Goal: Task Accomplishment & Management: Use online tool/utility

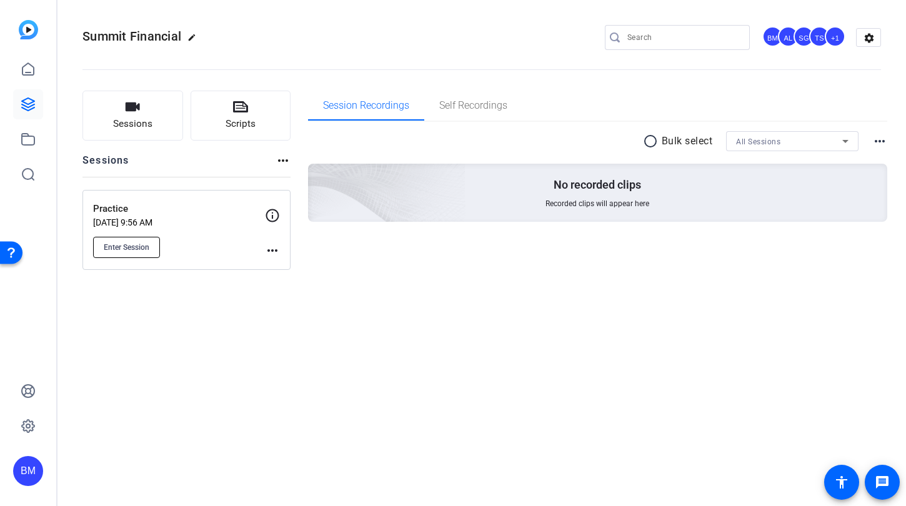
click at [105, 252] on span "Enter Session" at bounding box center [127, 247] width 46 height 10
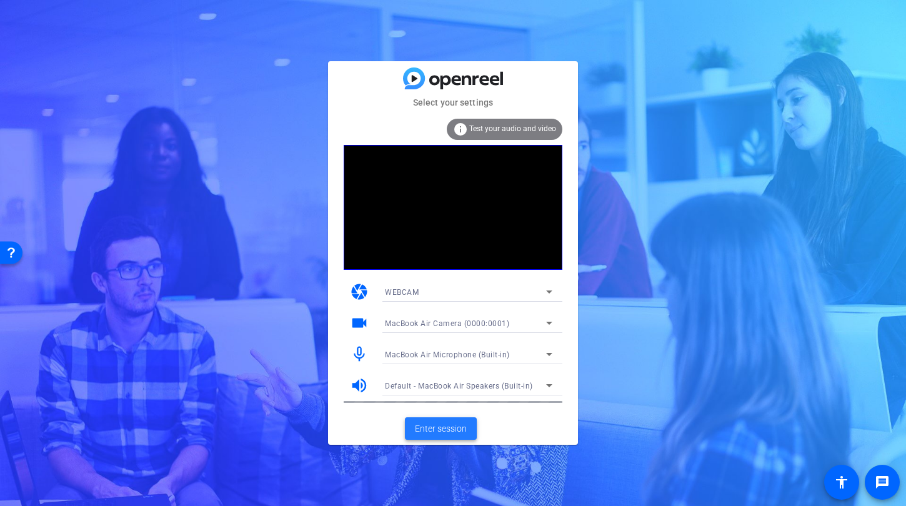
click at [433, 428] on span "Enter session" at bounding box center [441, 428] width 52 height 13
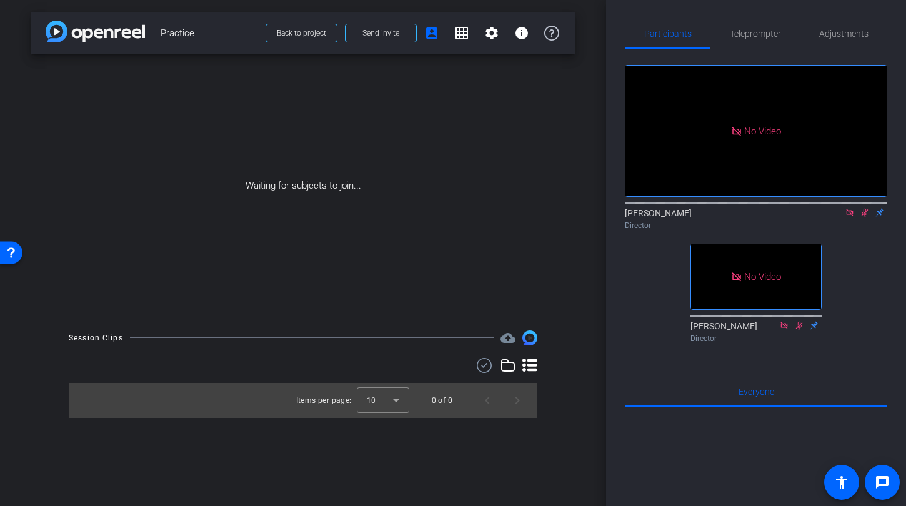
click at [849, 217] on icon at bounding box center [849, 212] width 10 height 9
click at [788, 330] on icon at bounding box center [784, 325] width 10 height 9
click at [799, 329] on icon at bounding box center [799, 325] width 7 height 8
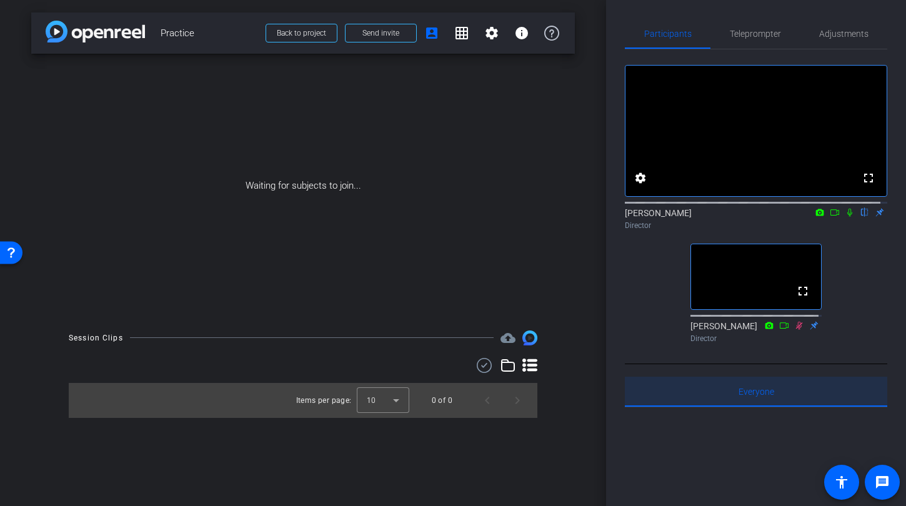
click at [799, 407] on div "Everyone 0" at bounding box center [756, 392] width 262 height 30
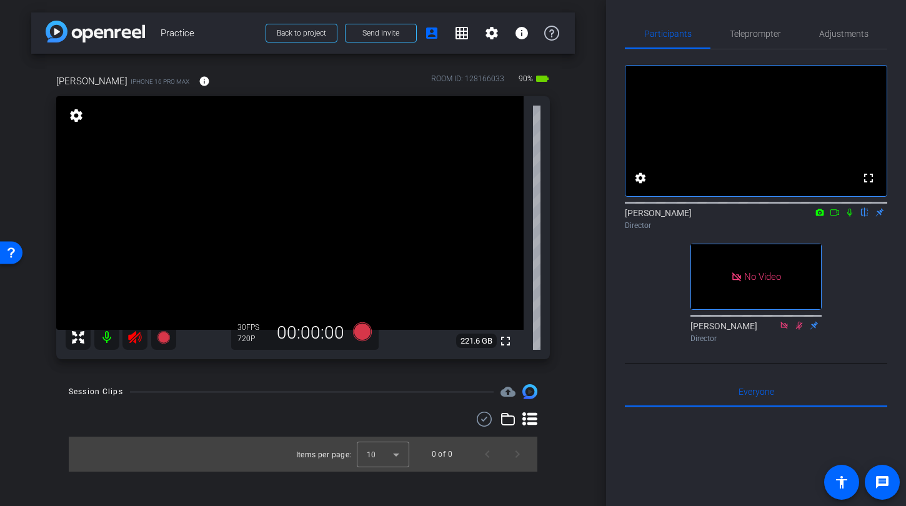
click at [136, 333] on icon at bounding box center [134, 337] width 15 height 15
click at [844, 32] on span "Adjustments" at bounding box center [843, 33] width 49 height 9
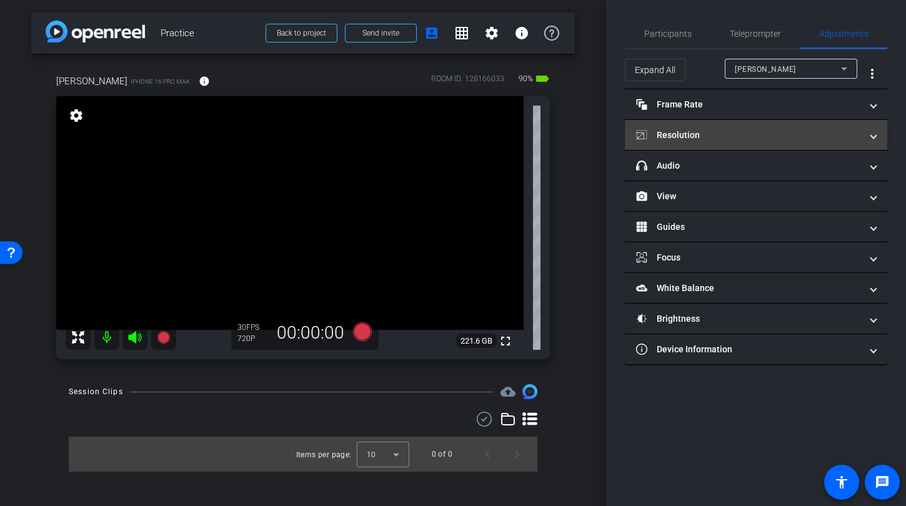
click at [732, 141] on mat-expansion-panel-header "Resolution" at bounding box center [756, 135] width 262 height 30
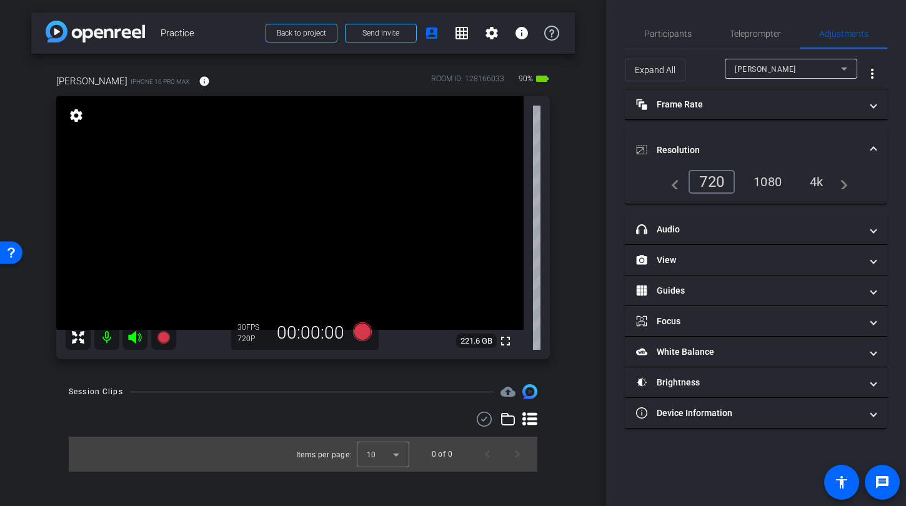
click at [765, 182] on div "1080" at bounding box center [767, 181] width 47 height 21
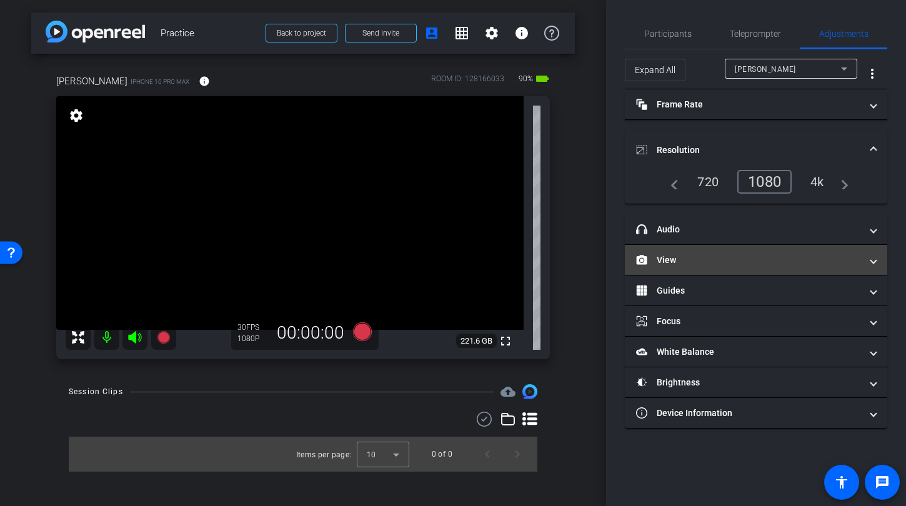
click at [740, 256] on mat-panel-title "View" at bounding box center [748, 260] width 225 height 13
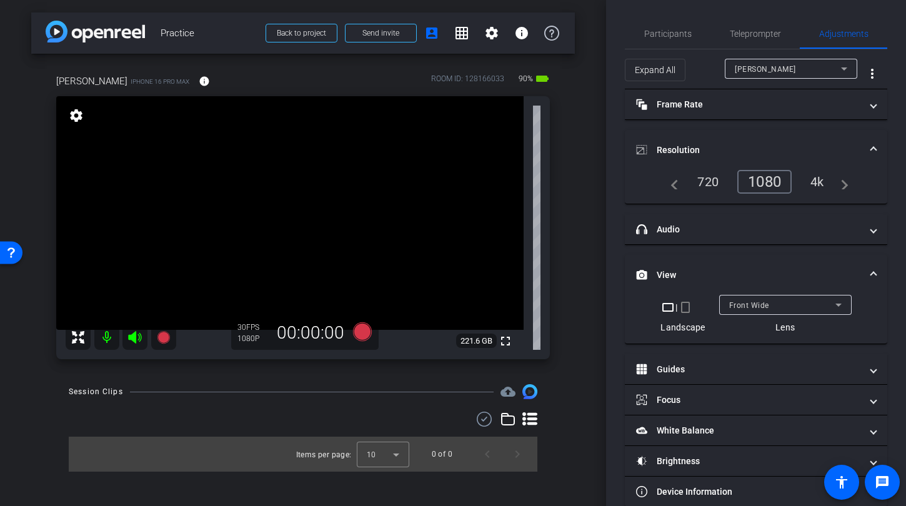
click at [764, 299] on div "Front Wide" at bounding box center [782, 305] width 106 height 16
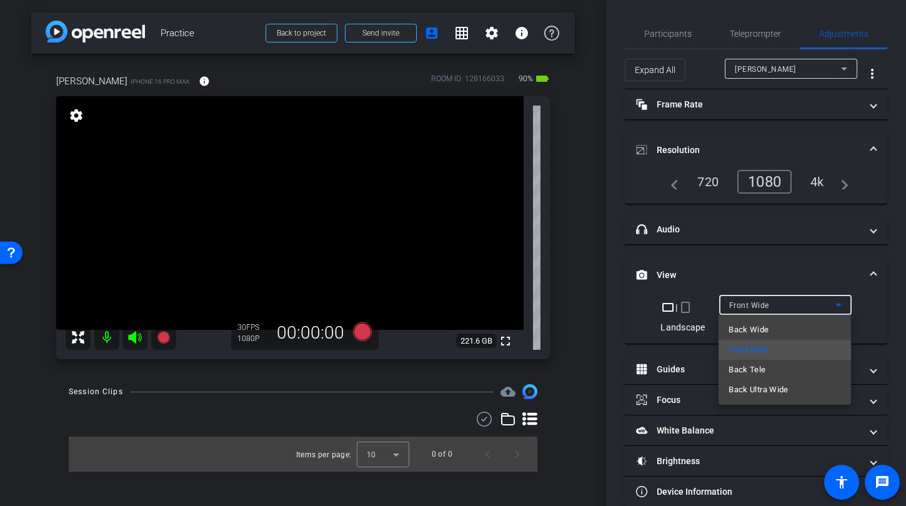
click at [752, 368] on span "Back Tele" at bounding box center [746, 369] width 37 height 15
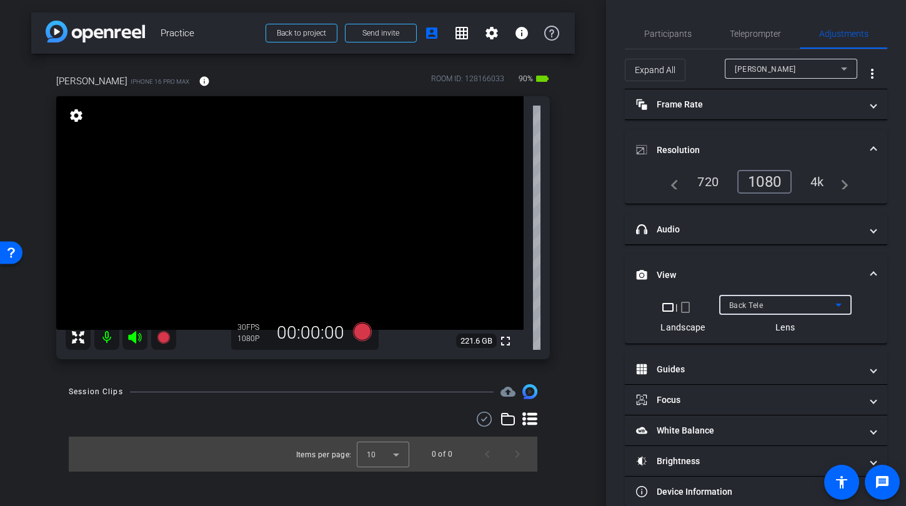
click at [749, 305] on span "Back Tele" at bounding box center [746, 305] width 34 height 9
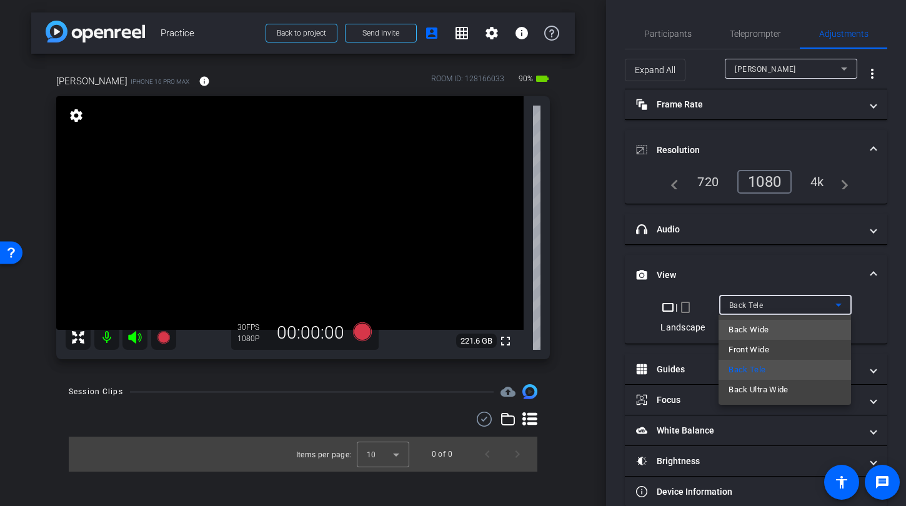
click at [744, 334] on span "Back Wide" at bounding box center [748, 329] width 40 height 15
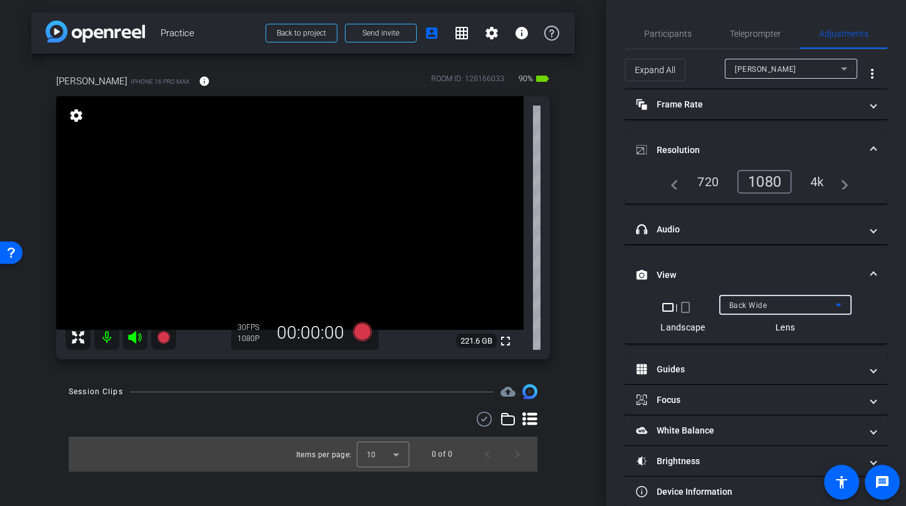
click at [744, 309] on span "Back Wide" at bounding box center [748, 305] width 38 height 9
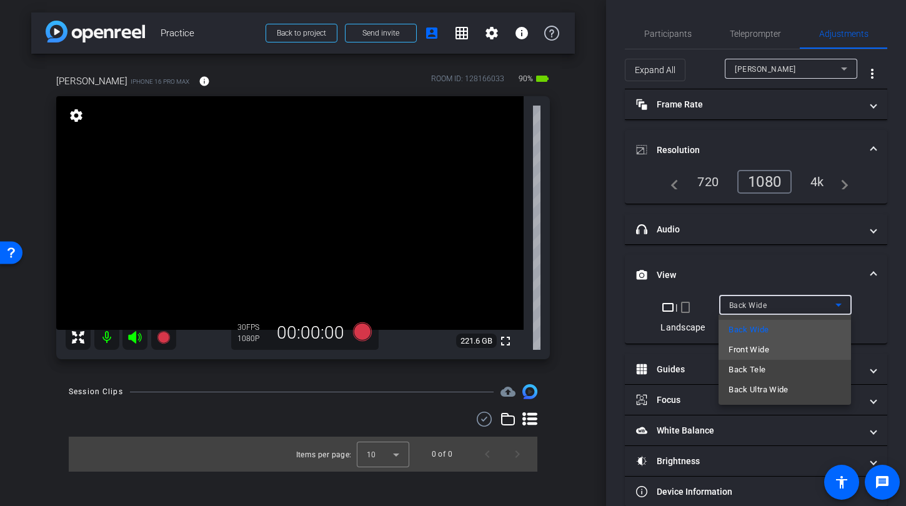
click at [745, 353] on span "Front Wide" at bounding box center [748, 349] width 41 height 15
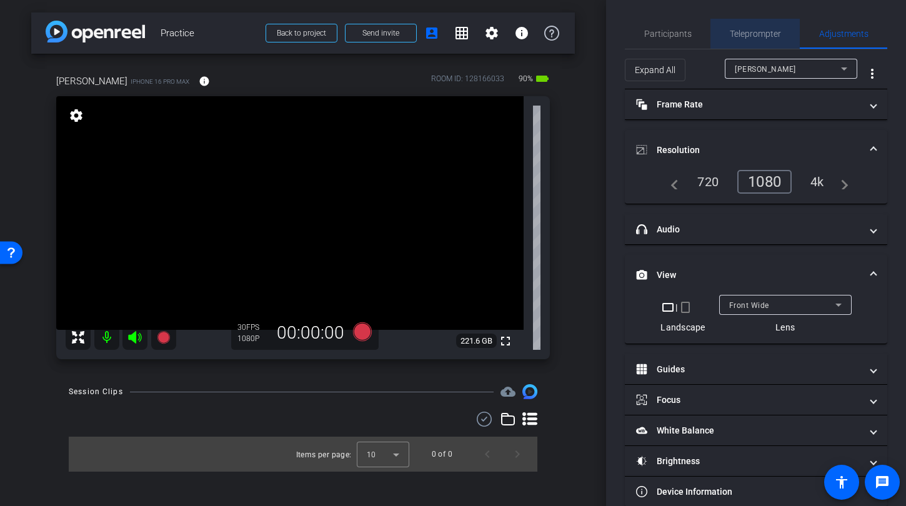
click at [751, 31] on span "Teleprompter" at bounding box center [754, 33] width 51 height 9
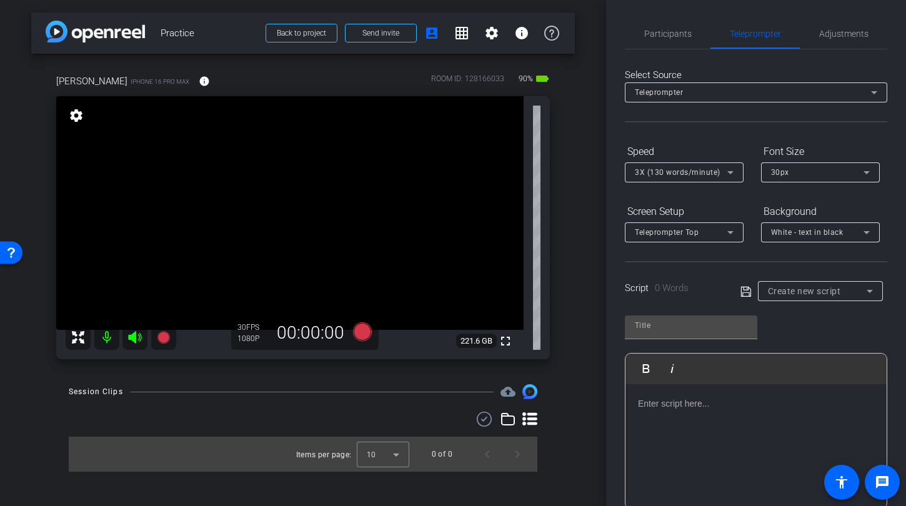
click at [791, 284] on div "Create new script" at bounding box center [817, 291] width 99 height 15
click at [791, 338] on span "Practice Script" at bounding box center [796, 336] width 56 height 15
type input "Practice Script"
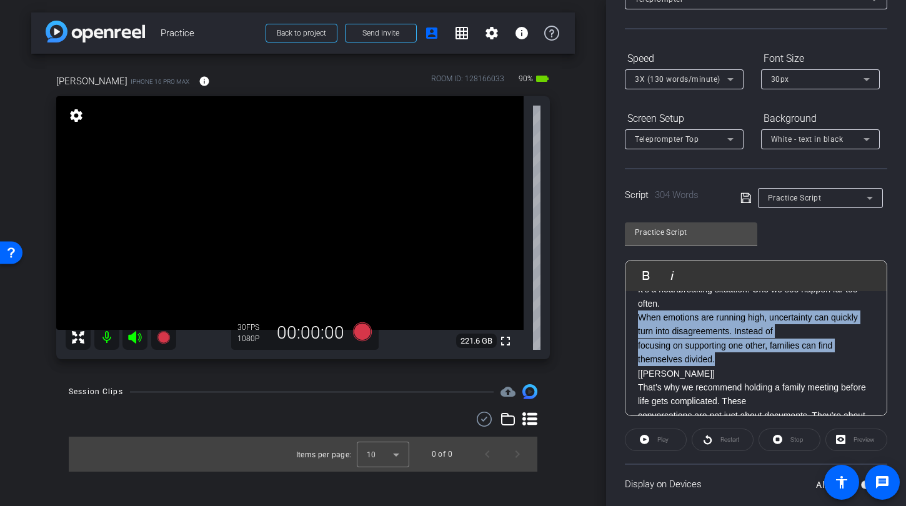
scroll to position [106, 0]
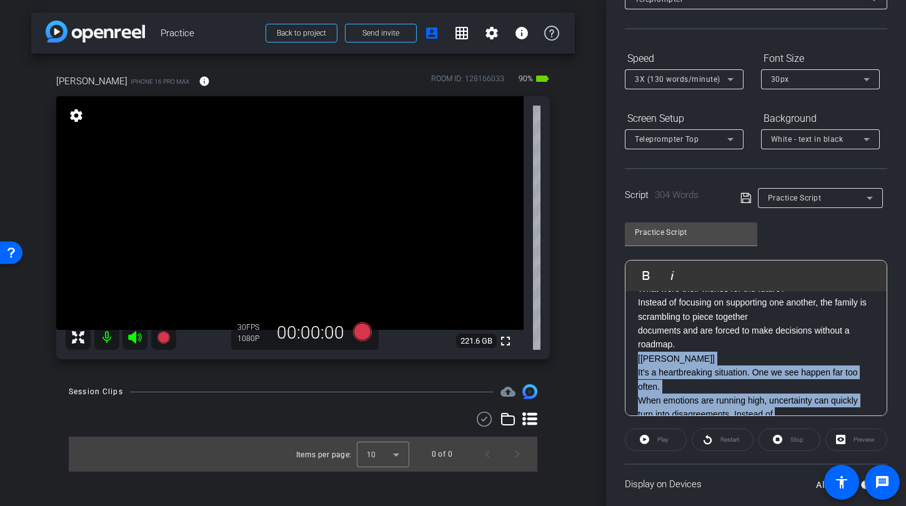
drag, startPoint x: 724, startPoint y: 362, endPoint x: 631, endPoint y: 361, distance: 93.1
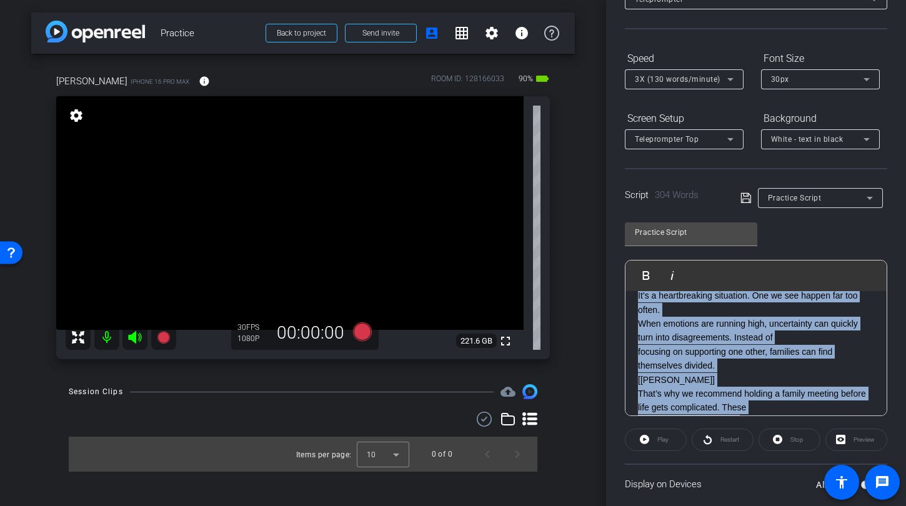
scroll to position [220, 0]
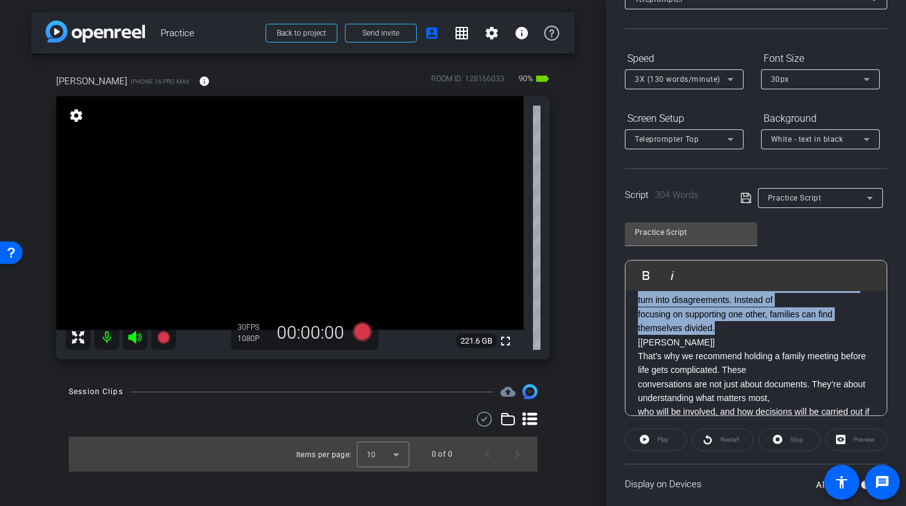
drag, startPoint x: 636, startPoint y: 355, endPoint x: 748, endPoint y: 334, distance: 113.8
click at [748, 334] on div "[Kimberly] Imagine this: A loved one passes away unexpectedly. In the midst of …" at bounding box center [755, 447] width 261 height 752
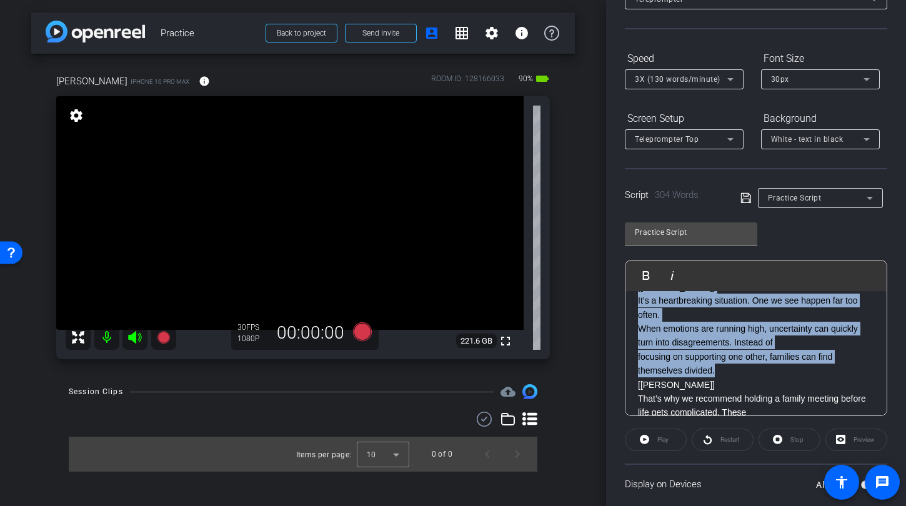
scroll to position [147, 0]
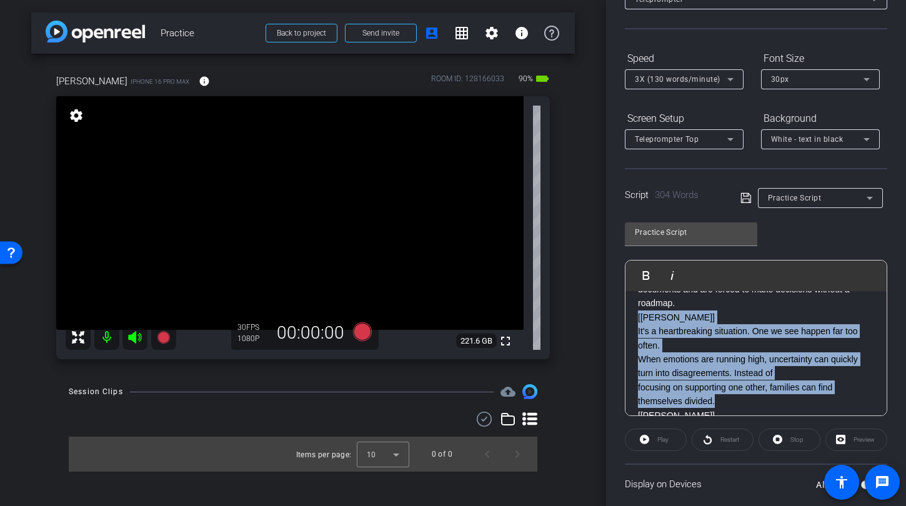
drag, startPoint x: 731, startPoint y: 328, endPoint x: 636, endPoint y: 315, distance: 96.4
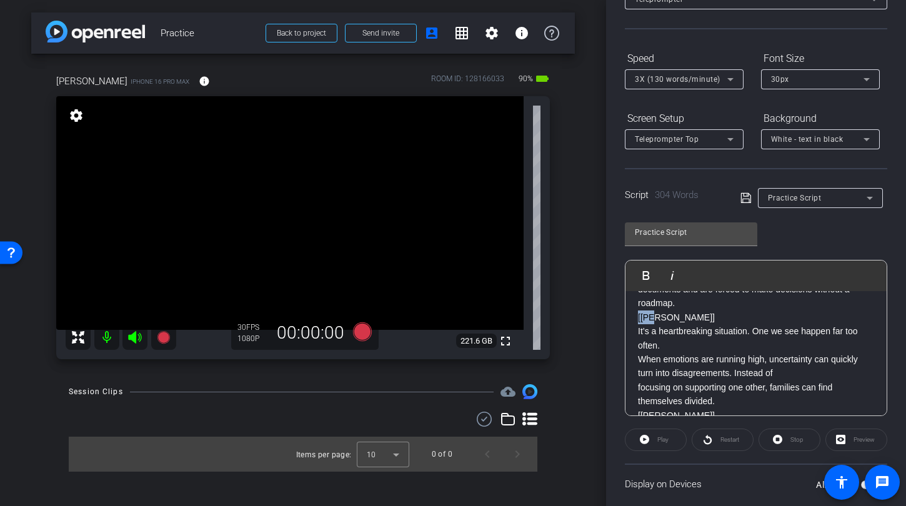
drag, startPoint x: 636, startPoint y: 316, endPoint x: 655, endPoint y: 324, distance: 19.6
click at [655, 324] on p "[John]" at bounding box center [756, 317] width 236 height 14
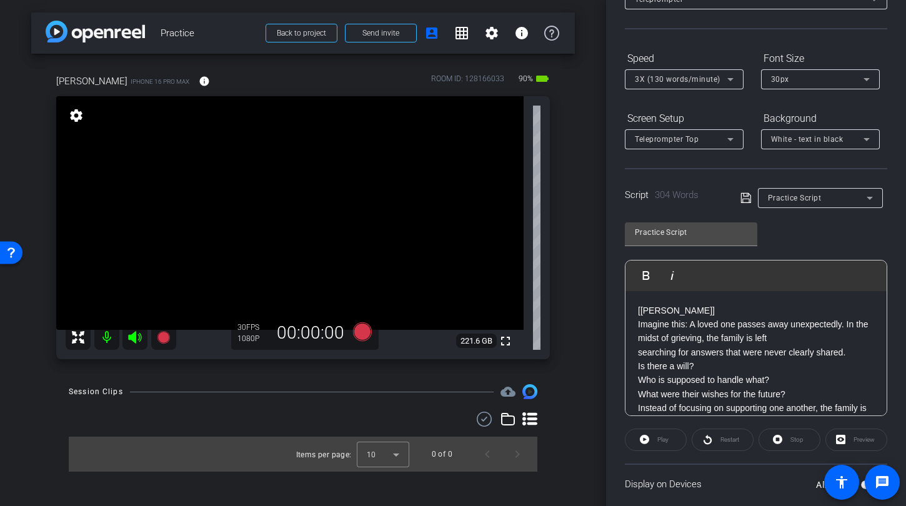
click at [638, 309] on p "[Kimberly]" at bounding box center [756, 311] width 236 height 14
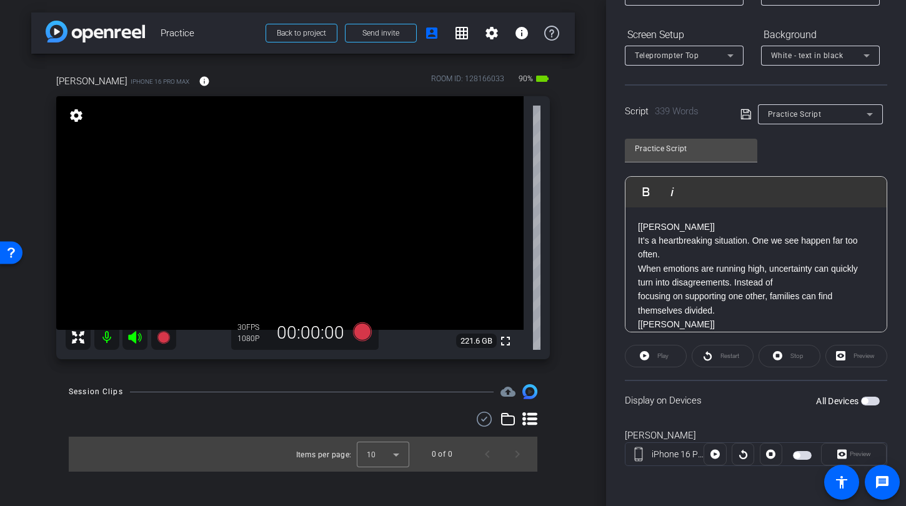
scroll to position [2129, 1]
click at [844, 295] on p "focusing on supporting one other, families can find themselves divided." at bounding box center [756, 303] width 236 height 28
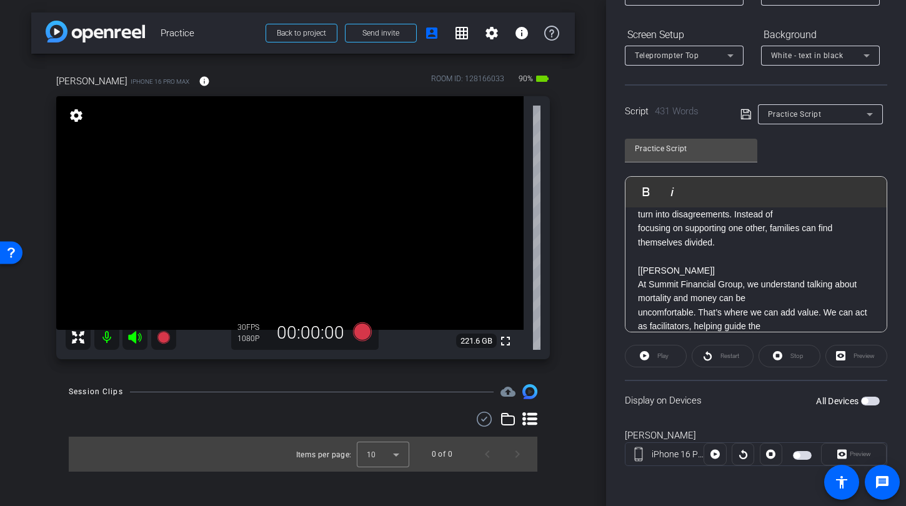
scroll to position [69, 0]
click at [651, 257] on p at bounding box center [756, 255] width 236 height 14
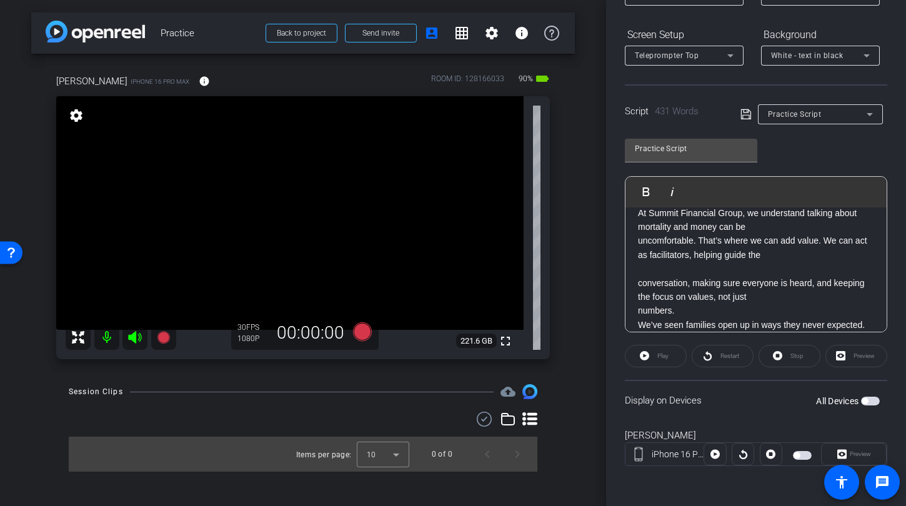
scroll to position [126, 0]
click at [701, 269] on p at bounding box center [756, 268] width 236 height 14
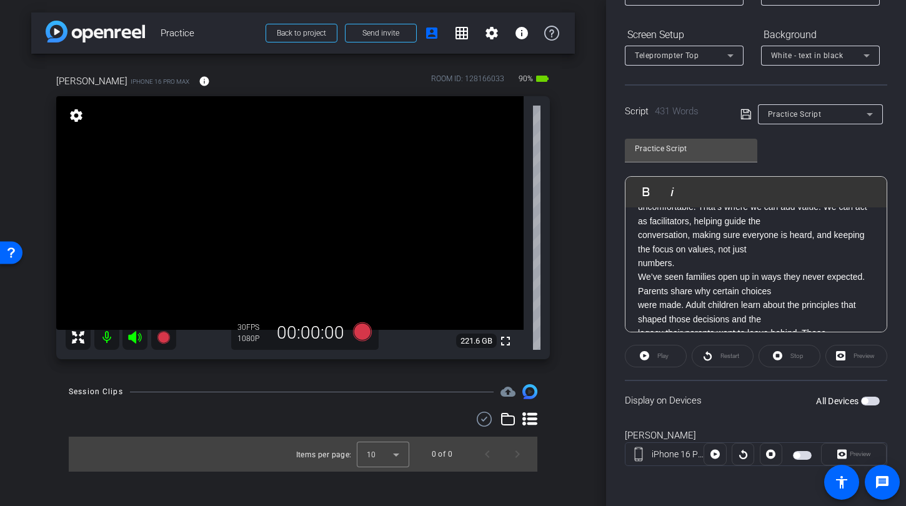
scroll to position [179, 0]
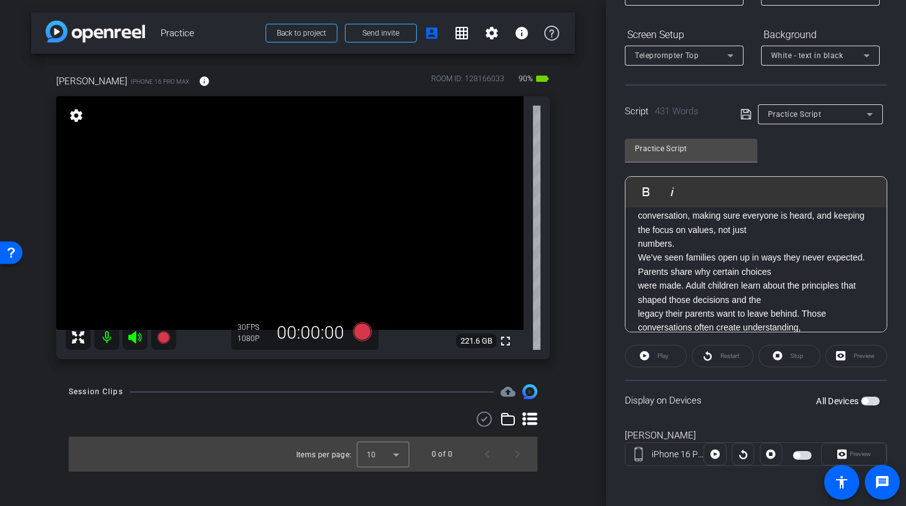
click at [684, 239] on p "numbers." at bounding box center [756, 244] width 236 height 14
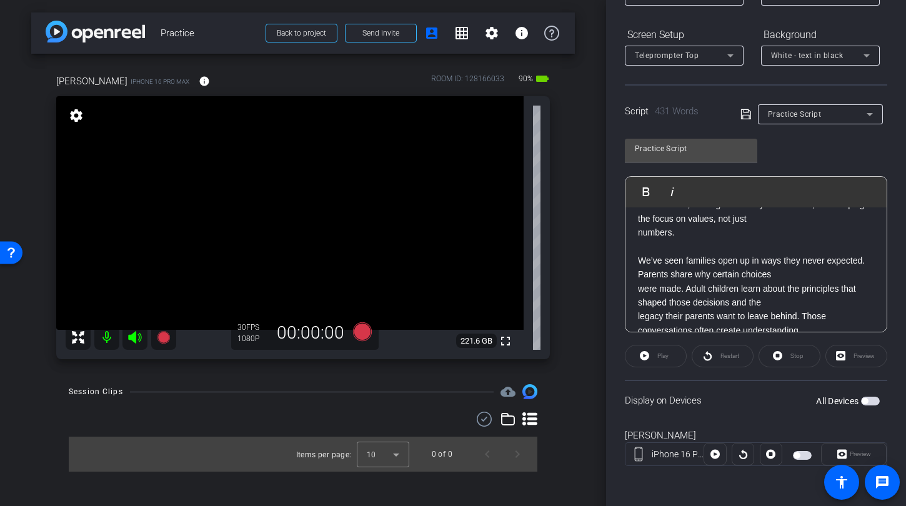
scroll to position [258, 0]
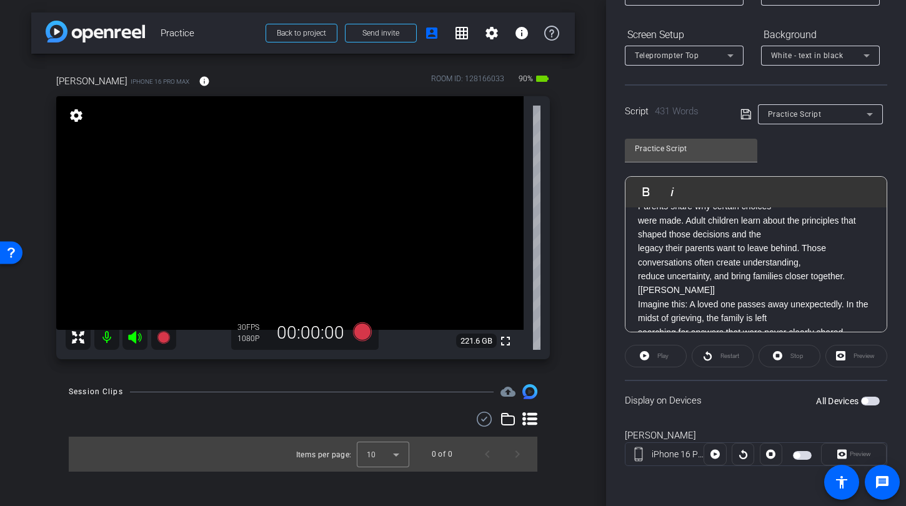
click at [855, 275] on p "reduce uncertainty, and bring families closer together." at bounding box center [756, 276] width 236 height 14
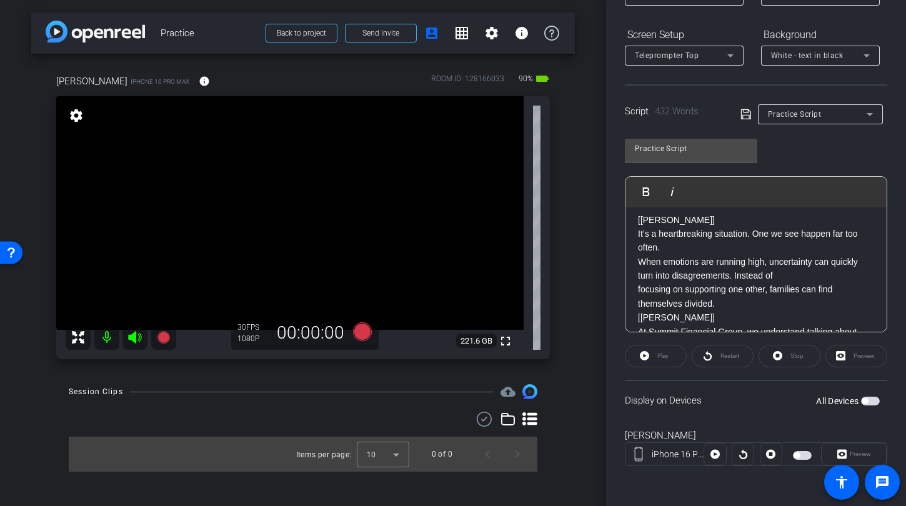
scroll to position [0, 0]
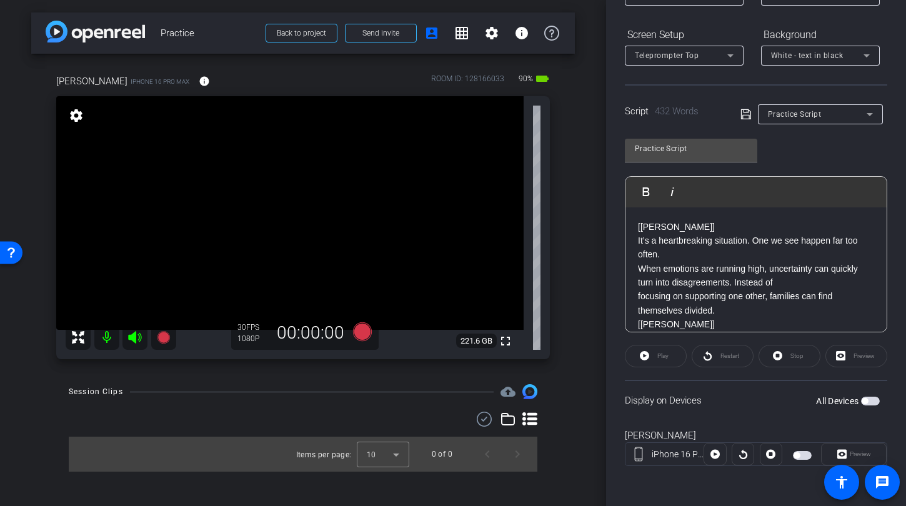
click at [638, 228] on p "[John]" at bounding box center [756, 227] width 236 height 14
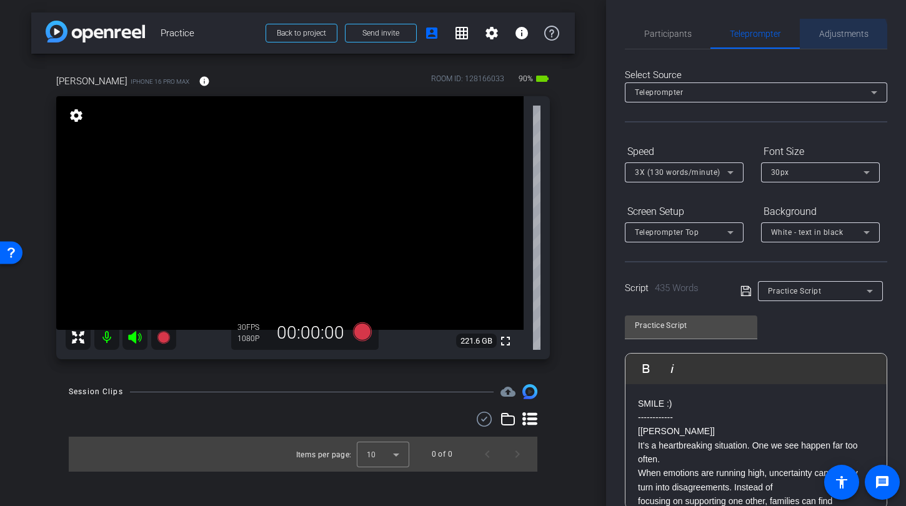
click at [829, 41] on span "Adjustments" at bounding box center [843, 34] width 49 height 30
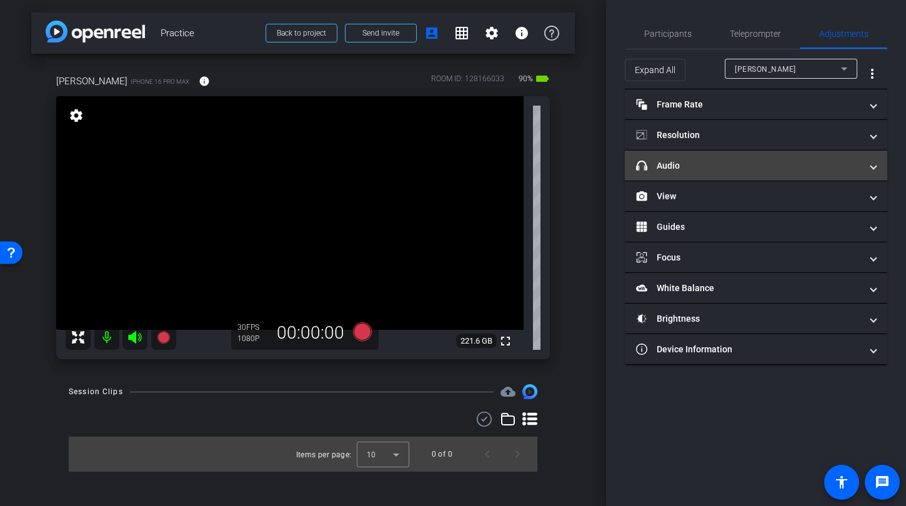
click at [723, 165] on mat-panel-title "headphone icon Audio" at bounding box center [748, 165] width 225 height 13
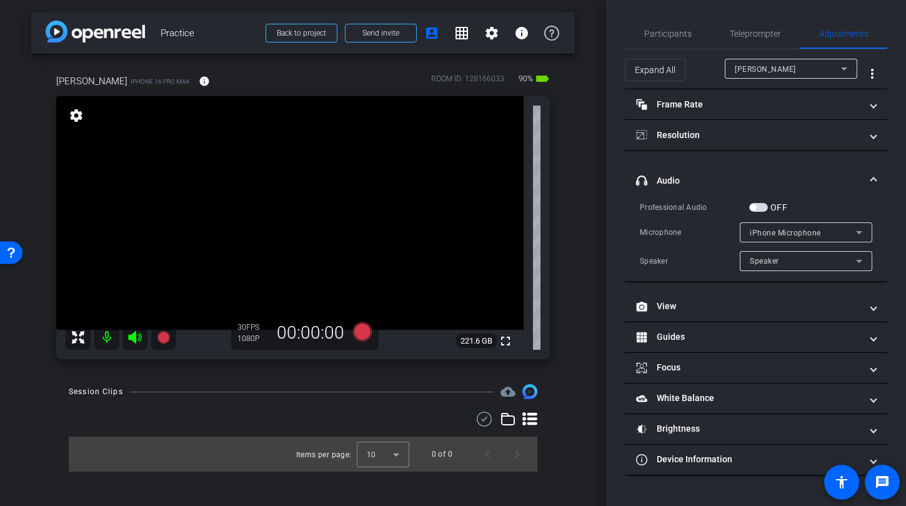
click at [760, 209] on span "button" at bounding box center [758, 207] width 19 height 9
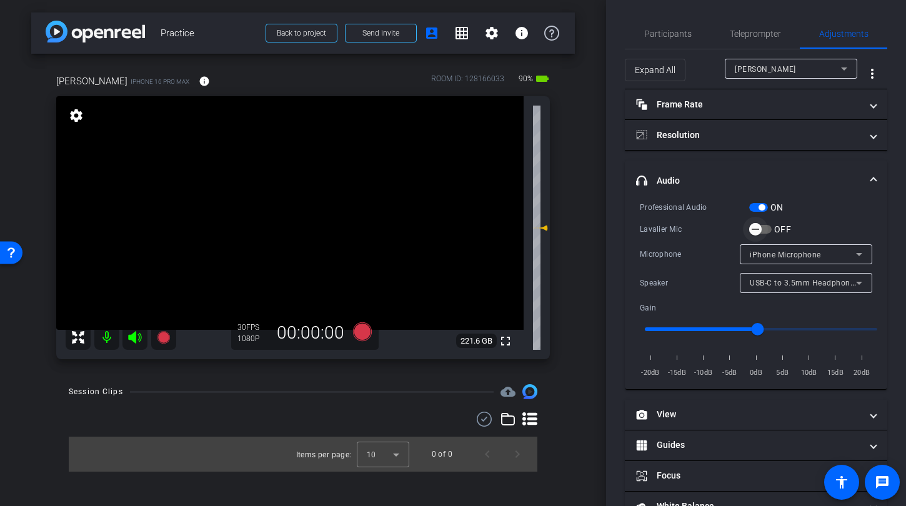
click at [759, 227] on icon "button" at bounding box center [754, 229] width 11 height 11
click at [753, 207] on span "button" at bounding box center [758, 207] width 19 height 9
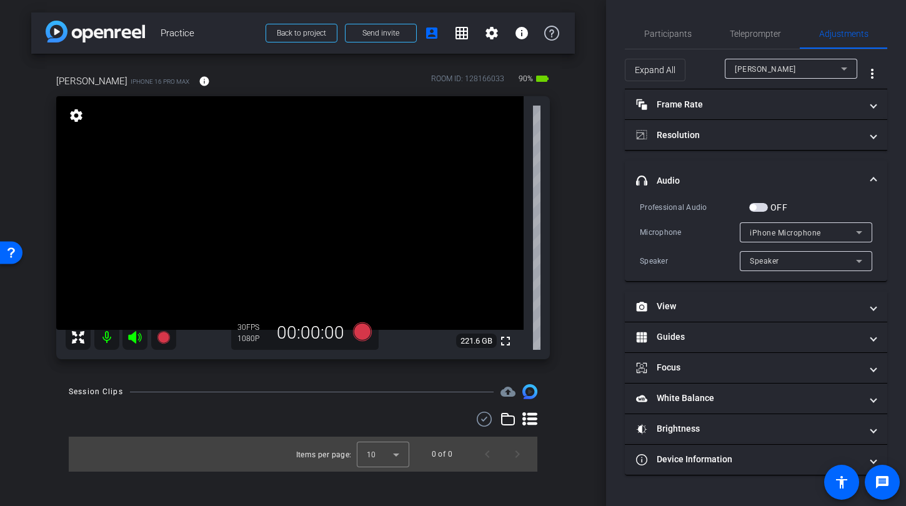
drag, startPoint x: 749, startPoint y: 211, endPoint x: 756, endPoint y: 210, distance: 6.3
click at [749, 211] on button "OFF" at bounding box center [758, 207] width 19 height 9
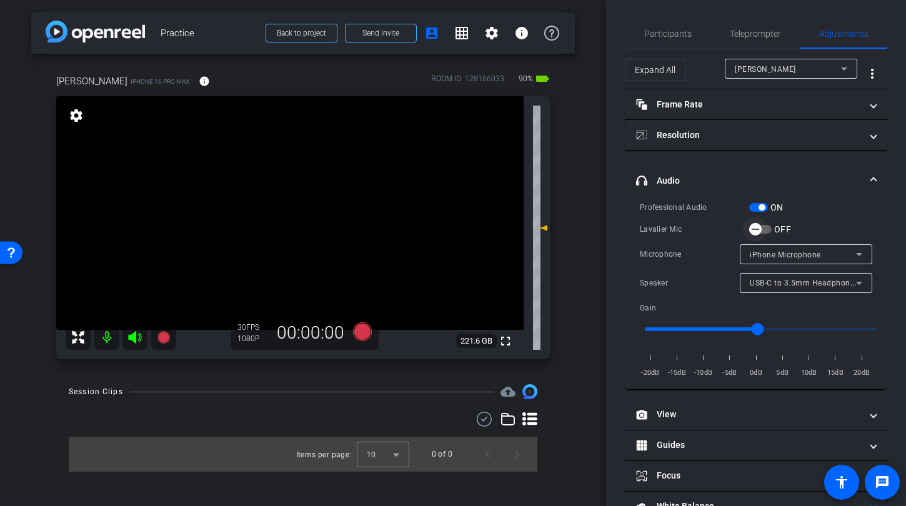
click at [762, 225] on span "button" at bounding box center [755, 229] width 25 height 25
click at [760, 207] on span "button" at bounding box center [761, 207] width 6 height 6
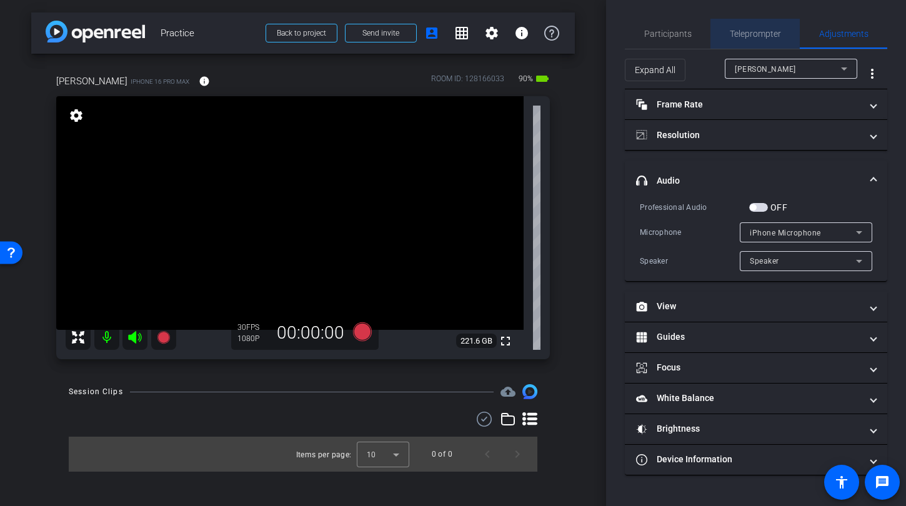
click at [770, 37] on span "Teleprompter" at bounding box center [754, 33] width 51 height 9
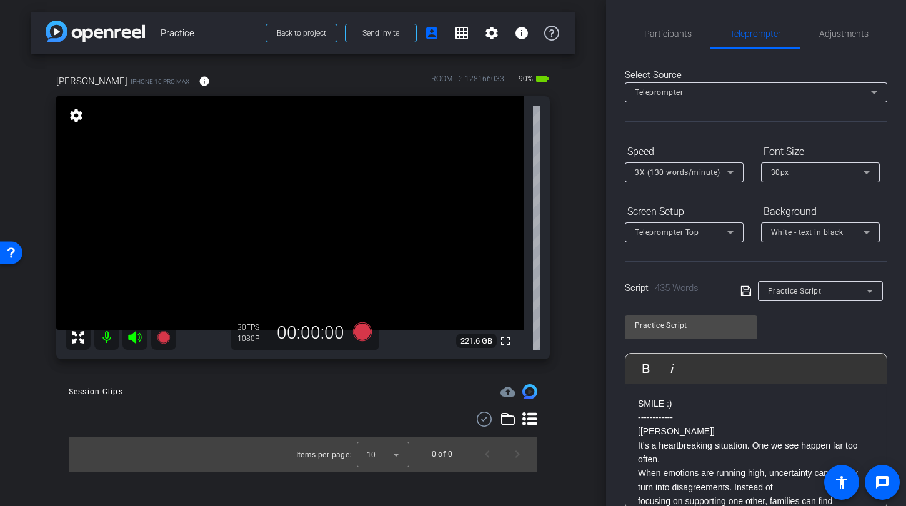
click at [693, 173] on span "3X (130 words/minute)" at bounding box center [678, 172] width 86 height 9
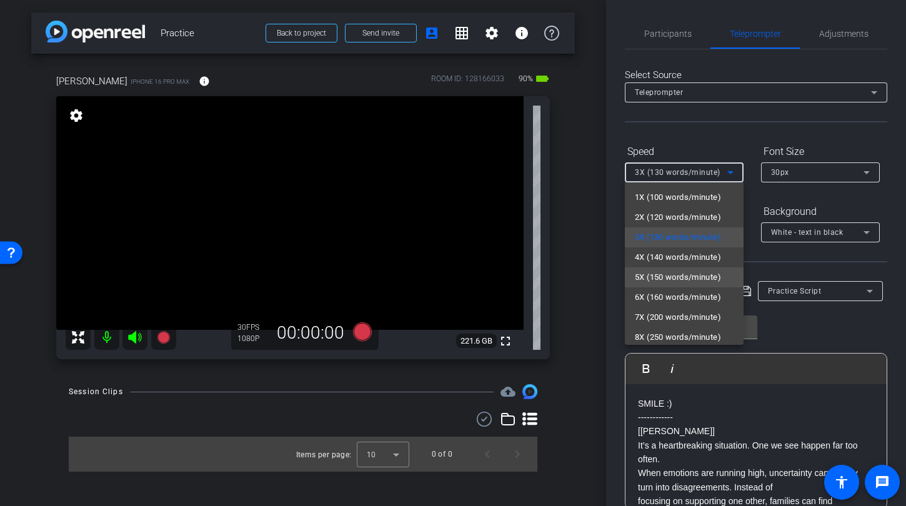
click at [676, 279] on span "5X (150 words/minute)" at bounding box center [678, 277] width 86 height 15
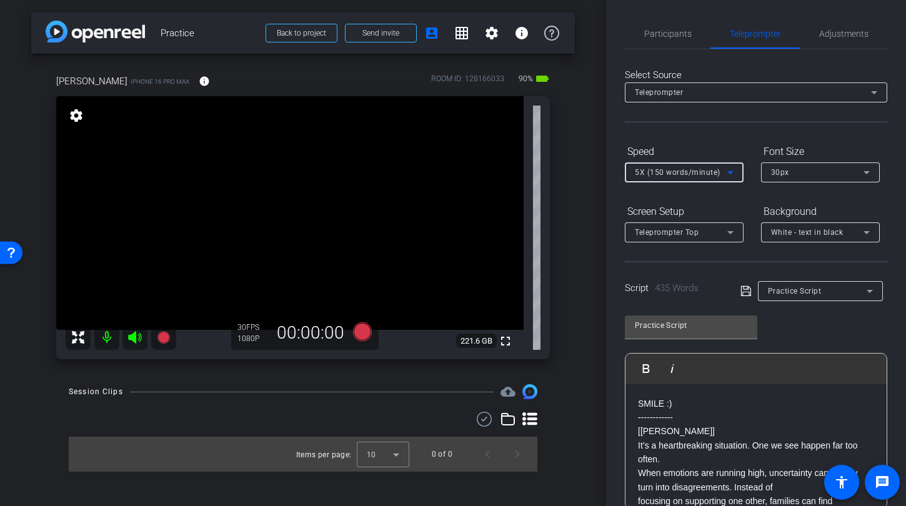
click at [689, 237] on div "Teleprompter Top" at bounding box center [681, 232] width 92 height 16
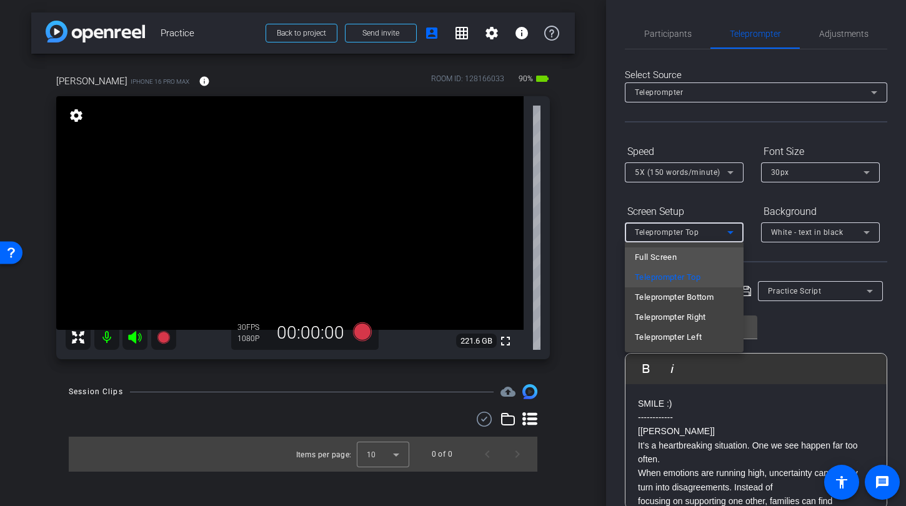
click at [643, 257] on span "Full Screen" at bounding box center [656, 257] width 42 height 15
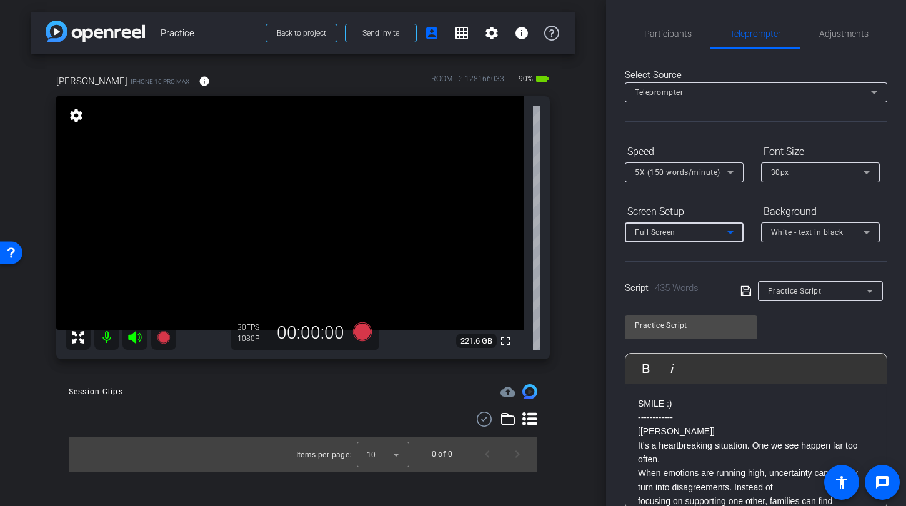
click at [829, 51] on div "Select Source Teleprompter Speed 5X (150 words/minute) Font Size 30px Screen Se…" at bounding box center [756, 356] width 262 height 615
click at [796, 227] on div "White - text in black" at bounding box center [817, 232] width 92 height 16
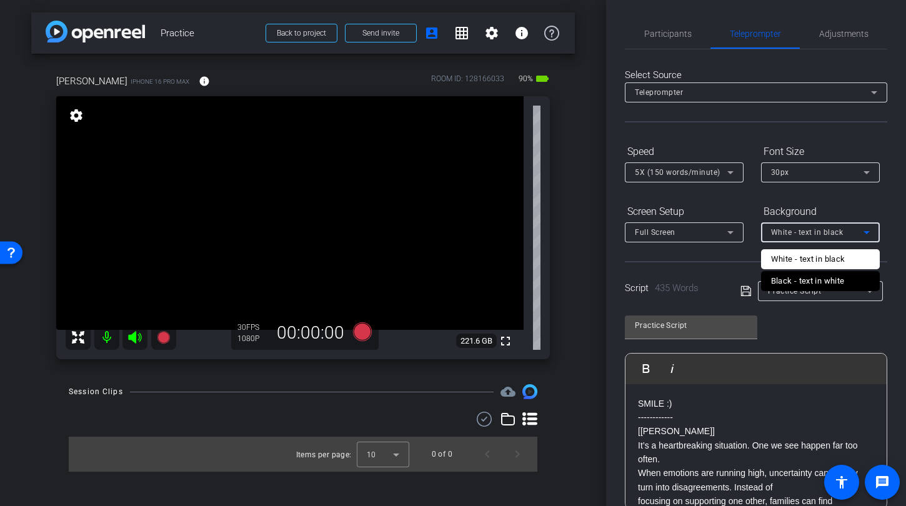
click at [797, 279] on div "Black - text in white" at bounding box center [808, 281] width 74 height 15
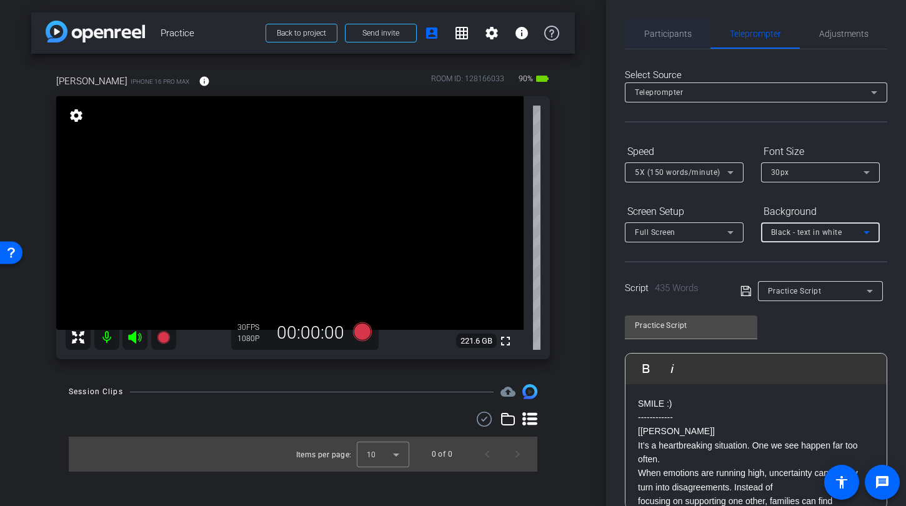
click at [677, 34] on span "Participants" at bounding box center [667, 33] width 47 height 9
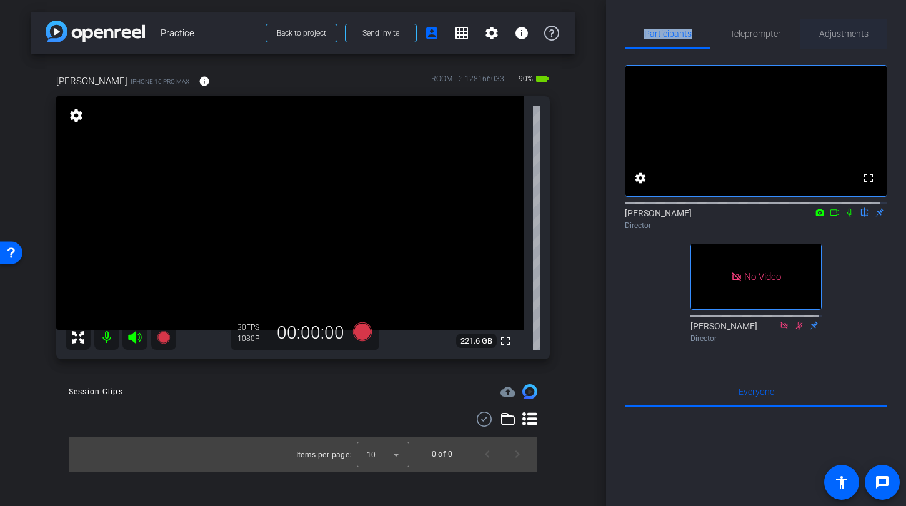
click at [848, 39] on span "Adjustments" at bounding box center [843, 34] width 49 height 30
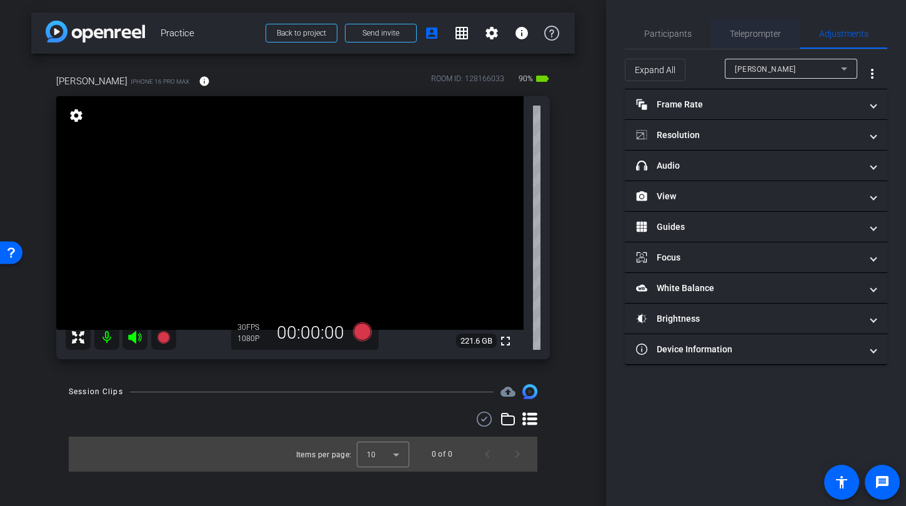
click at [743, 31] on span "Teleprompter" at bounding box center [754, 33] width 51 height 9
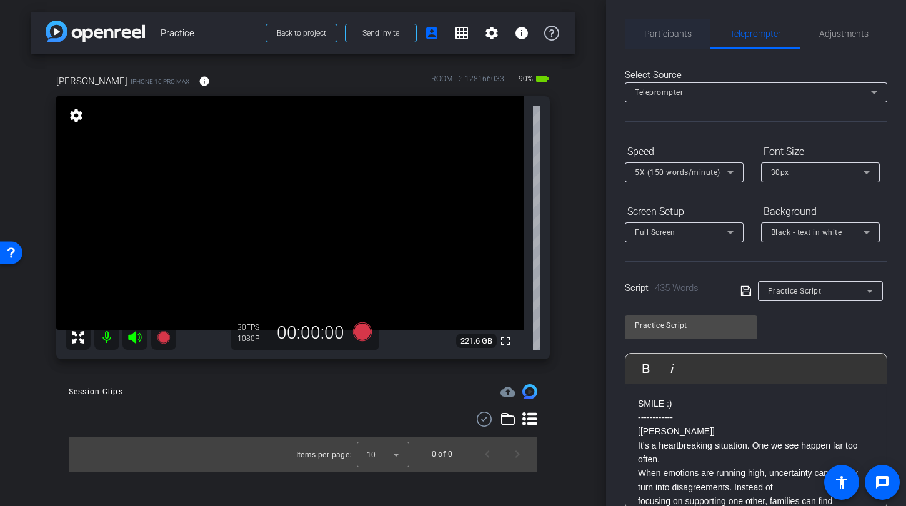
click at [665, 36] on span "Participants" at bounding box center [667, 33] width 47 height 9
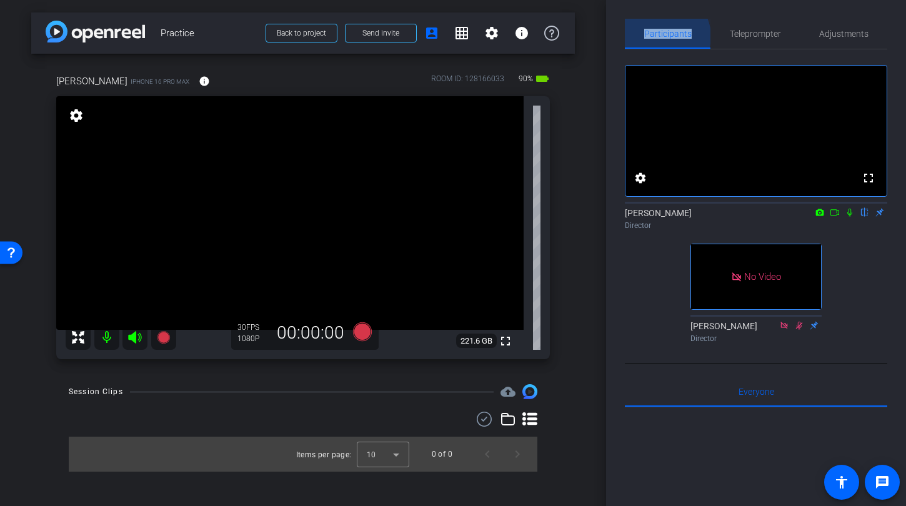
click at [665, 36] on span "Participants" at bounding box center [667, 33] width 47 height 9
click at [842, 37] on span "Adjustments" at bounding box center [843, 33] width 49 height 9
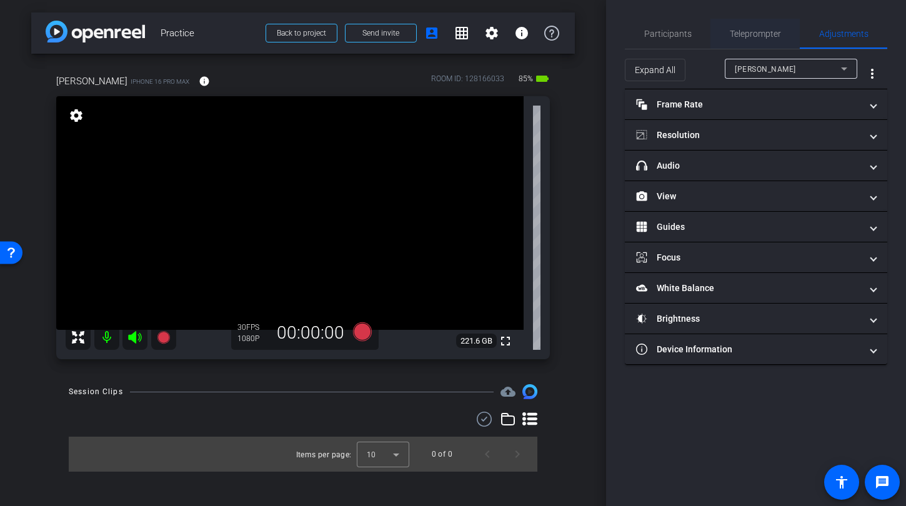
click at [771, 30] on span "Teleprompter" at bounding box center [754, 33] width 51 height 9
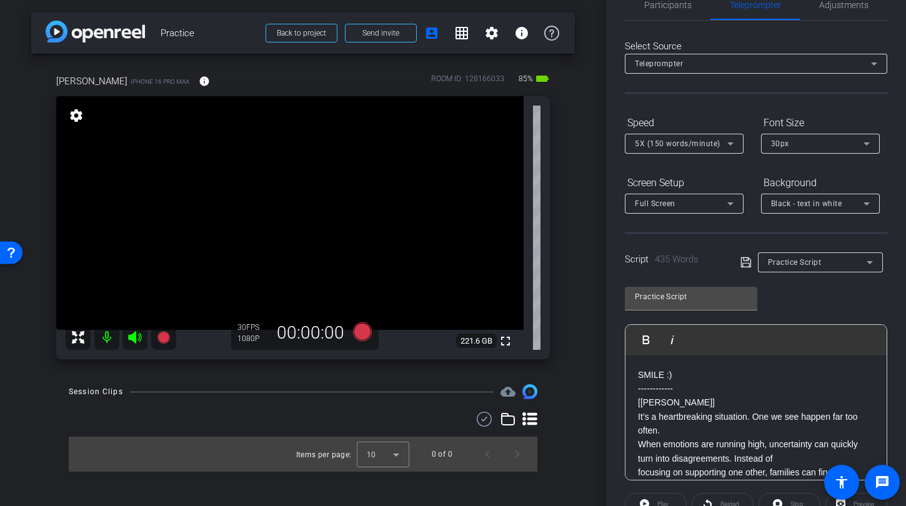
scroll to position [31, 0]
click at [373, 321] on icon at bounding box center [362, 331] width 30 height 22
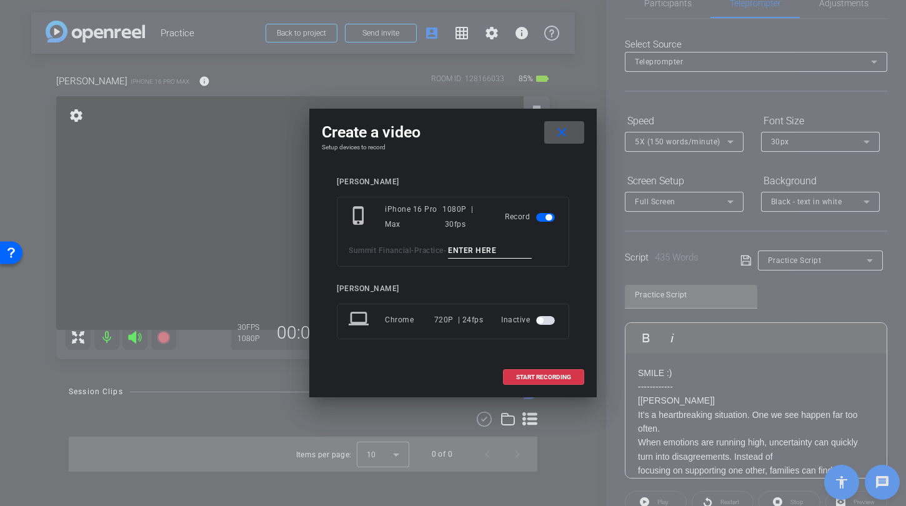
click at [477, 249] on input at bounding box center [490, 251] width 84 height 16
type input "j"
type input "mic test john"
click at [542, 374] on span "START RECORDING" at bounding box center [543, 377] width 55 height 6
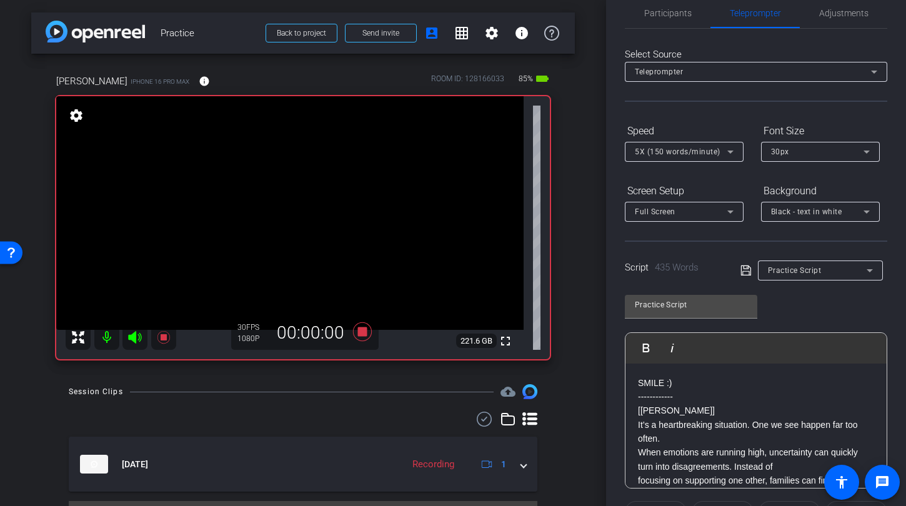
scroll to position [0, 0]
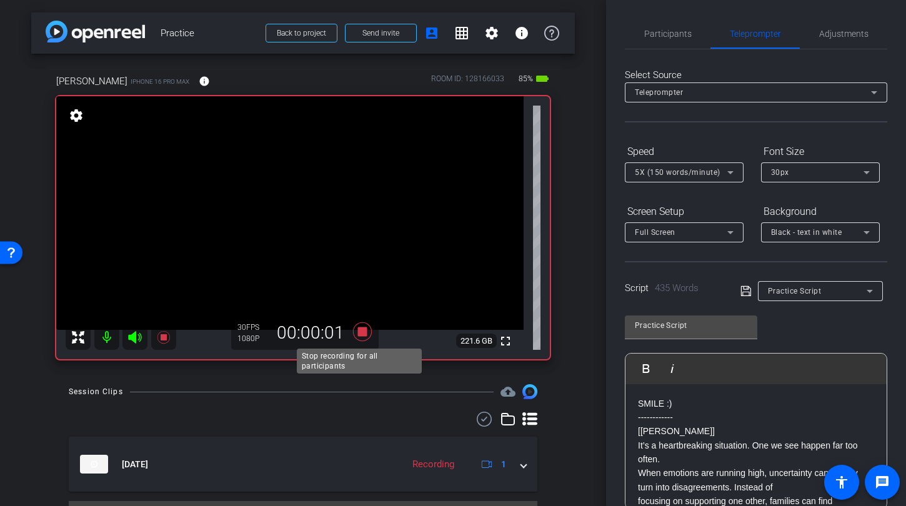
drag, startPoint x: 353, startPoint y: 327, endPoint x: 389, endPoint y: 323, distance: 35.9
click at [353, 327] on icon at bounding box center [362, 331] width 30 height 22
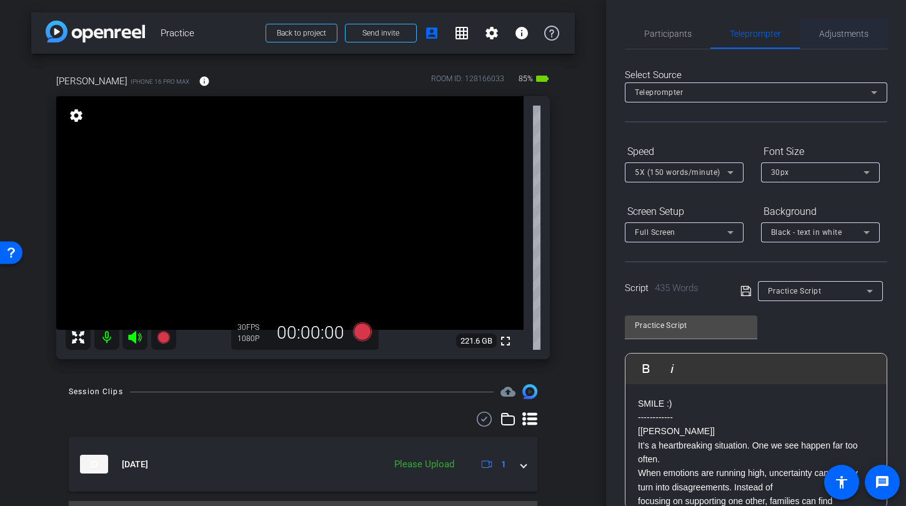
click at [847, 34] on span "Adjustments" at bounding box center [843, 33] width 49 height 9
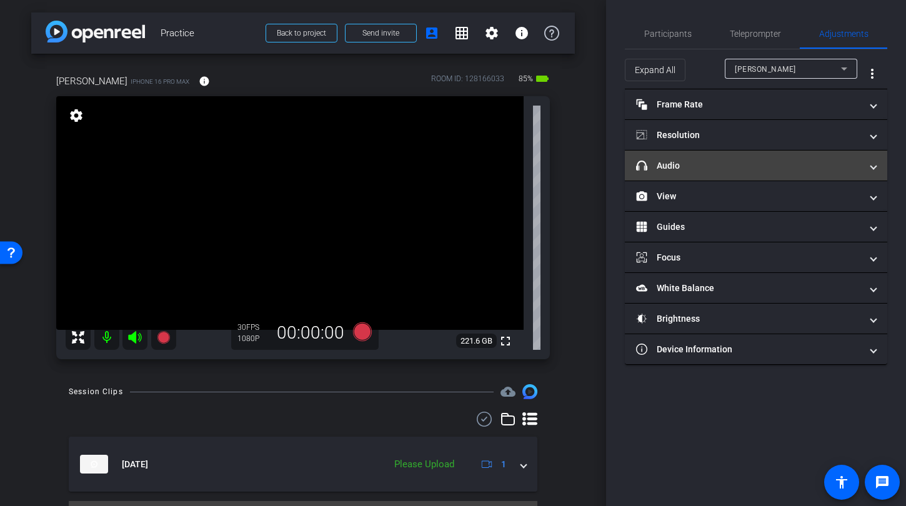
click at [777, 172] on mat-expansion-panel-header "headphone icon Audio" at bounding box center [756, 166] width 262 height 30
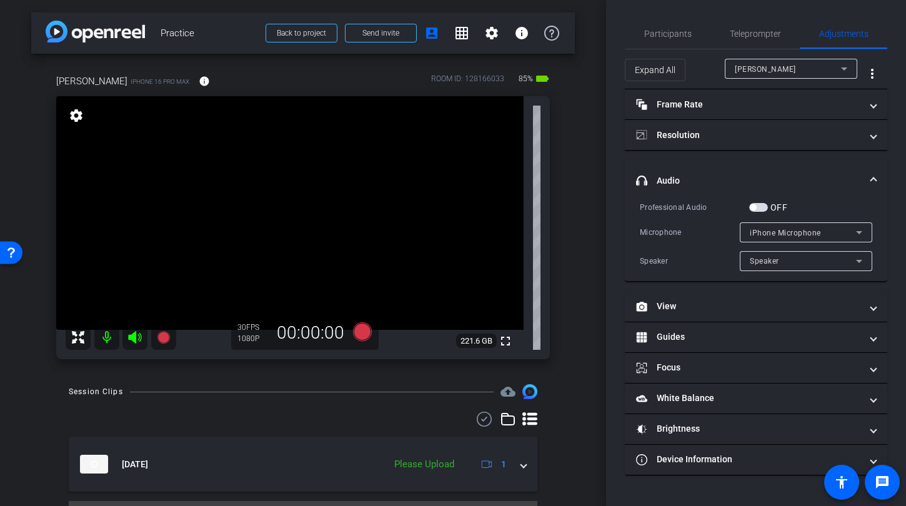
click at [763, 206] on span "button" at bounding box center [758, 207] width 19 height 9
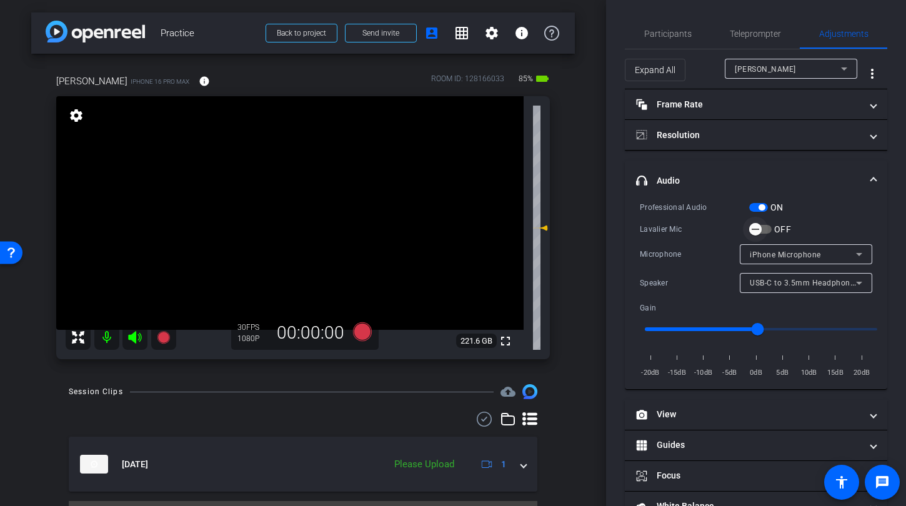
click at [765, 225] on span "button" at bounding box center [755, 229] width 25 height 25
click at [362, 326] on icon at bounding box center [362, 331] width 19 height 19
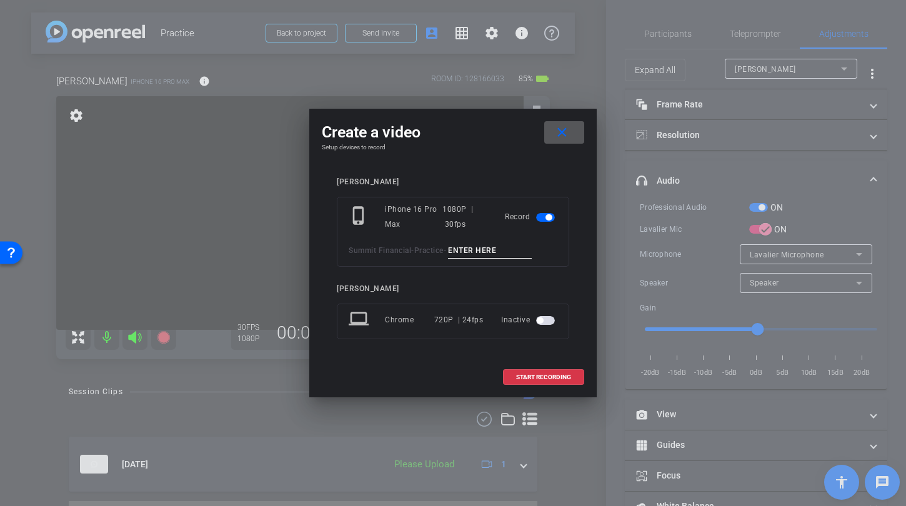
click at [478, 243] on input at bounding box center [490, 251] width 84 height 16
type input "mic terst"
click at [532, 374] on span "START RECORDING" at bounding box center [543, 377] width 55 height 6
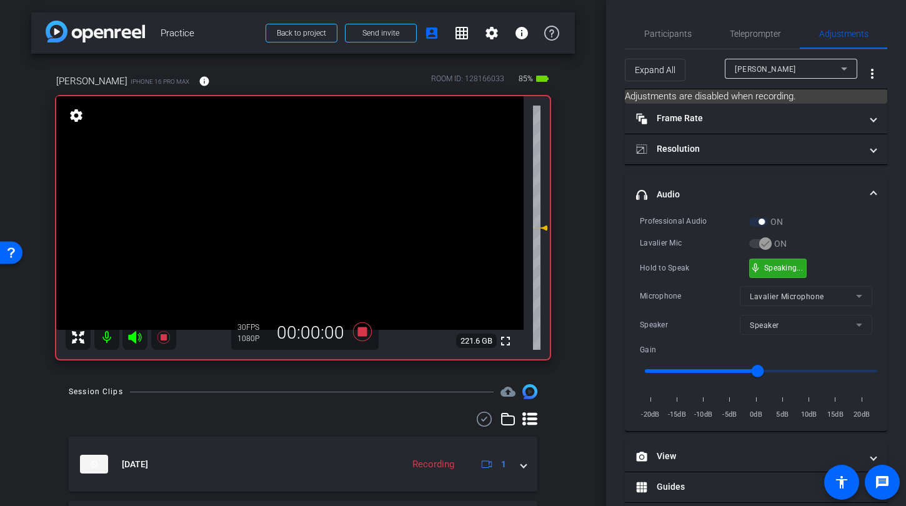
click at [797, 262] on div "mic_none Speaking..." at bounding box center [777, 268] width 56 height 18
click at [356, 332] on icon at bounding box center [362, 331] width 19 height 19
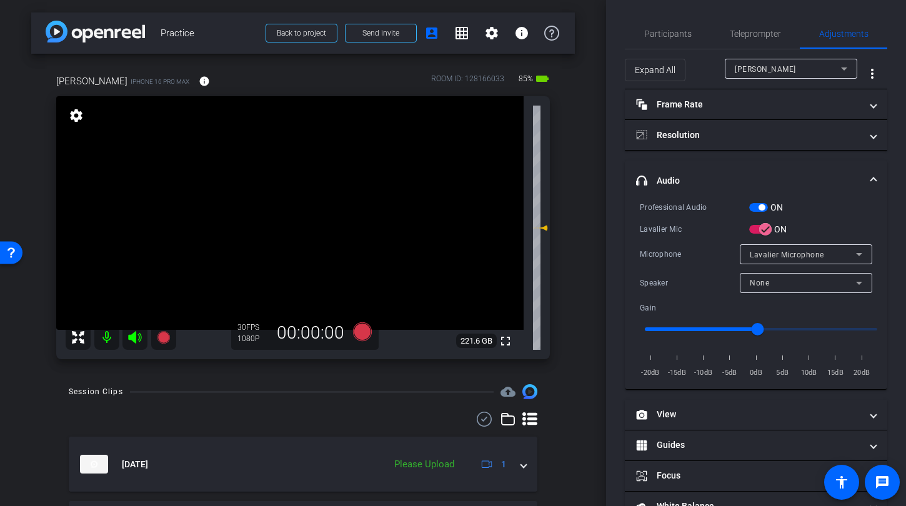
click at [753, 207] on span "button" at bounding box center [758, 207] width 19 height 9
click at [754, 227] on span "button" at bounding box center [765, 229] width 25 height 25
click at [756, 208] on span "button" at bounding box center [758, 207] width 19 height 9
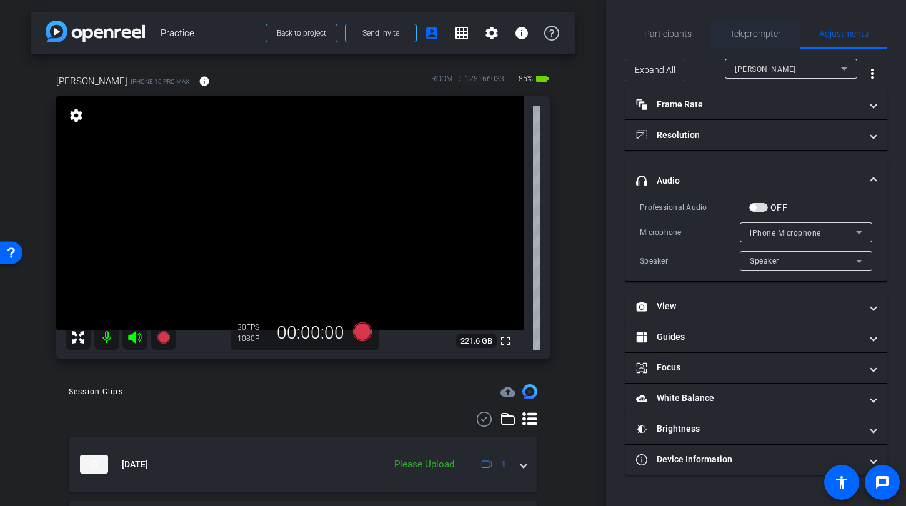
click at [764, 36] on span "Teleprompter" at bounding box center [754, 33] width 51 height 9
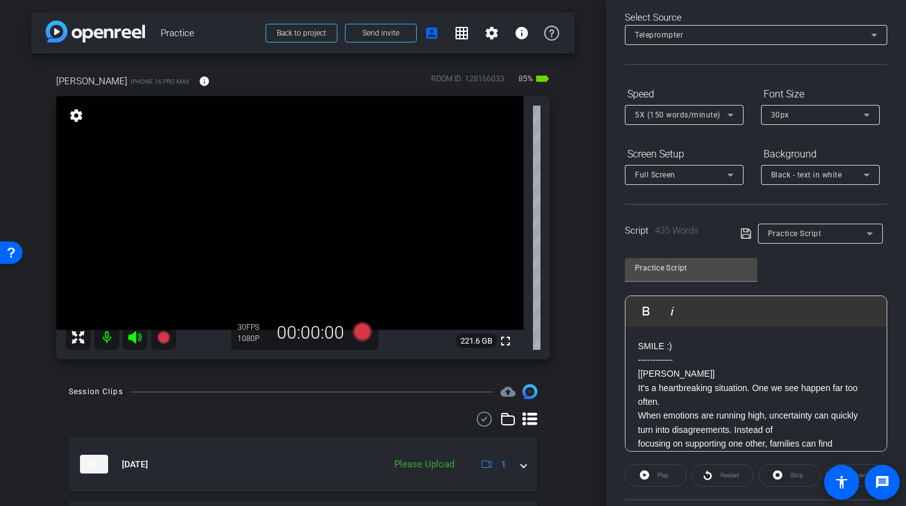
scroll to position [177, 0]
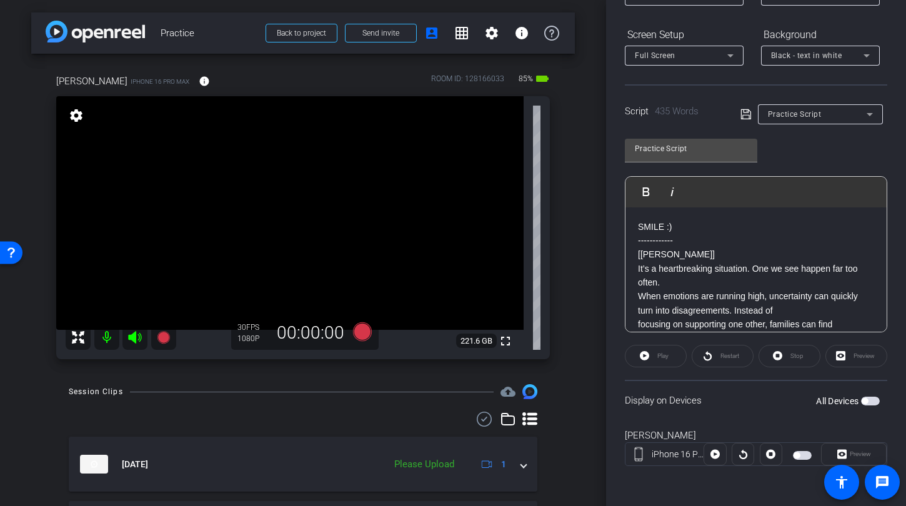
click at [867, 402] on span "button" at bounding box center [870, 401] width 19 height 9
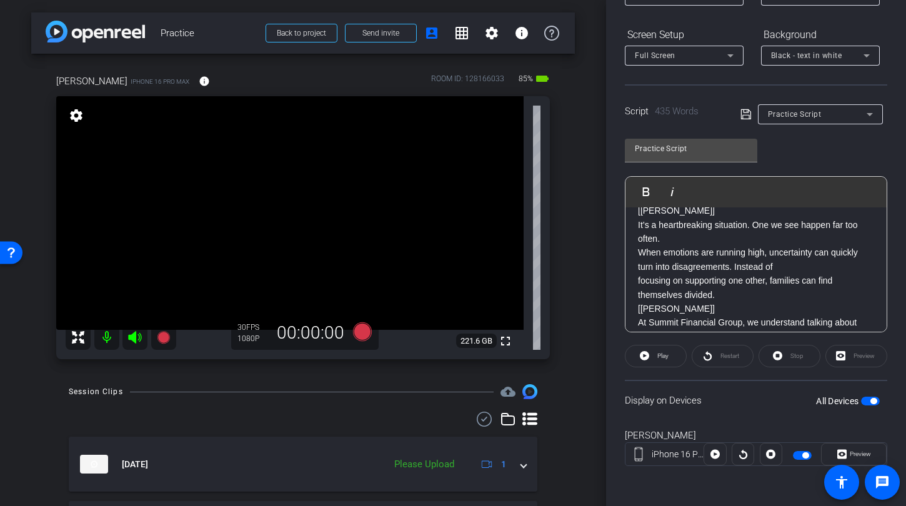
scroll to position [0, 0]
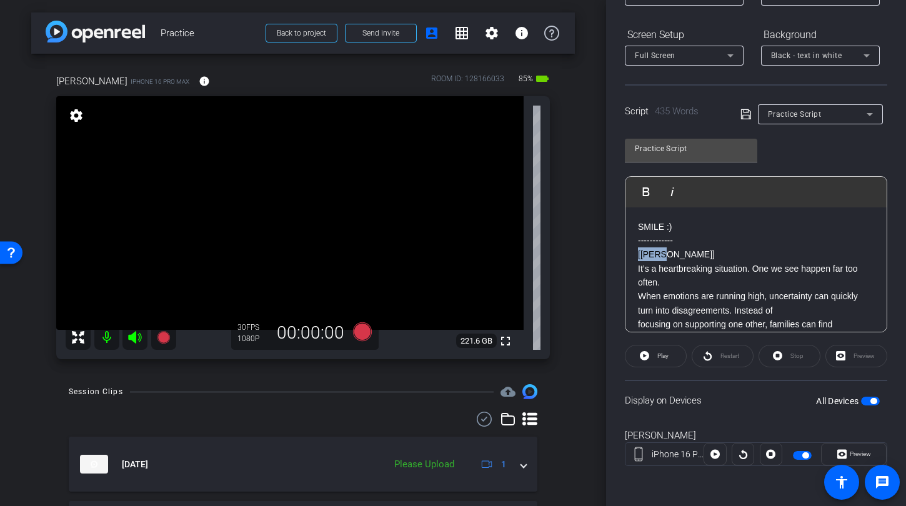
drag, startPoint x: 666, startPoint y: 254, endPoint x: 623, endPoint y: 255, distance: 43.7
click at [623, 255] on div "Participants Teleprompter Adjustments settings Betsy Mugavero flip Director Aud…" at bounding box center [756, 253] width 300 height 506
click at [861, 400] on span "button" at bounding box center [870, 401] width 19 height 9
click at [866, 401] on span "button" at bounding box center [870, 401] width 19 height 9
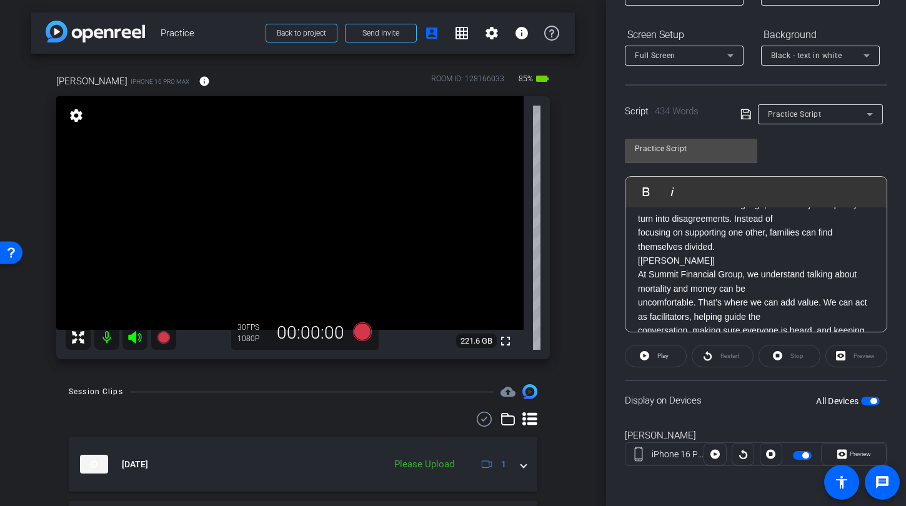
scroll to position [91, 0]
drag, startPoint x: 663, startPoint y: 262, endPoint x: 605, endPoint y: 252, distance: 58.9
click at [606, 252] on div "Participants Teleprompter Adjustments settings Betsy Mugavero flip Director Aud…" at bounding box center [756, 253] width 300 height 506
click at [675, 262] on p "[John]" at bounding box center [756, 261] width 236 height 14
drag, startPoint x: 675, startPoint y: 262, endPoint x: 621, endPoint y: 258, distance: 53.9
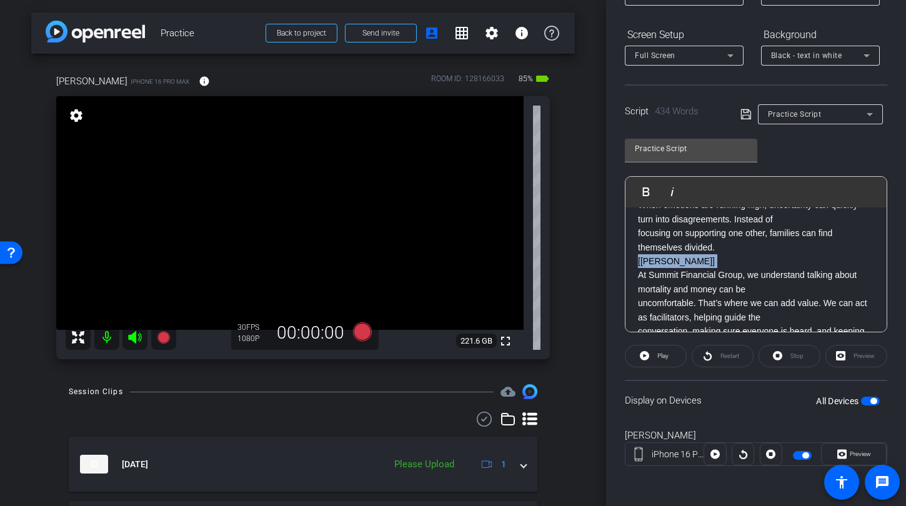
click at [621, 258] on div "Participants Teleprompter Adjustments settings Betsy Mugavero flip Director Aud…" at bounding box center [756, 253] width 300 height 506
click at [862, 402] on span "button" at bounding box center [870, 401] width 19 height 9
click at [866, 402] on span "button" at bounding box center [870, 401] width 19 height 9
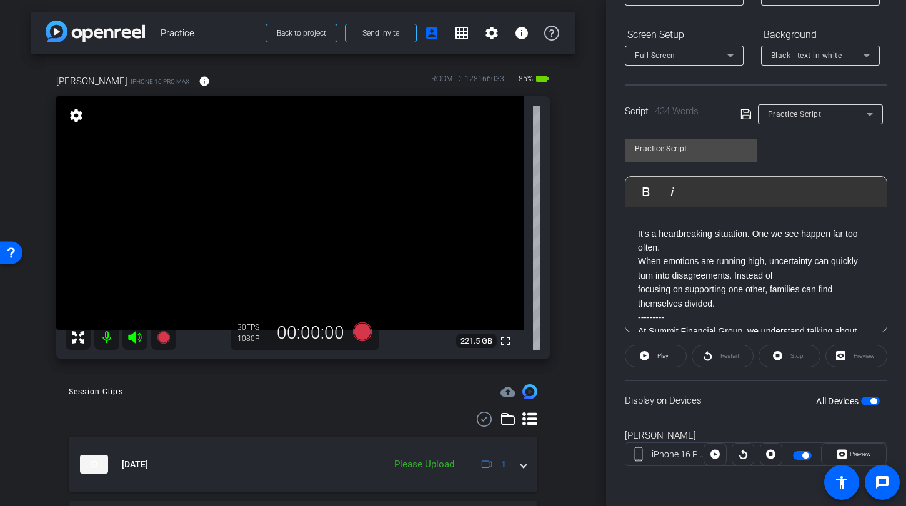
scroll to position [51, 0]
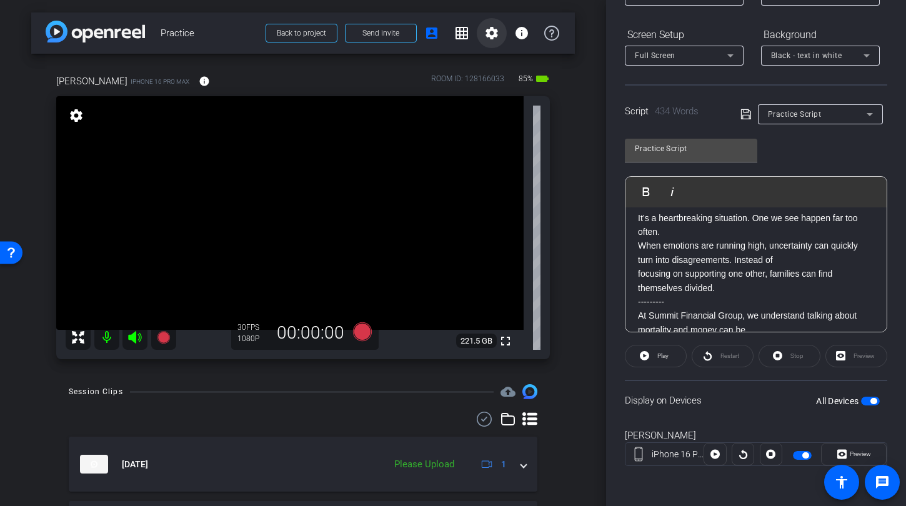
click at [488, 31] on mat-icon "settings" at bounding box center [491, 33] width 15 height 15
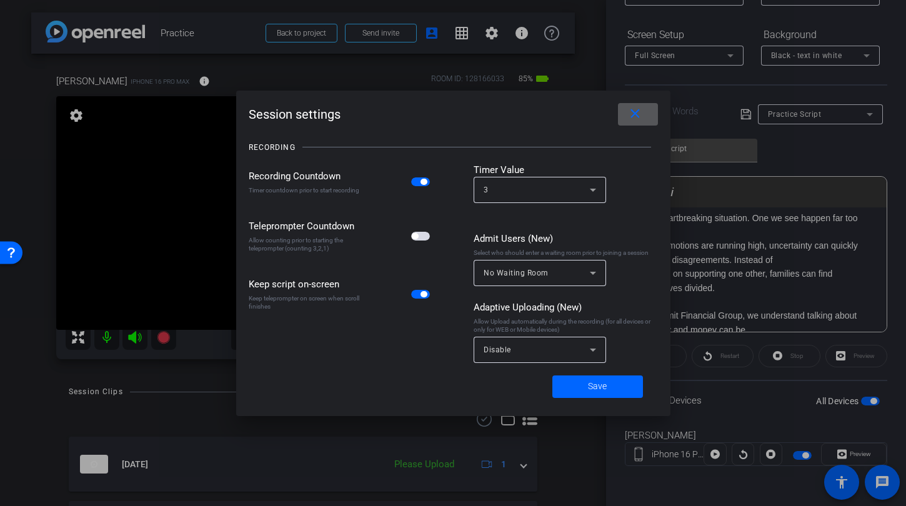
click at [426, 237] on span "button" at bounding box center [420, 236] width 19 height 9
click at [588, 392] on span "Save" at bounding box center [597, 386] width 19 height 13
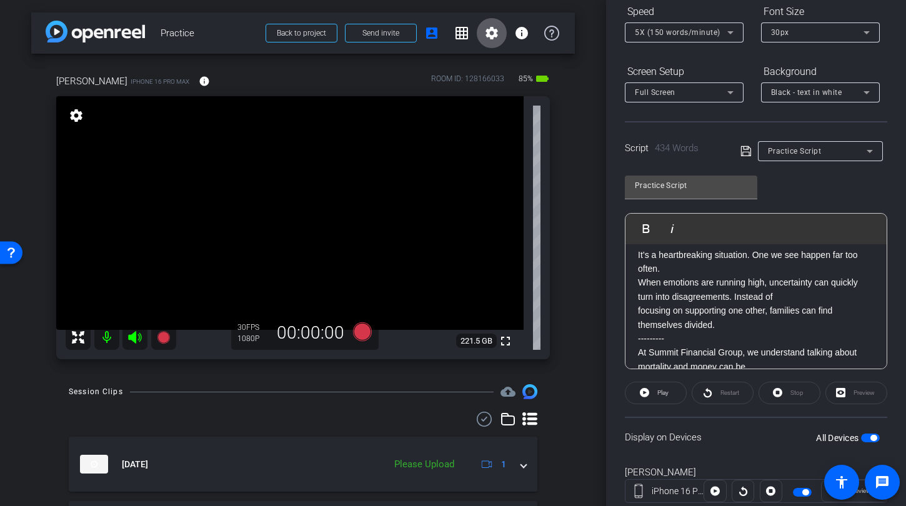
scroll to position [0, 0]
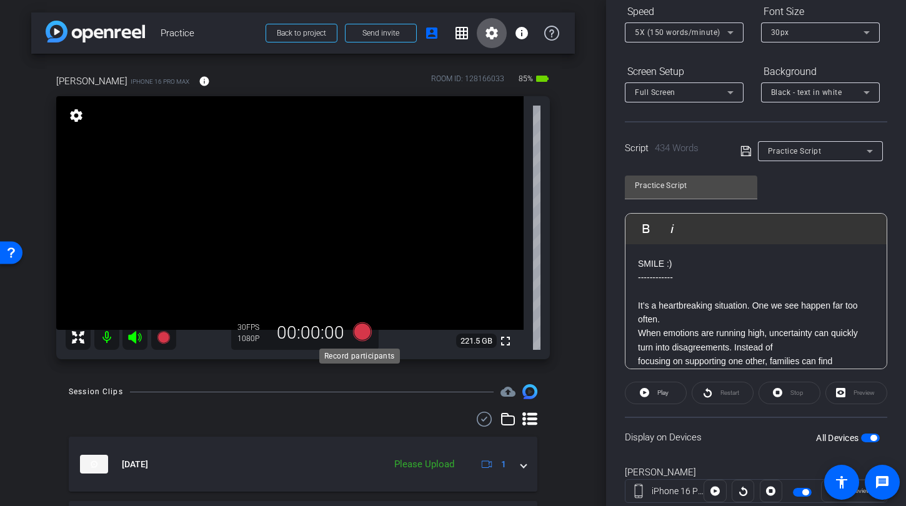
click at [363, 332] on icon at bounding box center [362, 331] width 19 height 19
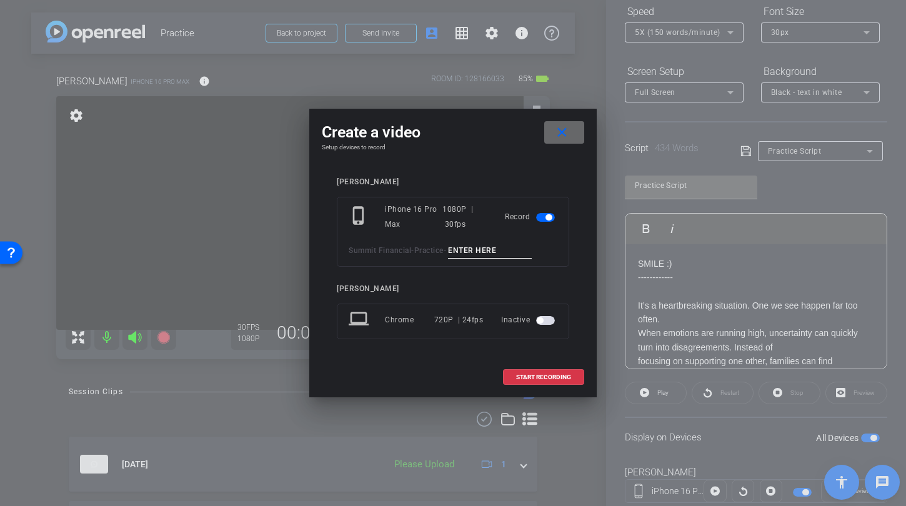
click at [567, 137] on mat-icon "close" at bounding box center [562, 133] width 16 height 16
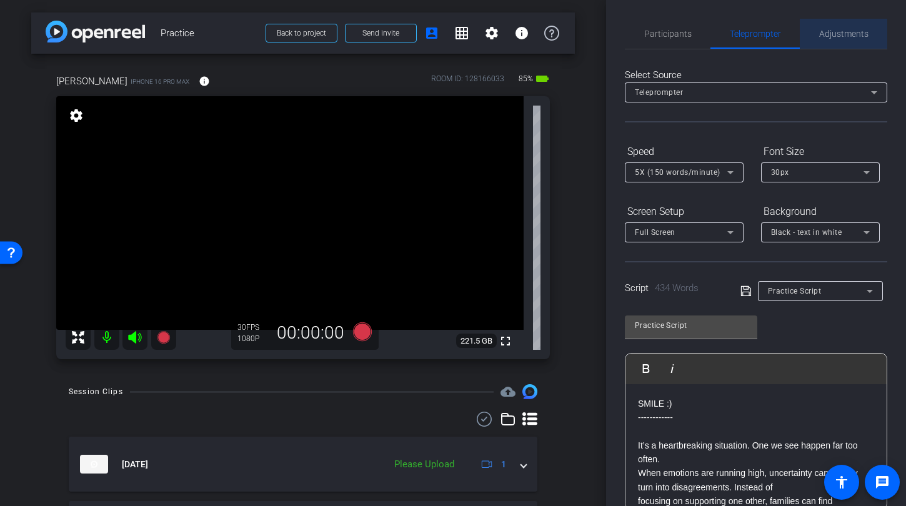
click at [841, 31] on span "Adjustments" at bounding box center [843, 33] width 49 height 9
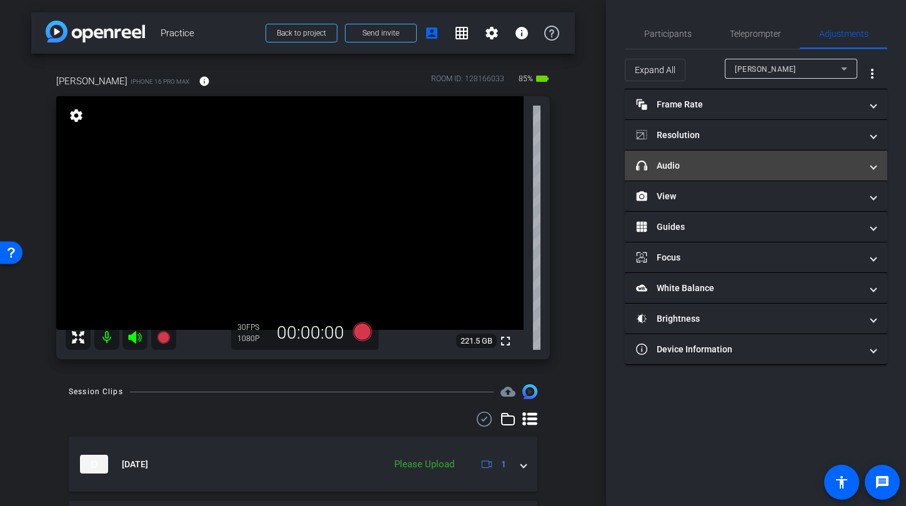
click at [746, 167] on mat-panel-title "headphone icon Audio" at bounding box center [748, 165] width 225 height 13
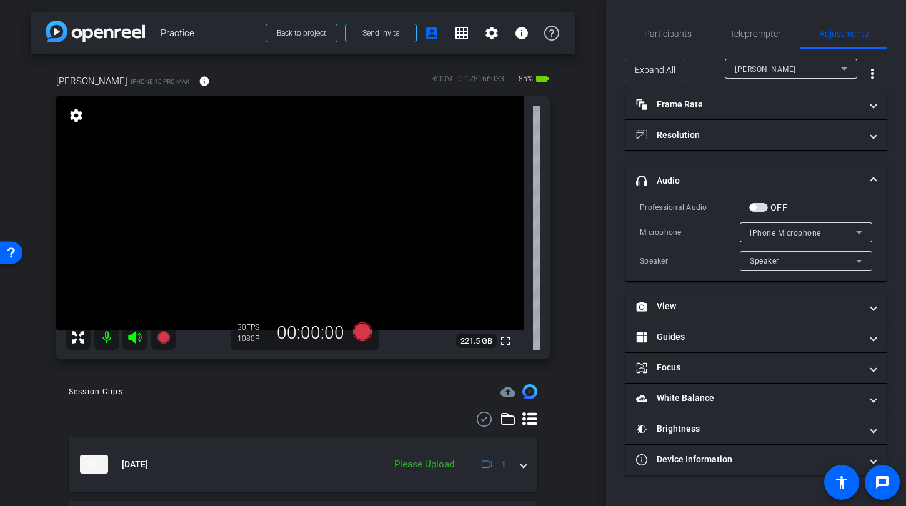
click at [758, 206] on span "button" at bounding box center [758, 207] width 19 height 9
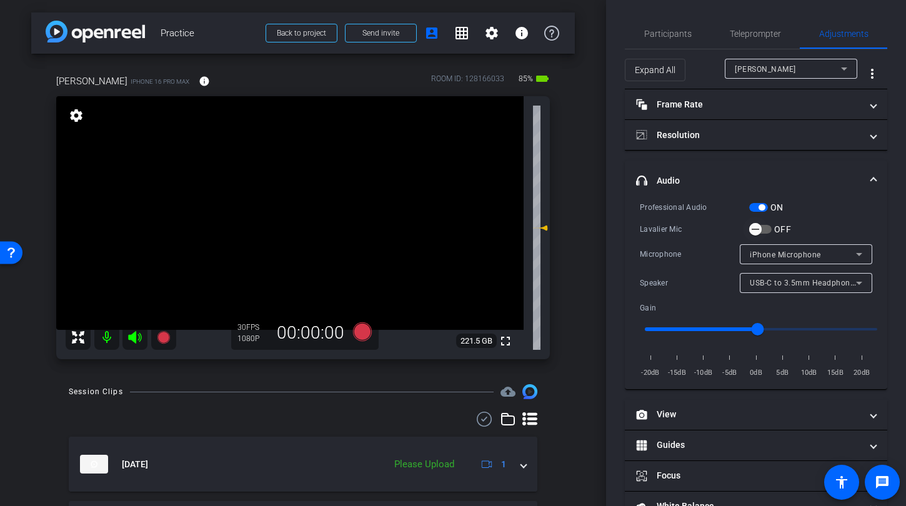
click at [767, 229] on span "button" at bounding box center [755, 229] width 25 height 25
click at [743, 36] on span "Teleprompter" at bounding box center [754, 33] width 51 height 9
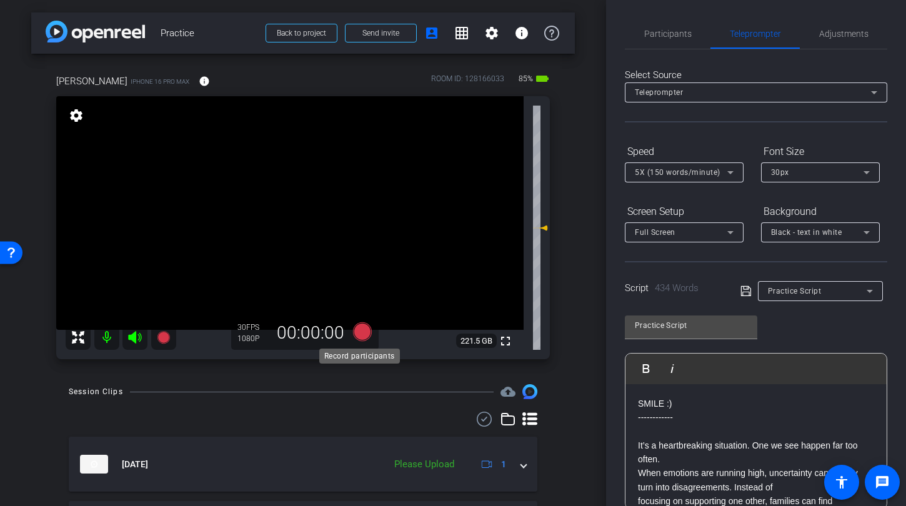
click at [353, 336] on icon at bounding box center [362, 331] width 19 height 19
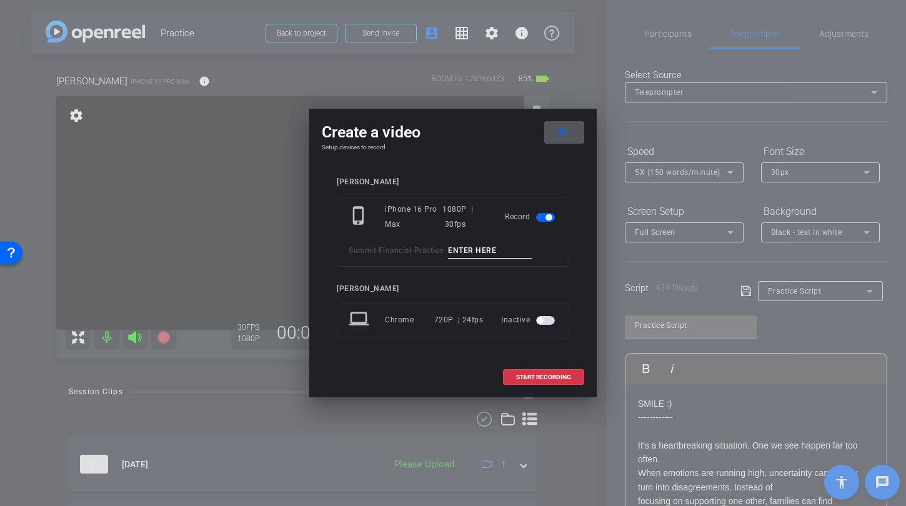
click at [472, 240] on div "phone_iphone iPhone 16 Pro Max 1080P | 30fps Record Summit Financial - Practice…" at bounding box center [453, 232] width 232 height 70
click at [473, 245] on input at bounding box center [490, 251] width 84 height 16
type input "John TA1"
click at [556, 378] on span "START RECORDING" at bounding box center [543, 377] width 55 height 6
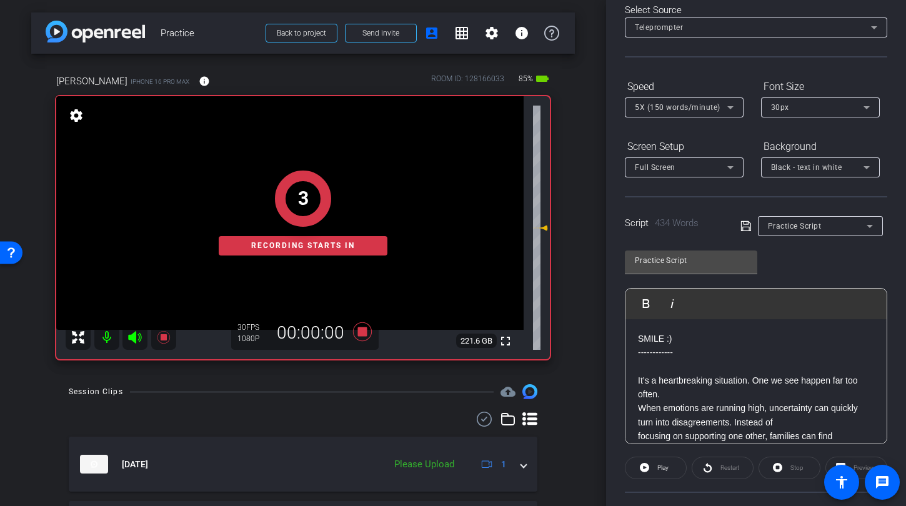
scroll to position [177, 0]
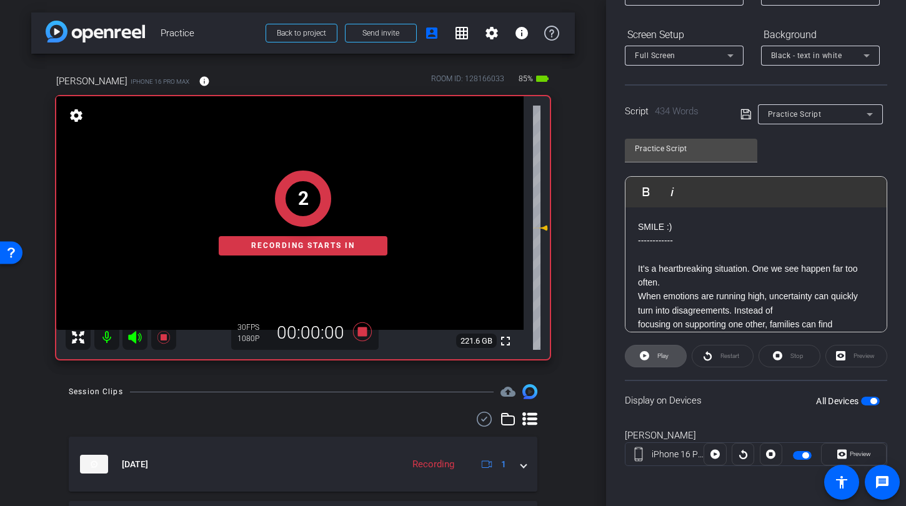
click at [656, 360] on span "Play" at bounding box center [661, 355] width 14 height 17
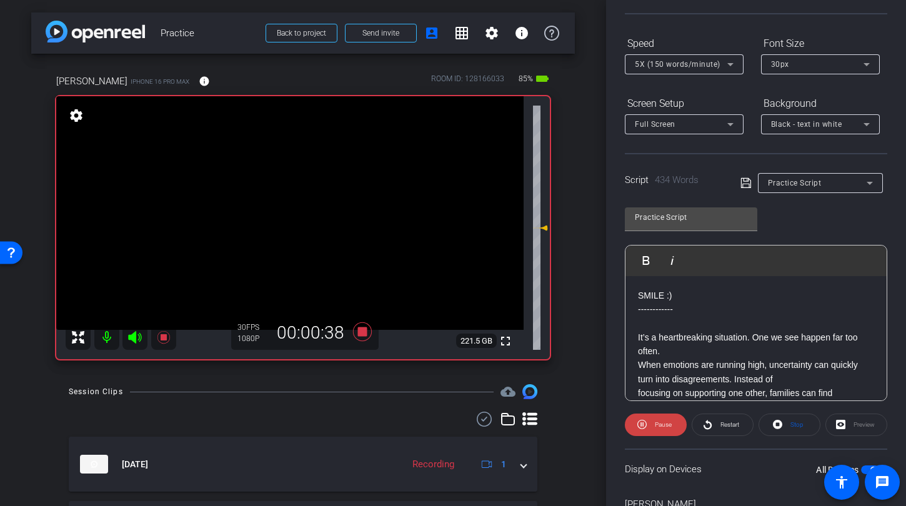
scroll to position [96, 0]
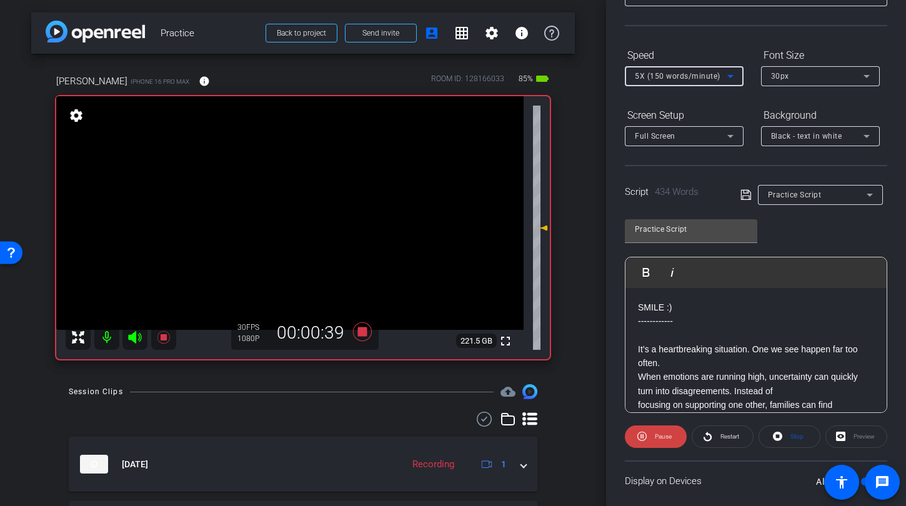
click at [696, 84] on div "5X (150 words/minute)" at bounding box center [681, 76] width 92 height 16
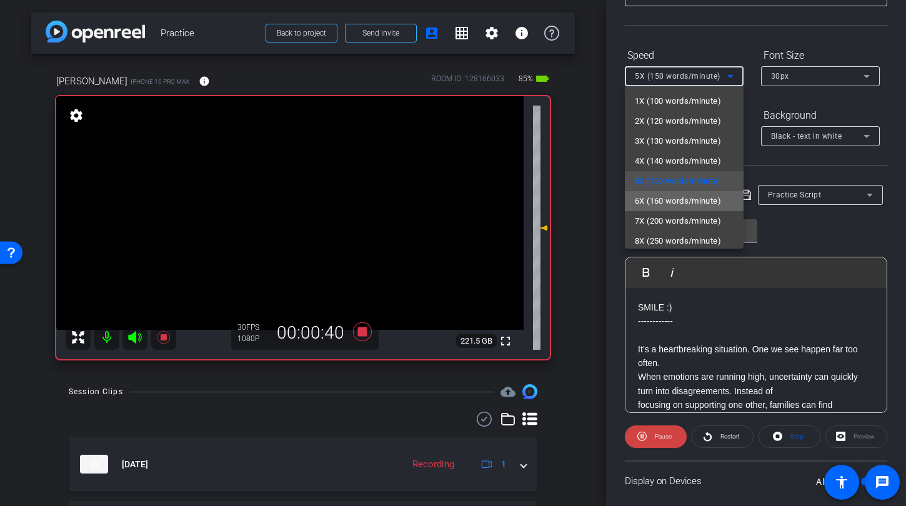
click at [695, 202] on span "6X (160 words/minute)" at bounding box center [678, 201] width 86 height 15
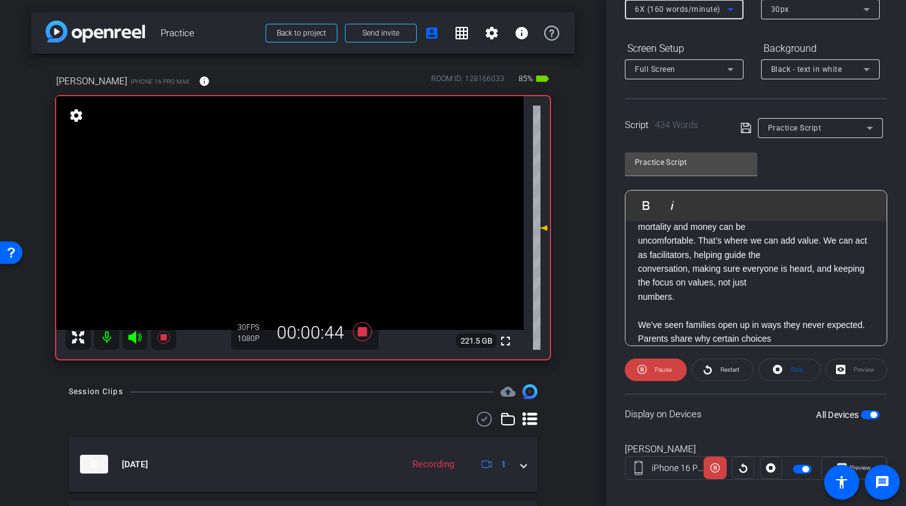
scroll to position [168, 0]
click at [161, 336] on icon at bounding box center [163, 337] width 12 height 12
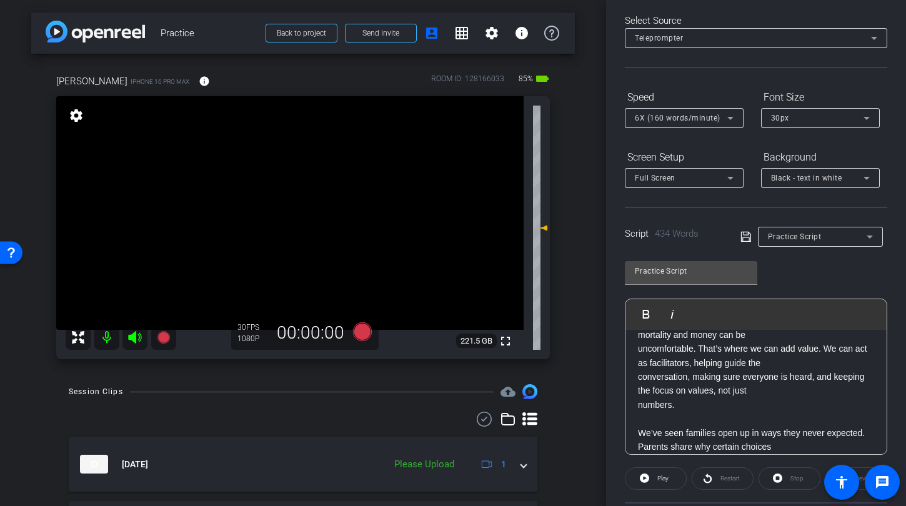
scroll to position [0, 0]
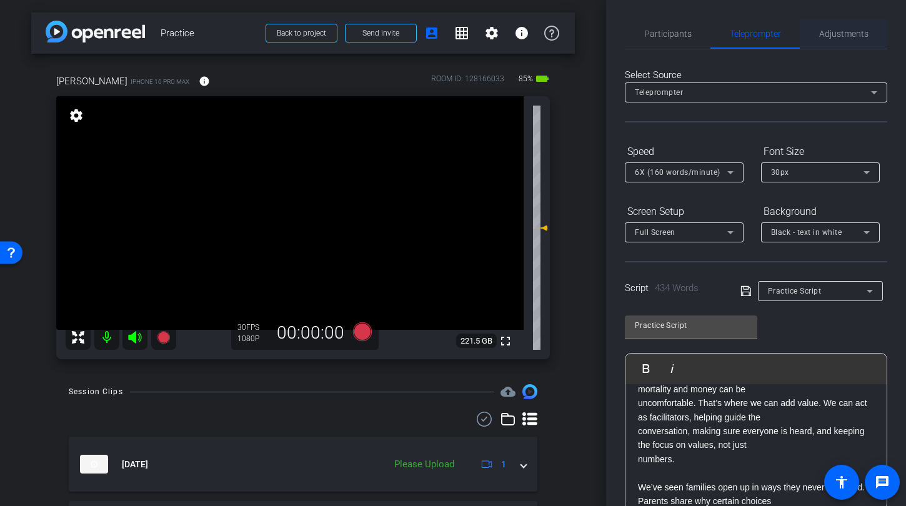
click at [826, 35] on span "Adjustments" at bounding box center [843, 33] width 49 height 9
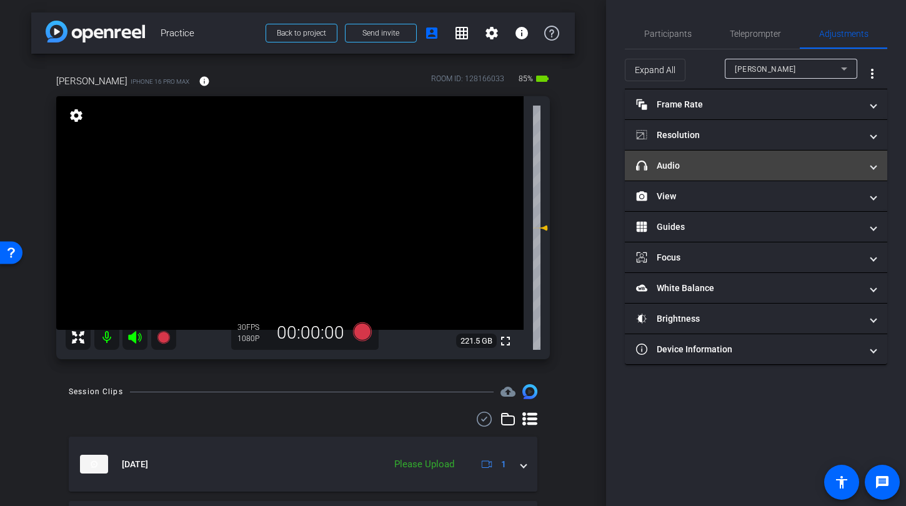
click at [705, 166] on mat-panel-title "headphone icon Audio" at bounding box center [748, 165] width 225 height 13
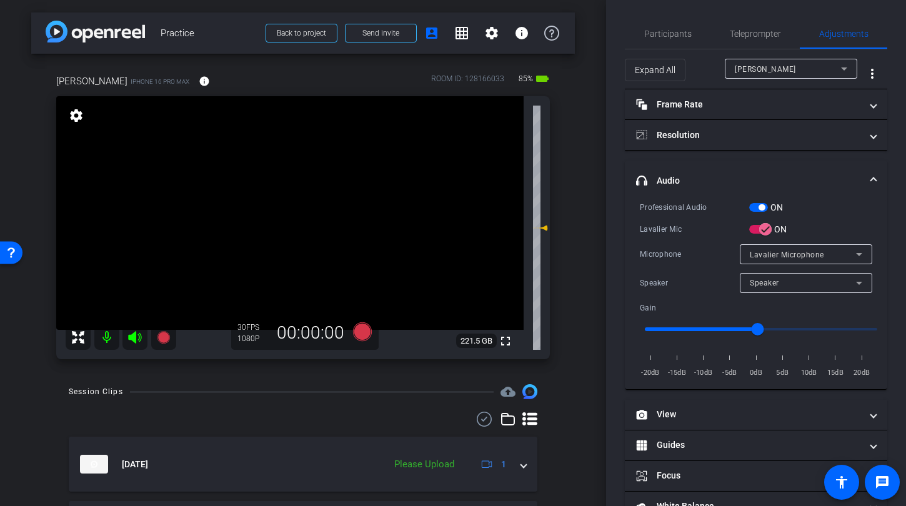
click at [758, 202] on div "ON" at bounding box center [766, 207] width 34 height 12
click at [754, 230] on span "button" at bounding box center [765, 229] width 25 height 25
click at [754, 208] on span "button" at bounding box center [758, 207] width 19 height 9
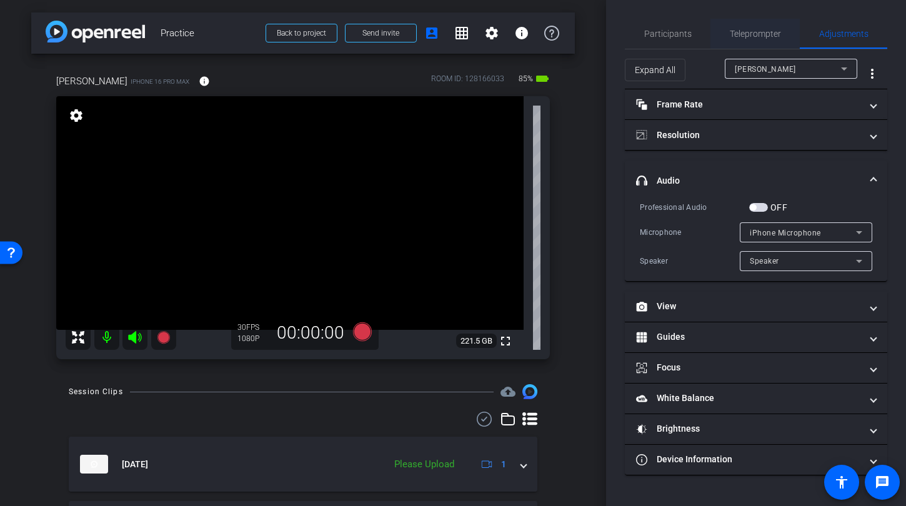
click at [721, 38] on div "Teleprompter" at bounding box center [754, 34] width 89 height 30
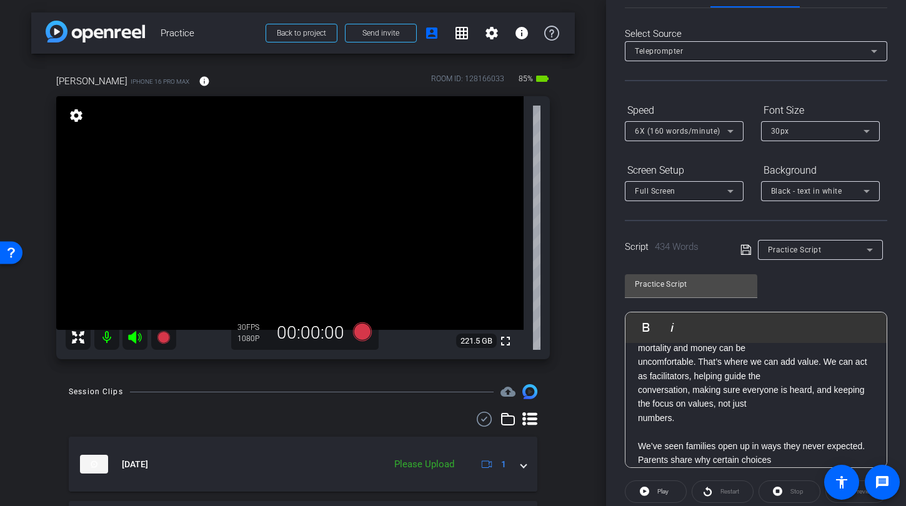
scroll to position [42, 0]
click at [662, 132] on span "6X (160 words/minute)" at bounding box center [678, 130] width 86 height 9
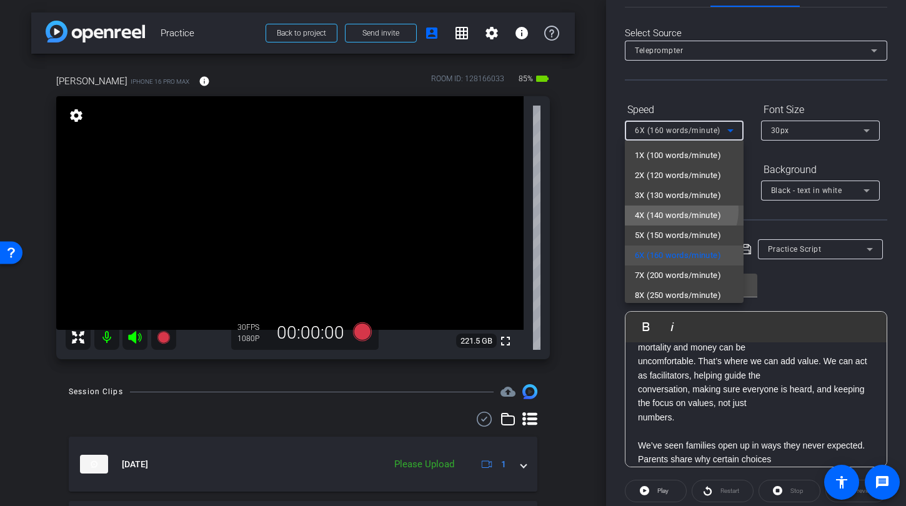
click at [676, 210] on span "4X (140 words/minute)" at bounding box center [678, 215] width 86 height 15
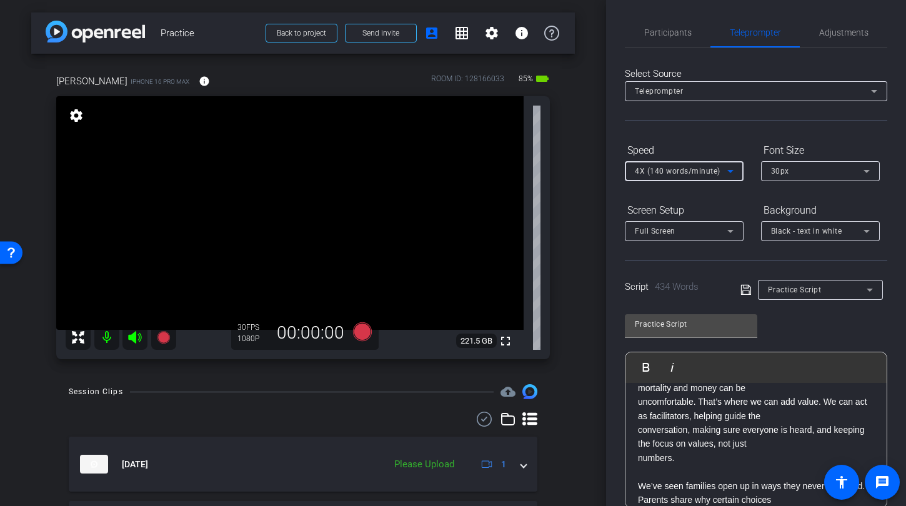
scroll to position [0, 0]
click at [832, 34] on span "Adjustments" at bounding box center [843, 33] width 49 height 9
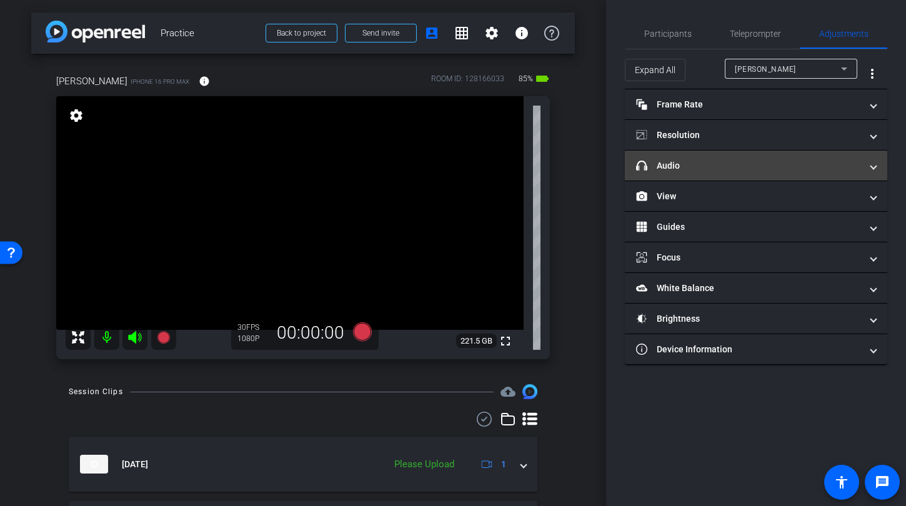
click at [698, 164] on mat-panel-title "headphone icon Audio" at bounding box center [748, 165] width 225 height 13
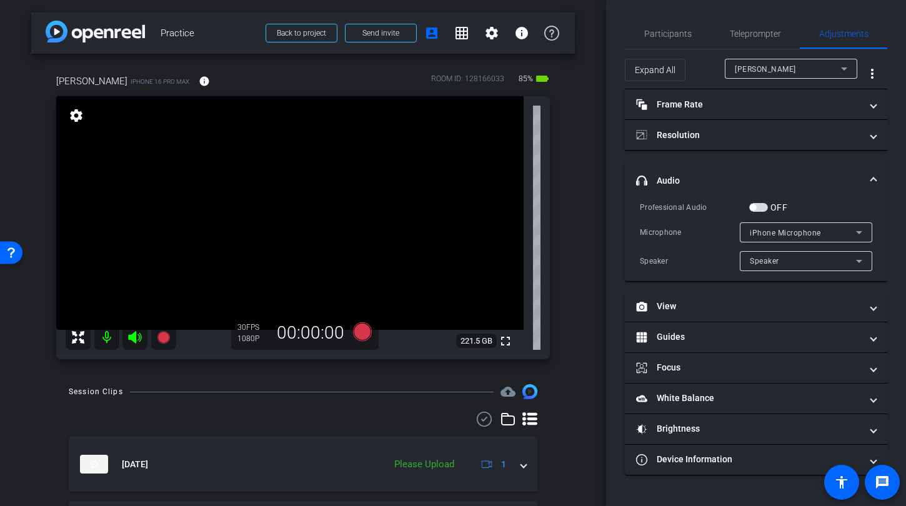
click at [763, 212] on div "OFF" at bounding box center [768, 207] width 38 height 12
click at [760, 208] on span "button" at bounding box center [758, 207] width 19 height 9
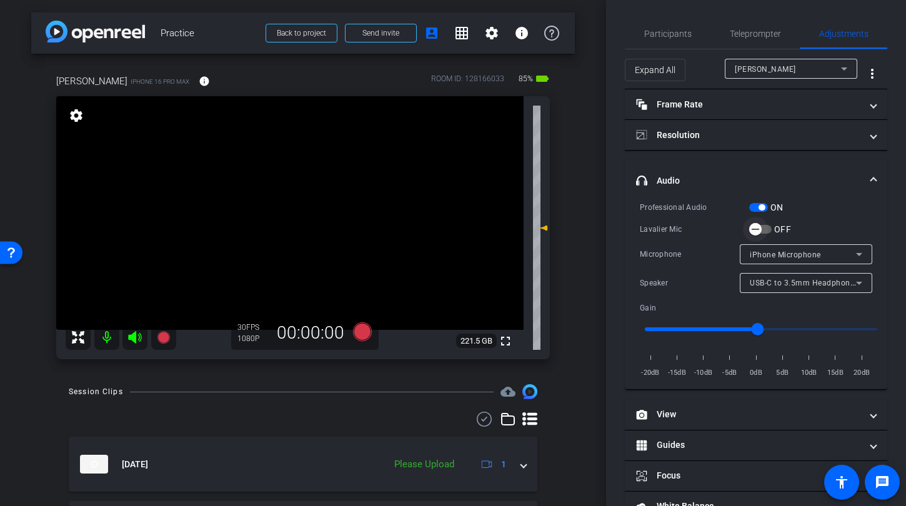
click at [770, 227] on span "button" at bounding box center [760, 229] width 22 height 9
click at [761, 39] on span "Teleprompter" at bounding box center [754, 34] width 51 height 30
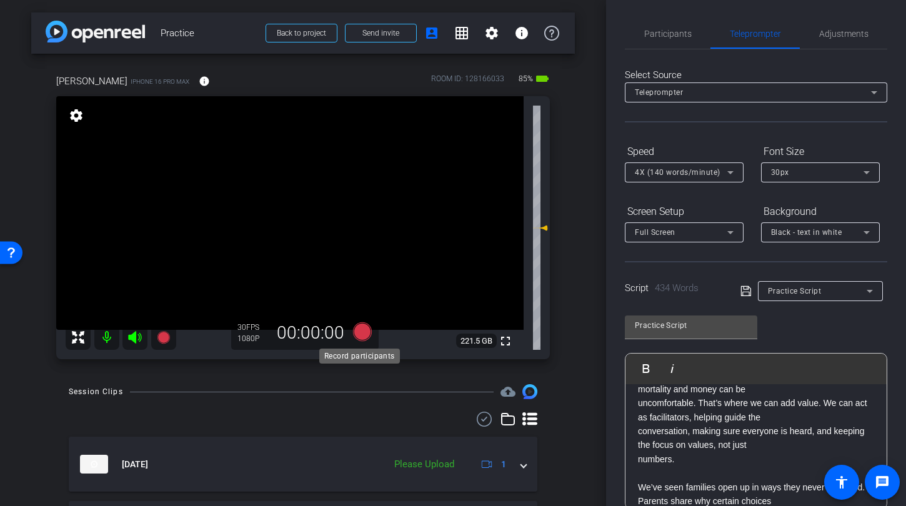
click at [363, 336] on icon at bounding box center [362, 331] width 19 height 19
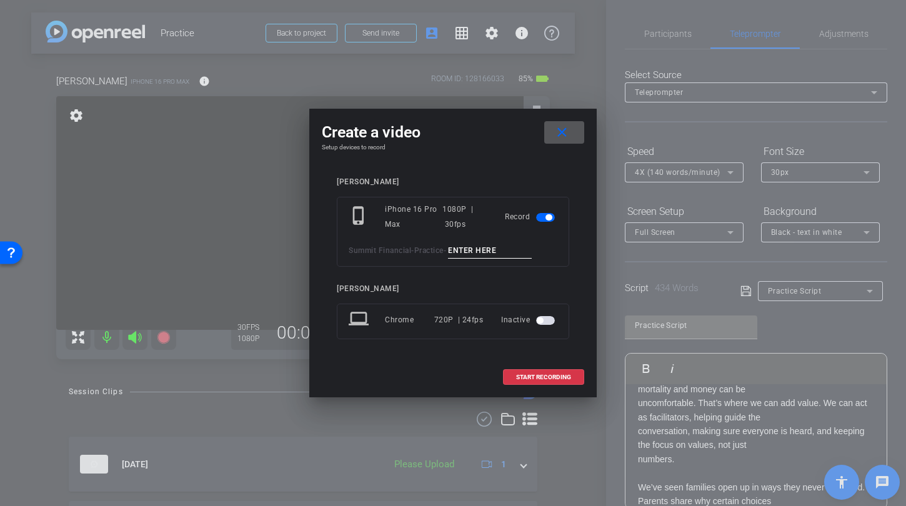
click at [473, 256] on input at bounding box center [490, 251] width 84 height 16
type input "John TA2"
click at [519, 382] on span at bounding box center [543, 377] width 80 height 30
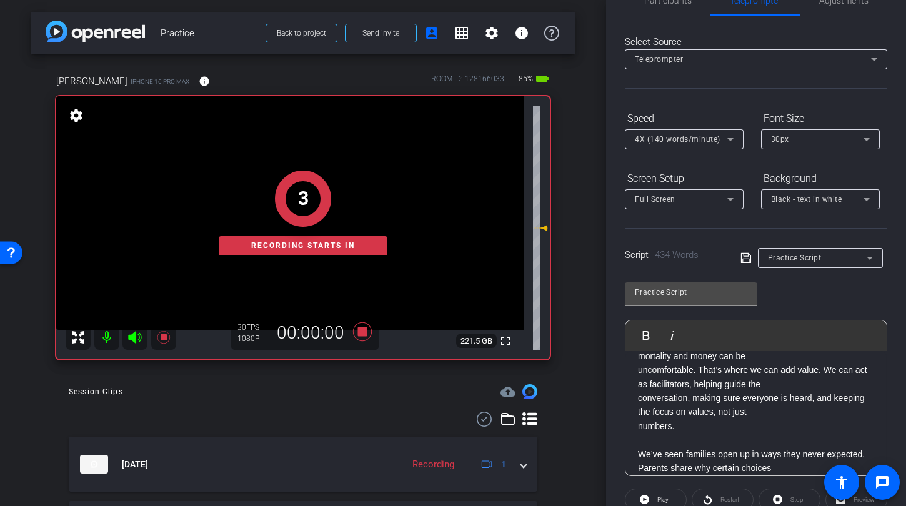
scroll to position [106, 0]
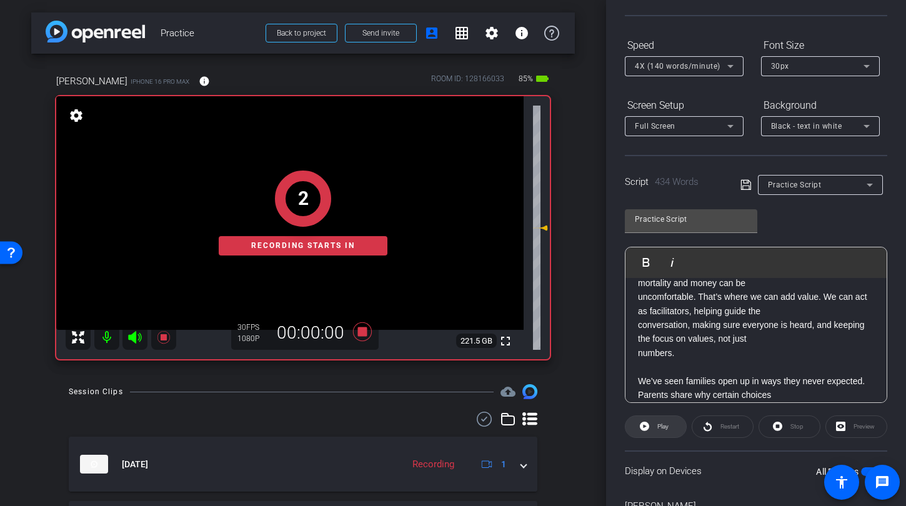
click at [661, 420] on span "Play" at bounding box center [661, 426] width 14 height 17
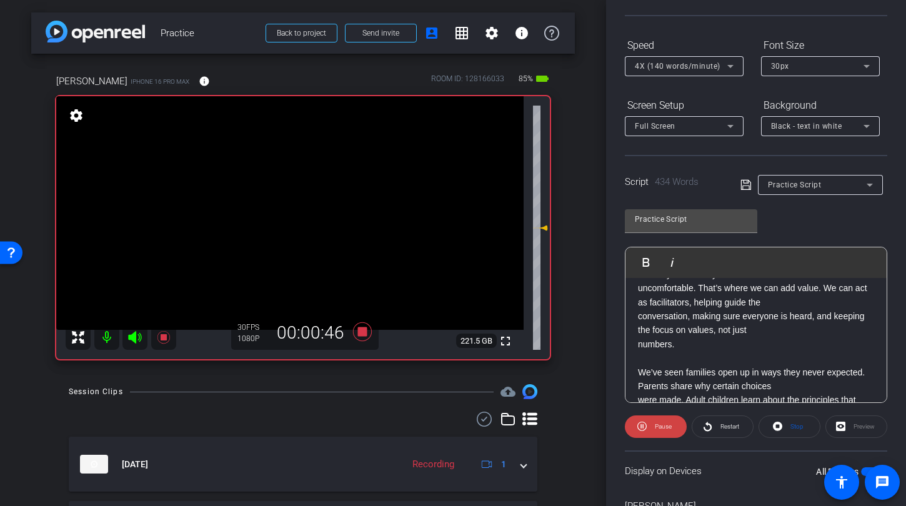
scroll to position [178, 0]
click at [358, 332] on icon at bounding box center [362, 331] width 19 height 19
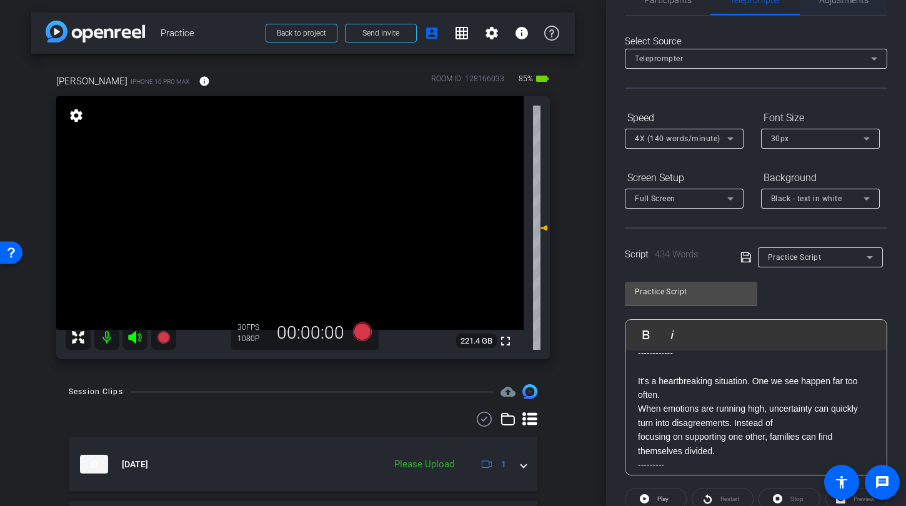
scroll to position [0, 0]
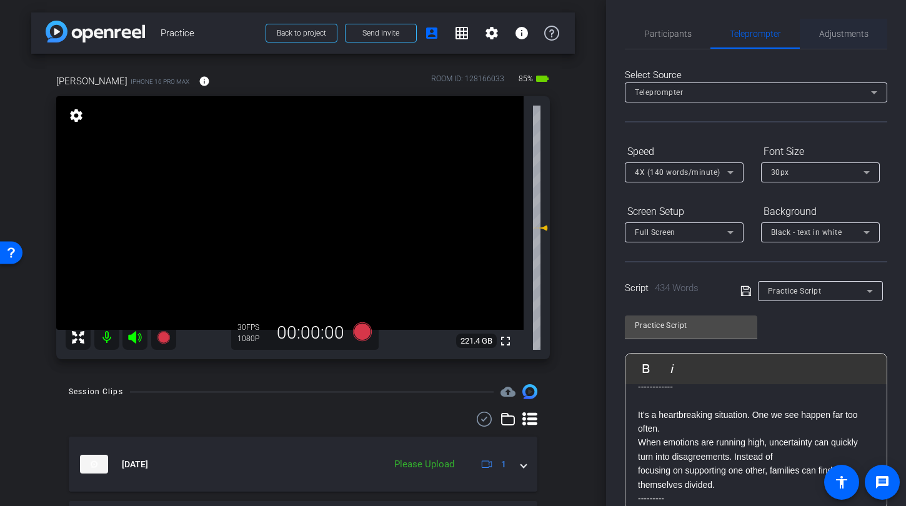
click at [833, 36] on span "Adjustments" at bounding box center [843, 33] width 49 height 9
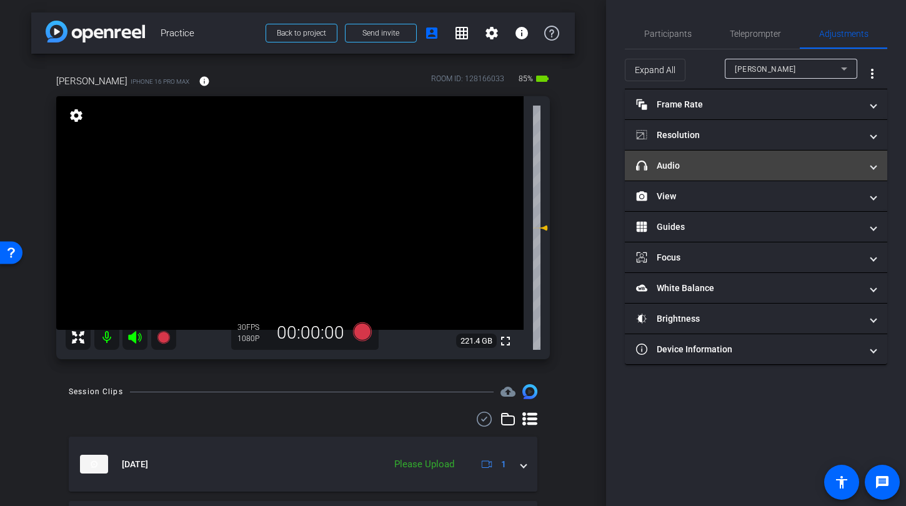
click at [722, 158] on mat-expansion-panel-header "headphone icon Audio" at bounding box center [756, 166] width 262 height 30
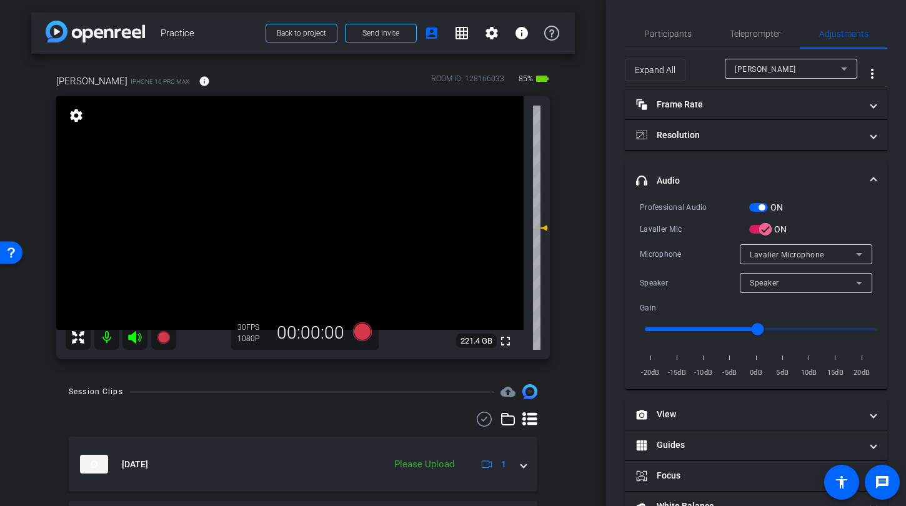
click at [752, 209] on span "button" at bounding box center [758, 207] width 19 height 9
click at [754, 229] on span "button" at bounding box center [765, 229] width 25 height 25
click at [754, 209] on span "button" at bounding box center [758, 207] width 19 height 9
click at [742, 33] on span "Teleprompter" at bounding box center [754, 33] width 51 height 9
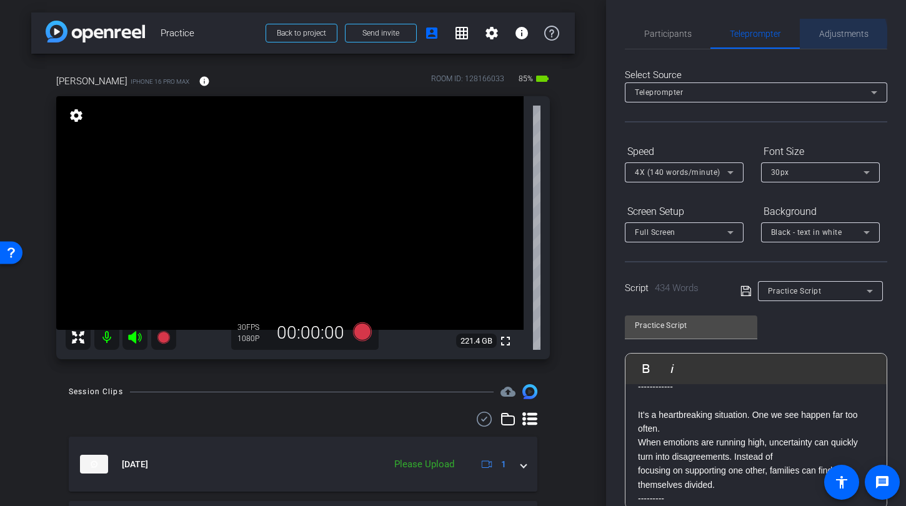
click at [828, 36] on span "Adjustments" at bounding box center [843, 33] width 49 height 9
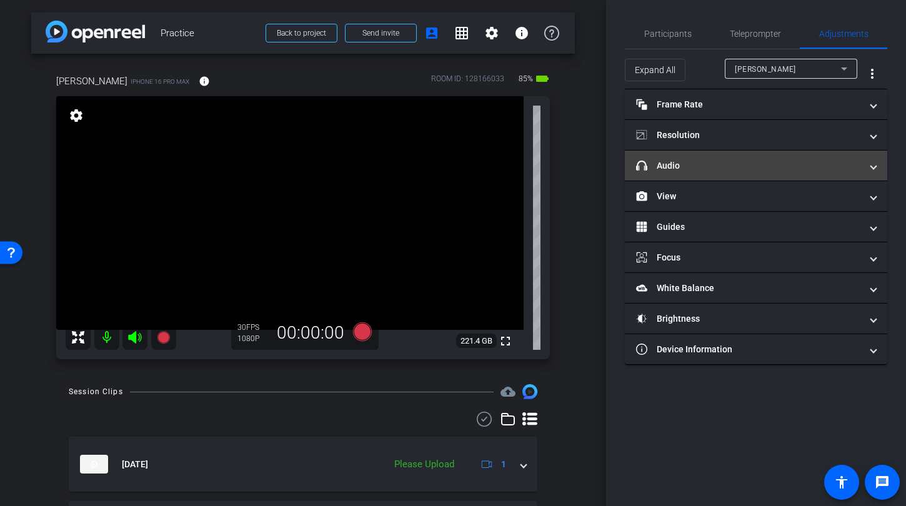
click at [709, 171] on mat-panel-title "headphone icon Audio" at bounding box center [748, 165] width 225 height 13
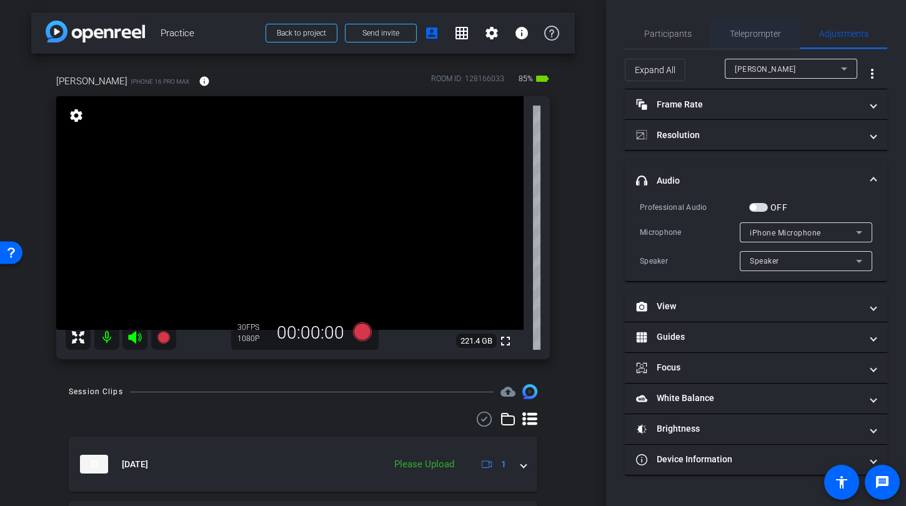
click at [748, 37] on span "Teleprompter" at bounding box center [754, 33] width 51 height 9
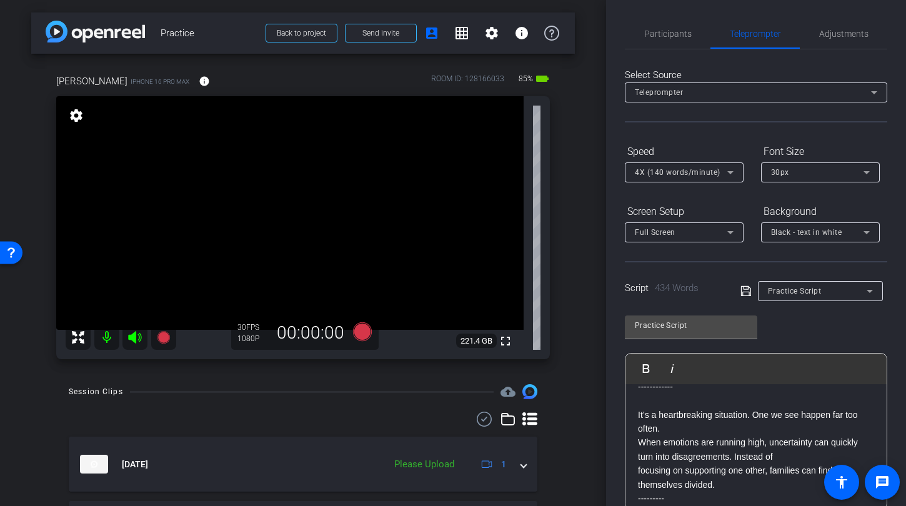
click at [699, 179] on div "4X (140 words/minute)" at bounding box center [681, 172] width 92 height 16
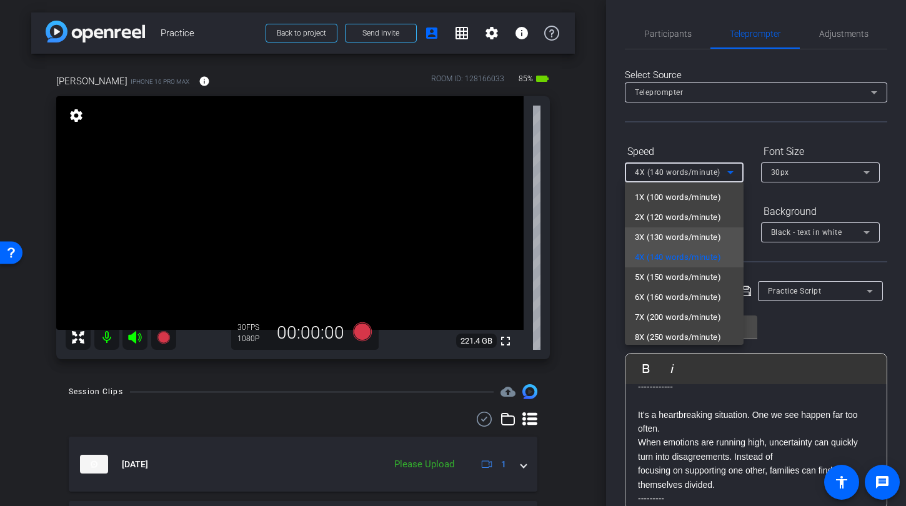
click at [677, 235] on span "3X (130 words/minute)" at bounding box center [678, 237] width 86 height 15
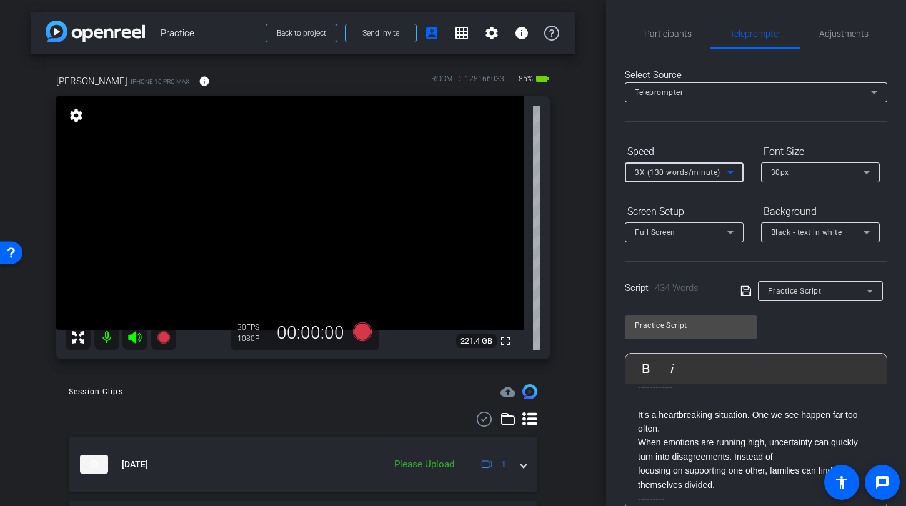
scroll to position [177, 0]
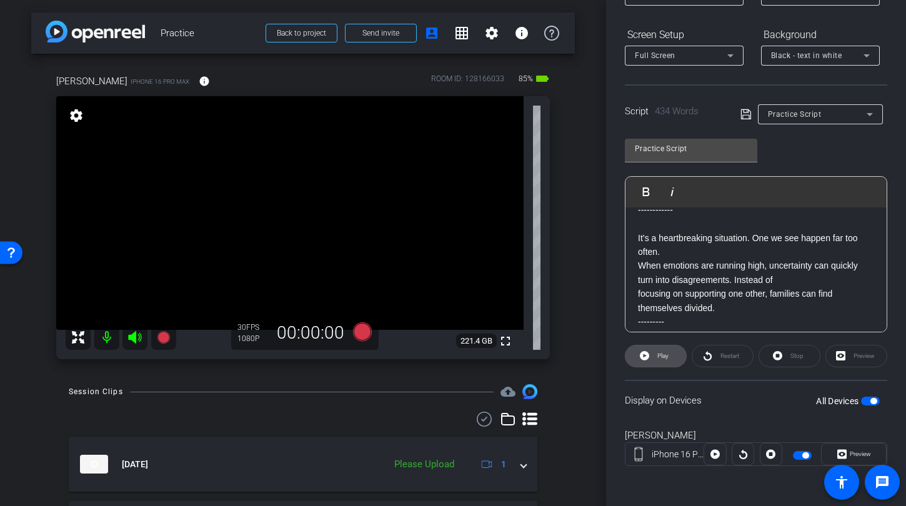
click at [659, 365] on span at bounding box center [655, 356] width 61 height 30
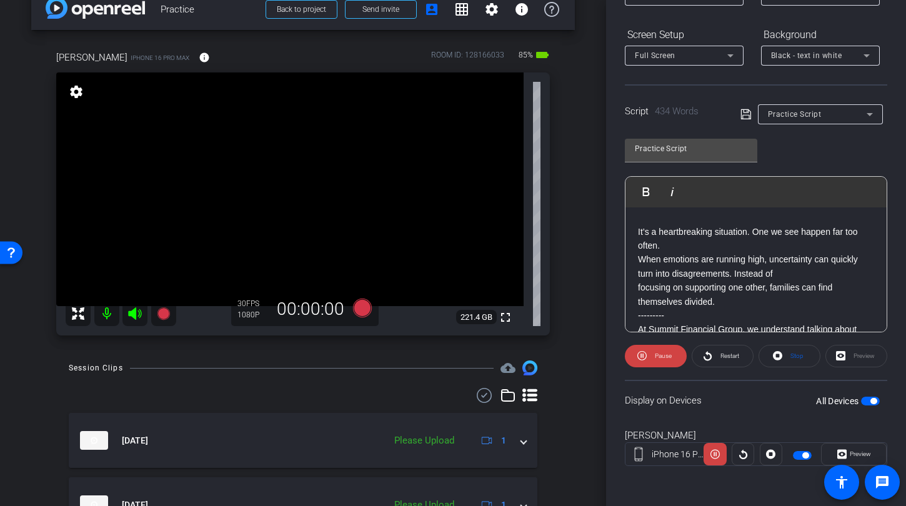
scroll to position [89, 0]
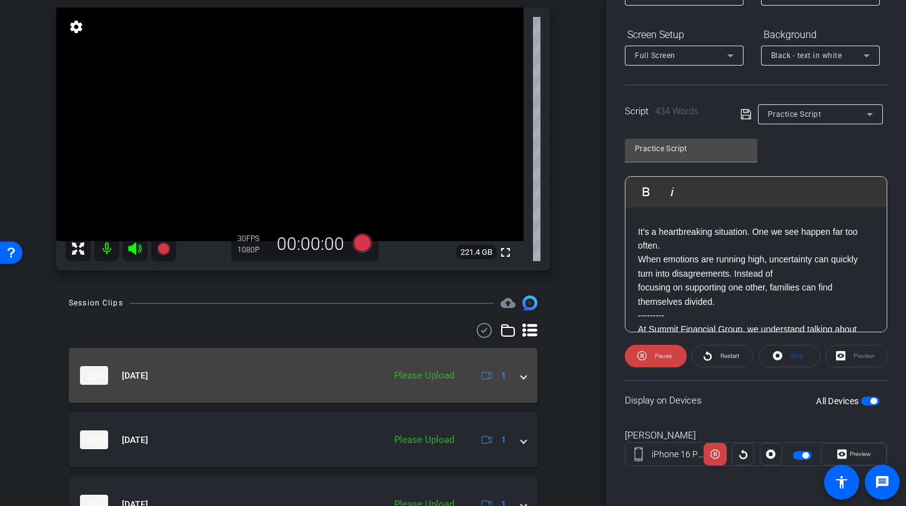
click at [511, 382] on div "Sep 18, 2025 Please Upload 1" at bounding box center [300, 375] width 441 height 19
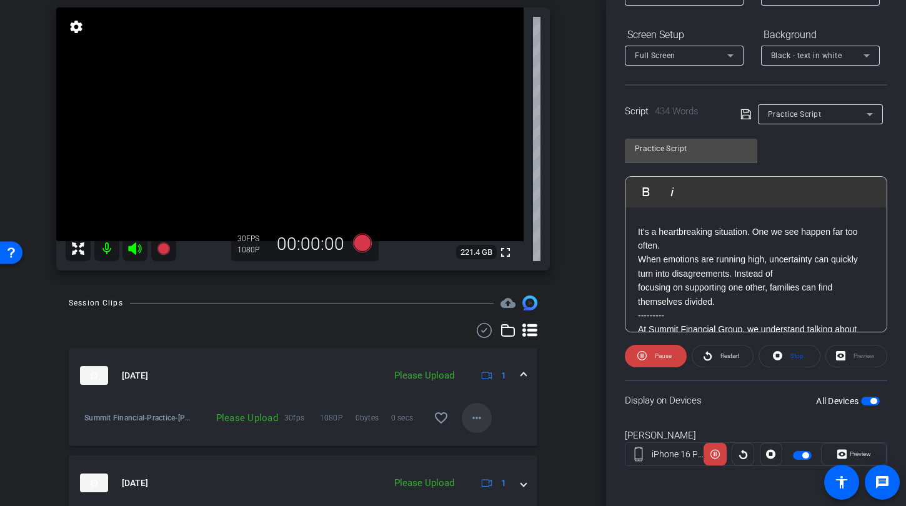
click at [477, 418] on mat-icon "more_horiz" at bounding box center [476, 417] width 15 height 15
click at [481, 438] on span "Upload" at bounding box center [490, 444] width 50 height 15
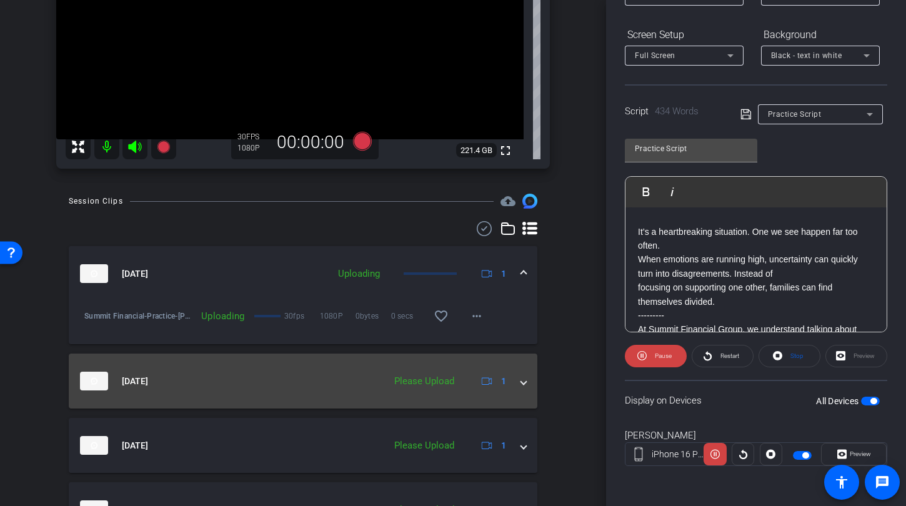
click at [521, 383] on span at bounding box center [523, 381] width 5 height 13
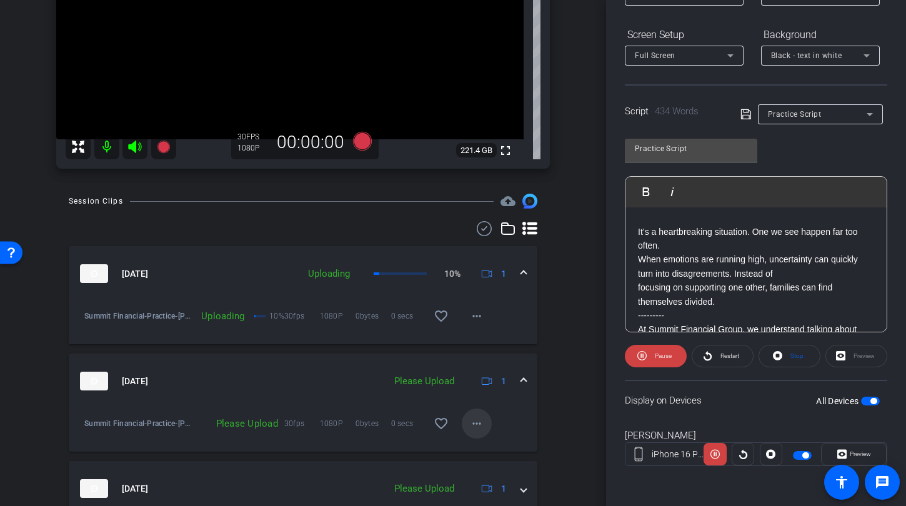
click at [470, 419] on mat-icon "more_horiz" at bounding box center [476, 423] width 15 height 15
click at [474, 442] on span "Upload" at bounding box center [490, 449] width 50 height 15
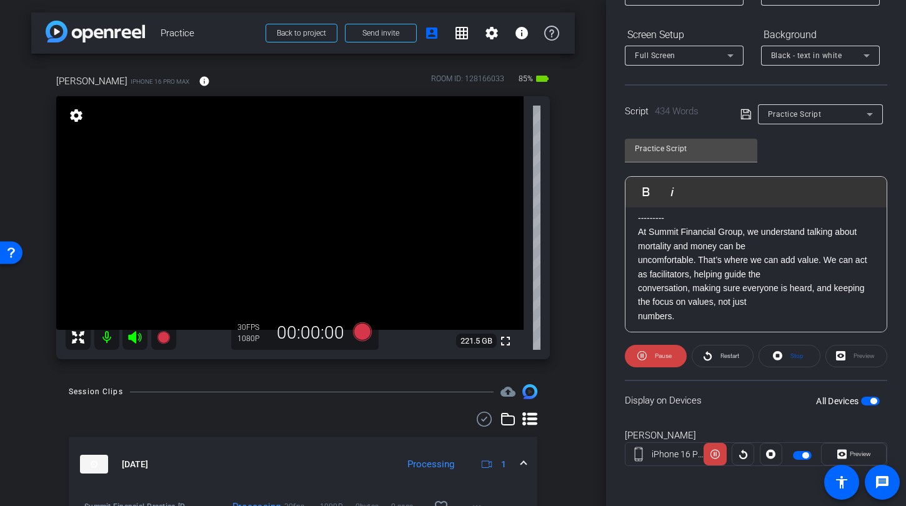
scroll to position [135, 0]
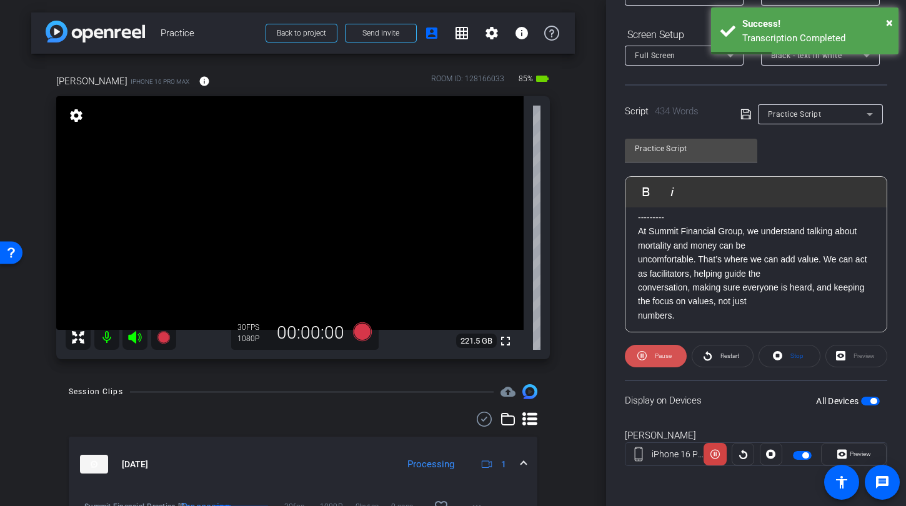
click at [651, 356] on span "Pause" at bounding box center [661, 355] width 20 height 17
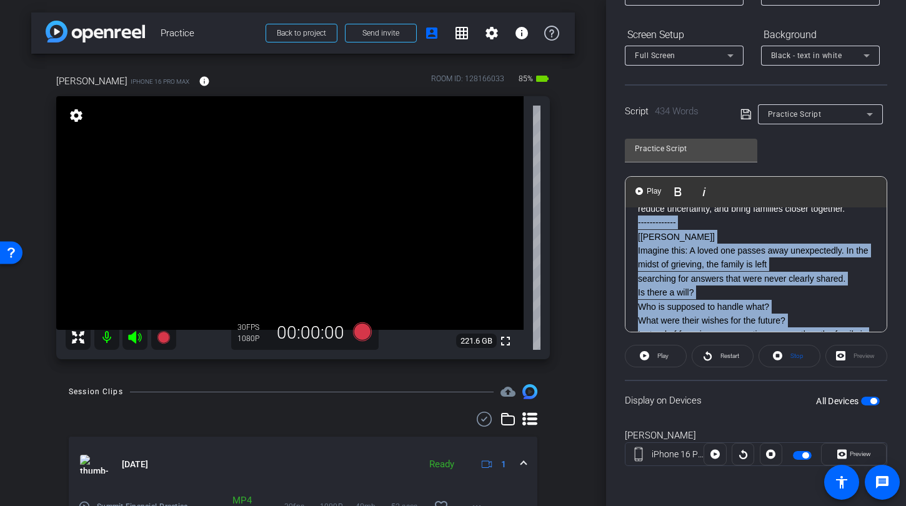
scroll to position [331, 0]
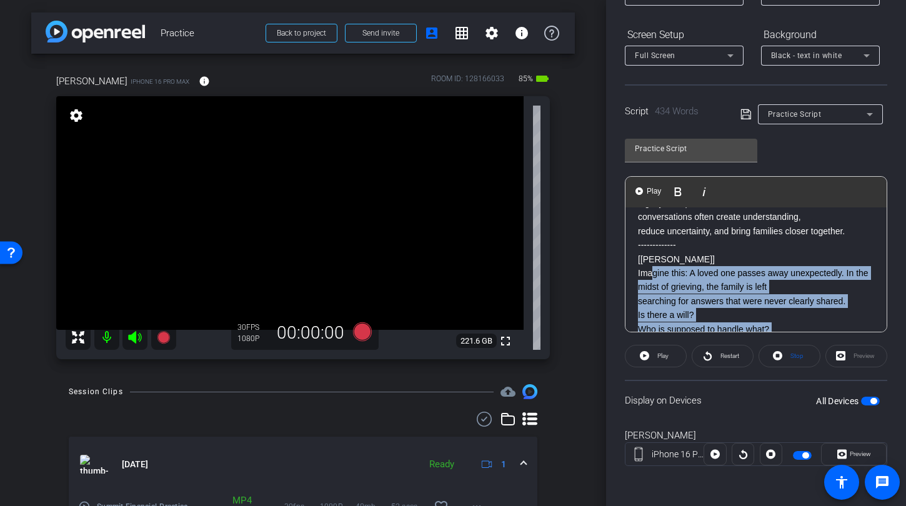
drag, startPoint x: 856, startPoint y: 268, endPoint x: 653, endPoint y: 268, distance: 203.0
click at [653, 268] on div "SMILE :) ------------ It’s a heartbreaking situation. One we see happen far too…" at bounding box center [755, 433] width 261 height 1115
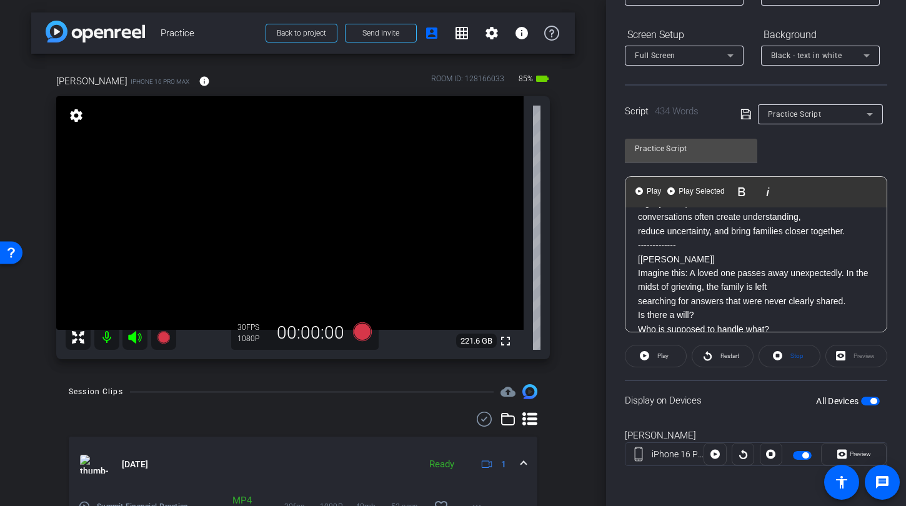
click at [653, 268] on p "Imagine this: A loved one passes away unexpectedly. In the midst of grieving, t…" at bounding box center [756, 280] width 236 height 28
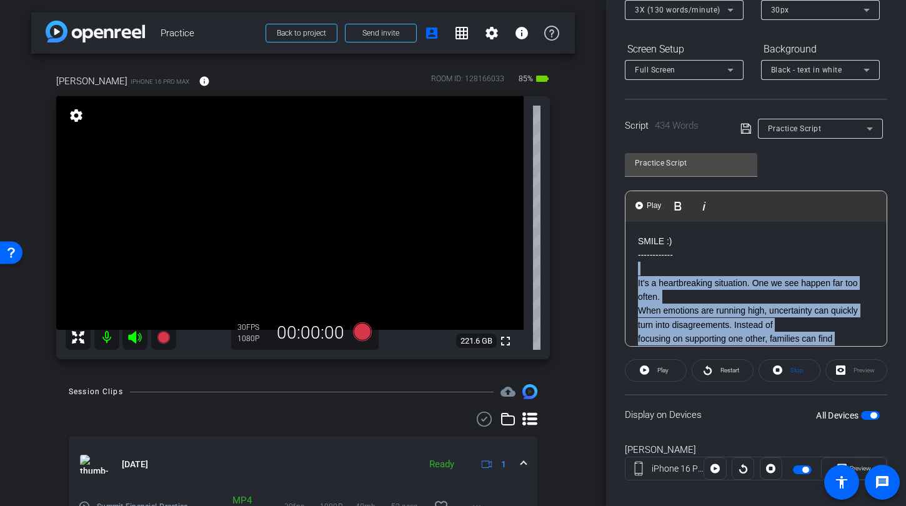
scroll to position [162, 0]
drag, startPoint x: 855, startPoint y: 279, endPoint x: 637, endPoint y: 268, distance: 218.2
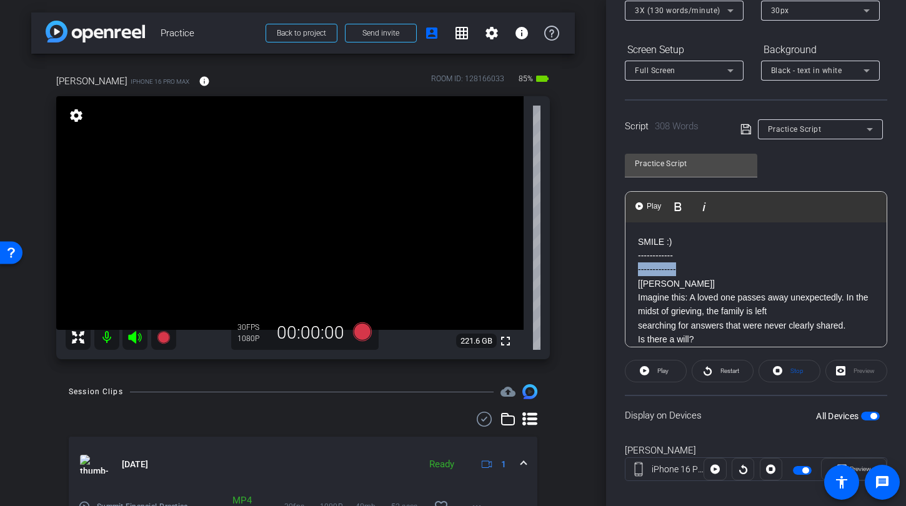
drag, startPoint x: 693, startPoint y: 269, endPoint x: 631, endPoint y: 265, distance: 62.5
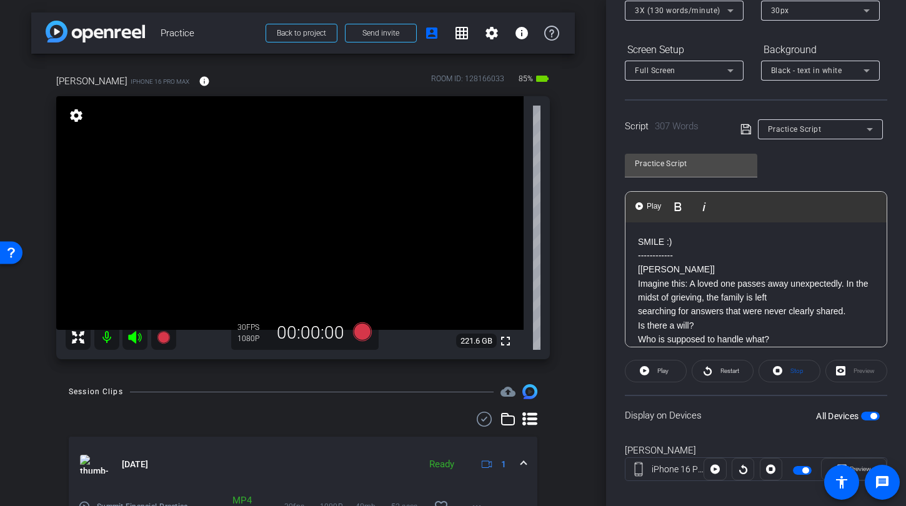
click at [703, 257] on p "------------" at bounding box center [756, 256] width 236 height 14
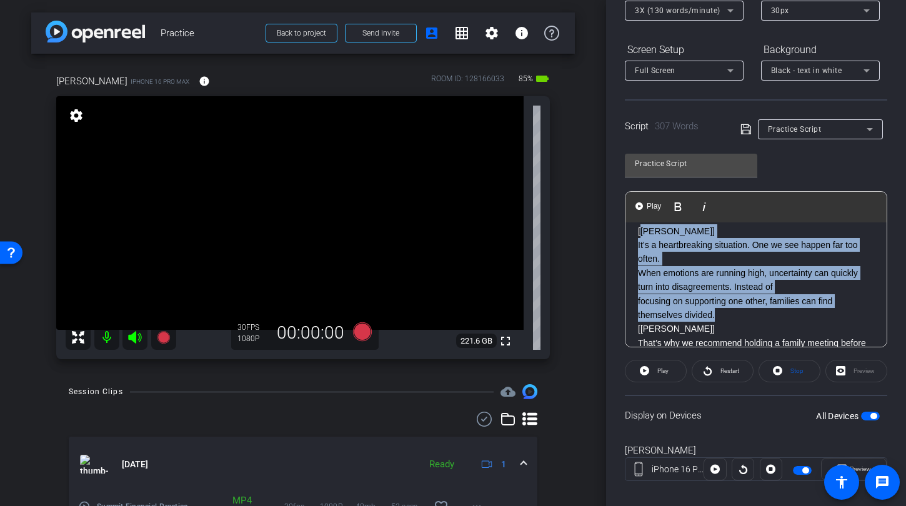
scroll to position [131, 0]
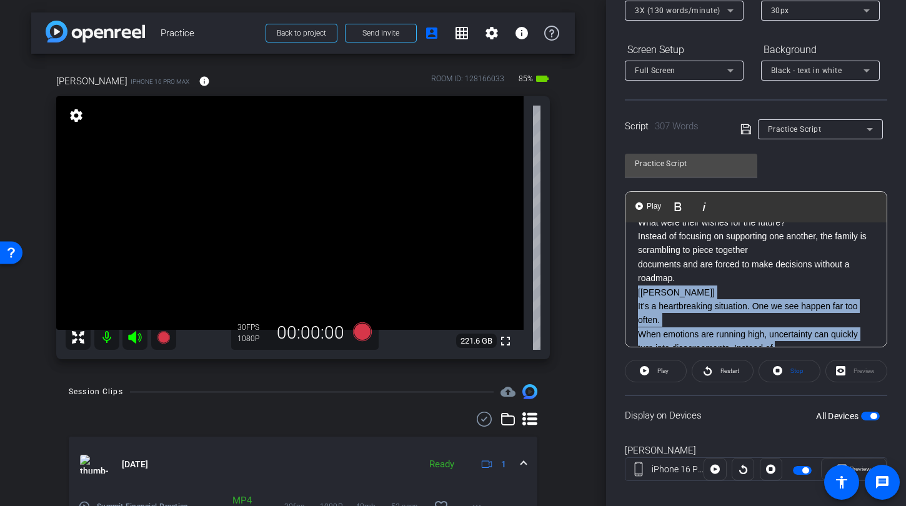
drag, startPoint x: 735, startPoint y: 289, endPoint x: 631, endPoint y: 289, distance: 104.3
click at [631, 289] on div "SMILE :) ------------ [Kimberly] Imagine this: A loved one passes away unexpect…" at bounding box center [755, 481] width 261 height 780
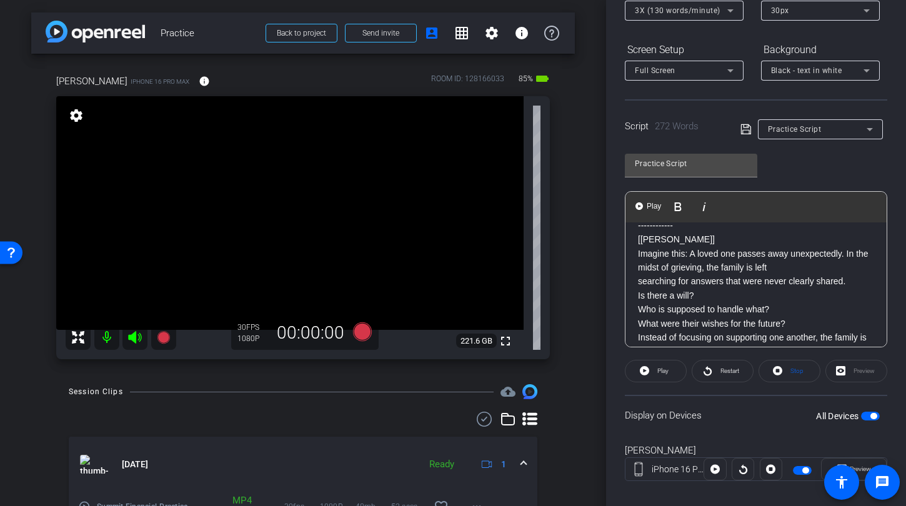
scroll to position [56, 0]
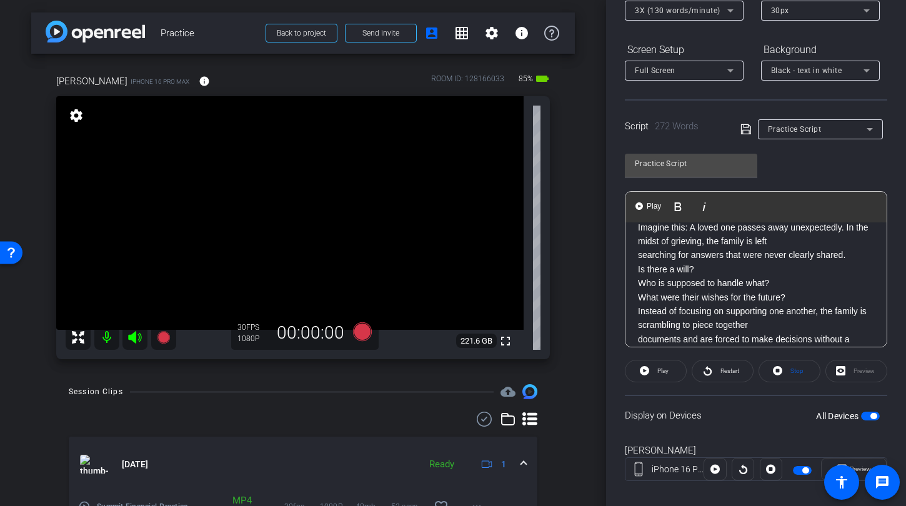
click at [861, 416] on span "button" at bounding box center [870, 416] width 19 height 9
click at [866, 415] on span "button" at bounding box center [870, 416] width 19 height 9
click at [861, 416] on span "button" at bounding box center [870, 416] width 19 height 9
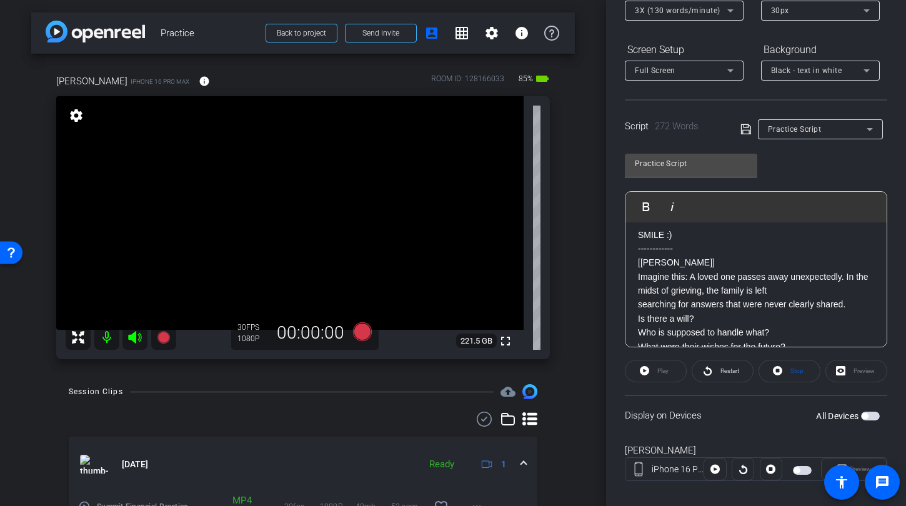
scroll to position [0, 0]
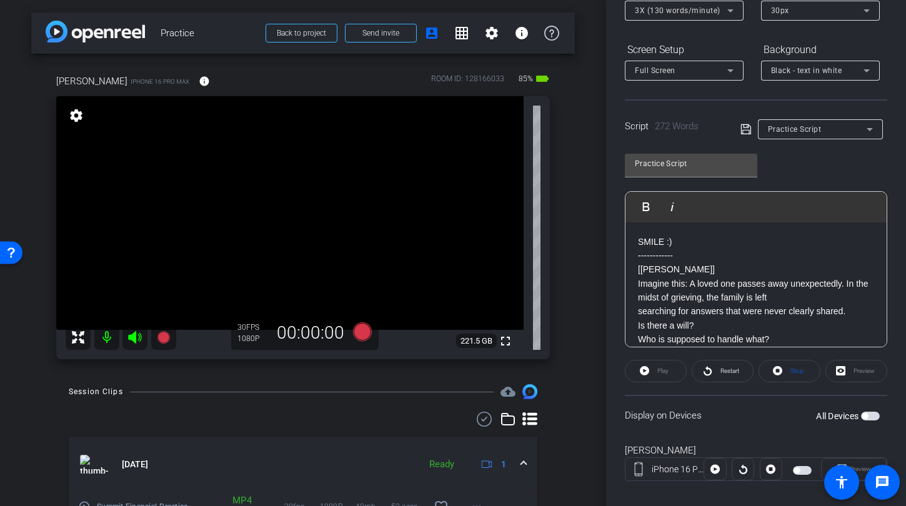
click at [867, 413] on span "button" at bounding box center [870, 416] width 19 height 9
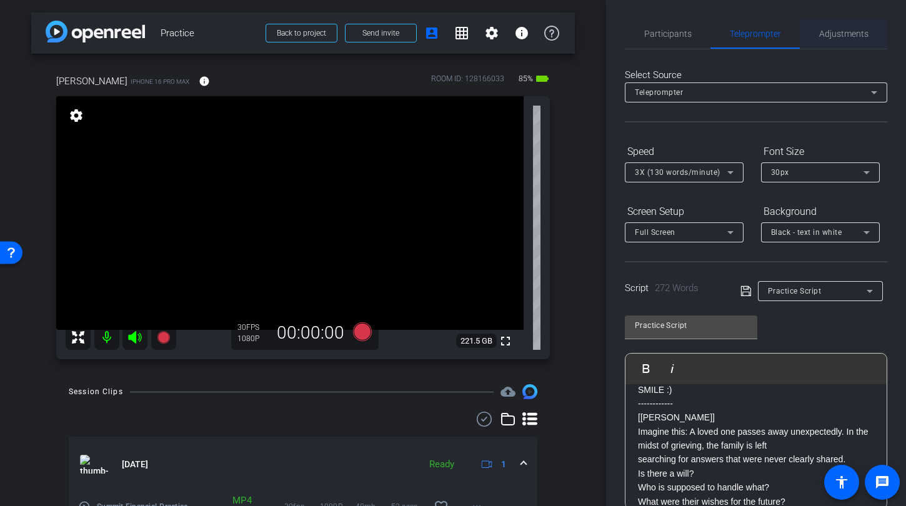
click at [843, 27] on span "Adjustments" at bounding box center [843, 34] width 49 height 30
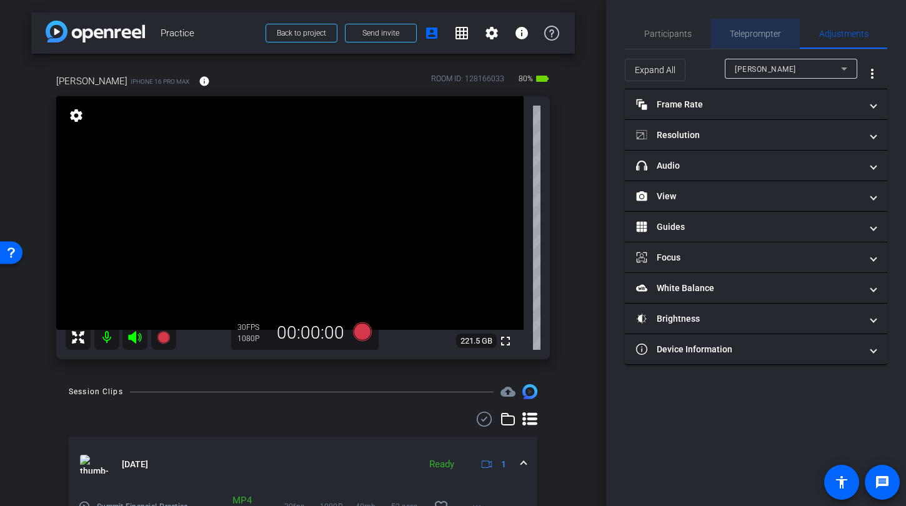
click at [749, 33] on span "Teleprompter" at bounding box center [754, 33] width 51 height 9
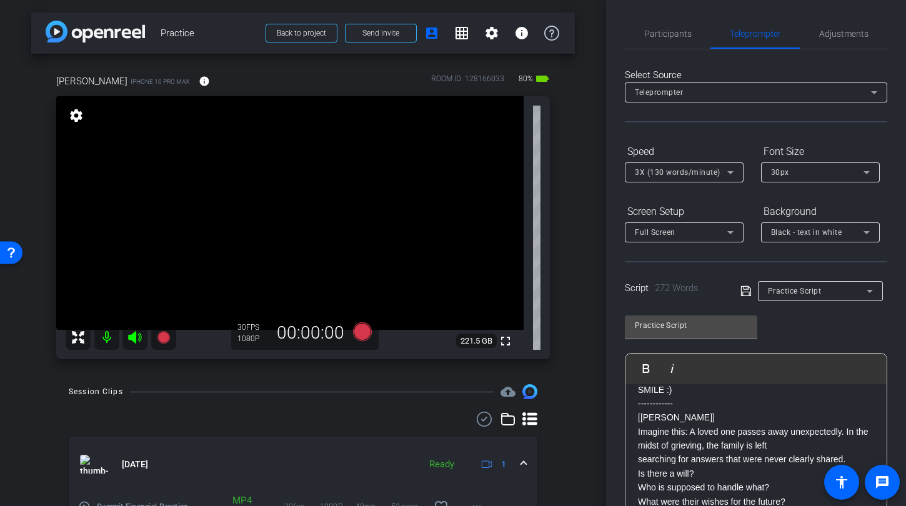
click at [697, 169] on span "3X (130 words/minute)" at bounding box center [678, 172] width 86 height 9
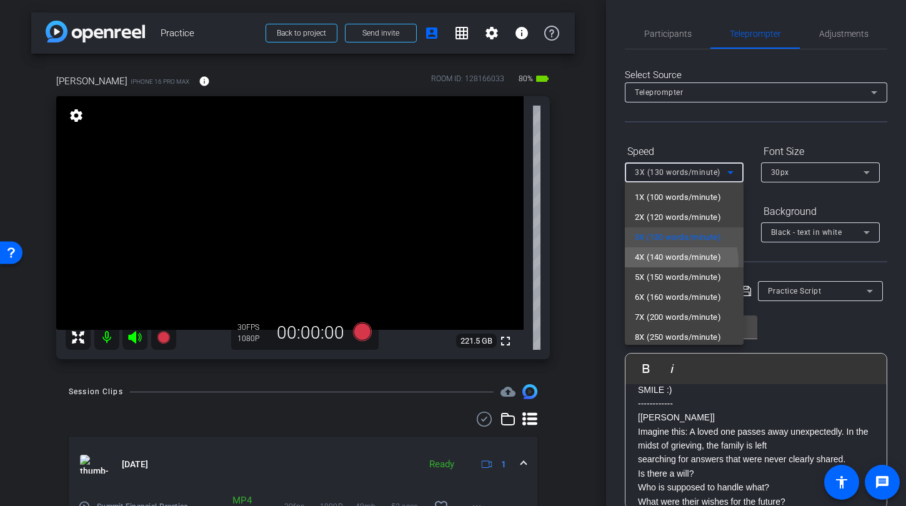
click at [672, 262] on span "4X (140 words/minute)" at bounding box center [678, 257] width 86 height 15
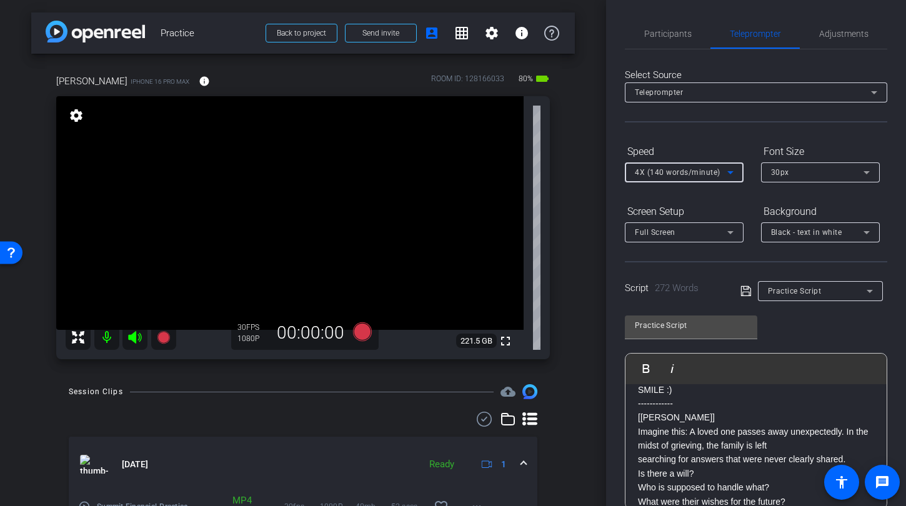
click at [286, 192] on video at bounding box center [289, 213] width 467 height 234
click at [571, 318] on div "arrow_back Practice Back to project Send invite account_box grid_on settings in…" at bounding box center [303, 253] width 606 height 506
click at [568, 218] on div "arrow_back Practice Back to project Send invite account_box grid_on settings in…" at bounding box center [303, 253] width 606 height 506
click at [826, 34] on span "Adjustments" at bounding box center [843, 33] width 49 height 9
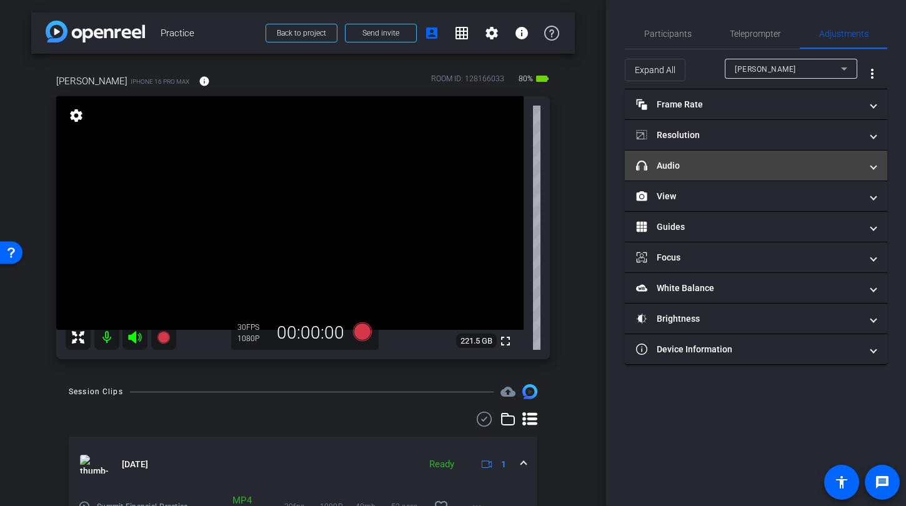
click at [716, 170] on mat-panel-title "headphone icon Audio" at bounding box center [748, 165] width 225 height 13
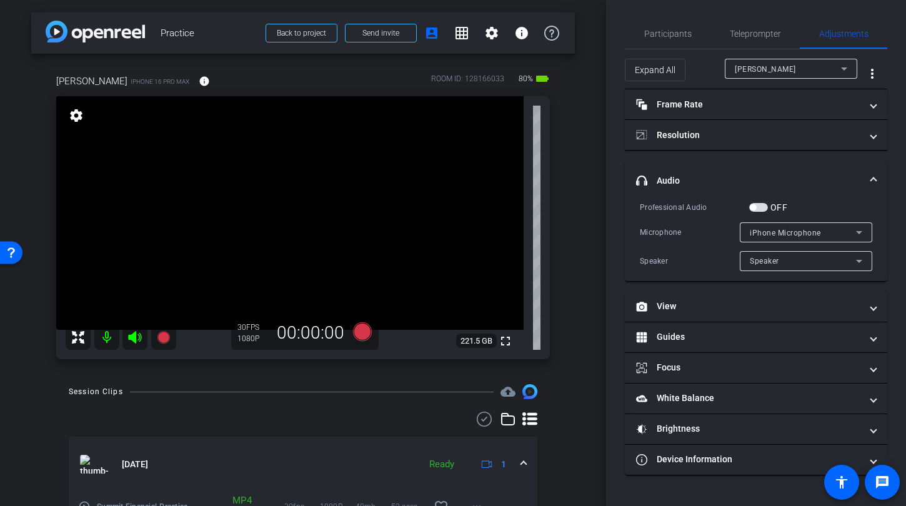
click at [763, 207] on span "button" at bounding box center [758, 207] width 19 height 9
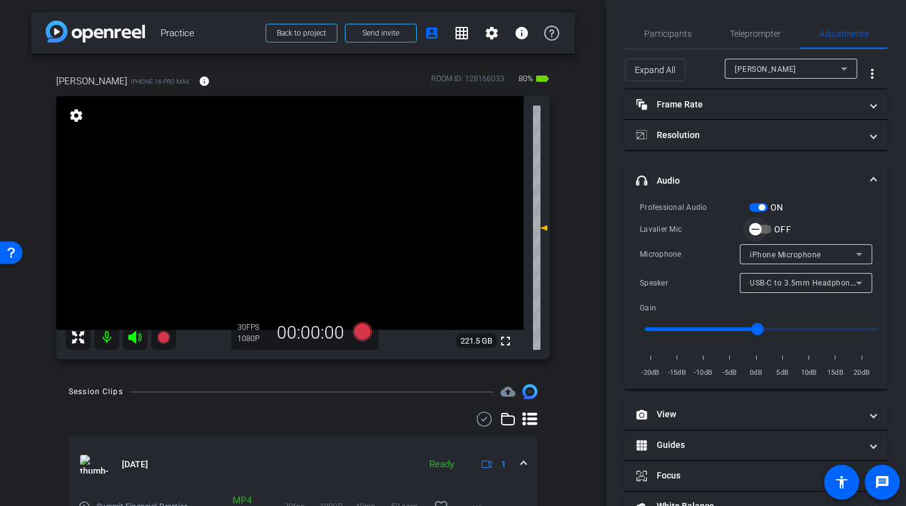
click at [765, 229] on span "button" at bounding box center [755, 229] width 25 height 25
click at [751, 40] on span "Teleprompter" at bounding box center [754, 34] width 51 height 30
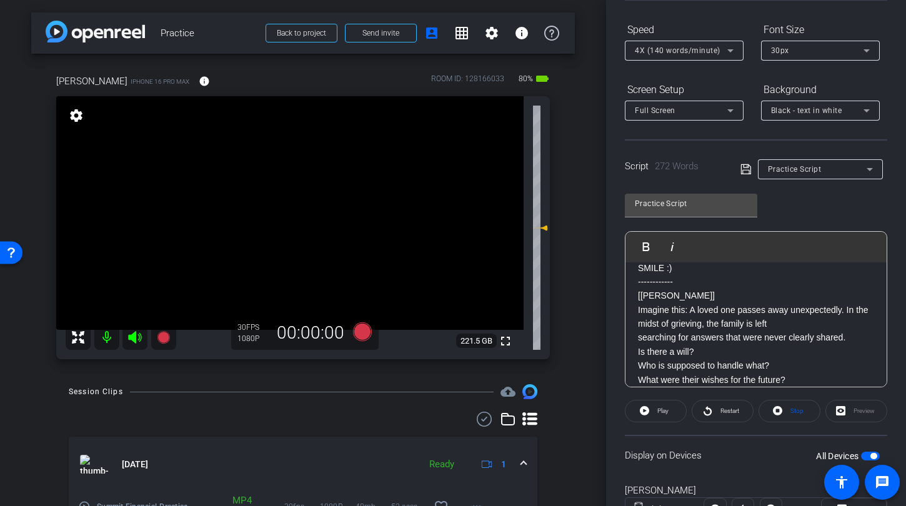
scroll to position [177, 0]
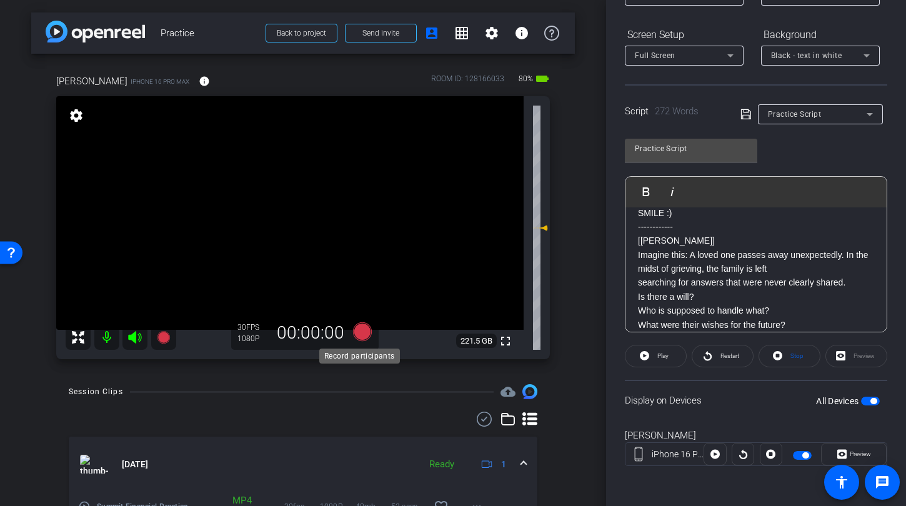
click at [365, 334] on icon at bounding box center [362, 331] width 19 height 19
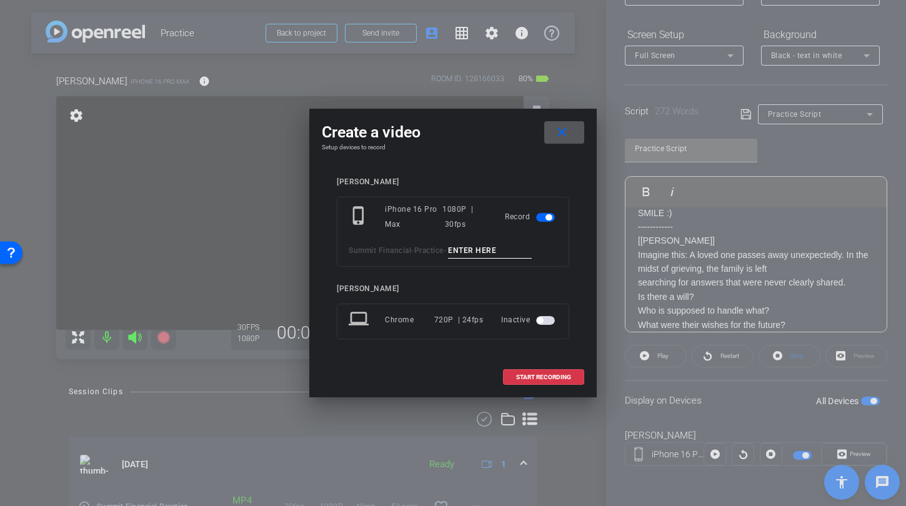
click at [484, 249] on input at bounding box center [490, 251] width 84 height 16
type input "Kim TA1"
click at [516, 378] on span "START RECORDING" at bounding box center [543, 377] width 55 height 6
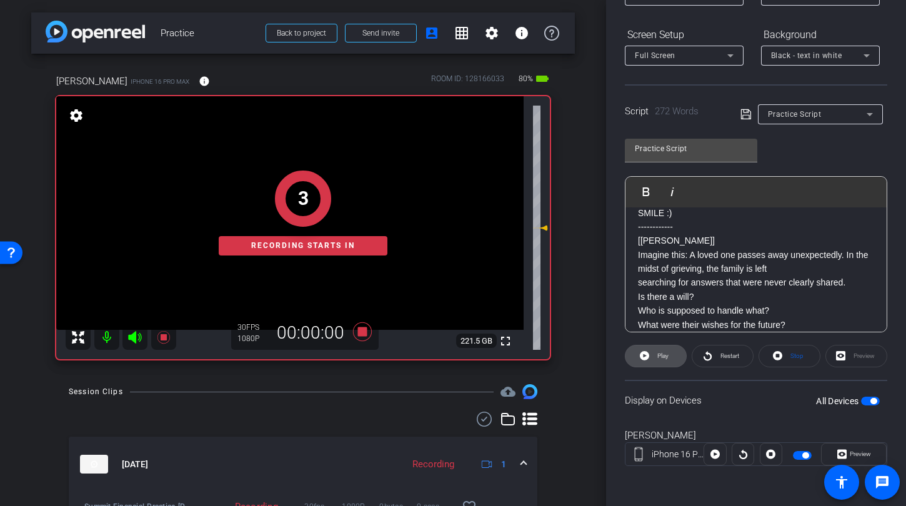
click at [663, 363] on span "Play" at bounding box center [661, 355] width 14 height 17
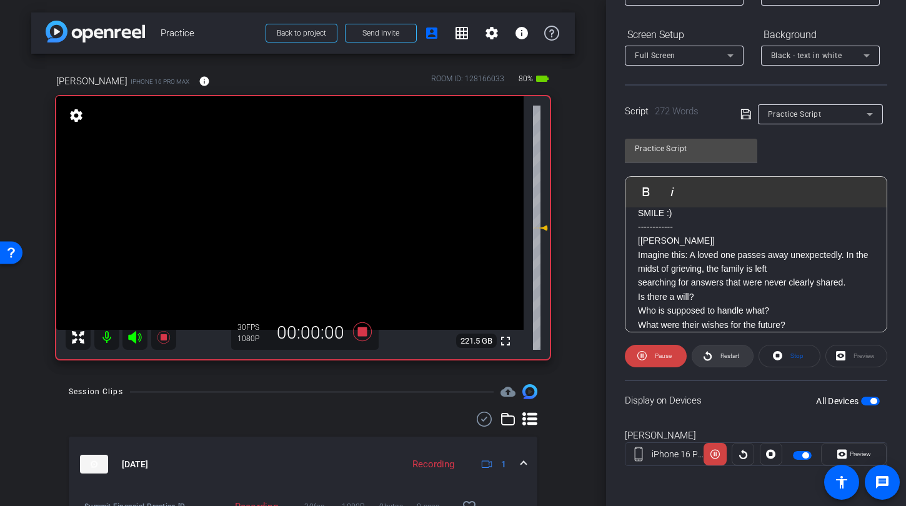
click at [706, 359] on icon at bounding box center [707, 355] width 8 height 9
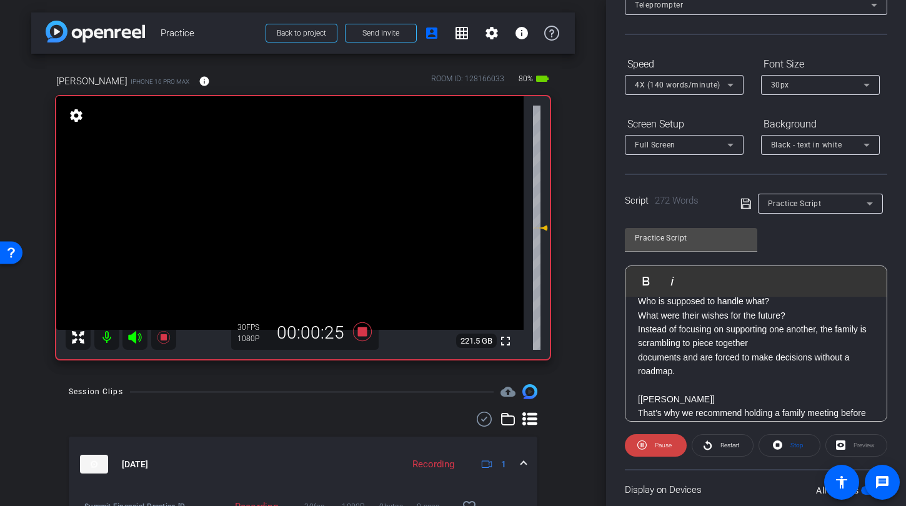
scroll to position [116, 0]
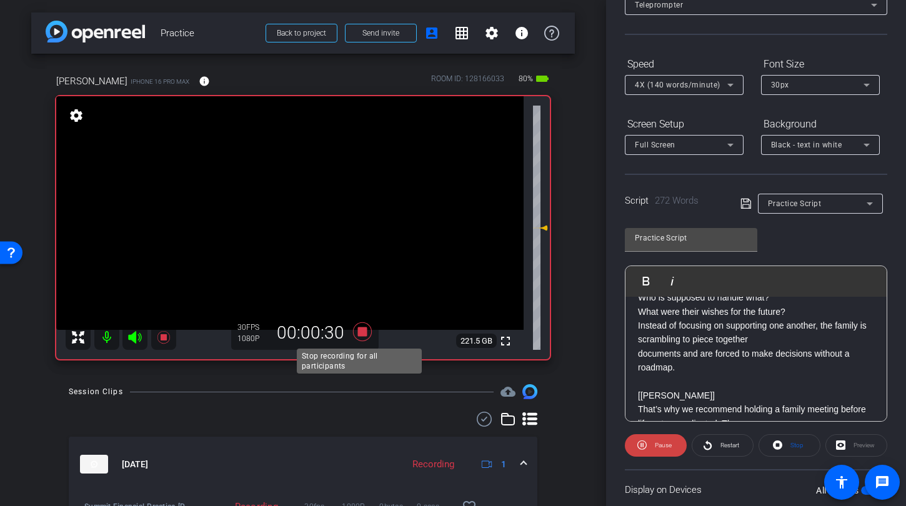
click at [357, 330] on icon at bounding box center [362, 331] width 19 height 19
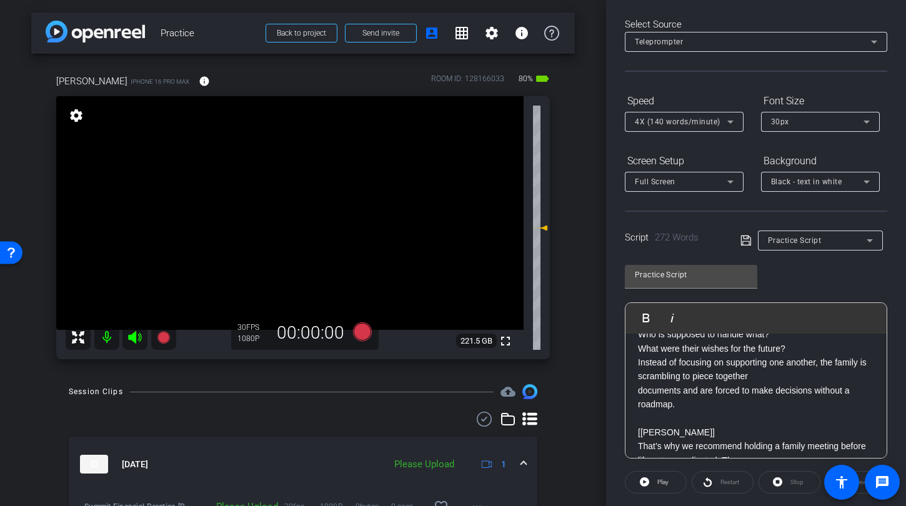
scroll to position [0, 0]
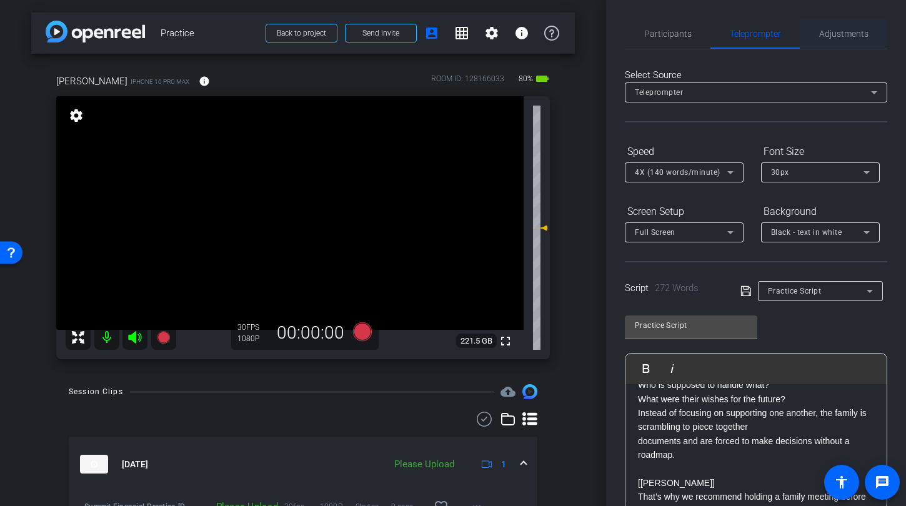
click at [826, 29] on span "Adjustments" at bounding box center [843, 33] width 49 height 9
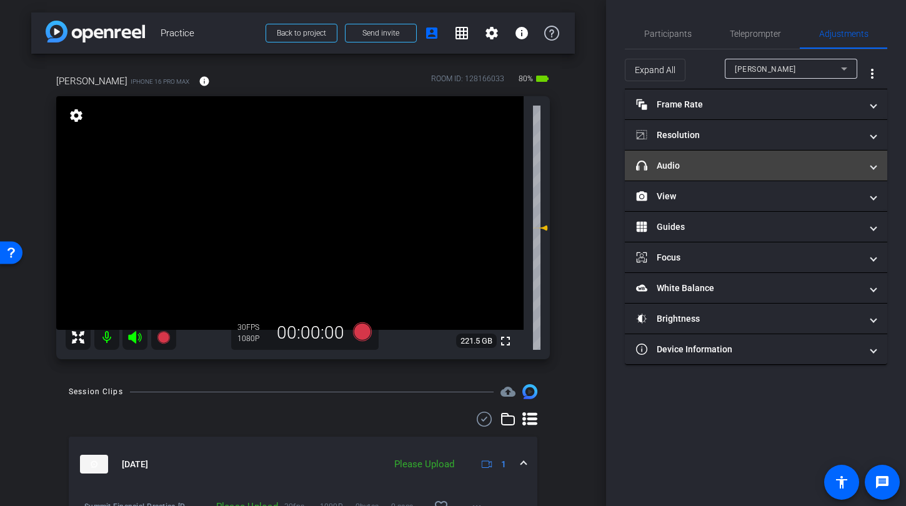
click at [716, 157] on mat-expansion-panel-header "headphone icon Audio" at bounding box center [756, 166] width 262 height 30
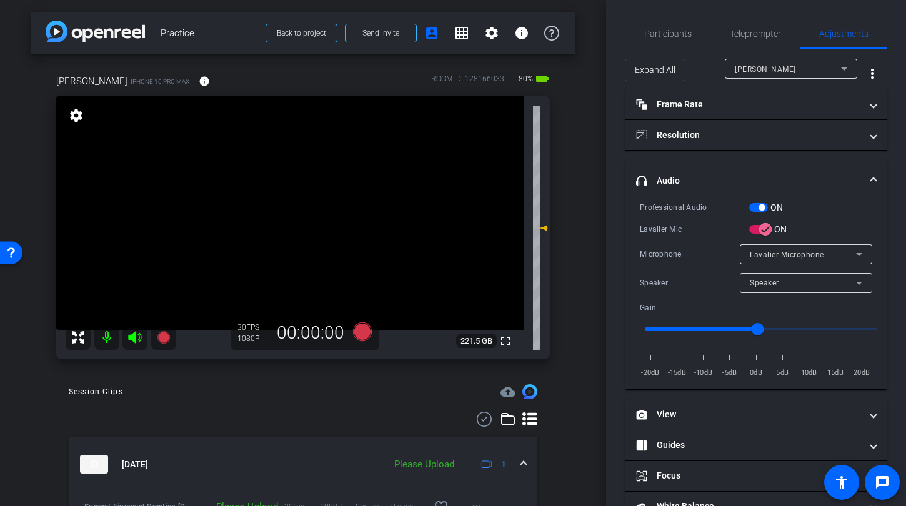
click at [753, 205] on span "button" at bounding box center [758, 207] width 19 height 9
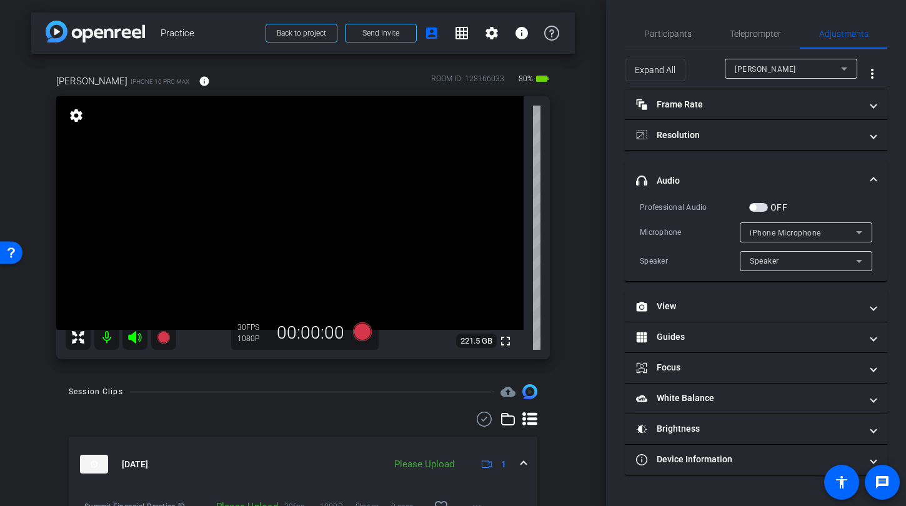
scroll to position [92, 0]
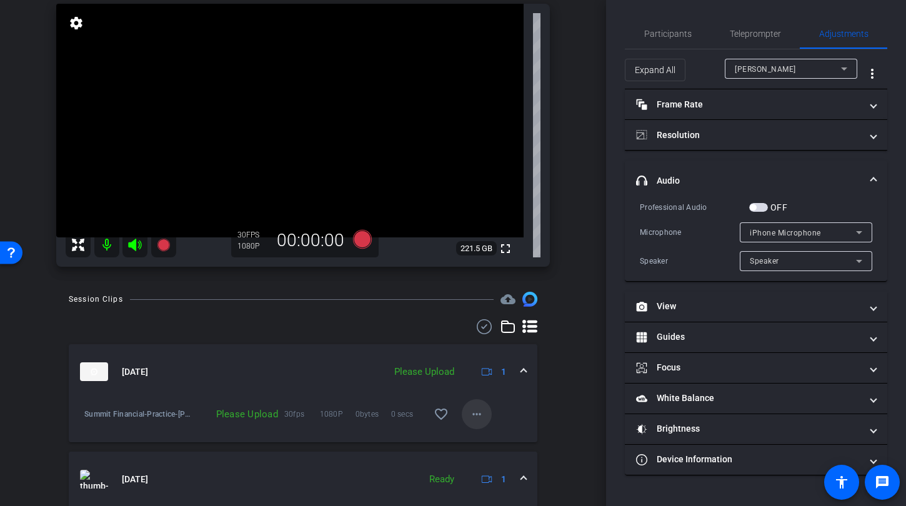
click at [469, 415] on mat-icon "more_horiz" at bounding box center [476, 414] width 15 height 15
click at [477, 437] on span "Upload" at bounding box center [490, 440] width 50 height 15
click at [726, 36] on div "Teleprompter" at bounding box center [754, 34] width 89 height 30
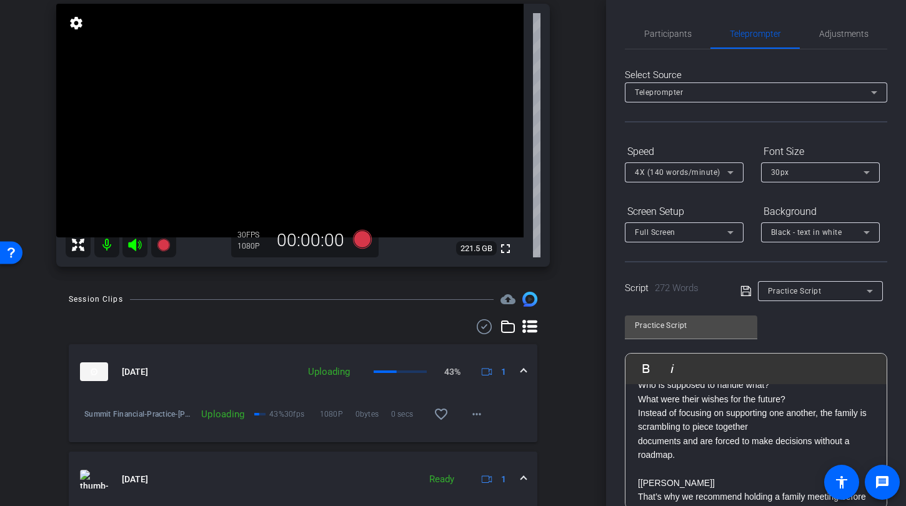
click at [685, 177] on span "4X (140 words/minute)" at bounding box center [678, 172] width 86 height 9
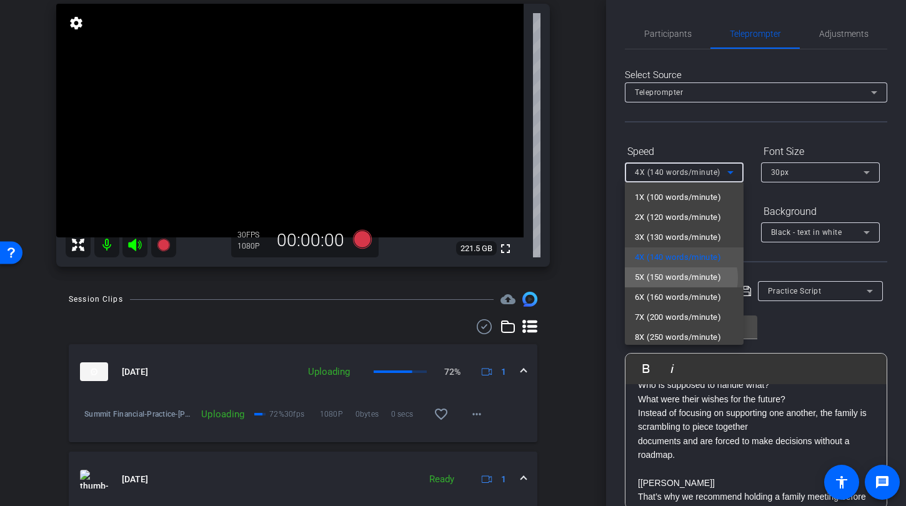
click at [680, 278] on span "5X (150 words/minute)" at bounding box center [678, 277] width 86 height 15
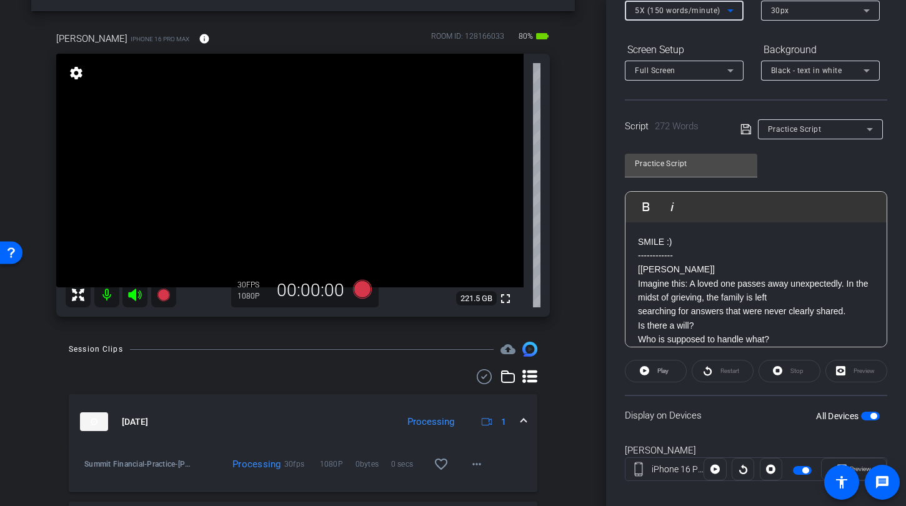
scroll to position [162, 0]
click at [357, 285] on icon at bounding box center [362, 289] width 19 height 19
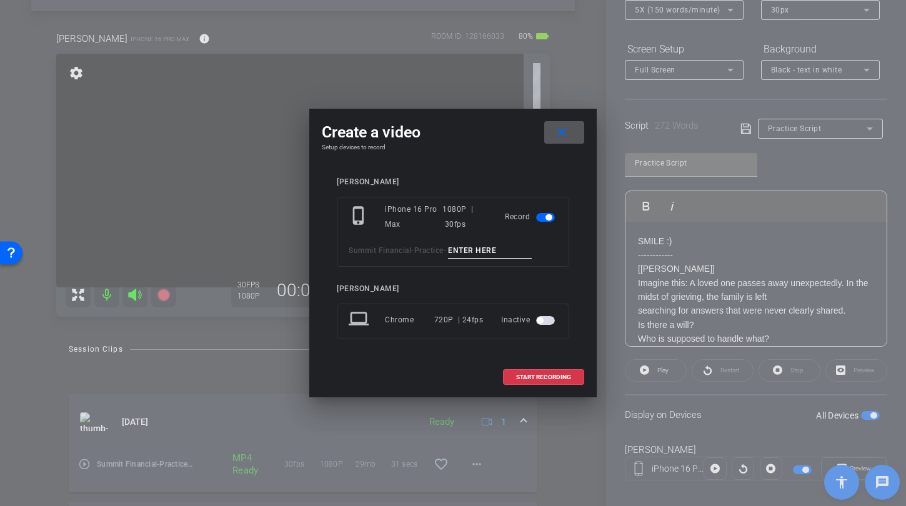
click at [482, 249] on input at bounding box center [490, 251] width 84 height 16
type input "Kim TA2"
click at [532, 378] on span "START RECORDING" at bounding box center [543, 377] width 55 height 6
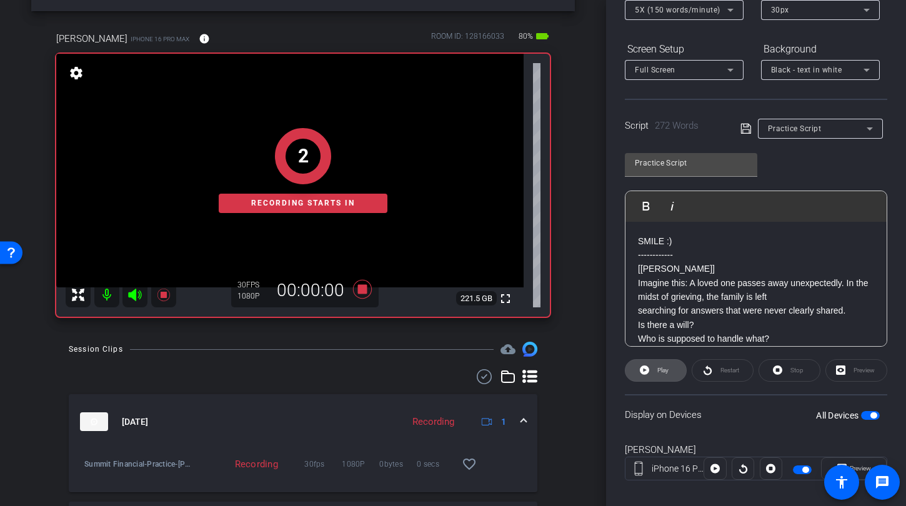
click at [666, 372] on span "Play" at bounding box center [662, 370] width 11 height 7
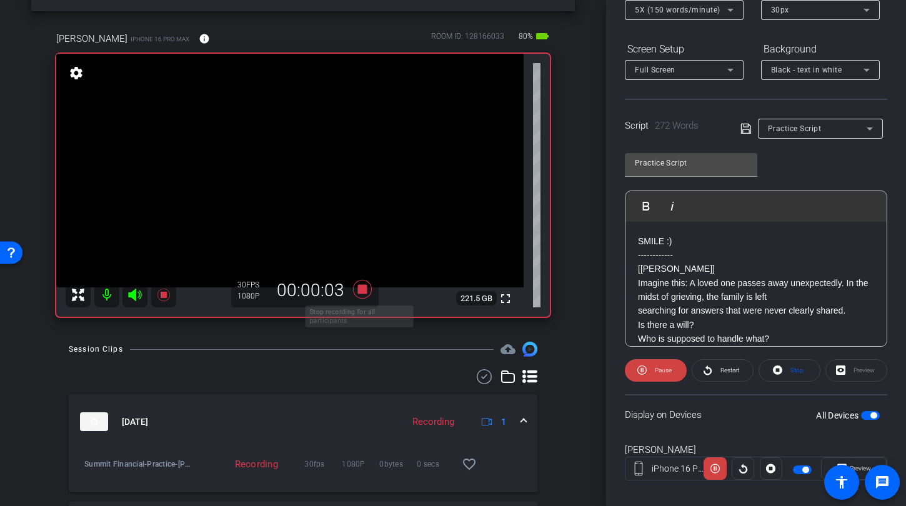
click at [358, 287] on icon at bounding box center [362, 289] width 19 height 19
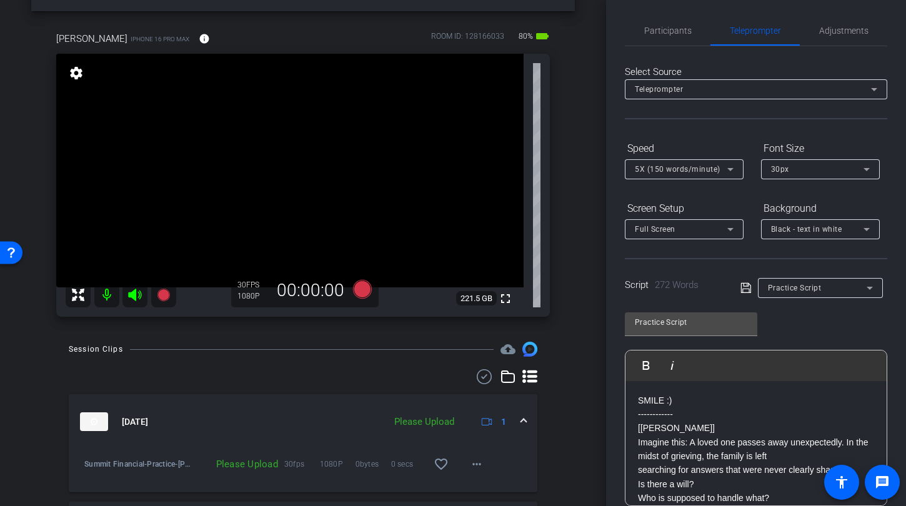
scroll to position [0, 0]
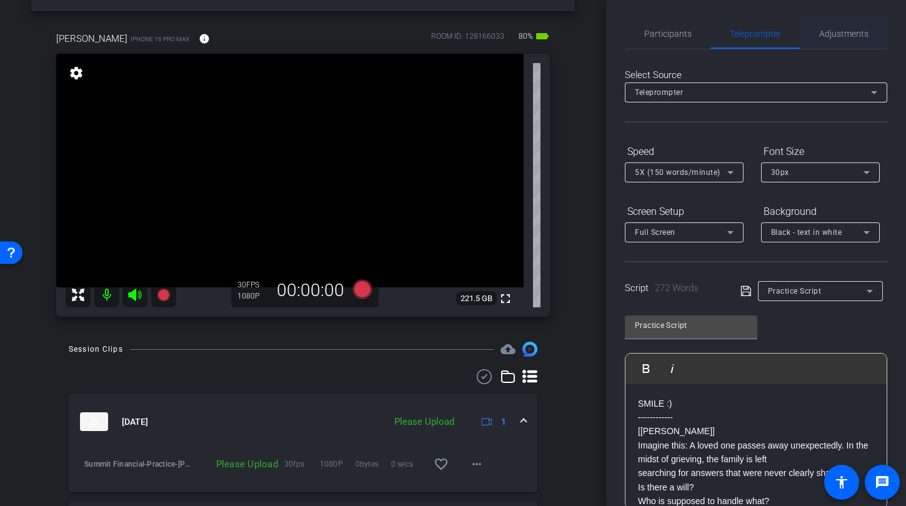
click at [842, 41] on span "Adjustments" at bounding box center [843, 34] width 49 height 30
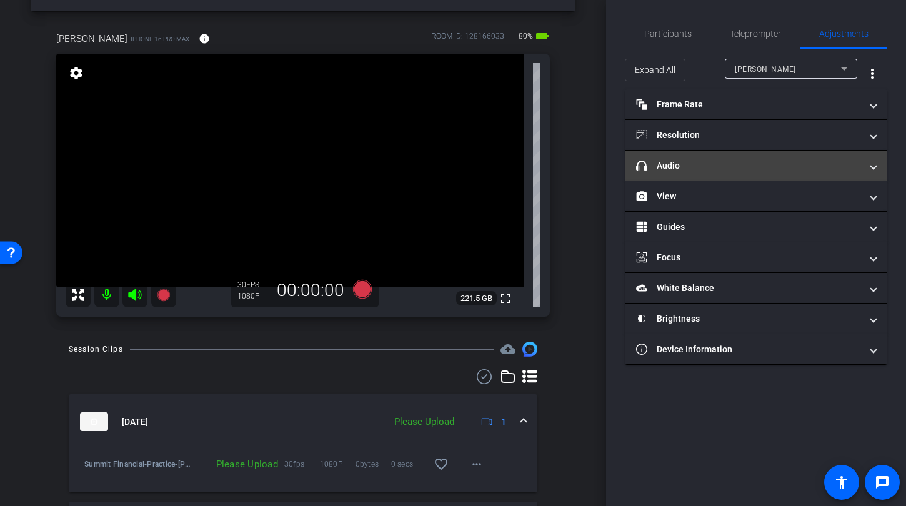
click at [740, 169] on mat-panel-title "headphone icon Audio" at bounding box center [748, 165] width 225 height 13
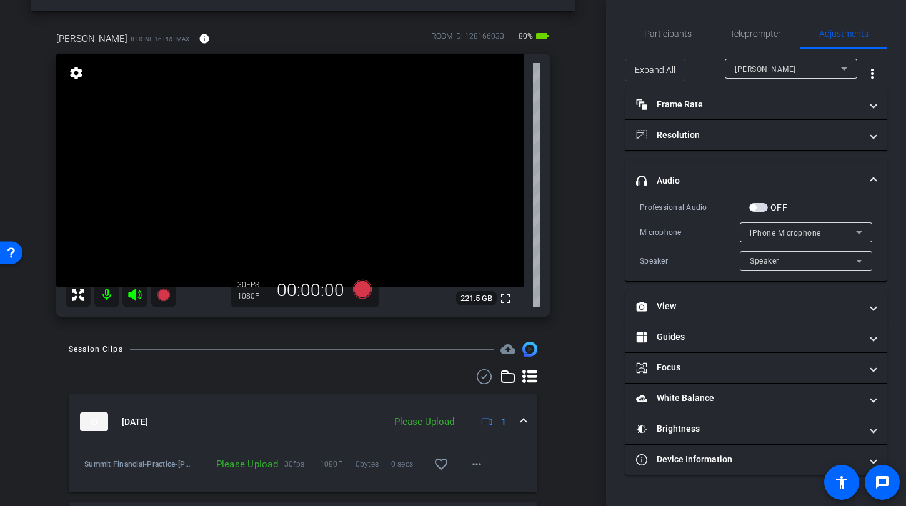
click at [764, 206] on span "button" at bounding box center [758, 207] width 19 height 9
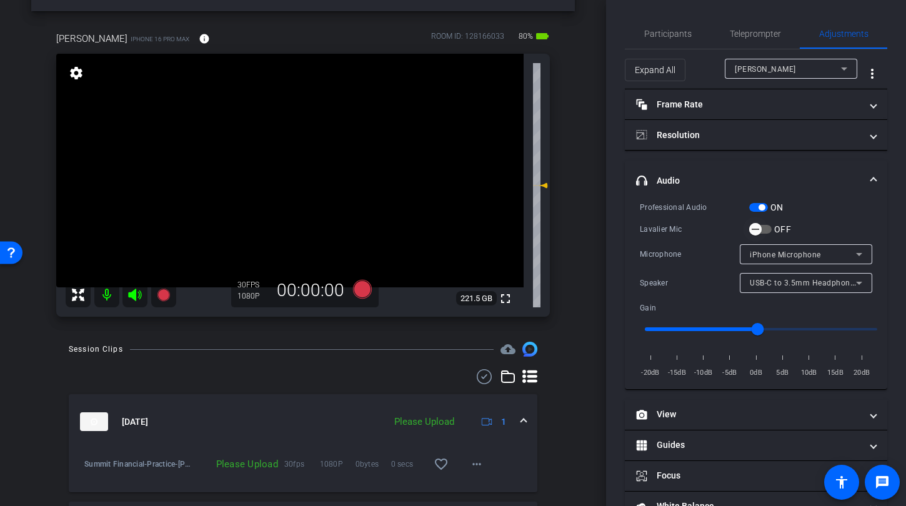
click at [765, 230] on span "button" at bounding box center [755, 229] width 25 height 25
click at [358, 288] on icon at bounding box center [362, 289] width 19 height 19
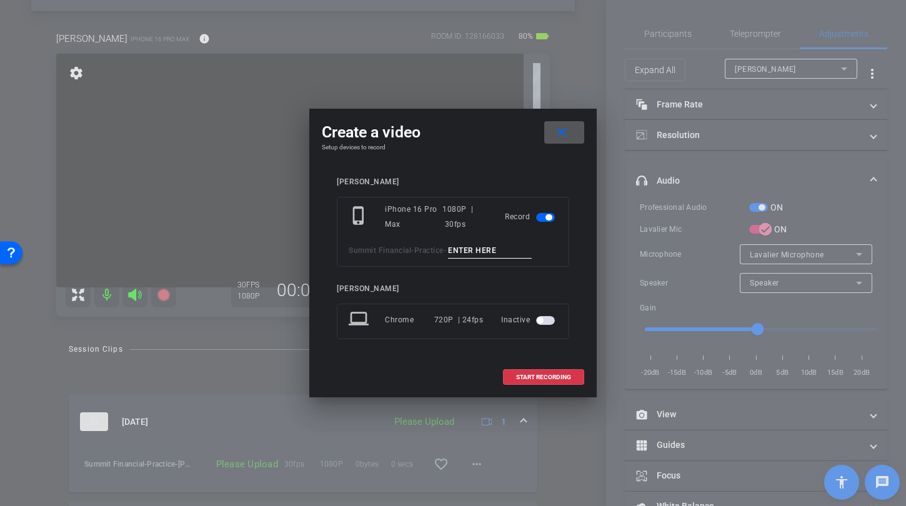
click at [483, 259] on div "phone_iphone iPhone 16 Pro Max 1080P | 30fps Record Summit Financial - Practice…" at bounding box center [453, 232] width 232 height 70
click at [495, 252] on input at bounding box center [490, 251] width 84 height 16
type input "Kim TA3"
click at [548, 379] on span "START RECORDING" at bounding box center [543, 377] width 55 height 6
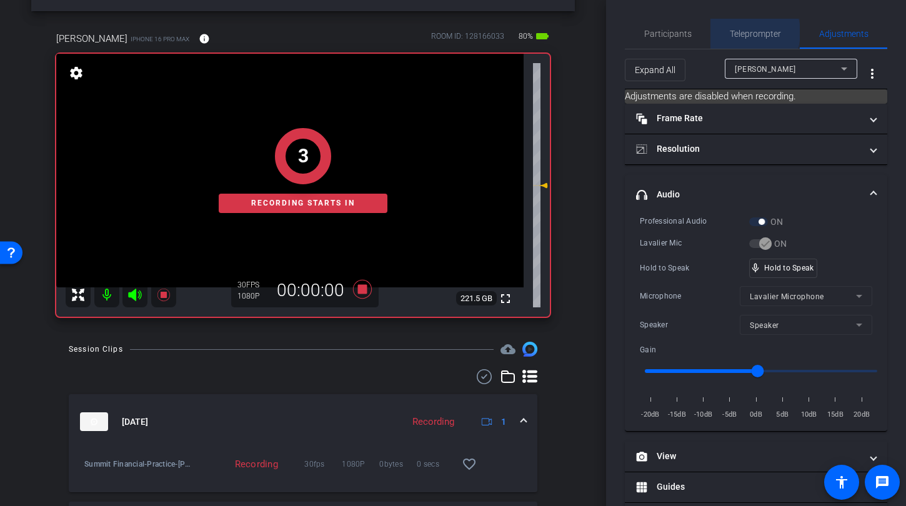
click at [739, 32] on span "Teleprompter" at bounding box center [754, 33] width 51 height 9
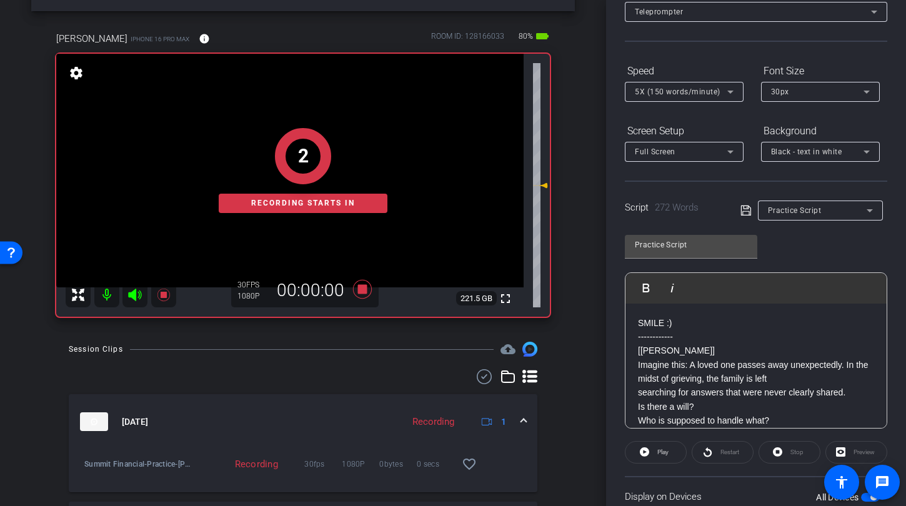
scroll to position [81, 0]
click at [720, 447] on div "Restart" at bounding box center [722, 451] width 62 height 22
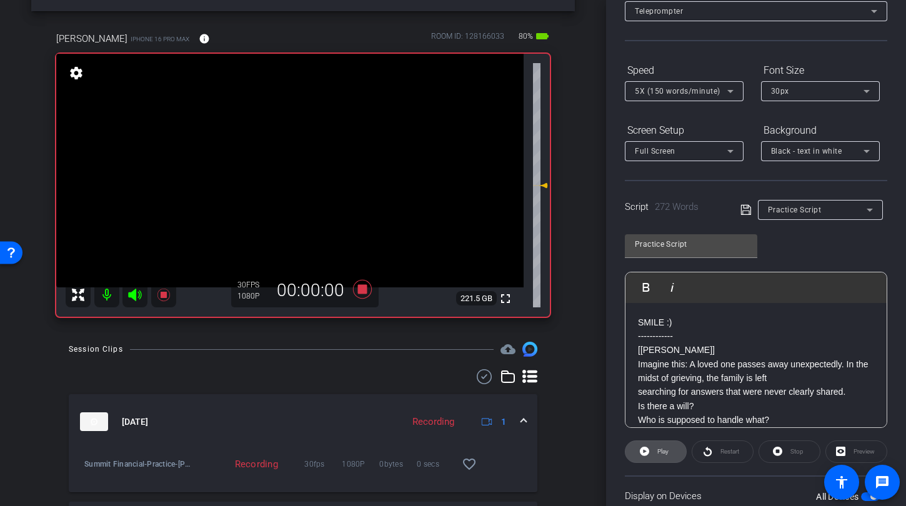
click at [662, 451] on span "Play" at bounding box center [662, 451] width 11 height 7
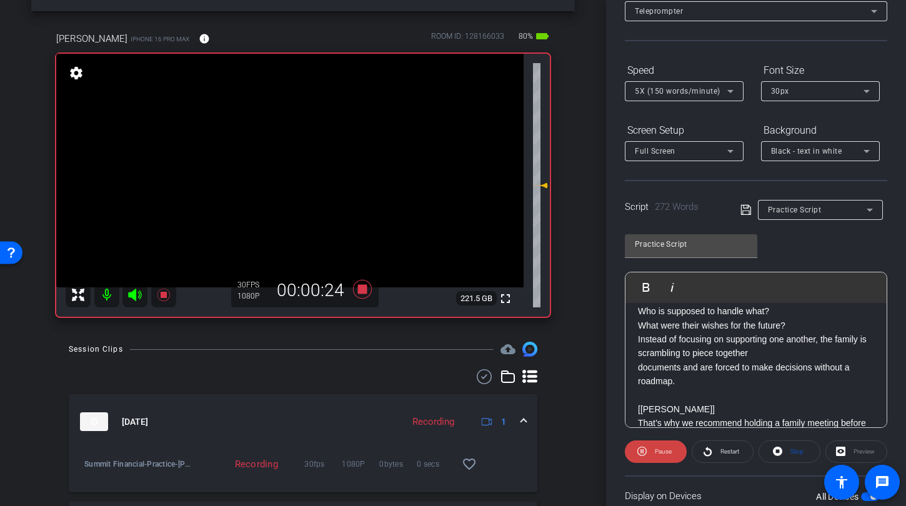
scroll to position [109, 0]
click at [362, 287] on icon at bounding box center [362, 289] width 19 height 19
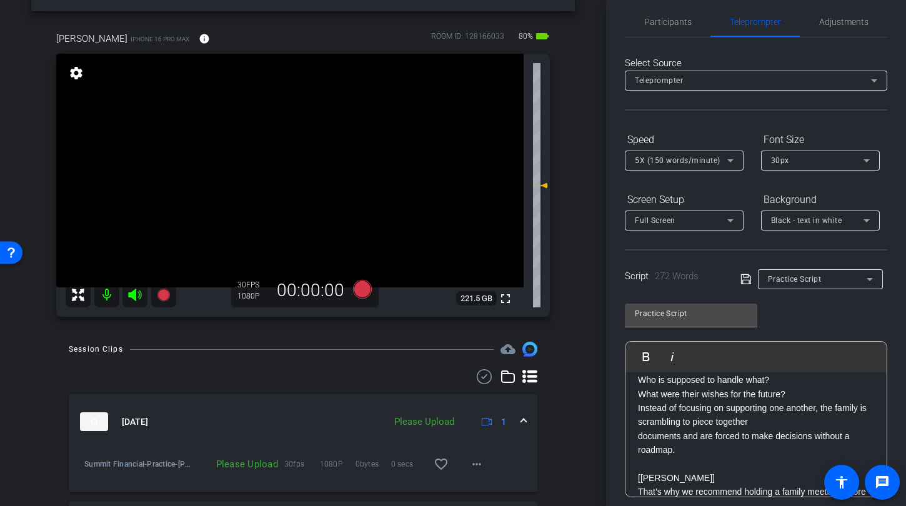
scroll to position [0, 0]
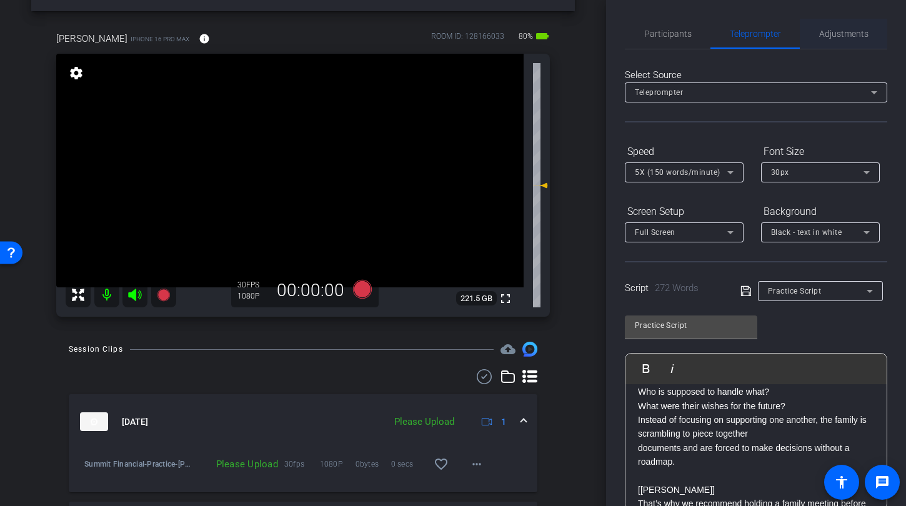
click at [848, 31] on span "Adjustments" at bounding box center [843, 33] width 49 height 9
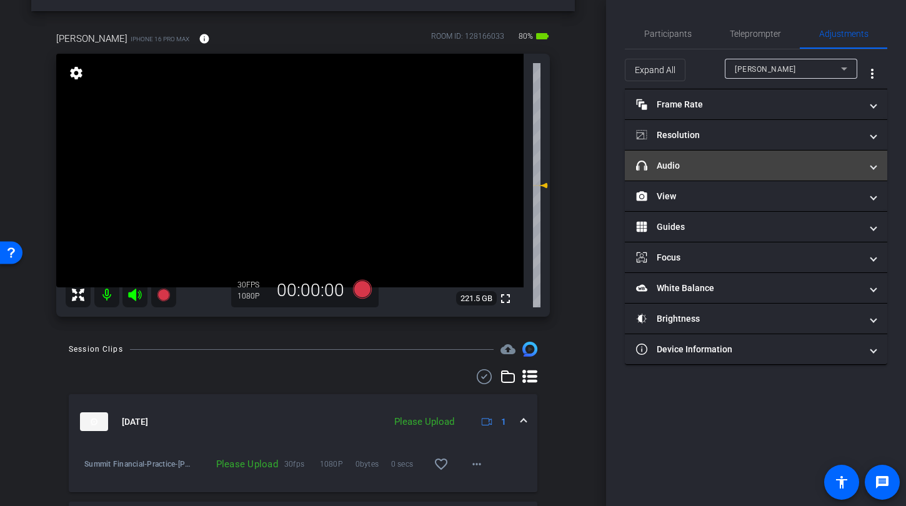
click at [713, 161] on mat-panel-title "headphone icon Audio" at bounding box center [748, 165] width 225 height 13
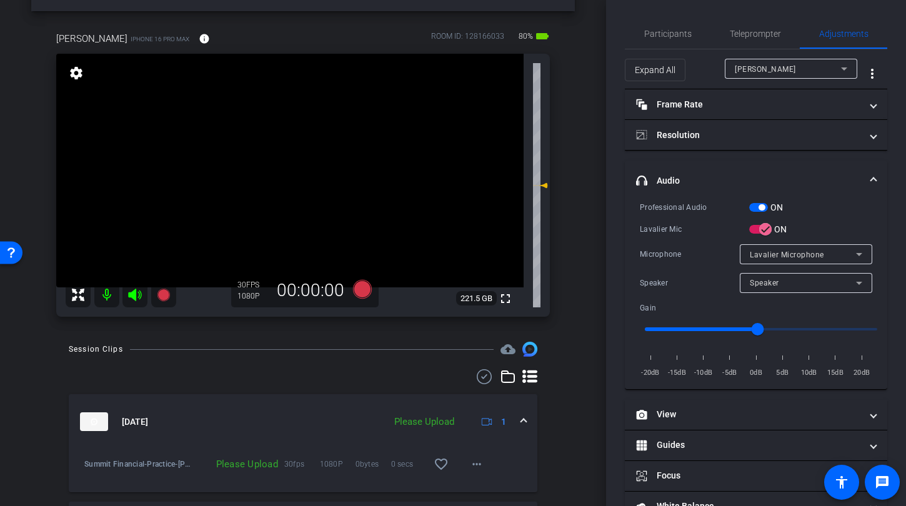
click at [754, 204] on span "button" at bounding box center [758, 207] width 19 height 9
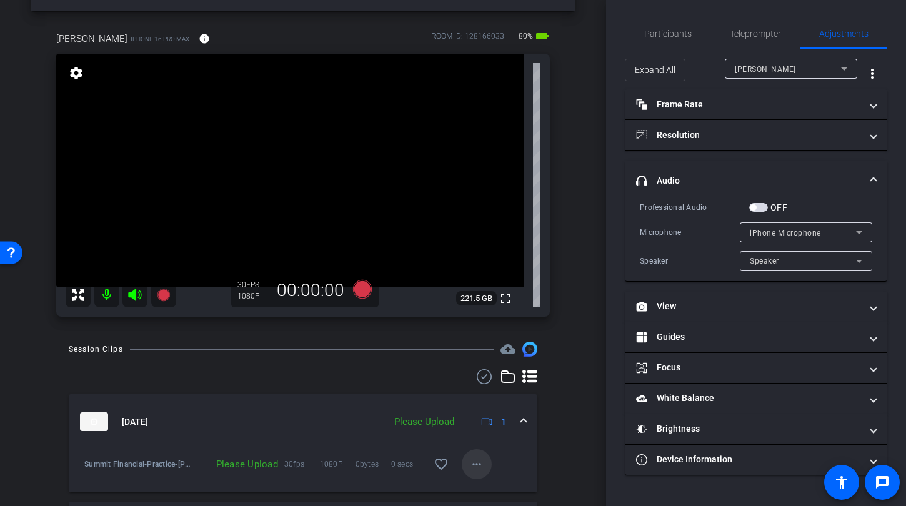
click at [471, 466] on mat-icon "more_horiz" at bounding box center [476, 464] width 15 height 15
click at [480, 407] on span "Upload" at bounding box center [490, 407] width 50 height 15
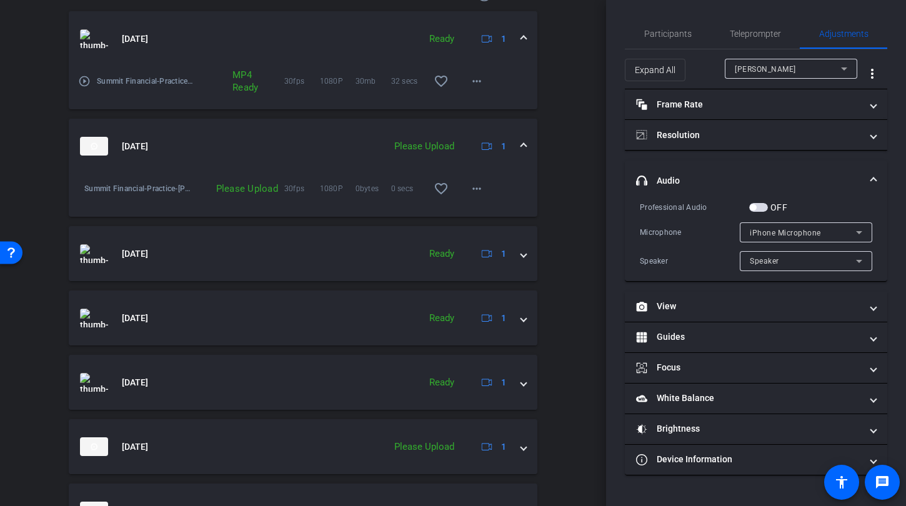
scroll to position [431, 0]
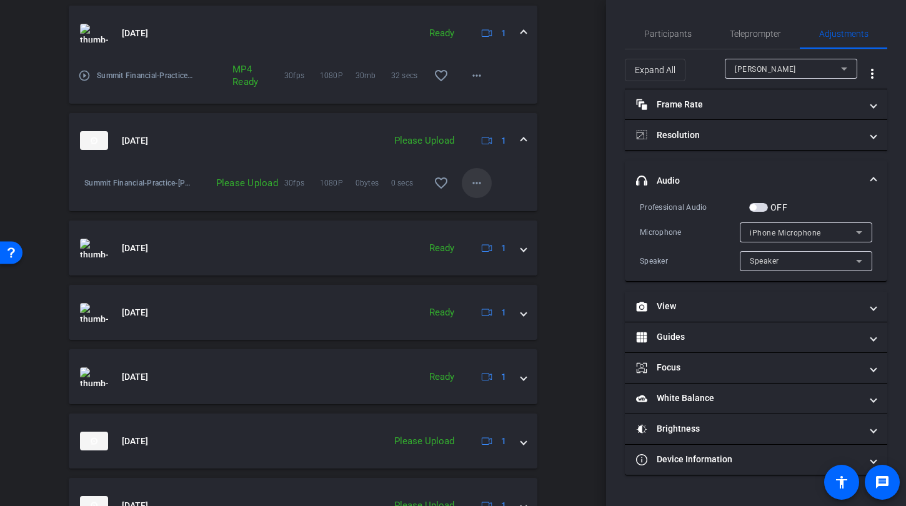
click at [462, 187] on span at bounding box center [477, 183] width 30 height 30
click at [487, 210] on span "Upload" at bounding box center [490, 209] width 50 height 15
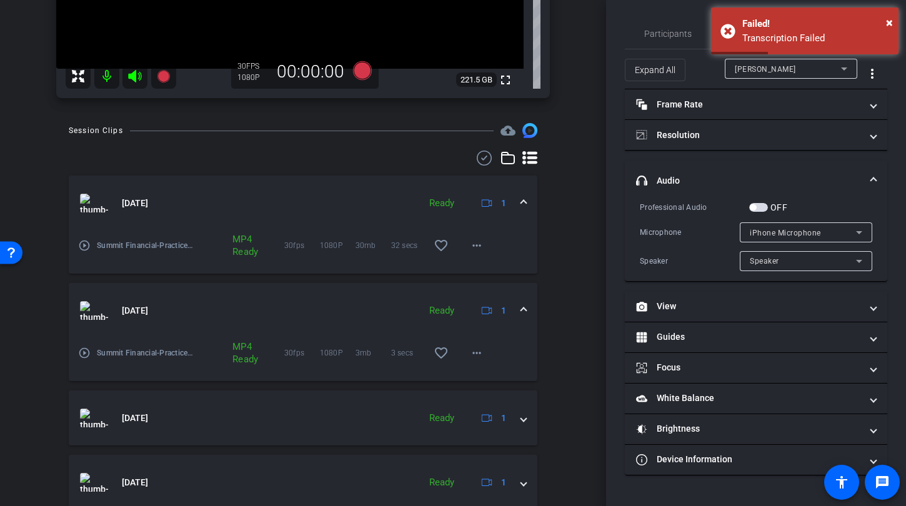
scroll to position [0, 0]
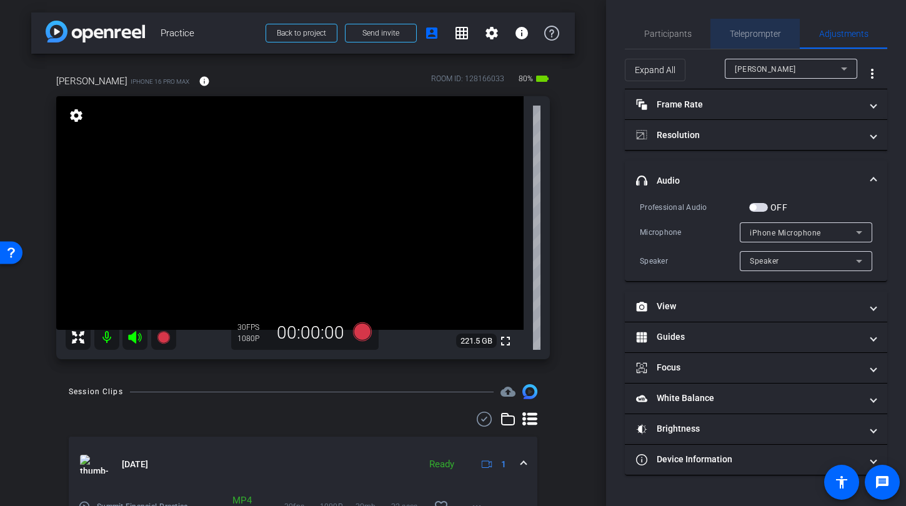
click at [743, 26] on span "Teleprompter" at bounding box center [754, 34] width 51 height 30
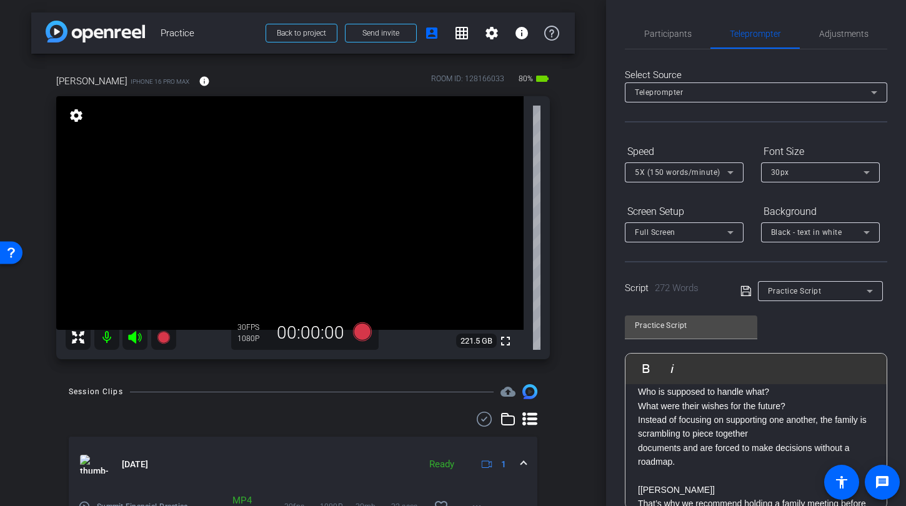
scroll to position [177, 0]
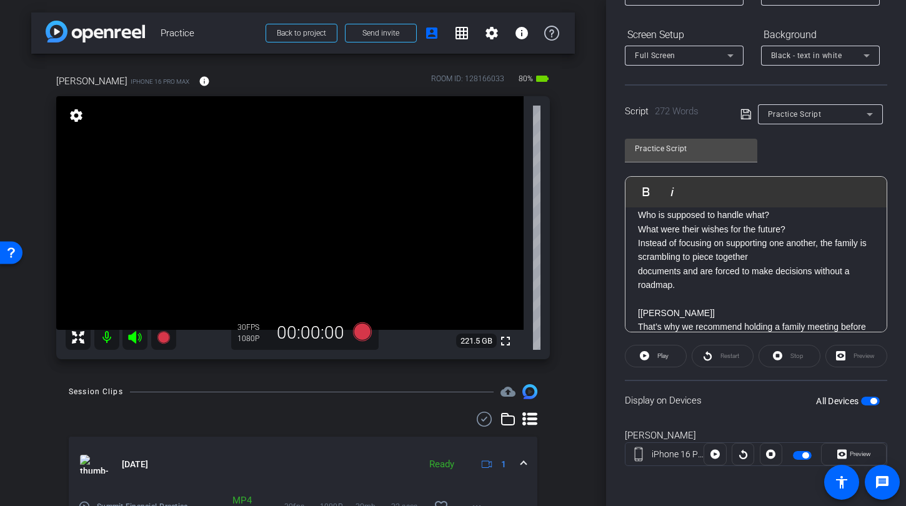
click at [861, 398] on span "button" at bounding box center [870, 401] width 19 height 9
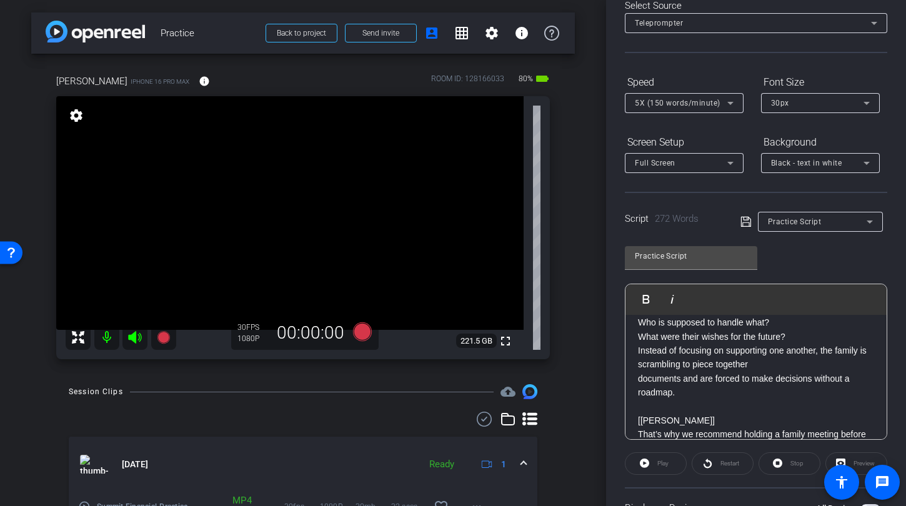
scroll to position [0, 0]
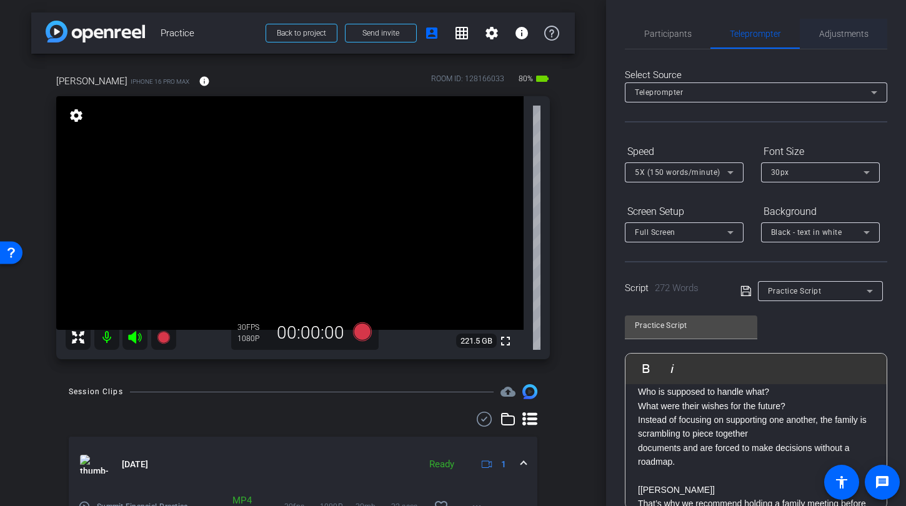
click at [847, 26] on span "Adjustments" at bounding box center [843, 34] width 49 height 30
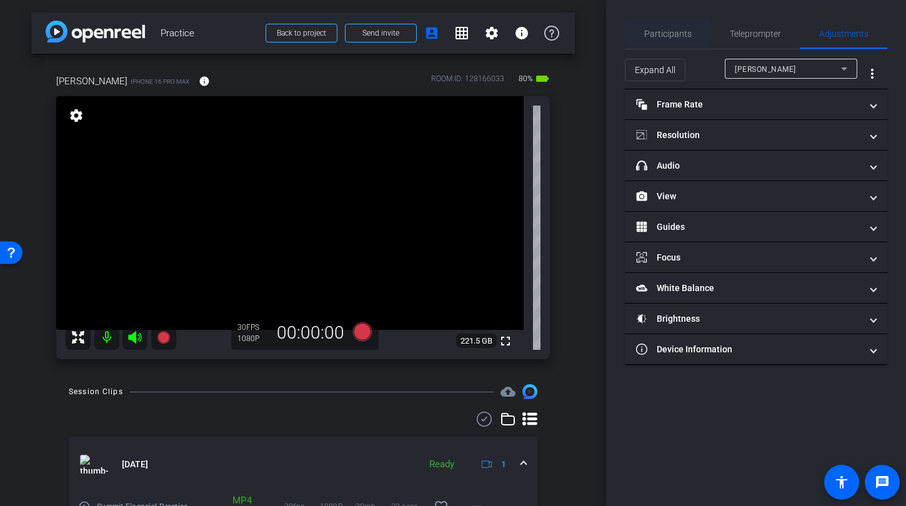
click at [669, 29] on span "Participants" at bounding box center [667, 33] width 47 height 9
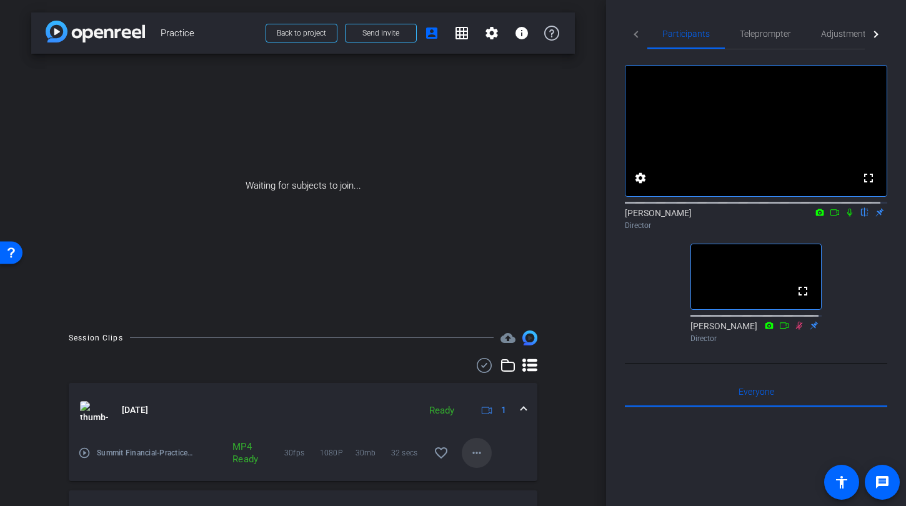
click at [470, 452] on mat-icon "more_horiz" at bounding box center [476, 452] width 15 height 15
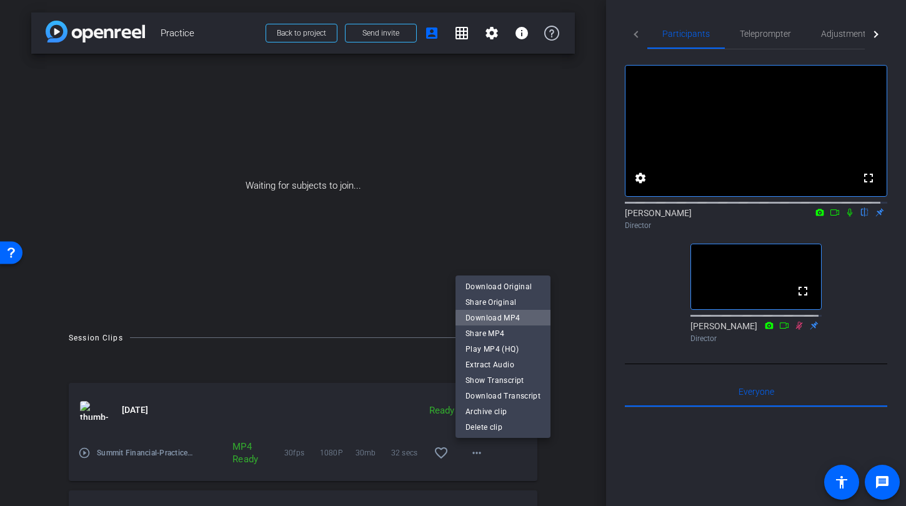
click at [505, 319] on span "Download MP4" at bounding box center [502, 317] width 75 height 15
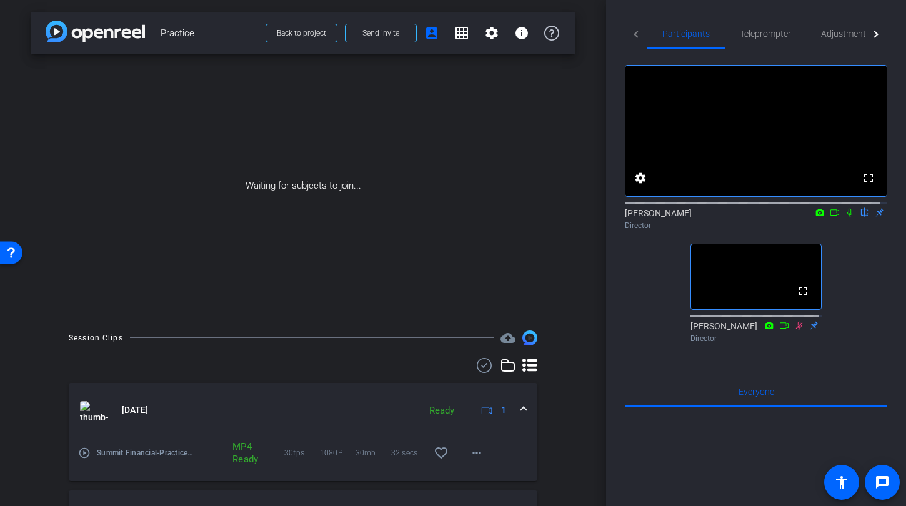
click at [794, 330] on icon at bounding box center [799, 325] width 10 height 9
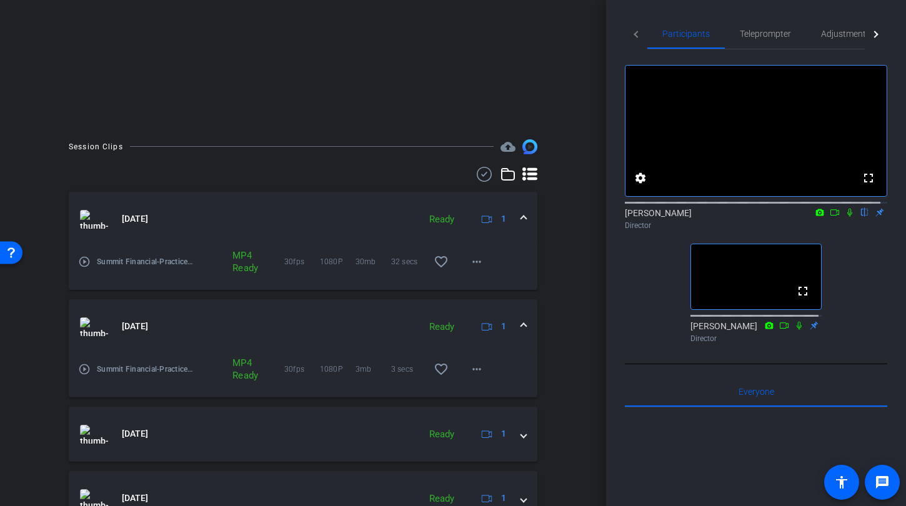
scroll to position [229, 0]
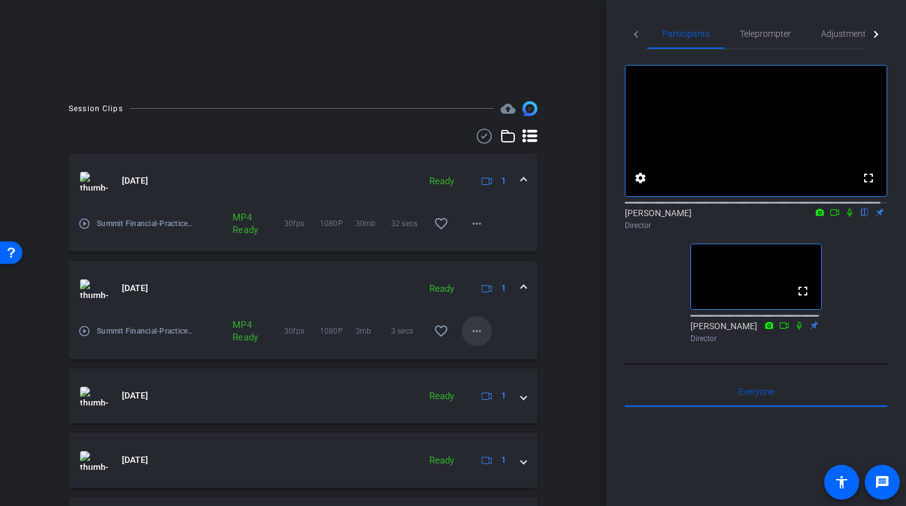
click at [474, 328] on mat-icon "more_horiz" at bounding box center [476, 331] width 15 height 15
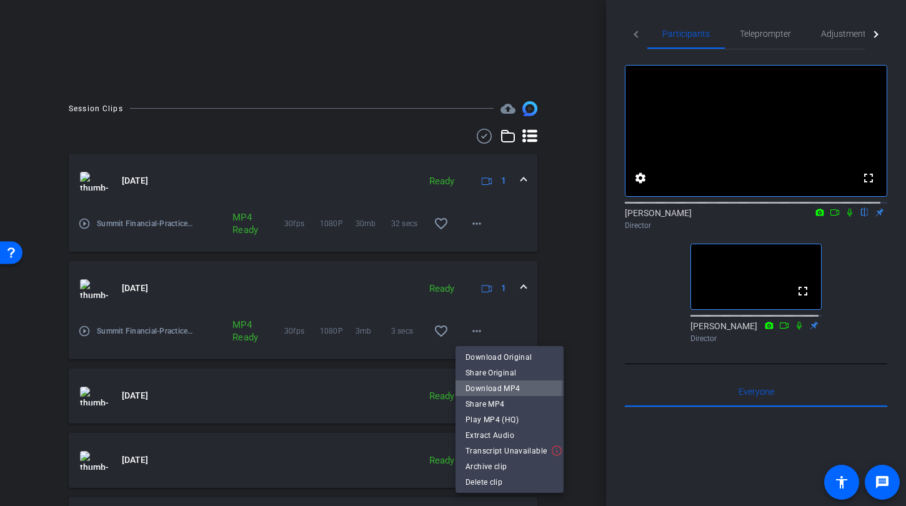
click at [491, 387] on span "Download MP4" at bounding box center [509, 388] width 88 height 15
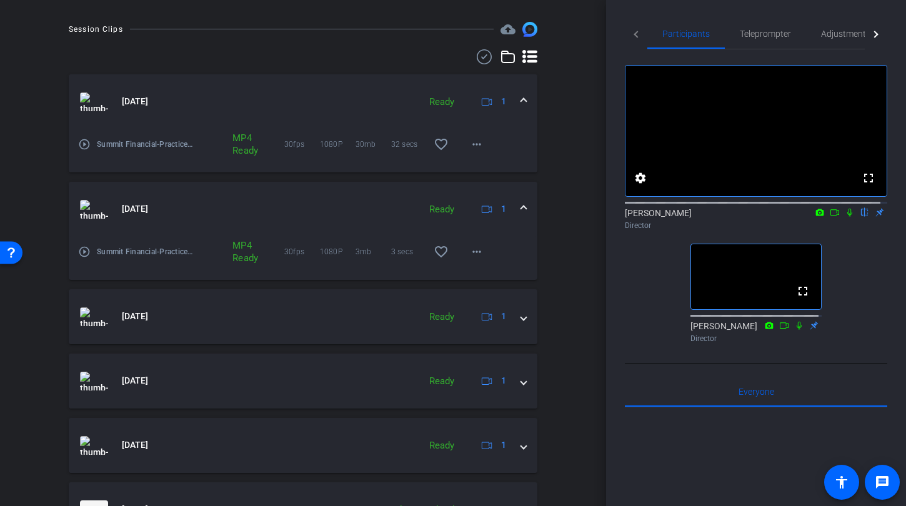
scroll to position [314, 0]
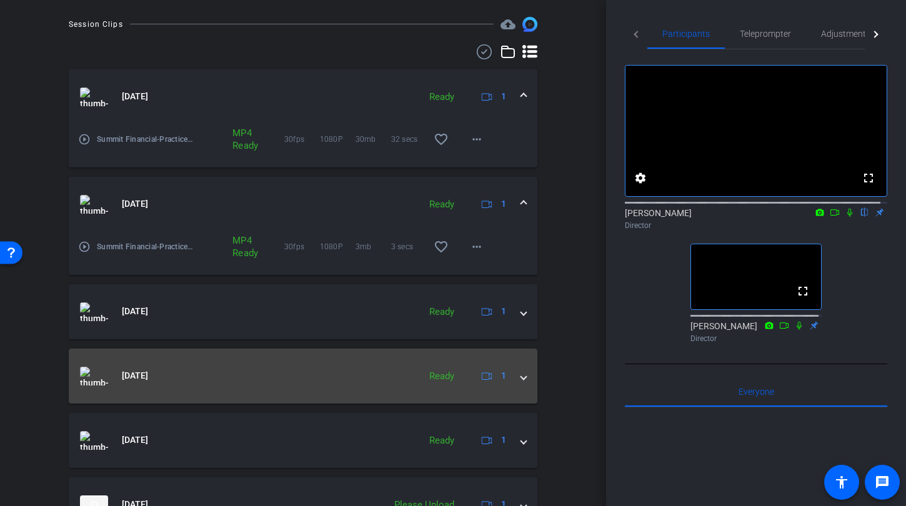
click at [521, 380] on mat-expansion-panel-header "Sep 18, 2025 Ready 1" at bounding box center [303, 375] width 468 height 55
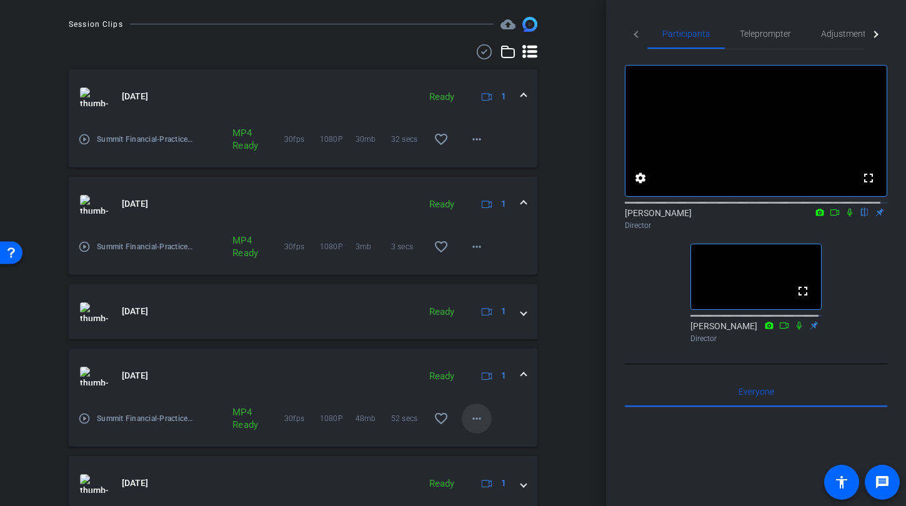
click at [462, 421] on span at bounding box center [477, 418] width 30 height 30
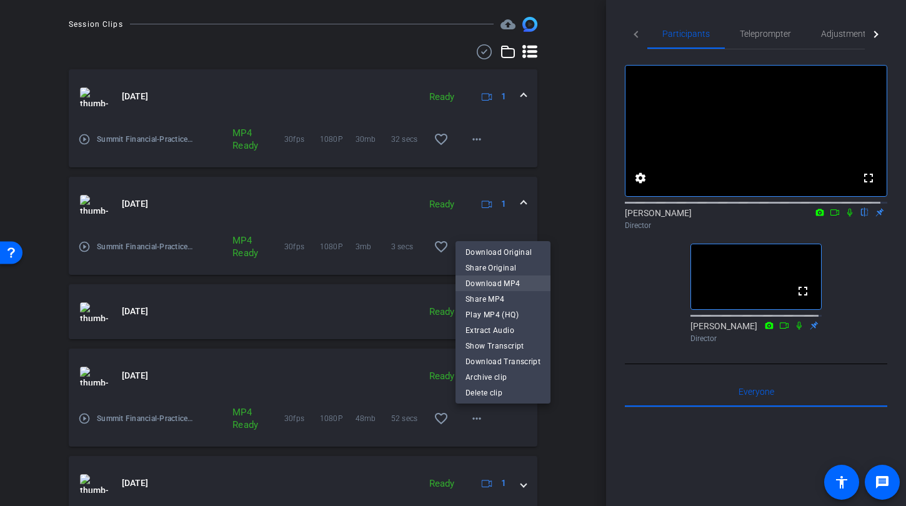
click at [497, 284] on span "Download MP4" at bounding box center [502, 283] width 75 height 15
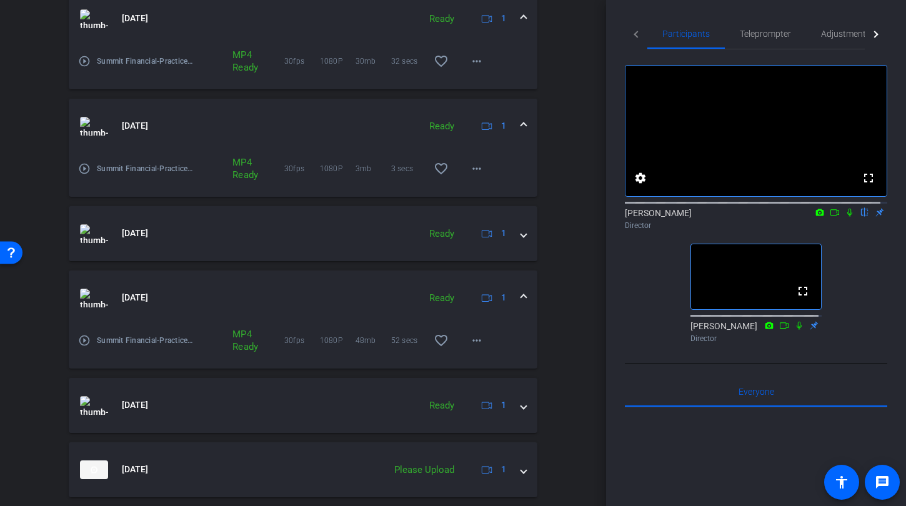
scroll to position [453, 0]
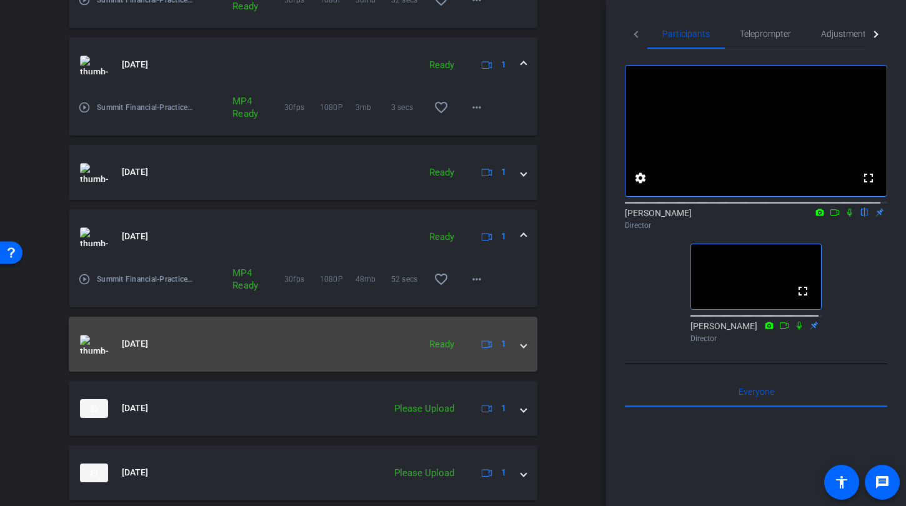
click at [521, 347] on mat-expansion-panel-header "Sep 18, 2025 Ready 1" at bounding box center [303, 344] width 468 height 55
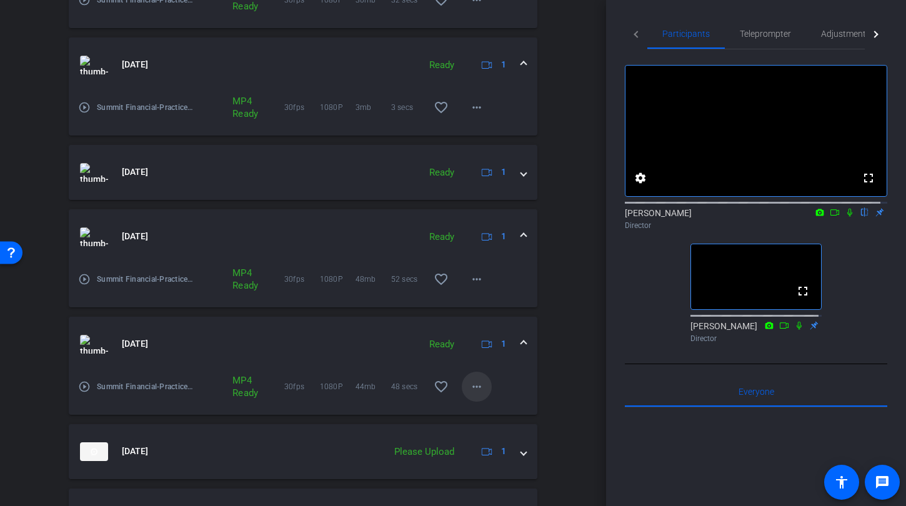
click at [469, 383] on mat-icon "more_horiz" at bounding box center [476, 386] width 15 height 15
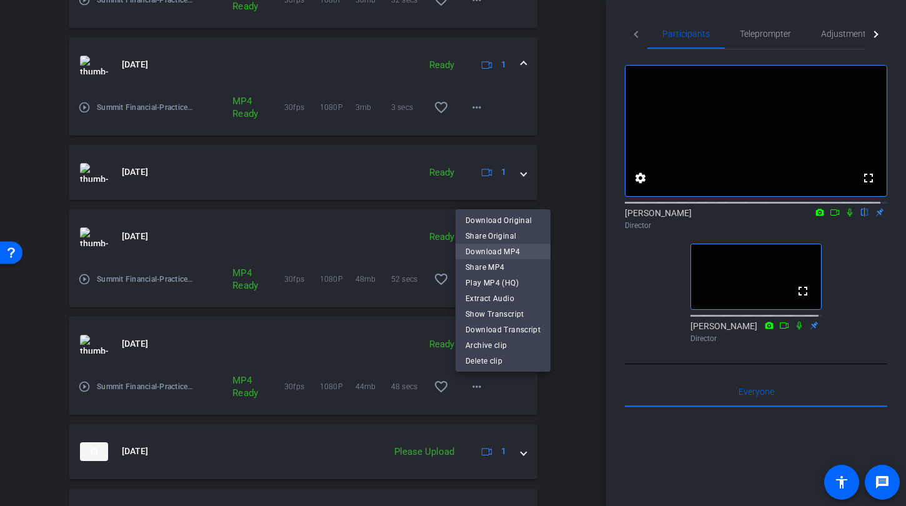
click at [495, 252] on span "Download MP4" at bounding box center [502, 251] width 75 height 15
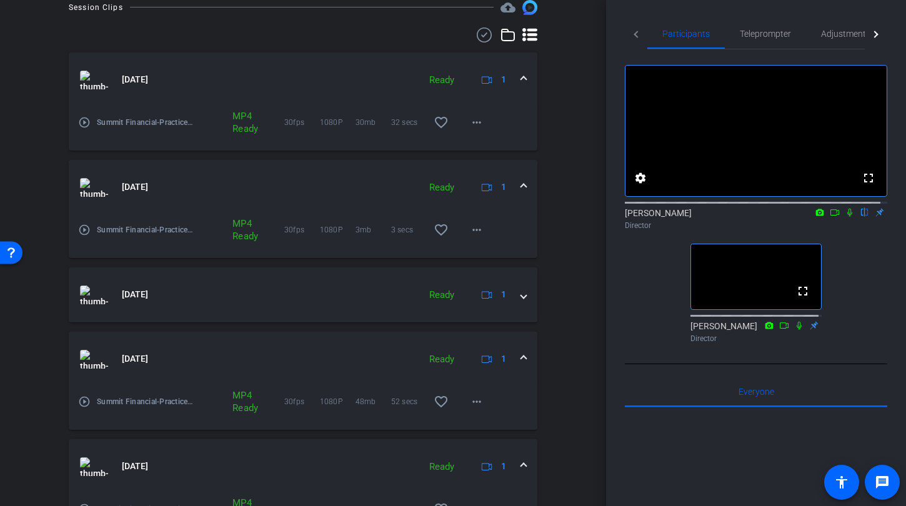
scroll to position [283, 0]
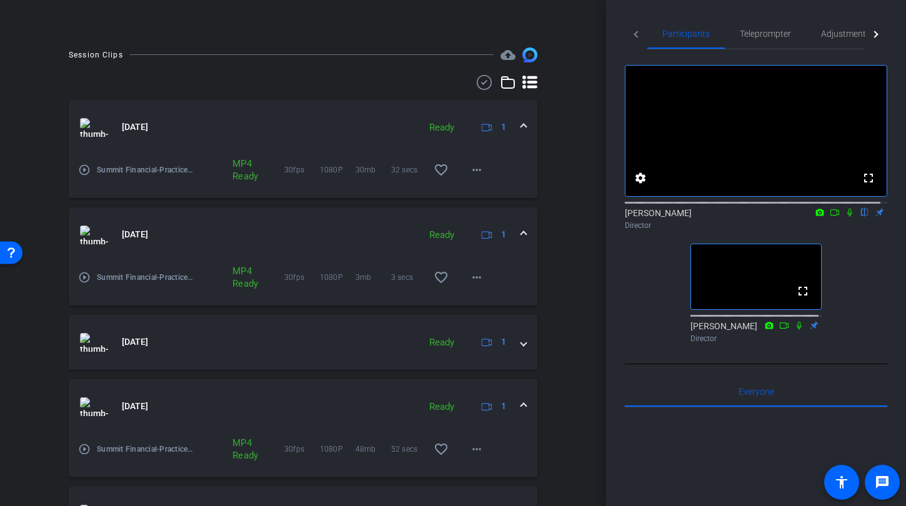
click at [556, 322] on div "Session Clips cloud_upload Sep 18, 2025 Ready 1 play_circle_outline Summit Fina…" at bounding box center [302, 402] width 543 height 710
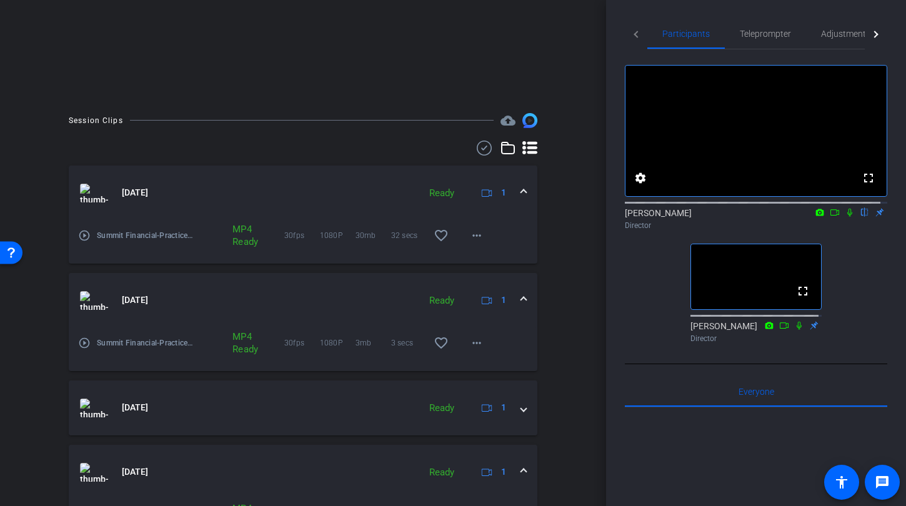
scroll to position [211, 0]
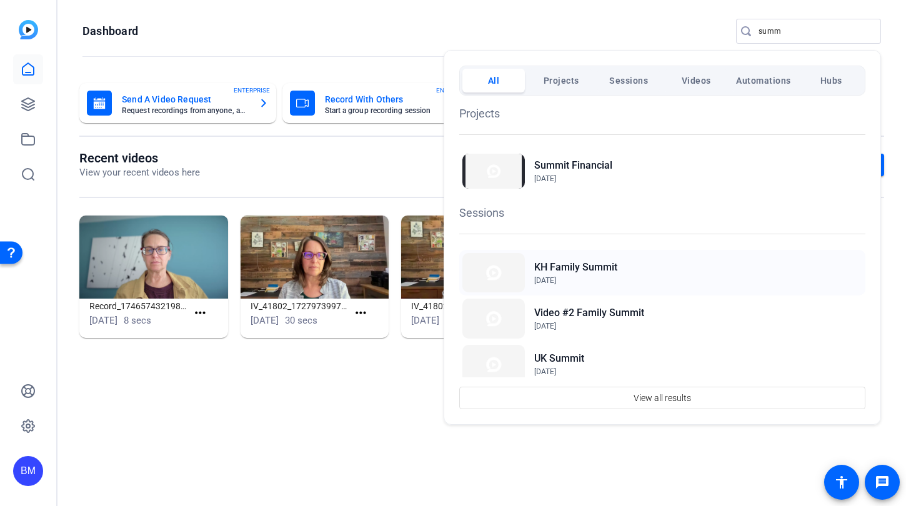
click at [581, 277] on span "[DATE]" at bounding box center [575, 280] width 83 height 11
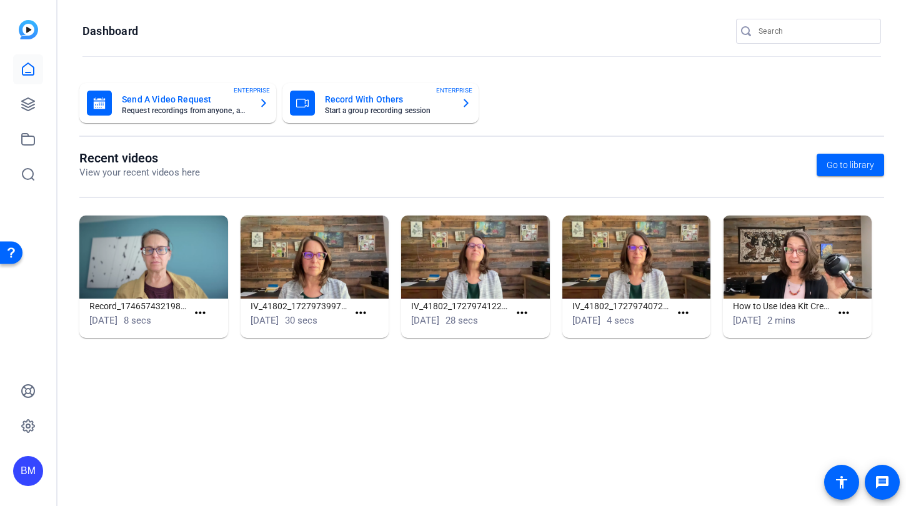
click at [799, 32] on input "Search" at bounding box center [814, 31] width 112 height 15
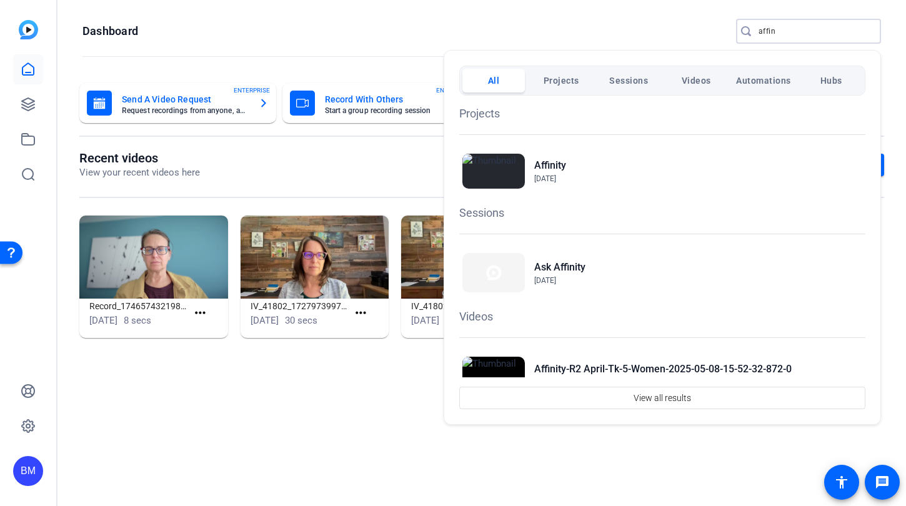
type input "affin"
click at [550, 169] on h2 "Affinity" at bounding box center [550, 165] width 32 height 15
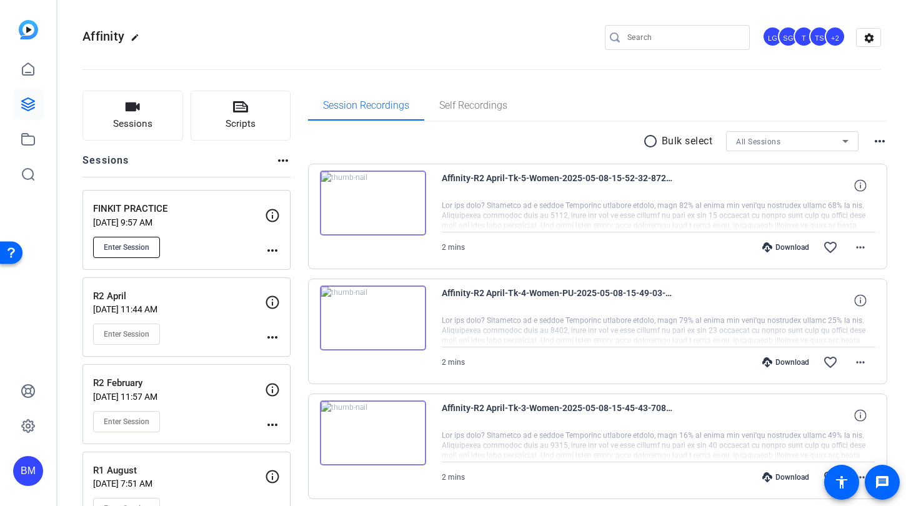
click at [129, 241] on button "Enter Session" at bounding box center [126, 247] width 67 height 21
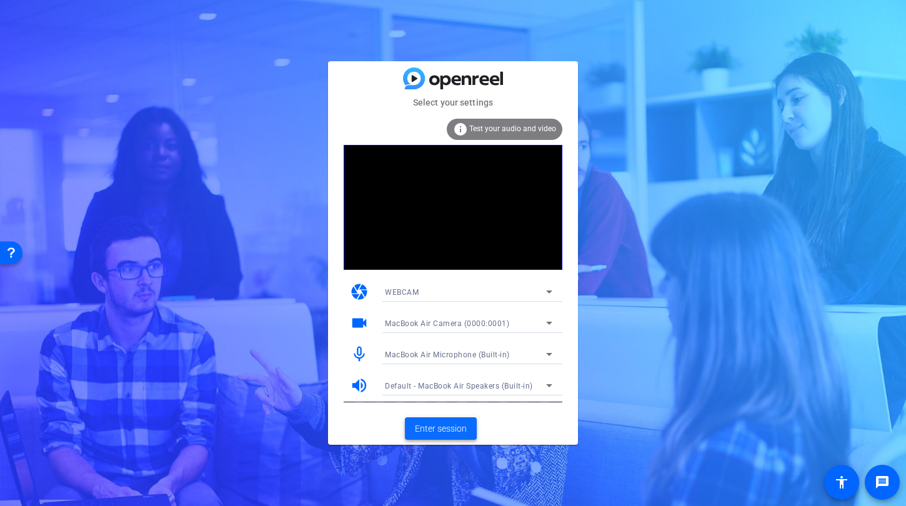
click at [435, 430] on span "Enter session" at bounding box center [441, 428] width 52 height 13
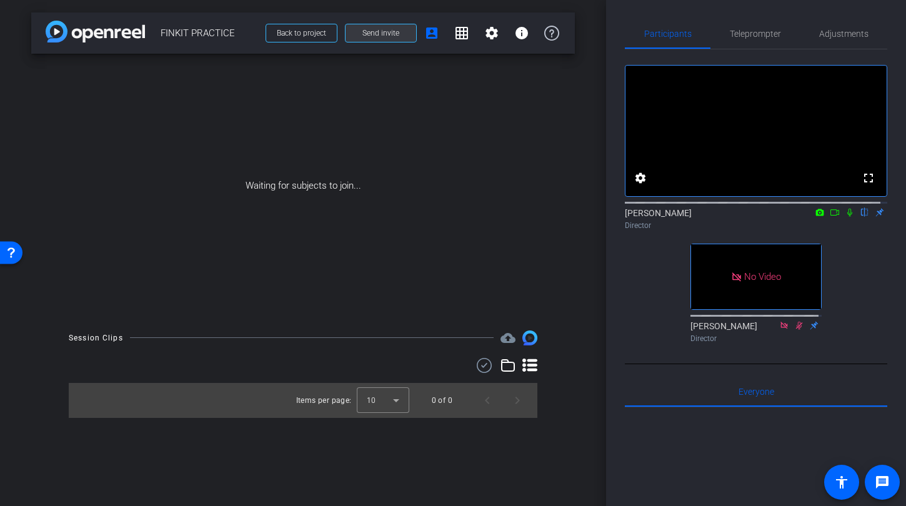
click at [365, 36] on span "Send invite" at bounding box center [380, 33] width 37 height 10
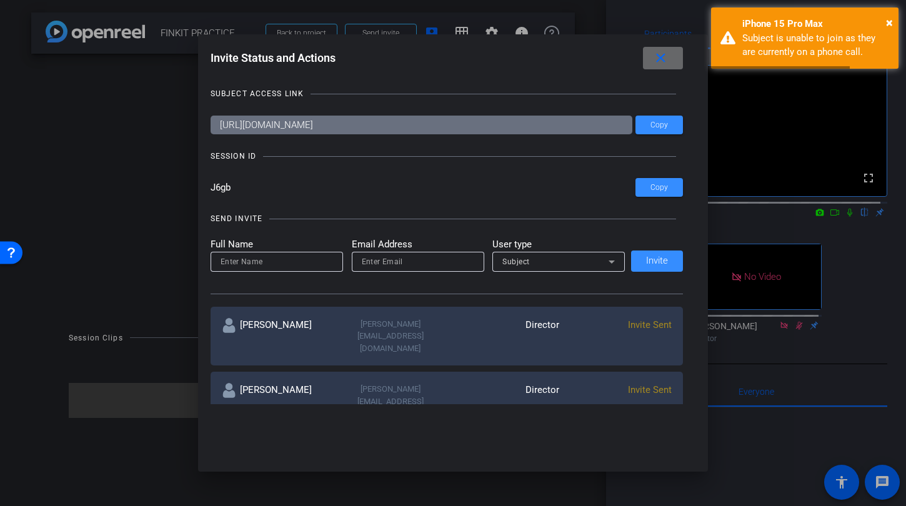
click at [668, 58] on mat-icon "close" at bounding box center [661, 59] width 16 height 16
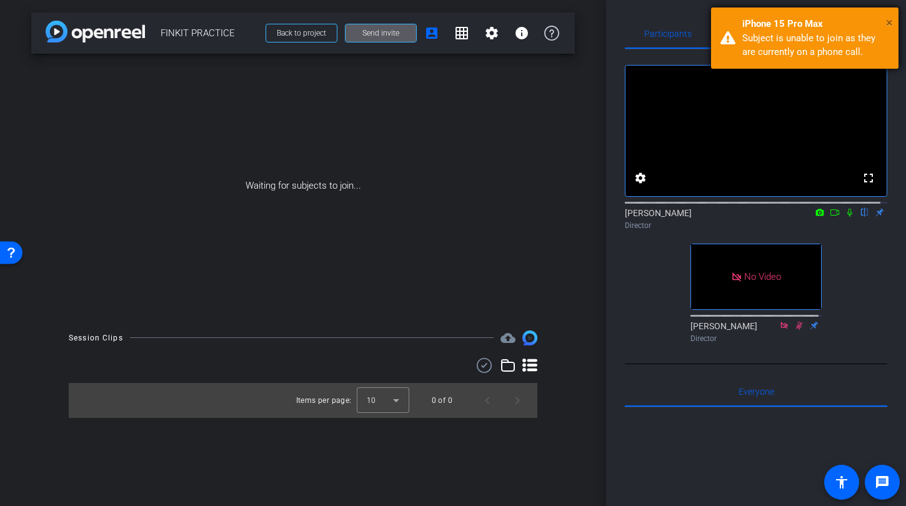
click at [887, 21] on span "×" at bounding box center [889, 22] width 7 height 15
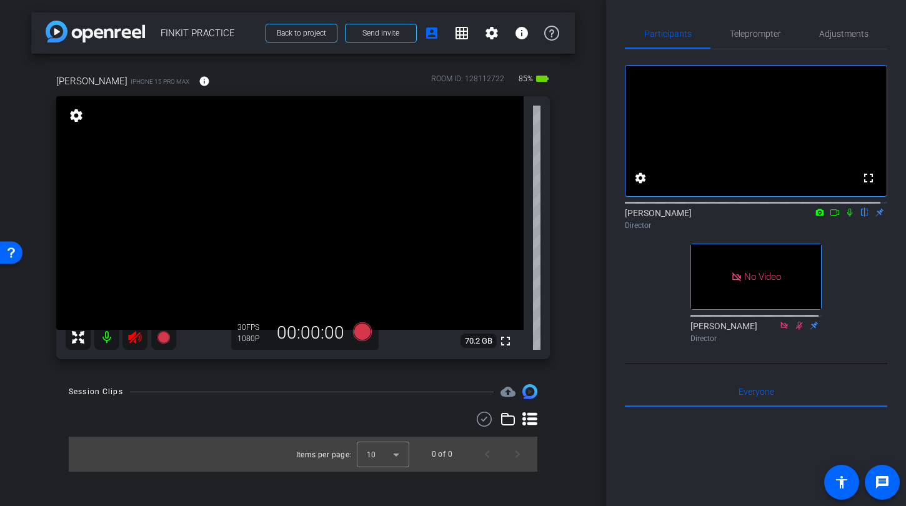
click at [141, 344] on icon at bounding box center [134, 337] width 15 height 15
click at [841, 29] on span "Adjustments" at bounding box center [843, 33] width 49 height 9
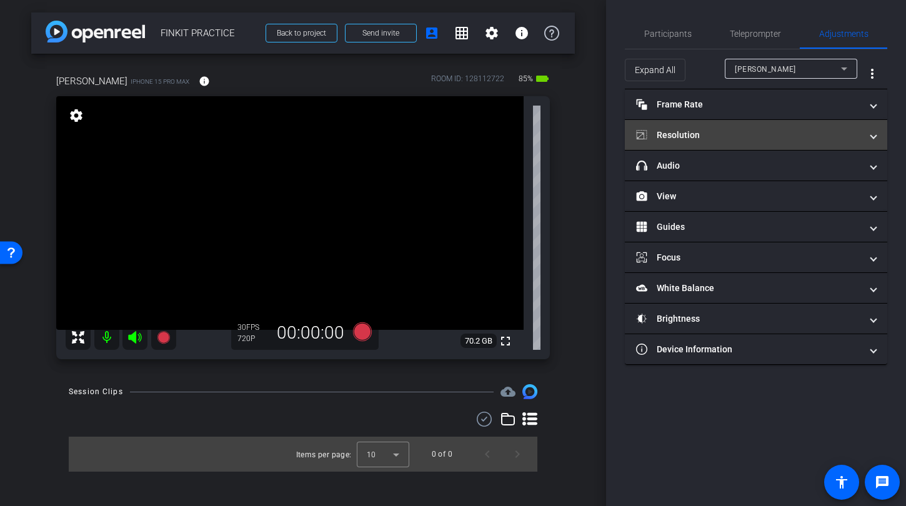
click at [726, 134] on mat-panel-title "Resolution" at bounding box center [748, 135] width 225 height 13
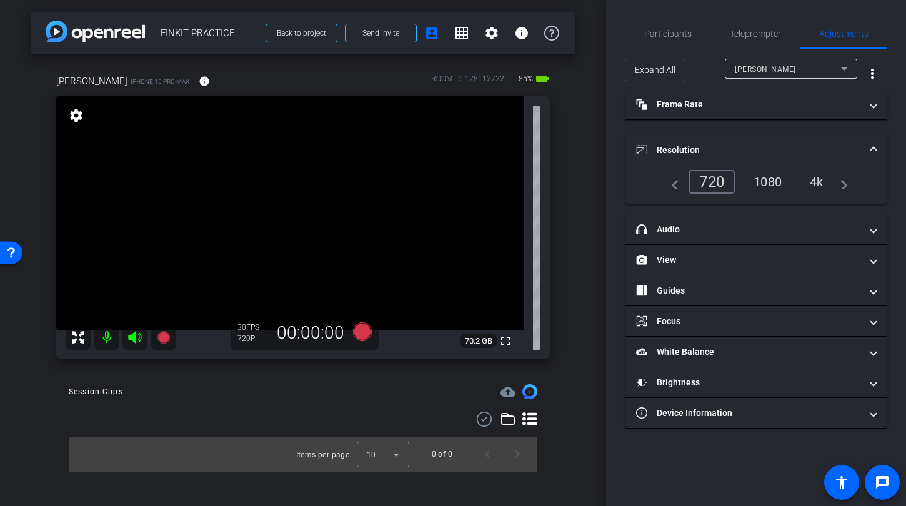
click at [769, 184] on div "1080" at bounding box center [767, 181] width 47 height 21
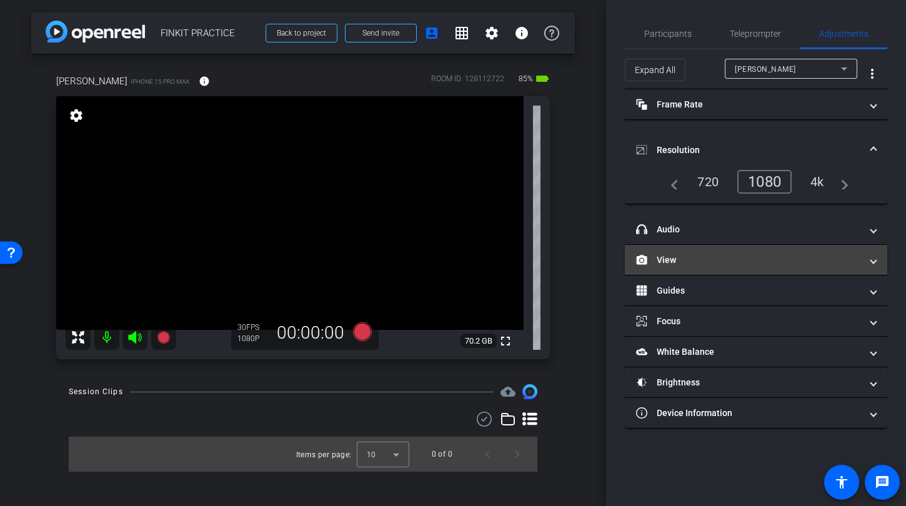
click at [754, 257] on mat-panel-title "View" at bounding box center [748, 260] width 225 height 13
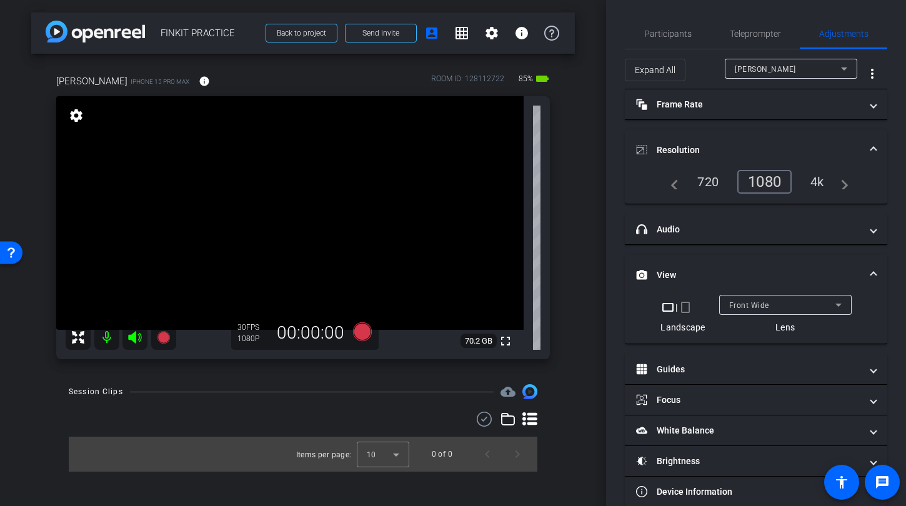
click at [679, 315] on div "crop_landscape | crop_portrait Landscape" at bounding box center [682, 317] width 44 height 34
click at [682, 309] on mat-icon "crop_portrait" at bounding box center [685, 307] width 15 height 15
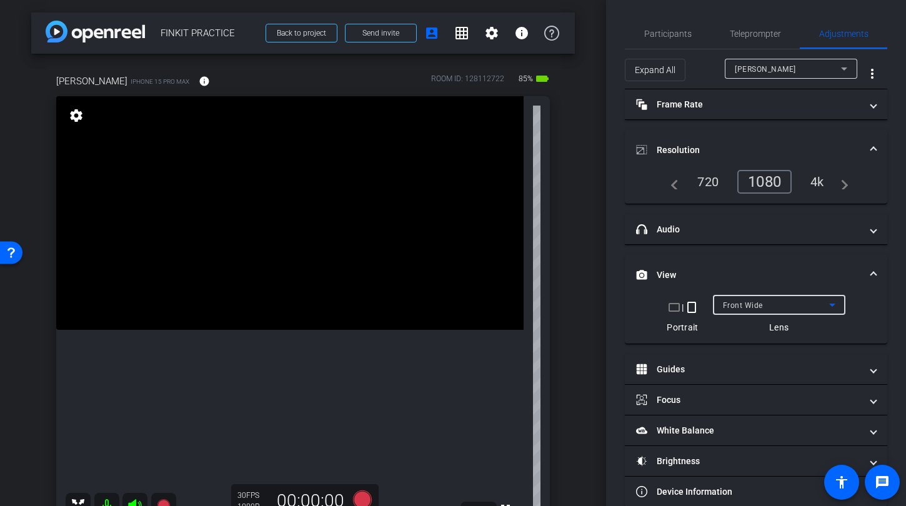
click at [746, 301] on span "Front Wide" at bounding box center [743, 305] width 40 height 9
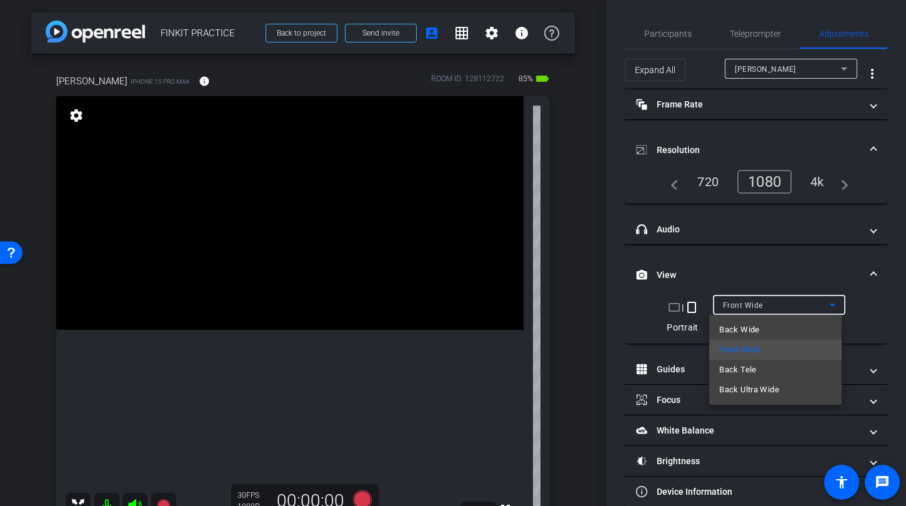
click at [745, 279] on div at bounding box center [453, 253] width 906 height 506
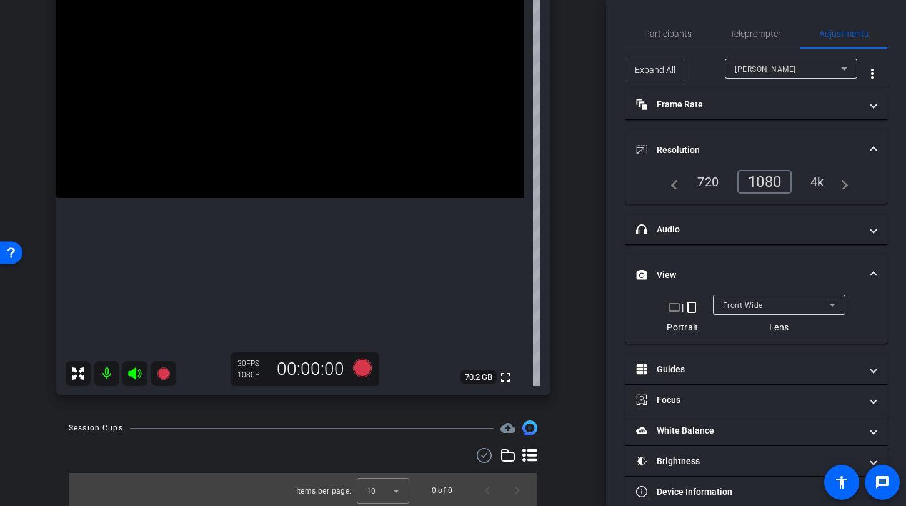
scroll to position [134, 0]
click at [774, 299] on div "Front Wide" at bounding box center [776, 305] width 106 height 16
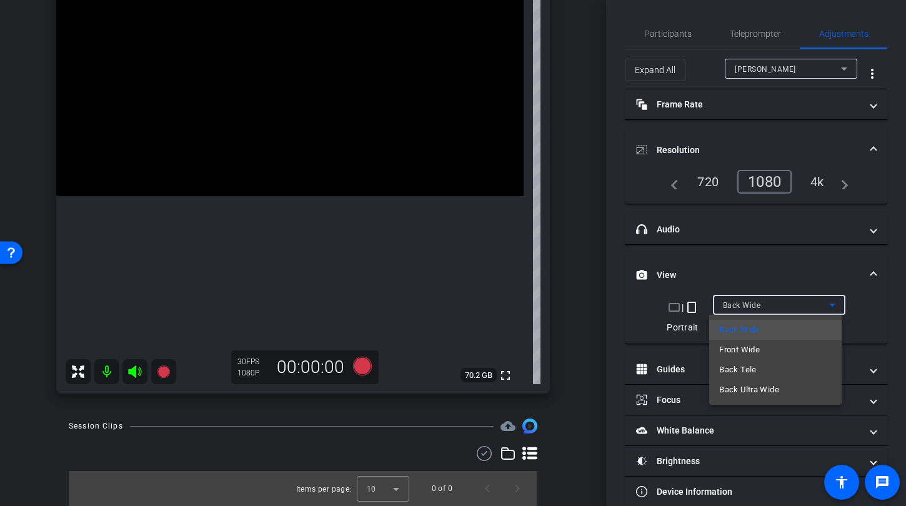
click at [733, 344] on span "Front Wide" at bounding box center [739, 349] width 41 height 15
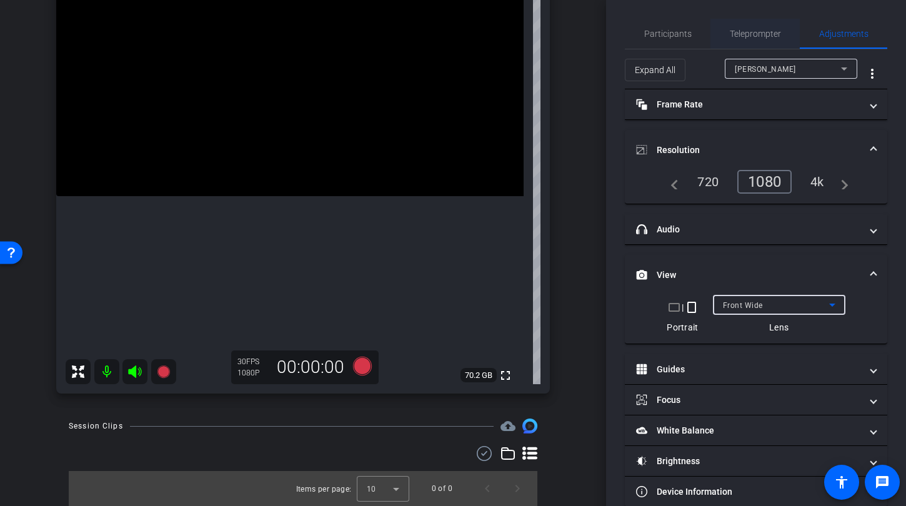
click at [763, 37] on span "Teleprompter" at bounding box center [754, 33] width 51 height 9
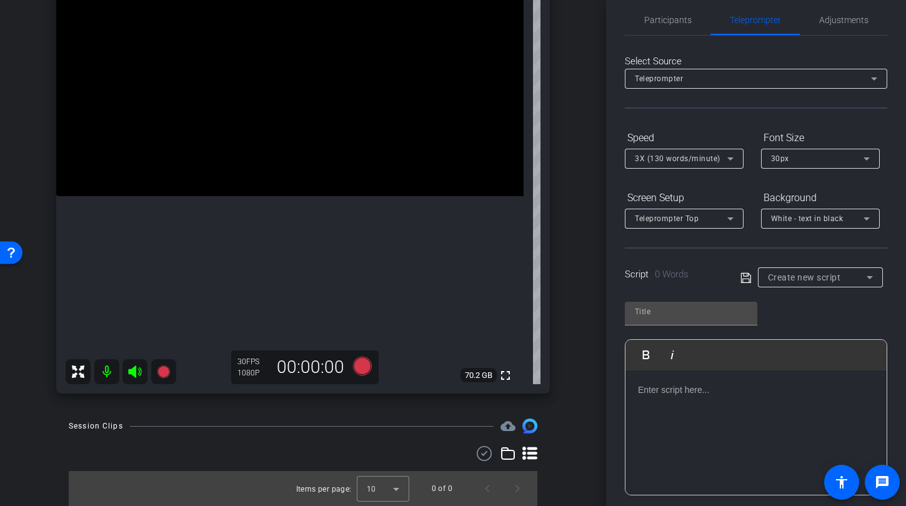
scroll to position [14, 0]
click at [805, 275] on span "Create new script" at bounding box center [804, 277] width 73 height 10
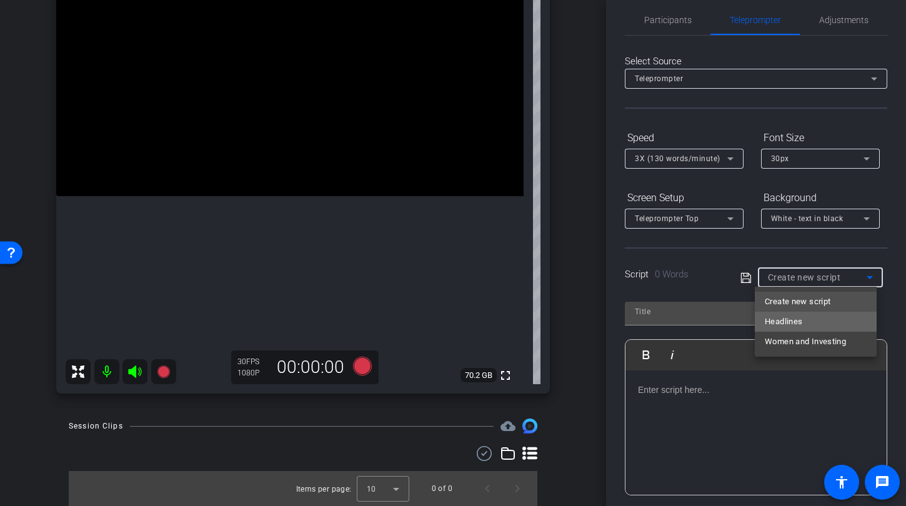
click at [810, 317] on mat-option "Headlines" at bounding box center [815, 322] width 122 height 20
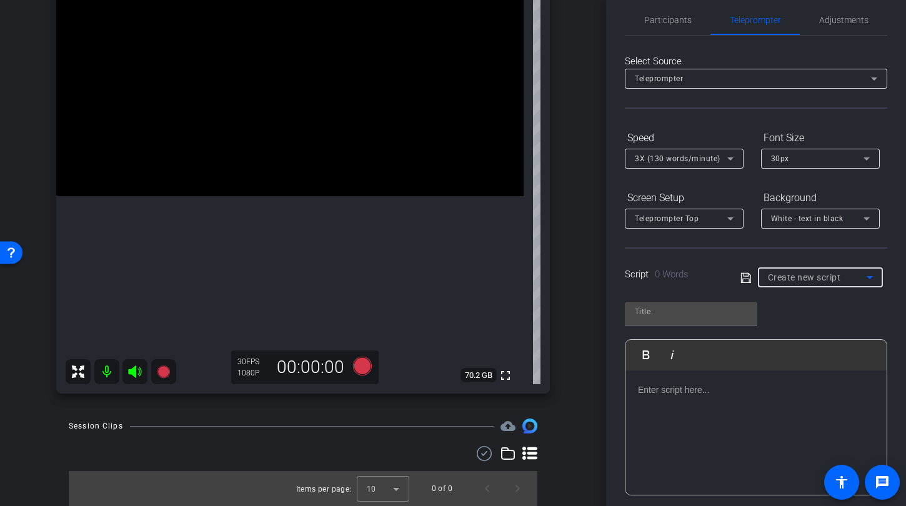
type input "Headlines"
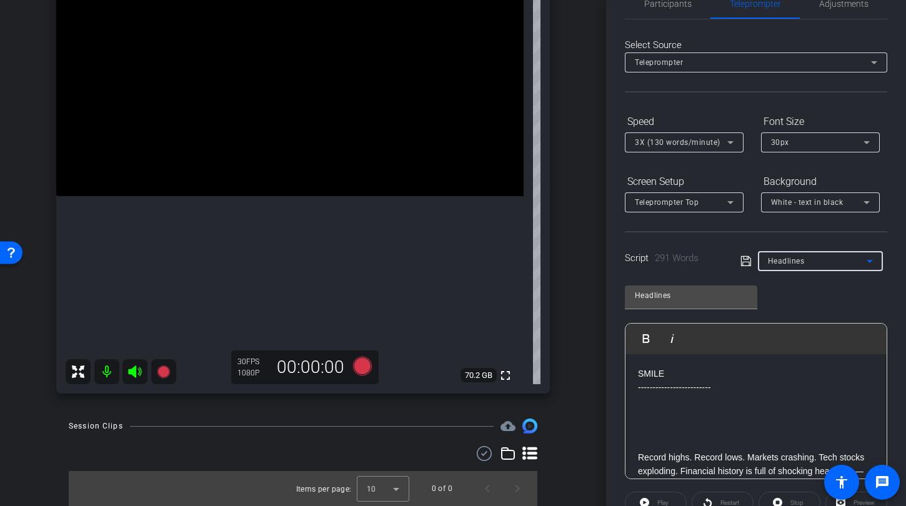
scroll to position [108, 0]
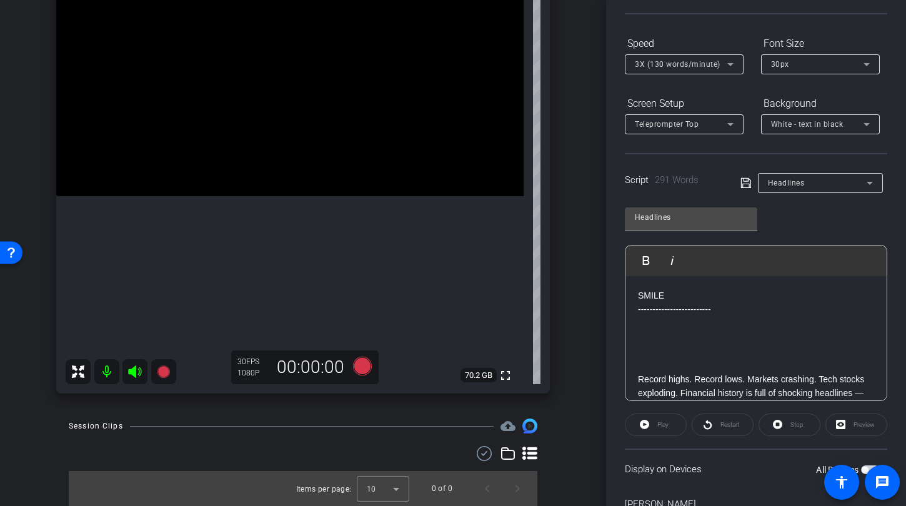
click at [699, 350] on p at bounding box center [756, 351] width 236 height 14
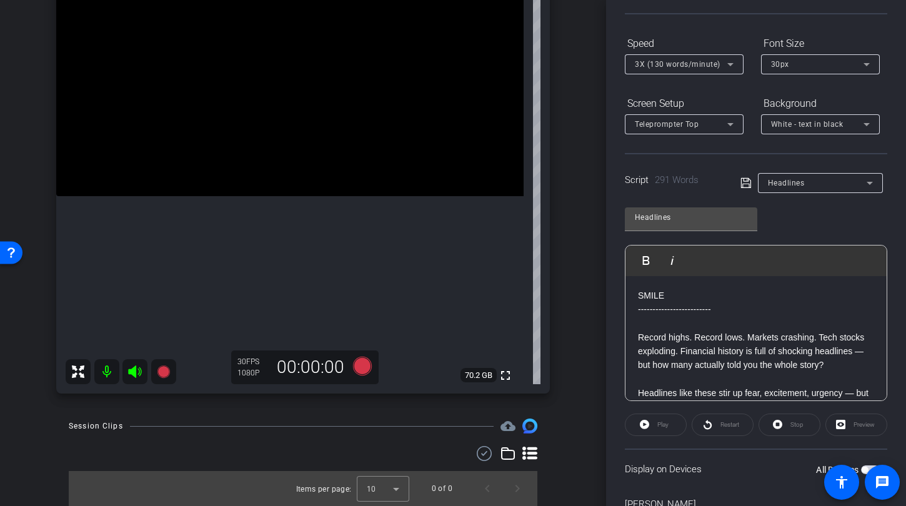
click at [588, 230] on div "arrow_back FINKIT PRACTICE Back to project Send invite account_box grid_on sett…" at bounding box center [303, 119] width 606 height 506
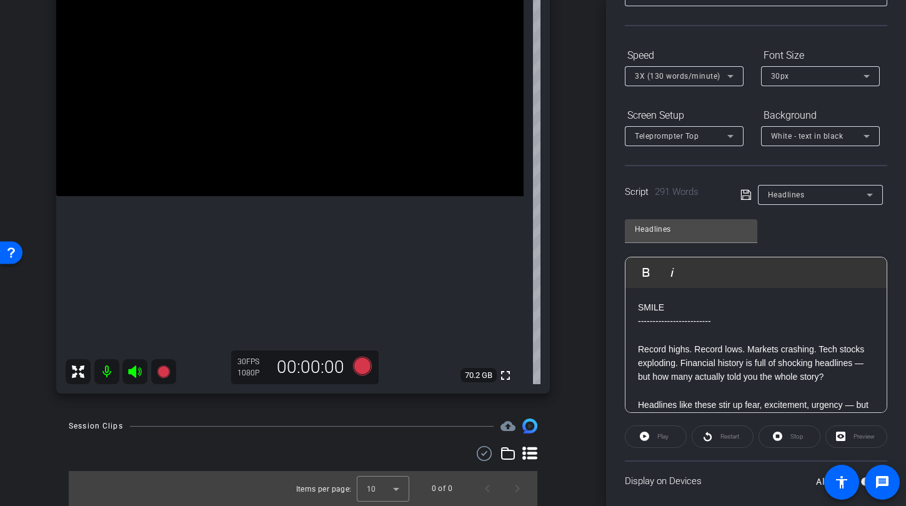
scroll to position [0, 0]
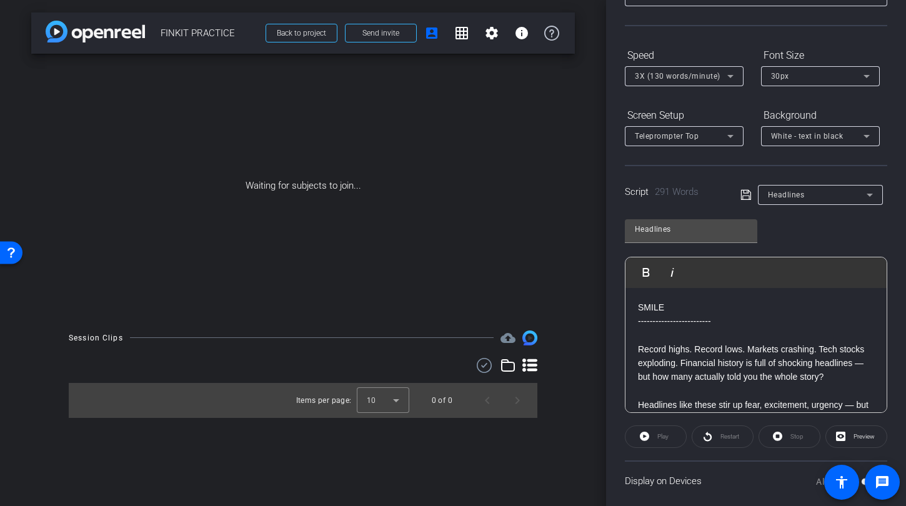
click at [678, 140] on span "Teleprompter Top" at bounding box center [667, 136] width 64 height 9
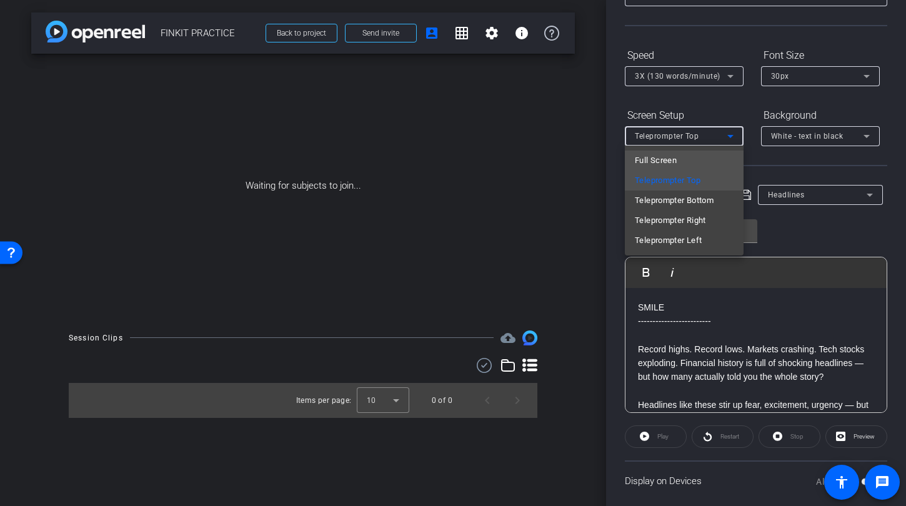
click at [678, 161] on mat-option "Full Screen" at bounding box center [684, 161] width 119 height 20
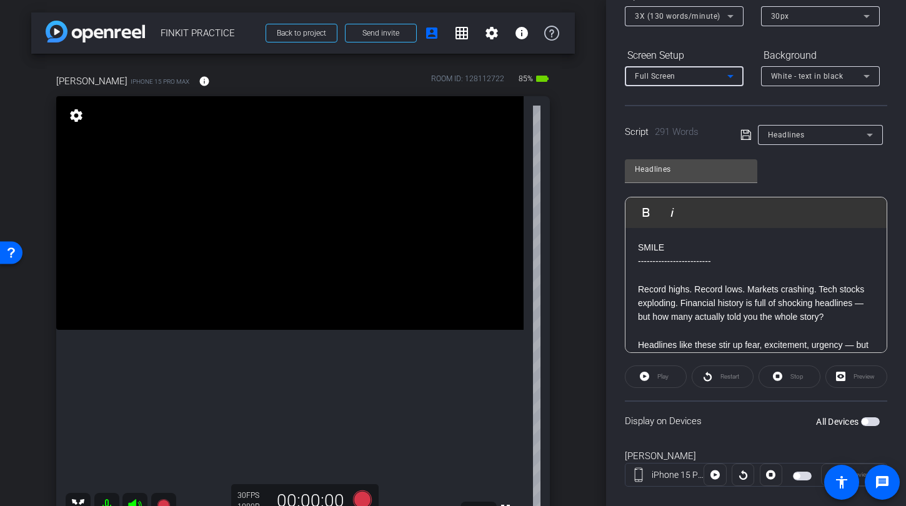
click at [576, 230] on div "arrow_back FINKIT PRACTICE Back to project Send invite account_box grid_on sett…" at bounding box center [303, 253] width 606 height 506
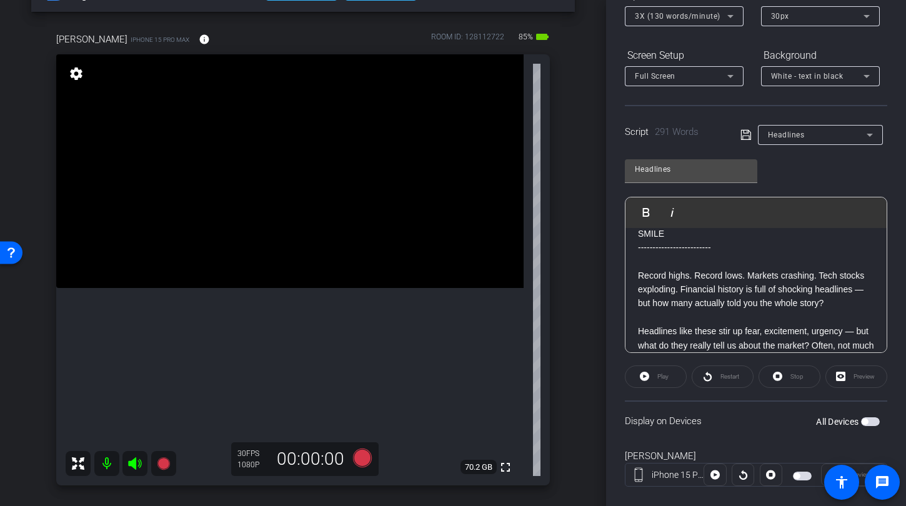
scroll to position [51, 0]
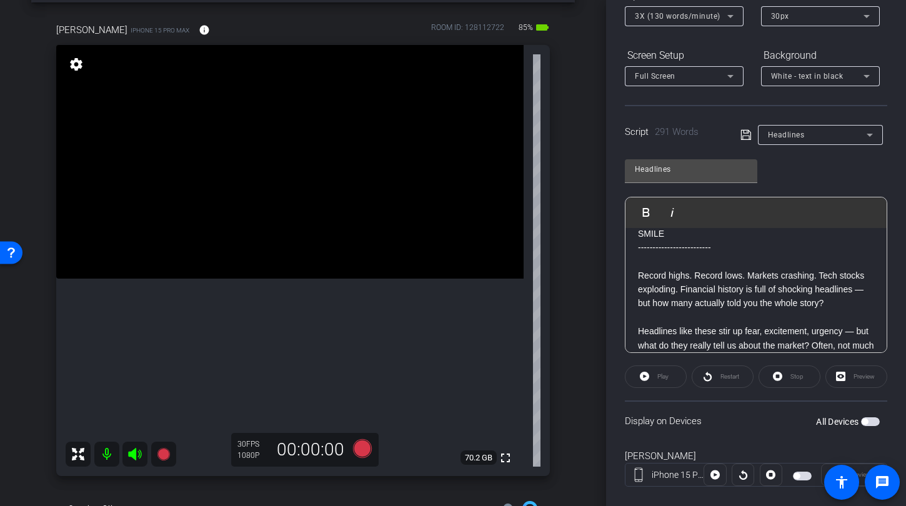
click at [866, 421] on span "button" at bounding box center [870, 421] width 19 height 9
click at [663, 379] on span "Play" at bounding box center [662, 376] width 11 height 7
click at [661, 382] on span "Pause" at bounding box center [661, 376] width 20 height 17
click at [805, 21] on div "30px" at bounding box center [817, 16] width 92 height 16
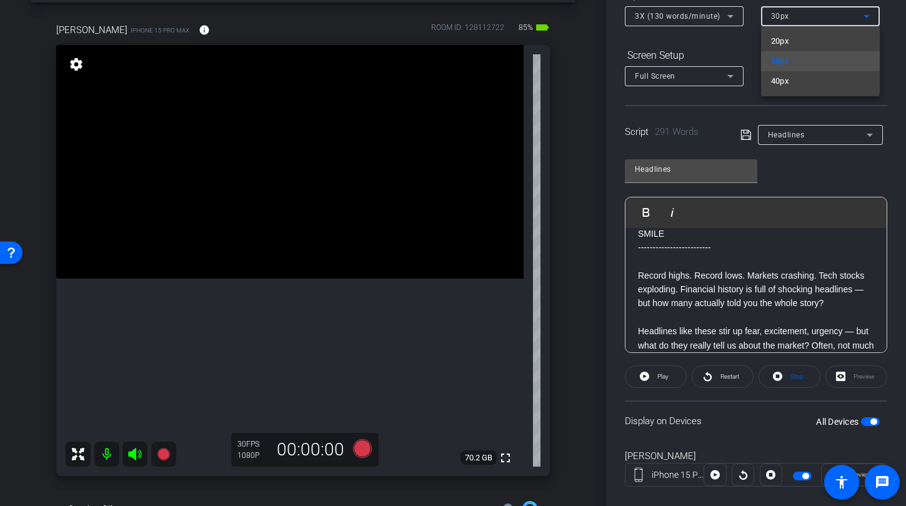
click at [793, 88] on mat-option "40px" at bounding box center [820, 81] width 119 height 20
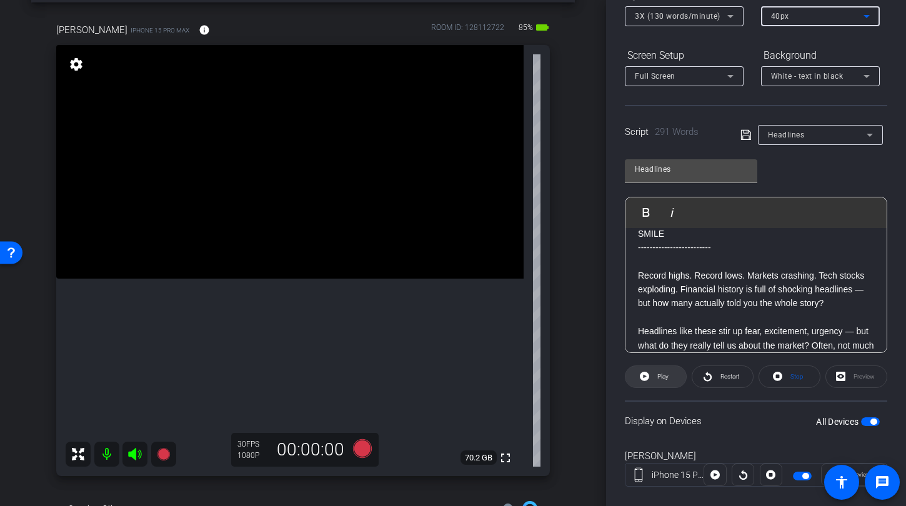
click at [658, 369] on span "Play" at bounding box center [661, 376] width 14 height 17
click at [648, 380] on span at bounding box center [656, 377] width 62 height 30
click at [861, 422] on span "button" at bounding box center [870, 421] width 19 height 9
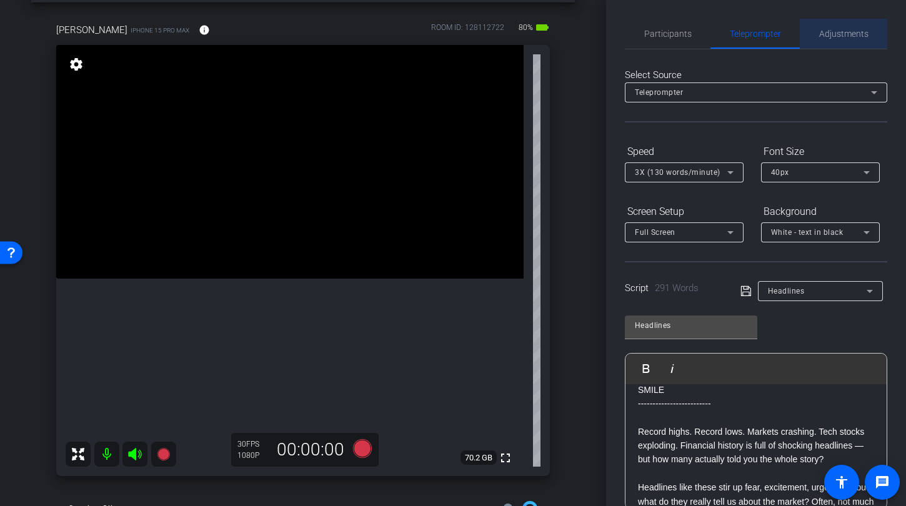
click at [839, 36] on span "Adjustments" at bounding box center [843, 33] width 49 height 9
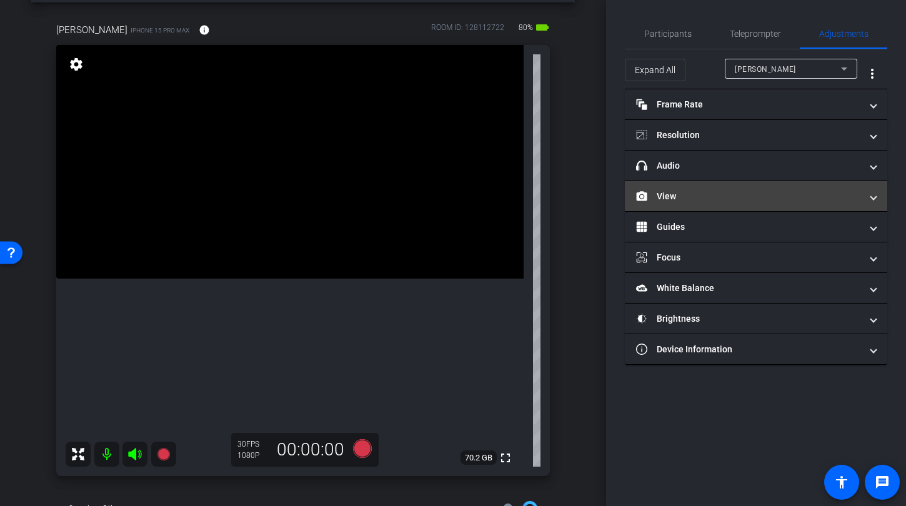
click at [716, 193] on mat-panel-title "View" at bounding box center [748, 196] width 225 height 13
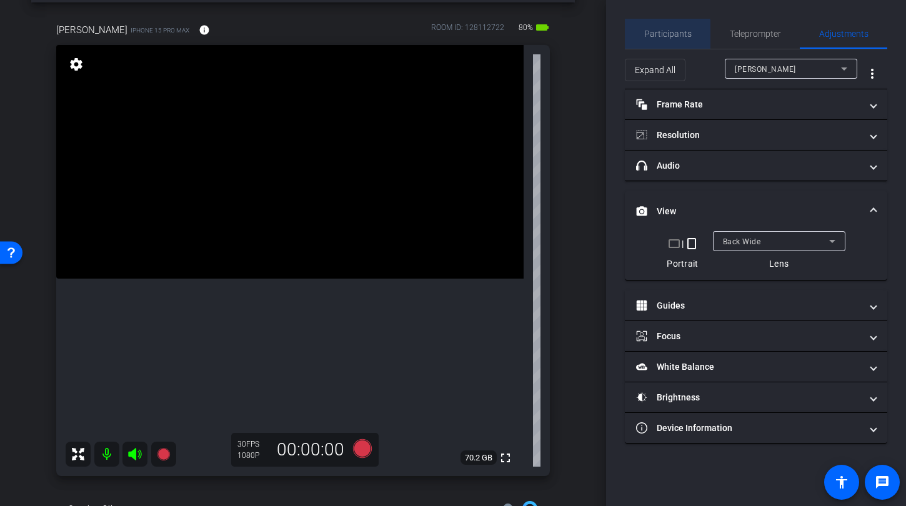
click at [656, 35] on span "Participants" at bounding box center [667, 33] width 47 height 9
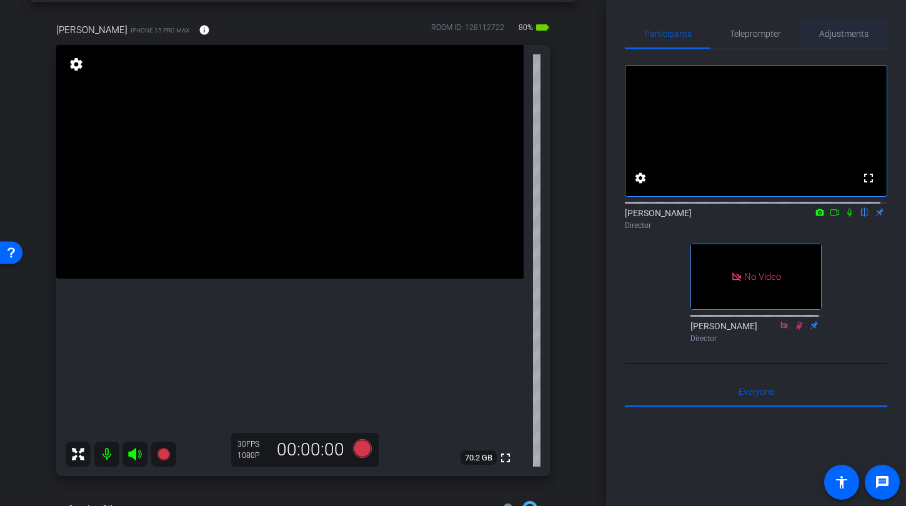
click at [841, 29] on span "Adjustments" at bounding box center [843, 33] width 49 height 9
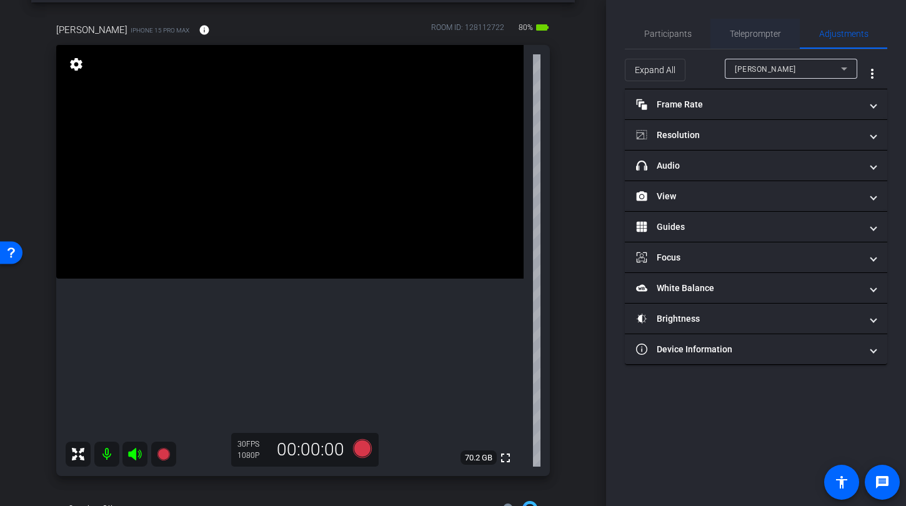
drag, startPoint x: 761, startPoint y: 37, endPoint x: 735, endPoint y: 29, distance: 27.1
click at [761, 37] on span "Teleprompter" at bounding box center [754, 33] width 51 height 9
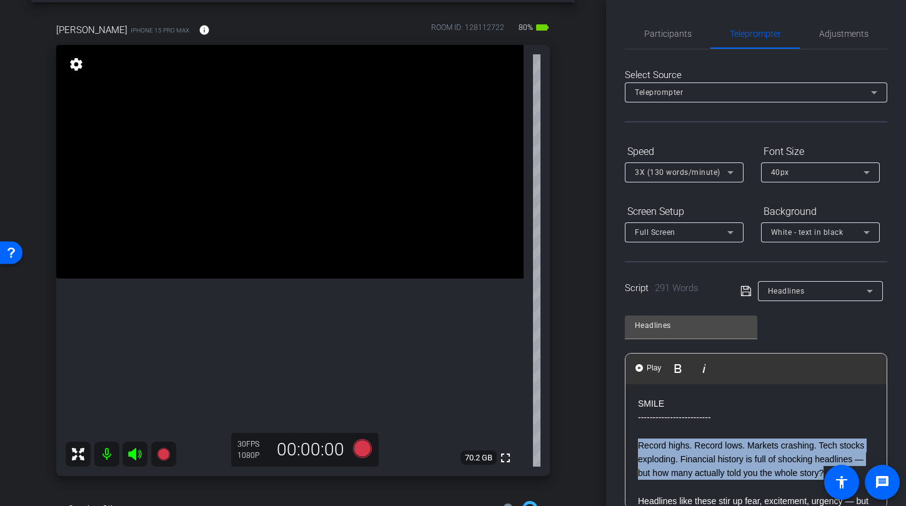
drag, startPoint x: 636, startPoint y: 443, endPoint x: 793, endPoint y: 481, distance: 161.2
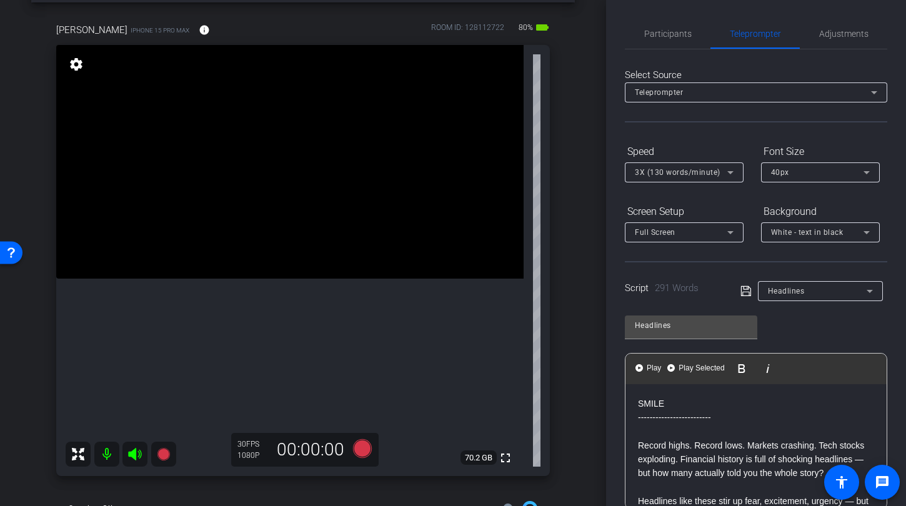
click at [756, 412] on p "-------------------------" at bounding box center [756, 417] width 236 height 14
click at [838, 290] on div "Headlines" at bounding box center [817, 291] width 99 height 16
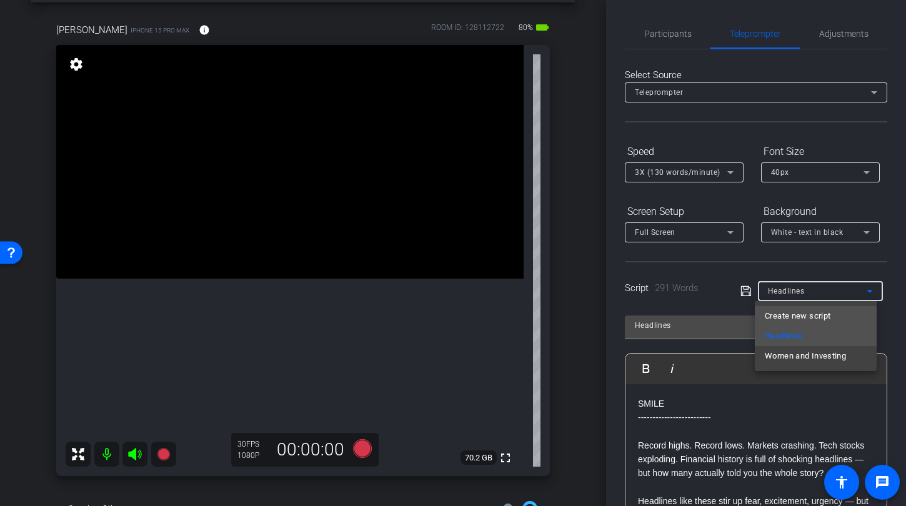
click at [793, 319] on span "Create new script" at bounding box center [797, 316] width 66 height 15
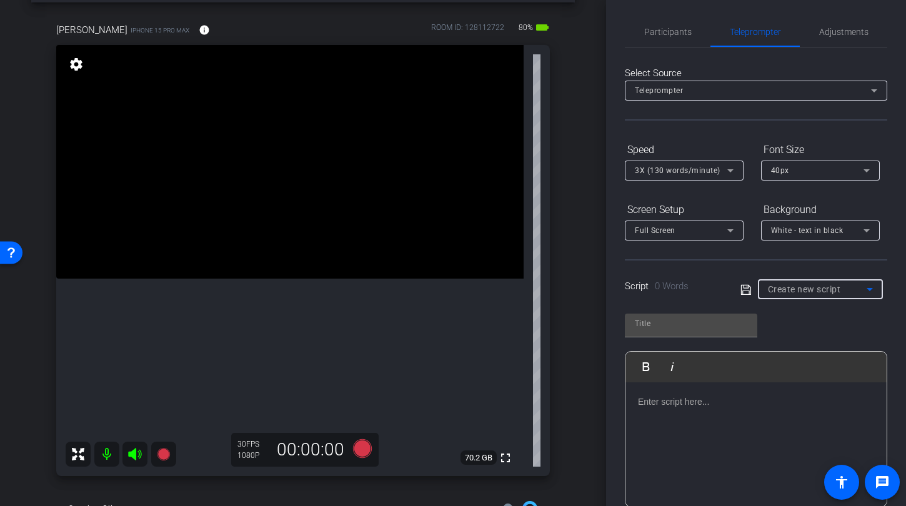
scroll to position [2, 0]
click at [651, 402] on p at bounding box center [756, 401] width 236 height 14
click at [728, 421] on div at bounding box center [755, 444] width 261 height 125
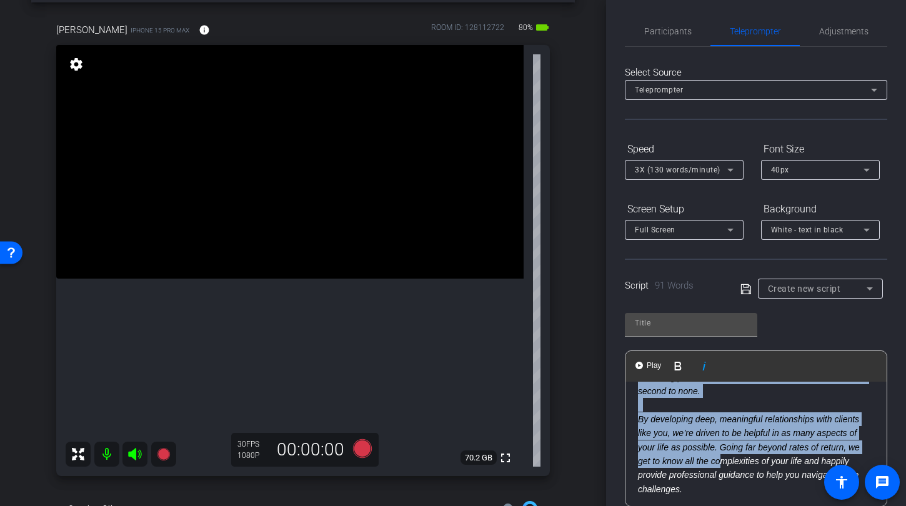
scroll to position [68, 0]
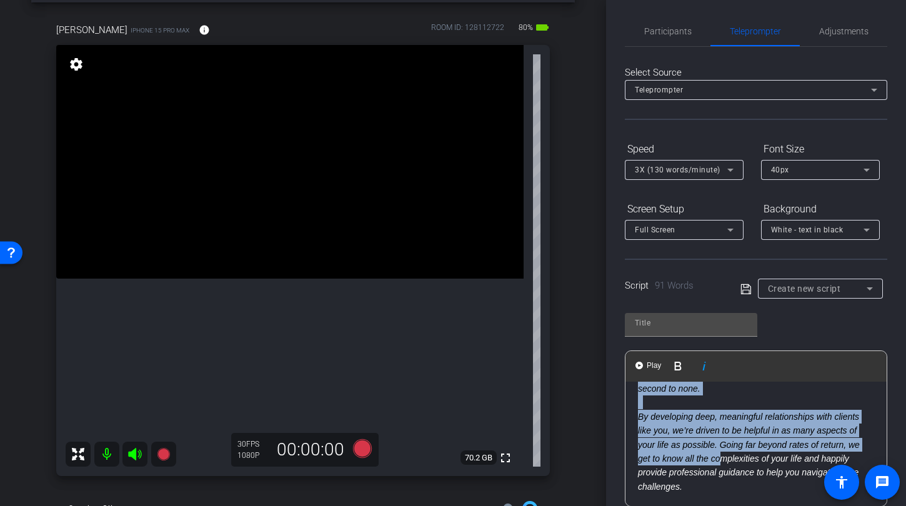
drag, startPoint x: 633, startPoint y: 397, endPoint x: 771, endPoint y: 486, distance: 164.1
click at [771, 486] on div "The Affinity Wealth Partners team was thoughtfully built to meet the full wealt…" at bounding box center [755, 410] width 261 height 193
click at [765, 368] on icon "button" at bounding box center [767, 365] width 15 height 15
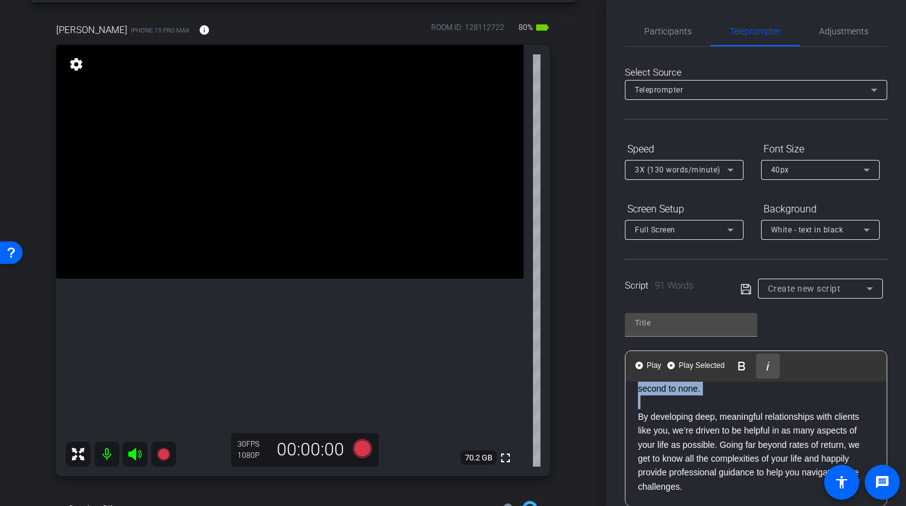
click at [769, 366] on icon "button" at bounding box center [767, 365] width 15 height 15
click at [768, 366] on icon "button" at bounding box center [767, 365] width 15 height 15
click at [771, 441] on p "By developing deep, meaningful relationships with clients like you, we’re drive…" at bounding box center [756, 452] width 236 height 84
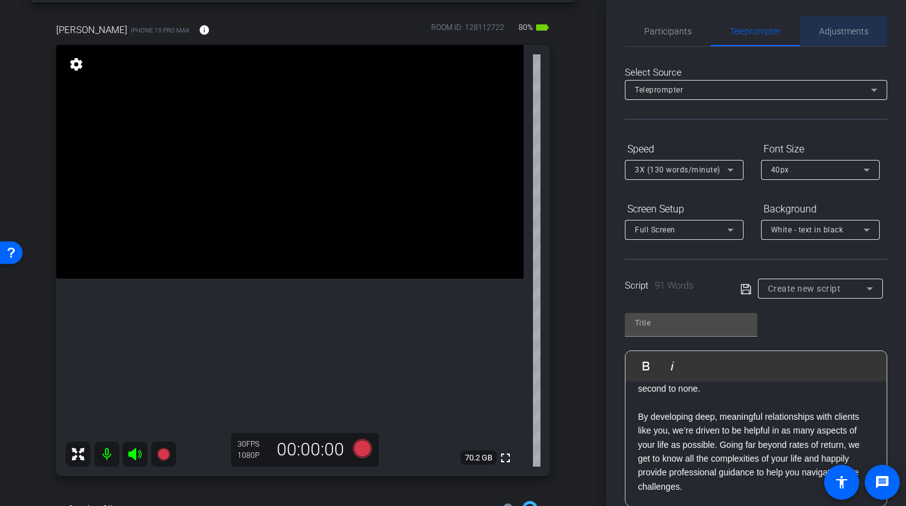
click at [848, 39] on span "Adjustments" at bounding box center [843, 31] width 49 height 30
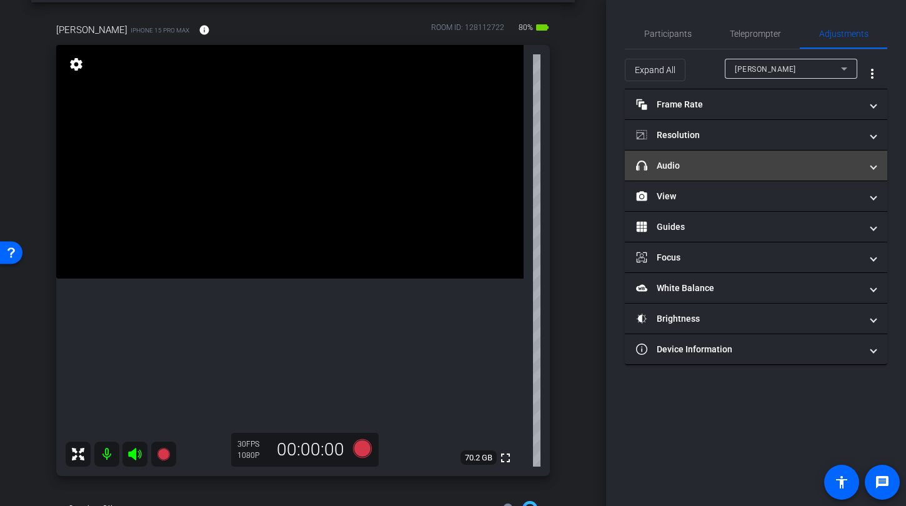
click at [764, 169] on mat-panel-title "headphone icon Audio" at bounding box center [748, 165] width 225 height 13
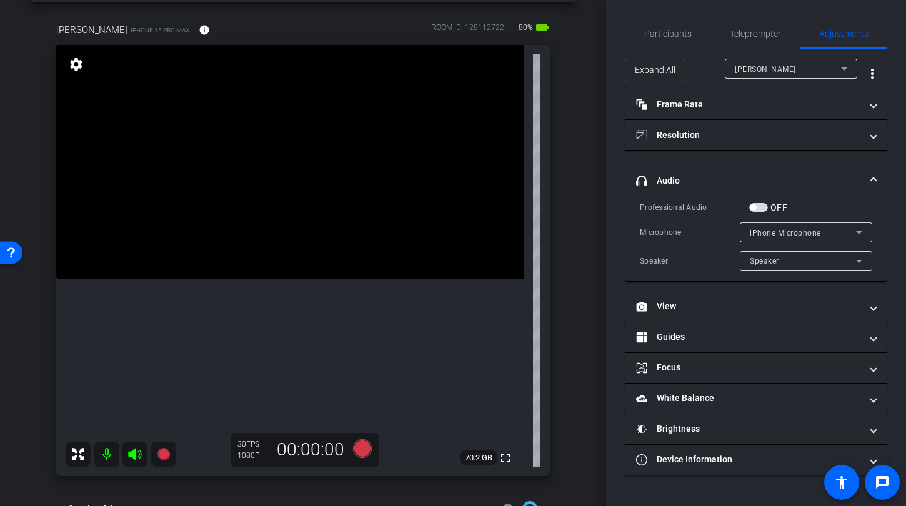
click at [763, 208] on span "button" at bounding box center [758, 207] width 19 height 9
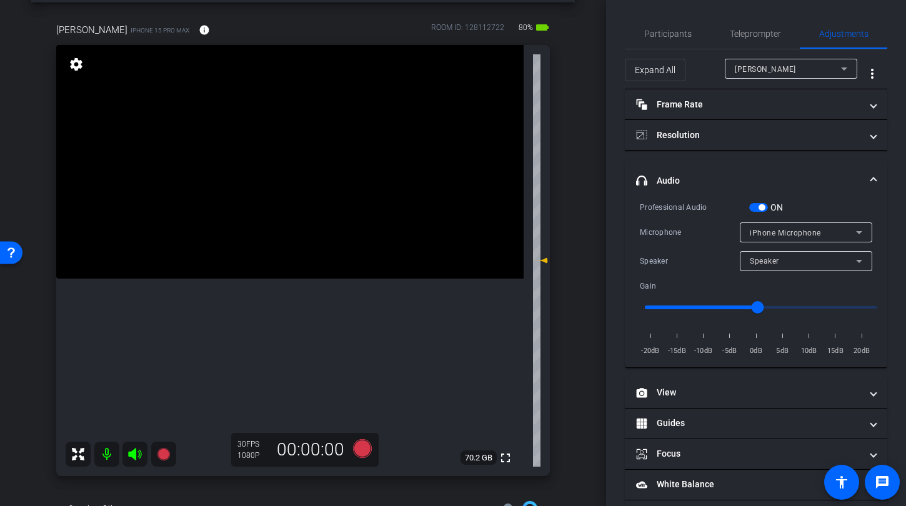
click at [771, 231] on span "iPhone Microphone" at bounding box center [784, 233] width 71 height 9
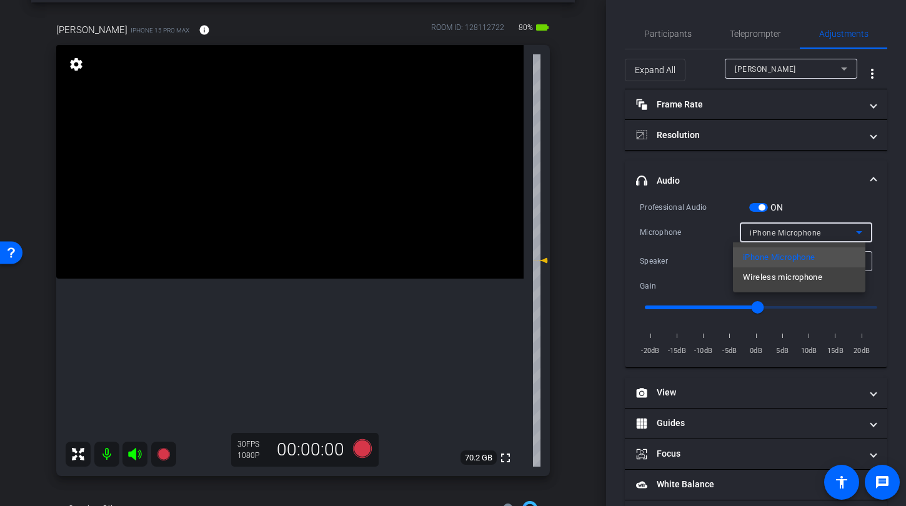
click at [778, 288] on div "iPhone Microphone Wireless microphone" at bounding box center [799, 267] width 132 height 50
click at [776, 278] on span "Wireless microphone" at bounding box center [782, 277] width 79 height 15
click at [763, 37] on span "Teleprompter" at bounding box center [754, 33] width 51 height 9
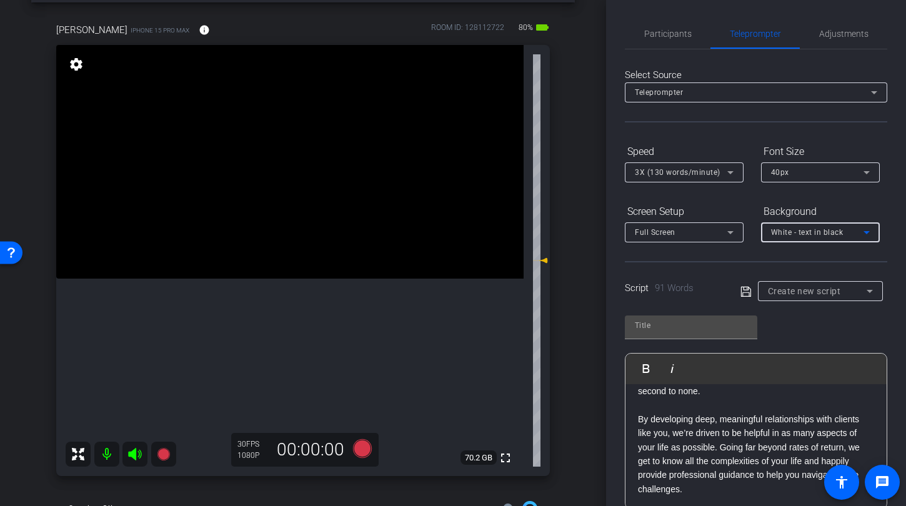
click at [799, 239] on div "White - text in black" at bounding box center [817, 232] width 92 height 16
click at [795, 279] on div "Black - text in white" at bounding box center [808, 281] width 74 height 15
click at [704, 179] on div "3X (130 words/minute)" at bounding box center [681, 172] width 92 height 16
type input "Default title 3039"
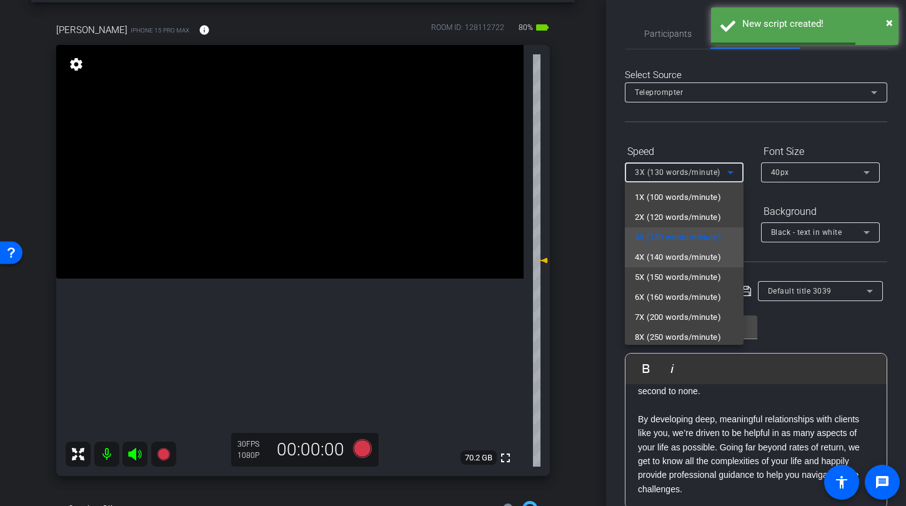
click at [699, 253] on span "4X (140 words/minute)" at bounding box center [678, 257] width 86 height 15
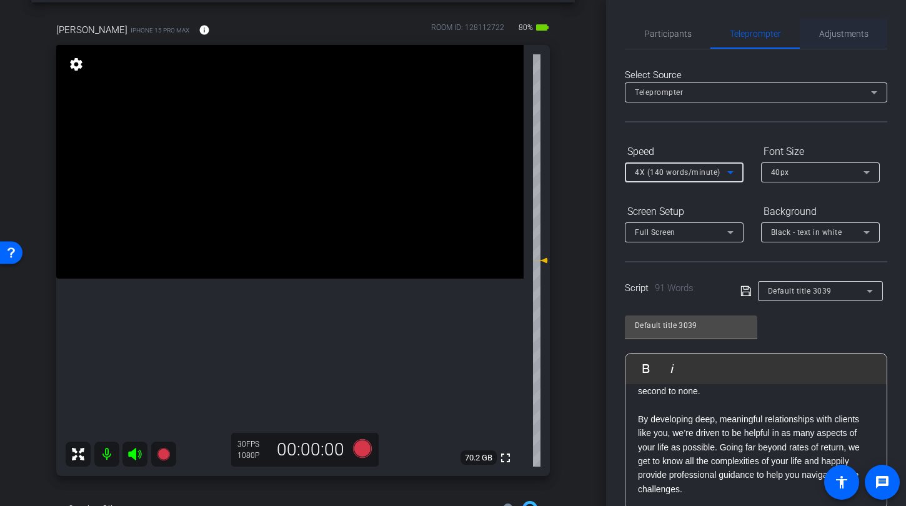
click at [840, 36] on span "Adjustments" at bounding box center [843, 33] width 49 height 9
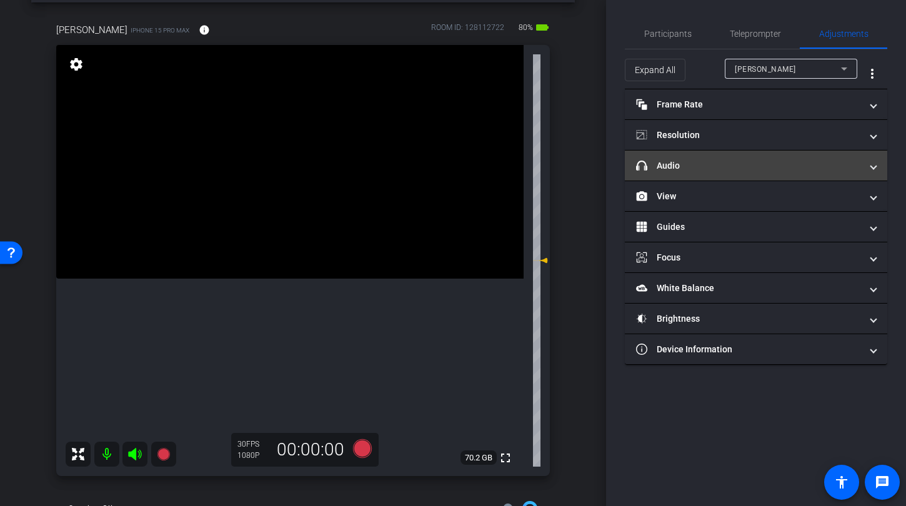
drag, startPoint x: 734, startPoint y: 162, endPoint x: 738, endPoint y: 175, distance: 13.6
click at [734, 162] on mat-panel-title "headphone icon Audio" at bounding box center [748, 165] width 225 height 13
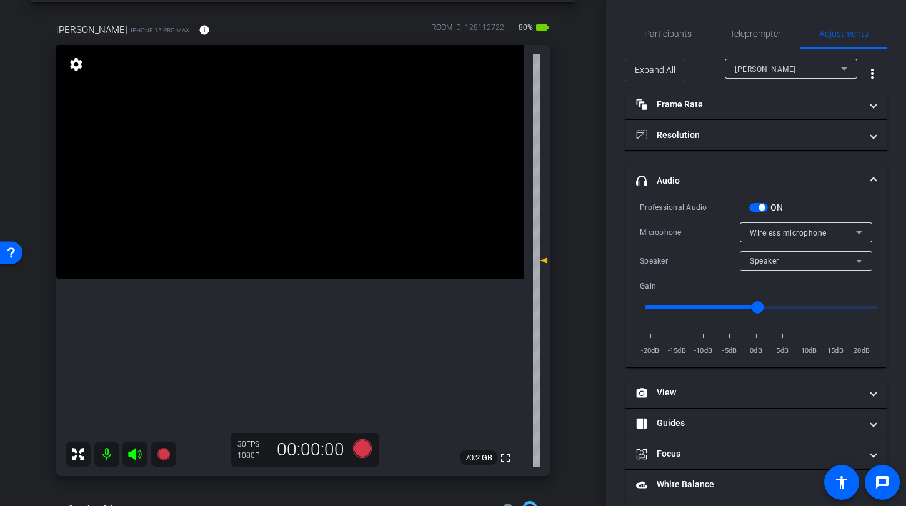
click at [750, 209] on span "button" at bounding box center [758, 207] width 19 height 9
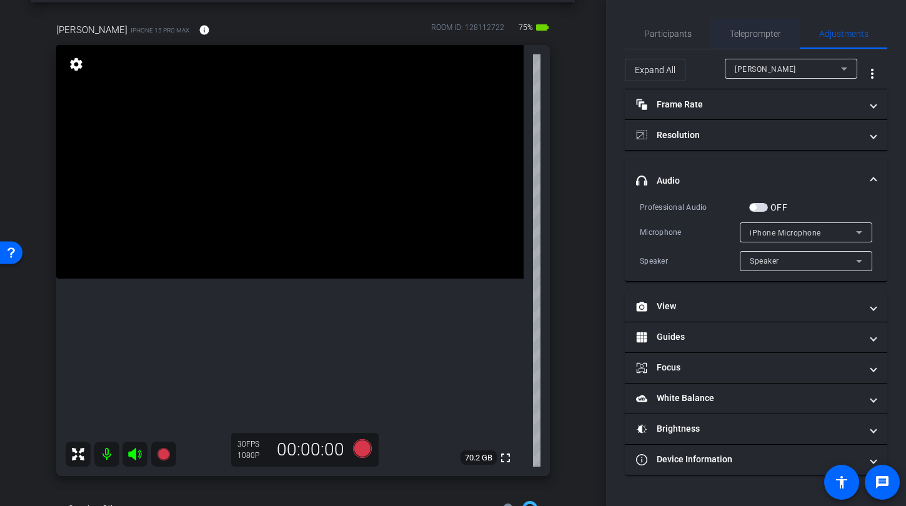
click at [775, 32] on span "Teleprompter" at bounding box center [754, 33] width 51 height 9
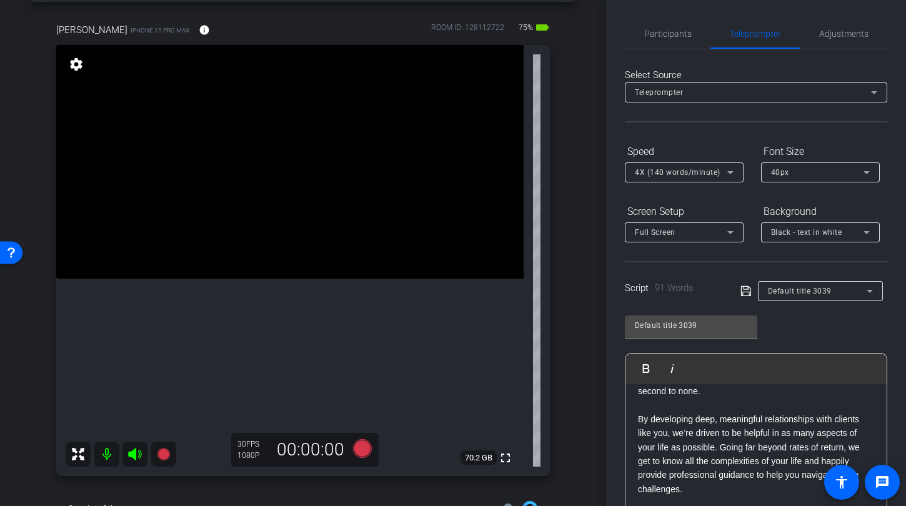
scroll to position [177, 0]
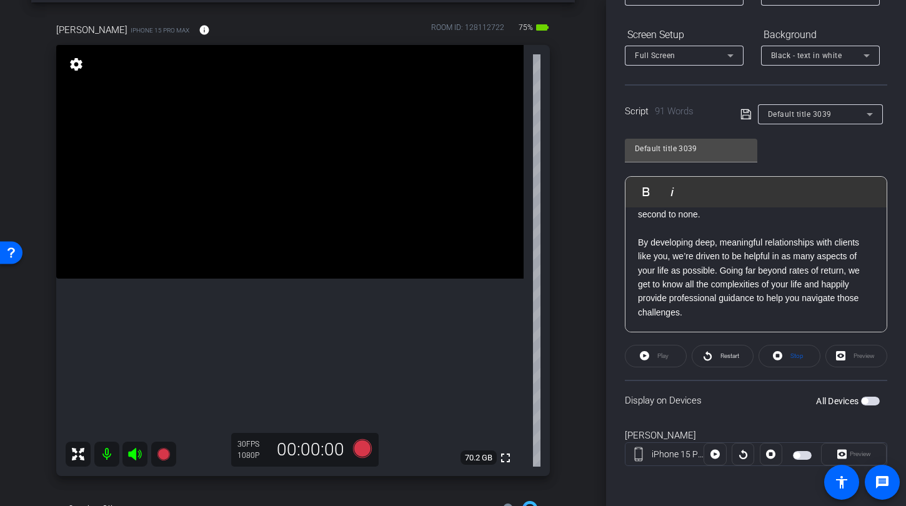
click at [817, 66] on div at bounding box center [820, 73] width 119 height 14
click at [816, 57] on span "Black - text in white" at bounding box center [806, 55] width 71 height 9
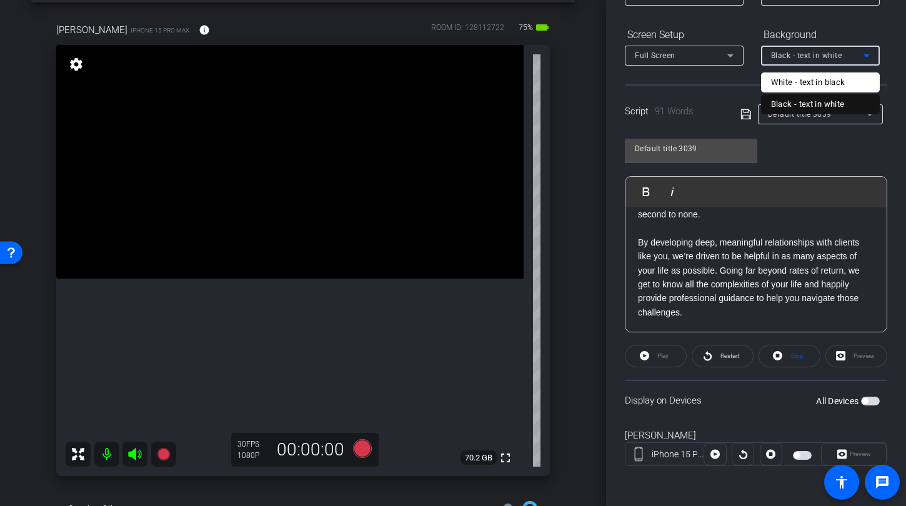
click at [819, 102] on div "Black - text in white" at bounding box center [808, 104] width 74 height 15
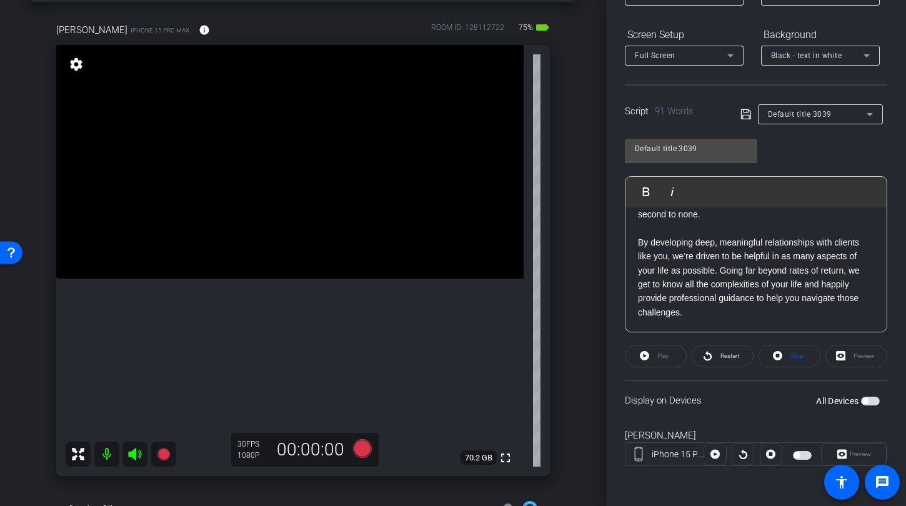
click at [862, 398] on span "button" at bounding box center [870, 401] width 19 height 9
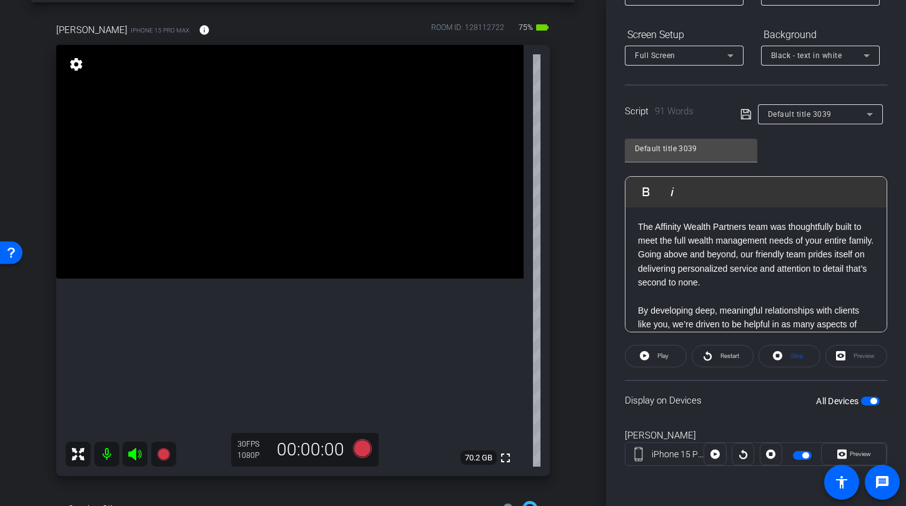
scroll to position [94, 0]
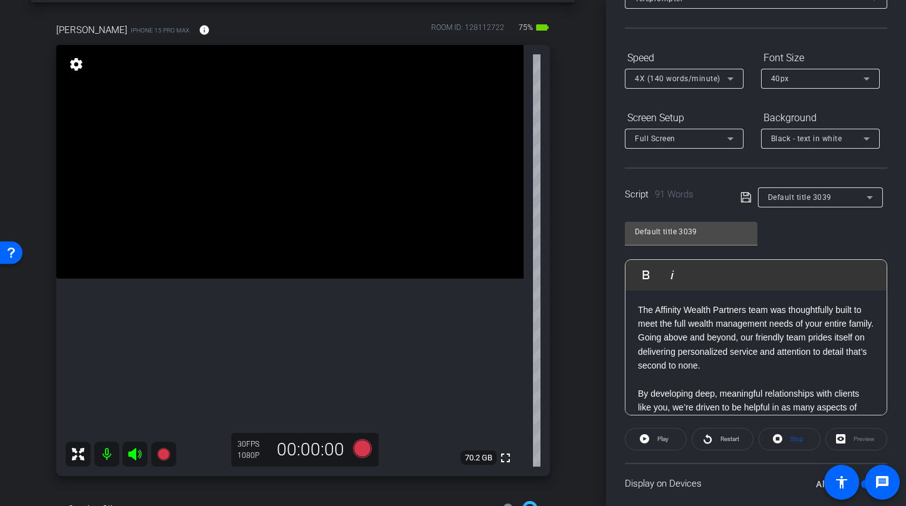
click at [638, 312] on p "The Affinity Wealth Partners team was thoughtfully built to meet the full wealt…" at bounding box center [756, 338] width 236 height 70
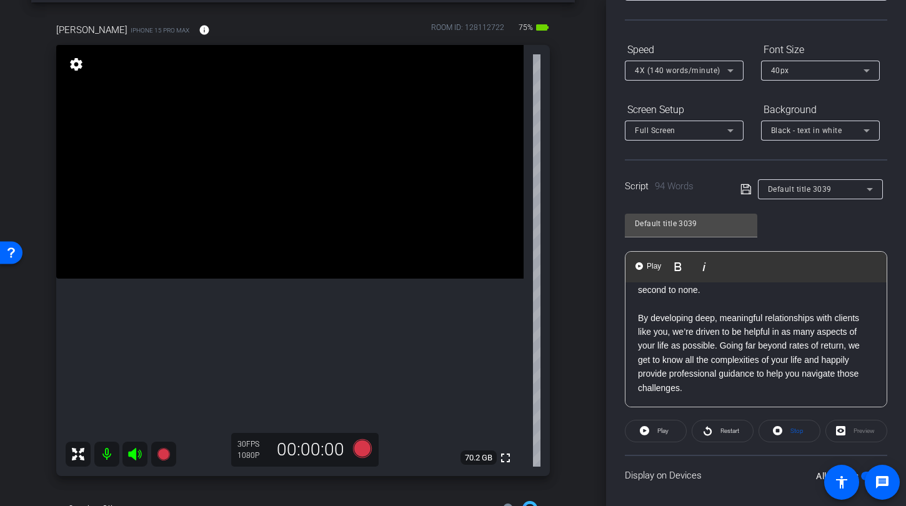
scroll to position [114, 0]
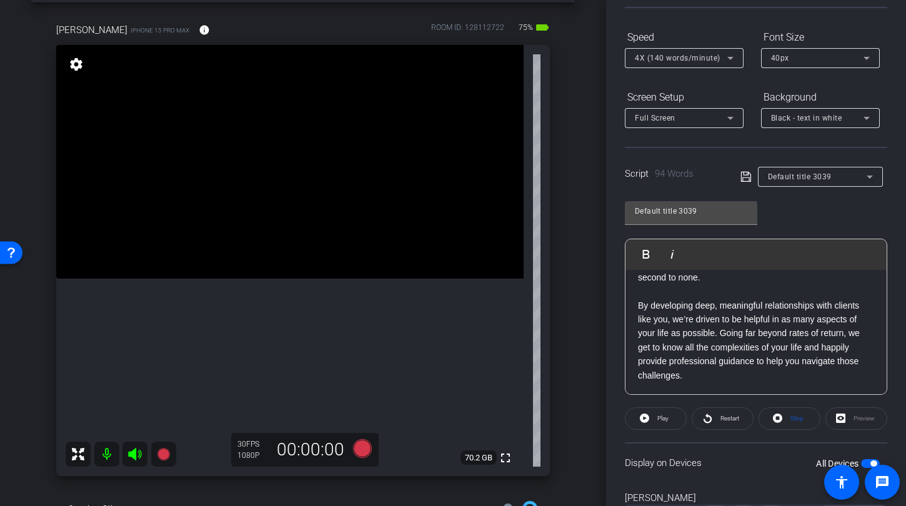
click at [861, 462] on span "button" at bounding box center [870, 463] width 19 height 9
click at [866, 460] on span "button" at bounding box center [870, 463] width 19 height 9
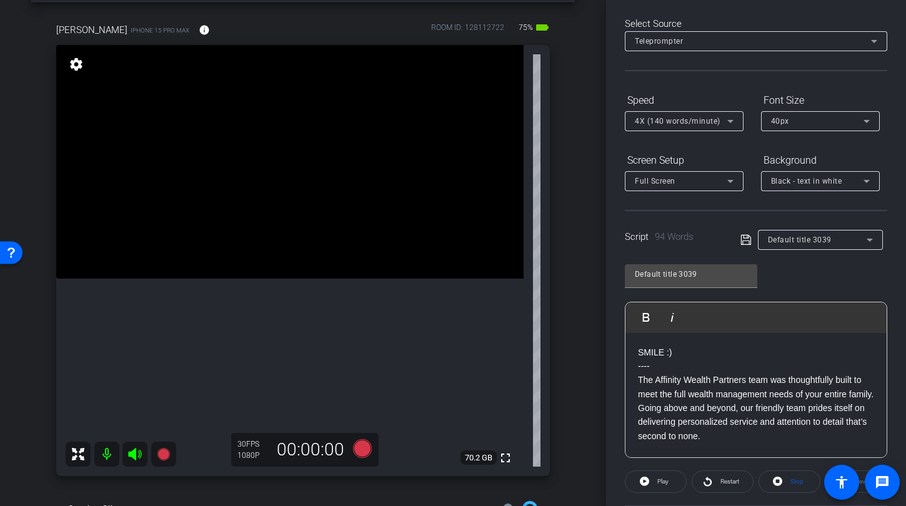
scroll to position [0, 0]
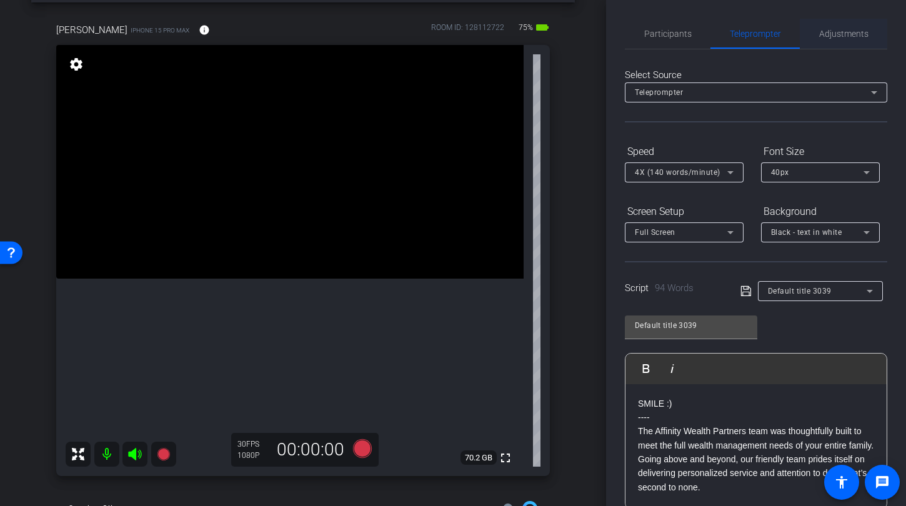
click at [836, 37] on span "Adjustments" at bounding box center [843, 33] width 49 height 9
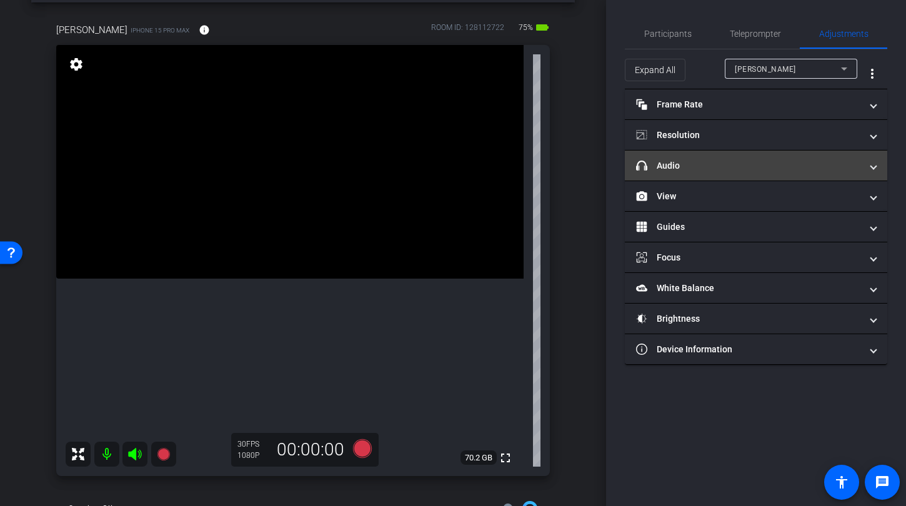
click at [750, 168] on mat-panel-title "headphone icon Audio" at bounding box center [748, 165] width 225 height 13
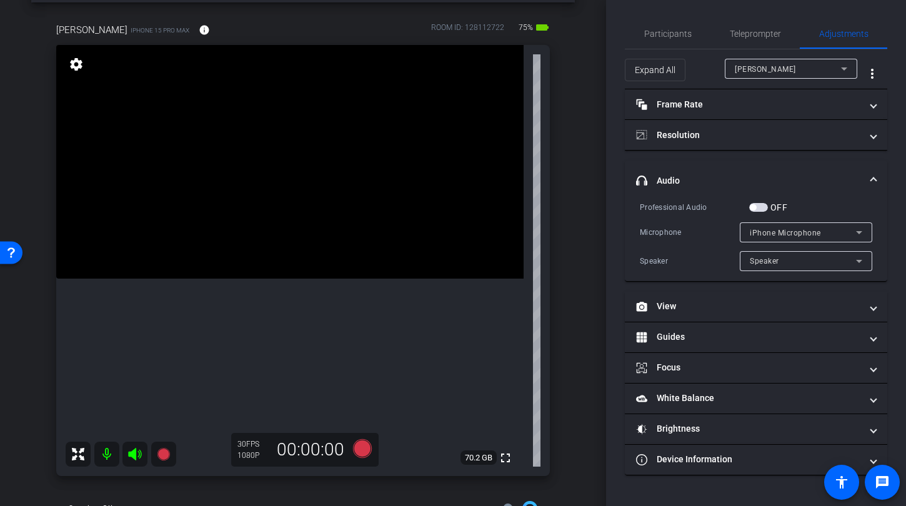
click at [764, 207] on span "button" at bounding box center [758, 207] width 19 height 9
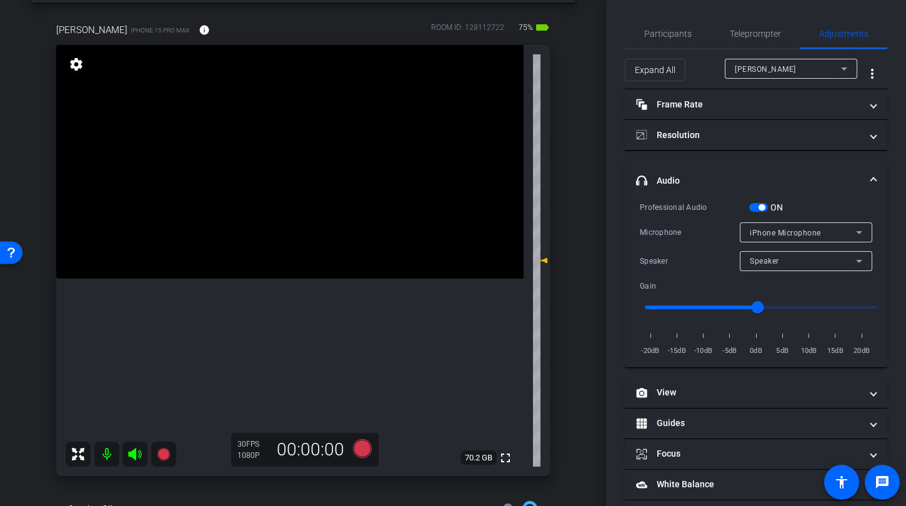
click at [772, 237] on span "iPhone Microphone" at bounding box center [784, 233] width 71 height 9
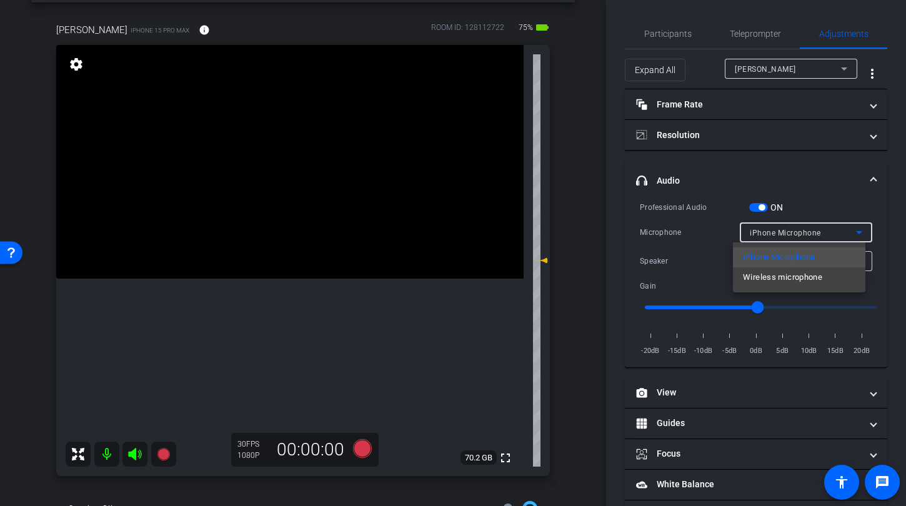
click at [772, 284] on span "Wireless microphone" at bounding box center [782, 277] width 79 height 15
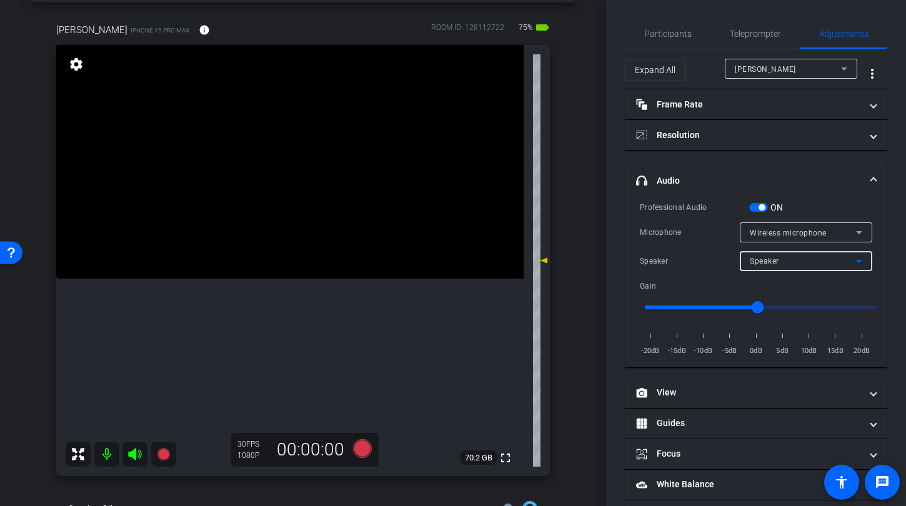
click at [773, 259] on div "Speaker" at bounding box center [802, 261] width 106 height 16
click at [769, 229] on div at bounding box center [453, 253] width 906 height 506
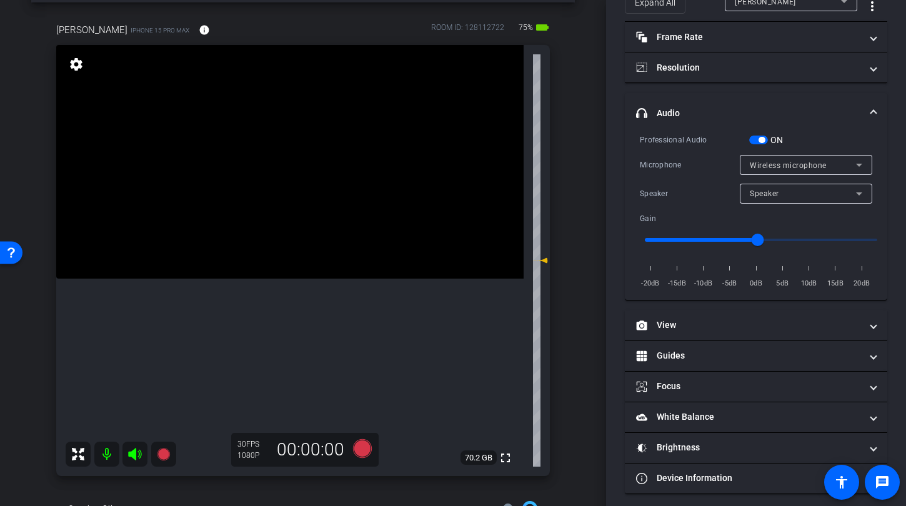
scroll to position [74, 0]
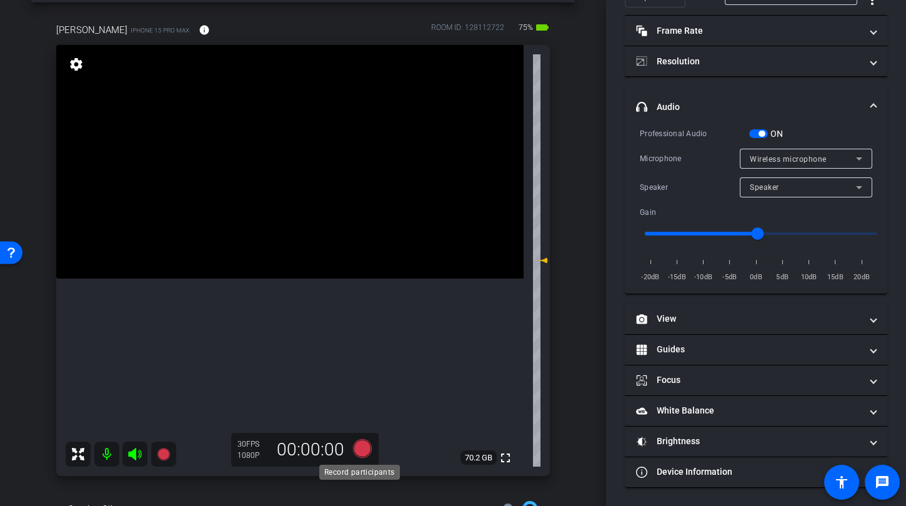
click at [363, 449] on icon at bounding box center [362, 448] width 19 height 19
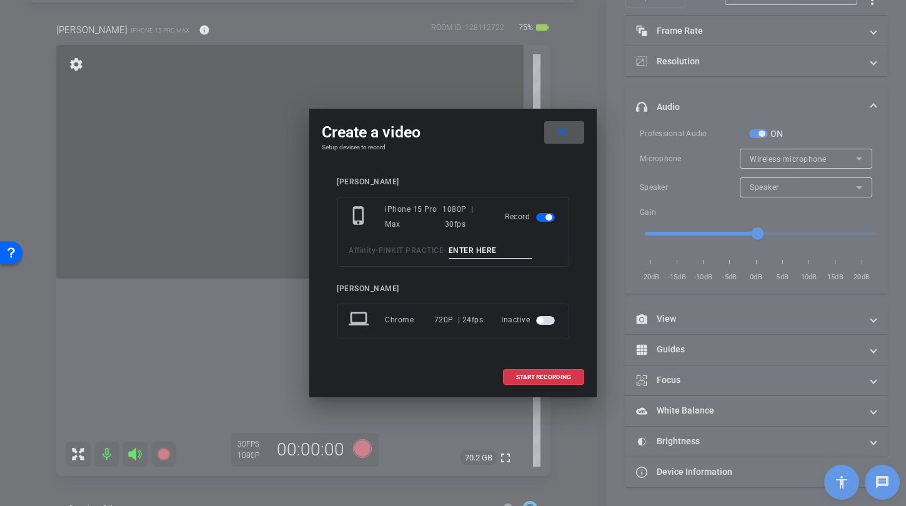
click at [497, 251] on input at bounding box center [490, 251] width 84 height 16
type input "mic test"
click at [551, 377] on span "START RECORDING" at bounding box center [543, 377] width 55 height 6
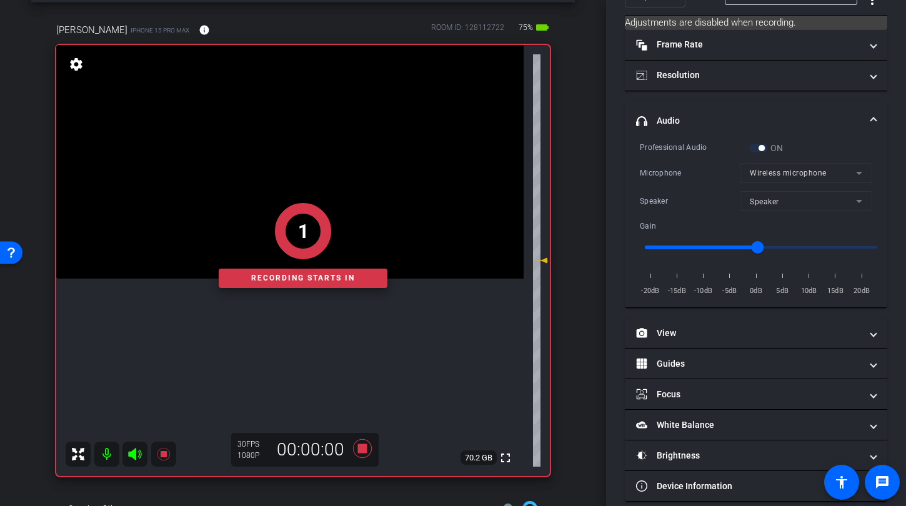
click at [357, 444] on div "1 Recording starts in" at bounding box center [302, 245] width 493 height 461
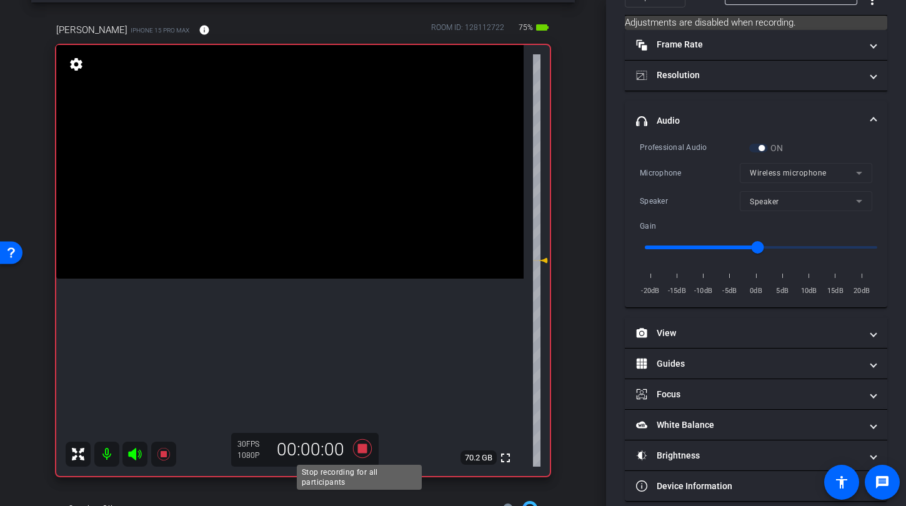
click at [361, 448] on icon at bounding box center [362, 448] width 19 height 19
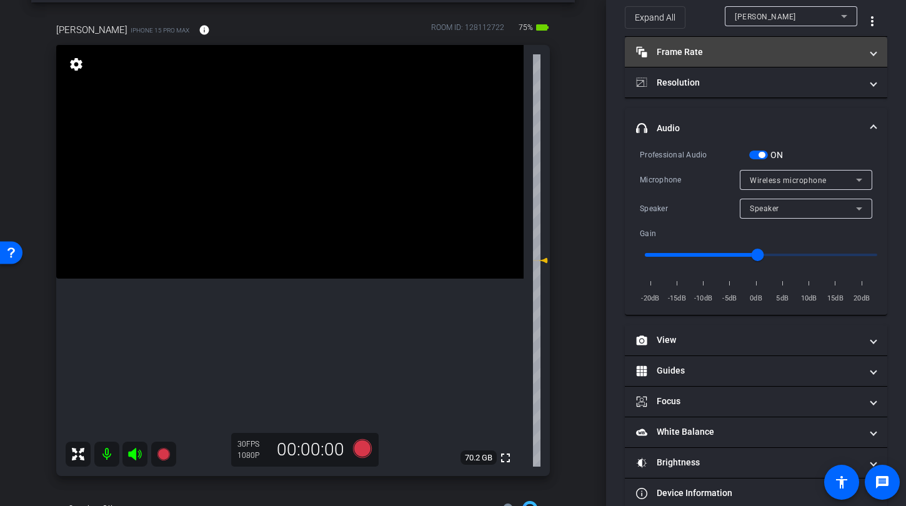
scroll to position [0, 0]
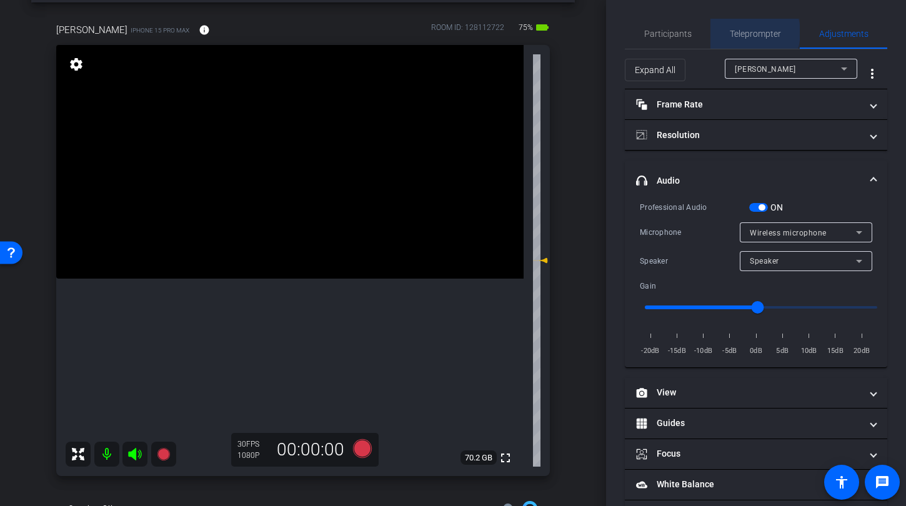
click at [741, 32] on span "Teleprompter" at bounding box center [754, 33] width 51 height 9
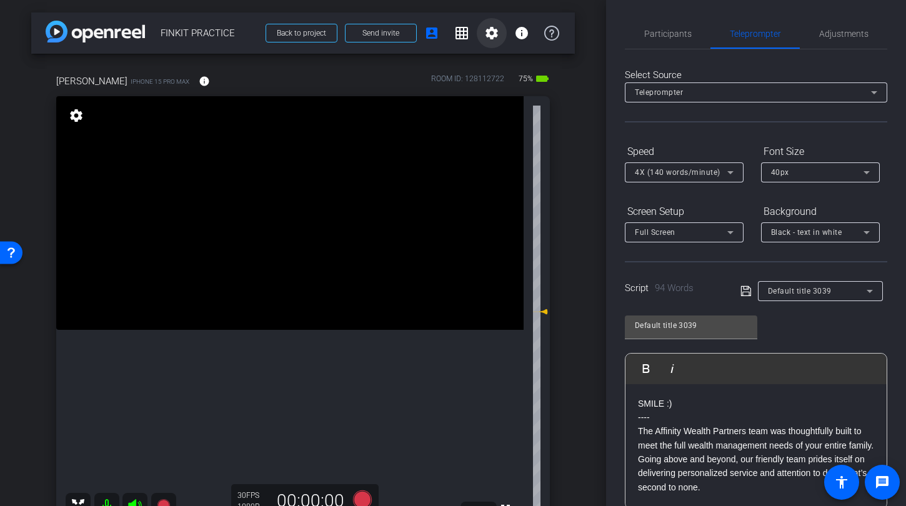
click at [484, 32] on mat-icon "settings" at bounding box center [491, 33] width 15 height 15
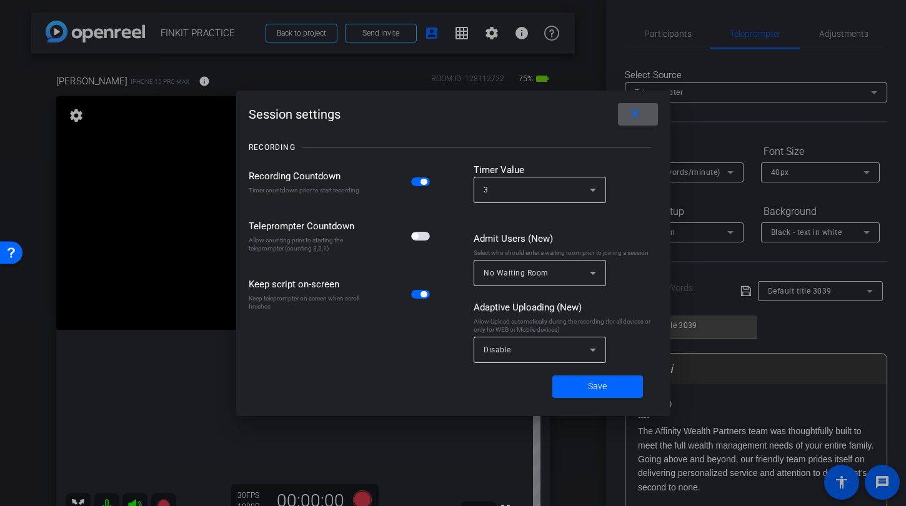
click at [425, 235] on span "button" at bounding box center [420, 236] width 19 height 9
click at [582, 388] on span at bounding box center [597, 387] width 91 height 30
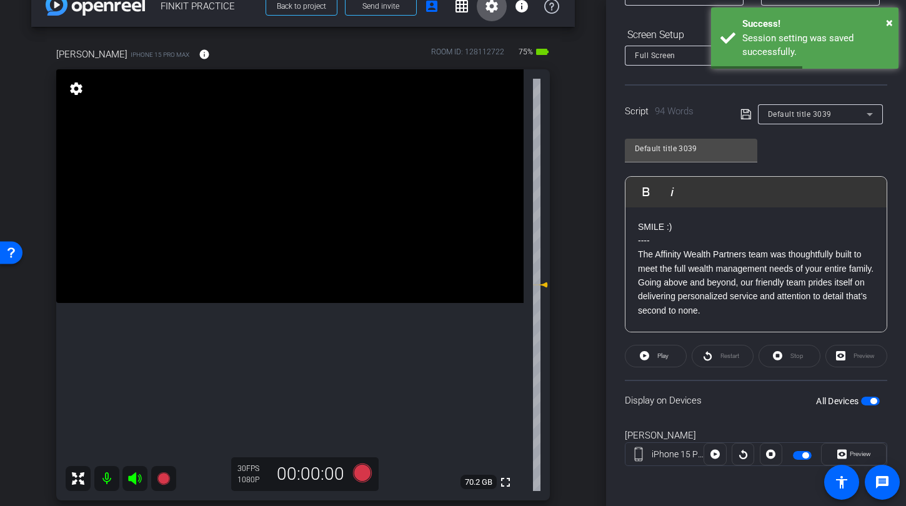
scroll to position [96, 0]
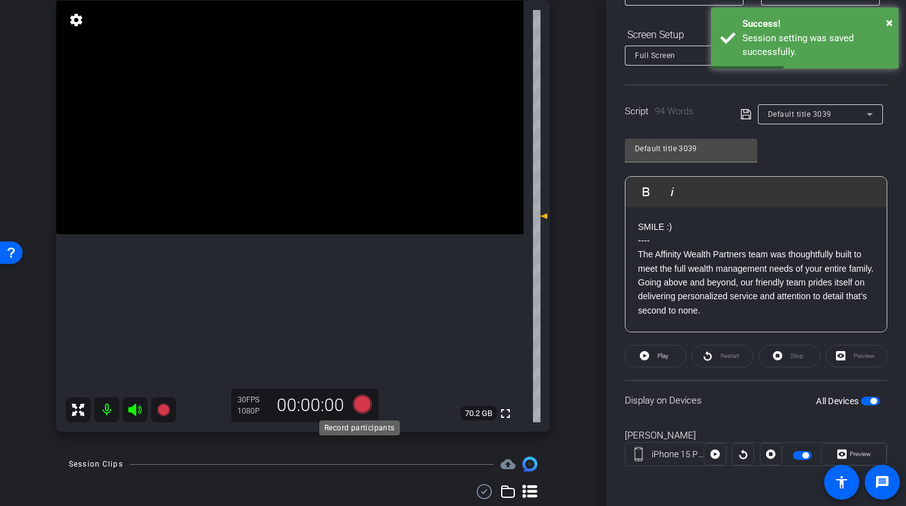
click at [359, 401] on icon at bounding box center [362, 404] width 19 height 19
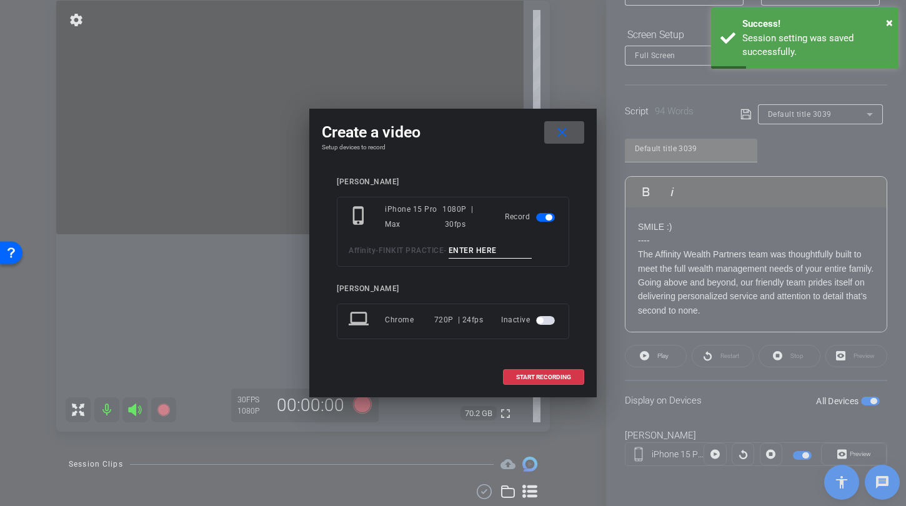
click at [515, 238] on div "phone_iphone iPhone 15 Pro Max 1080P | 30fps Record Affinity - FINKIT PRACTICE -" at bounding box center [453, 232] width 232 height 70
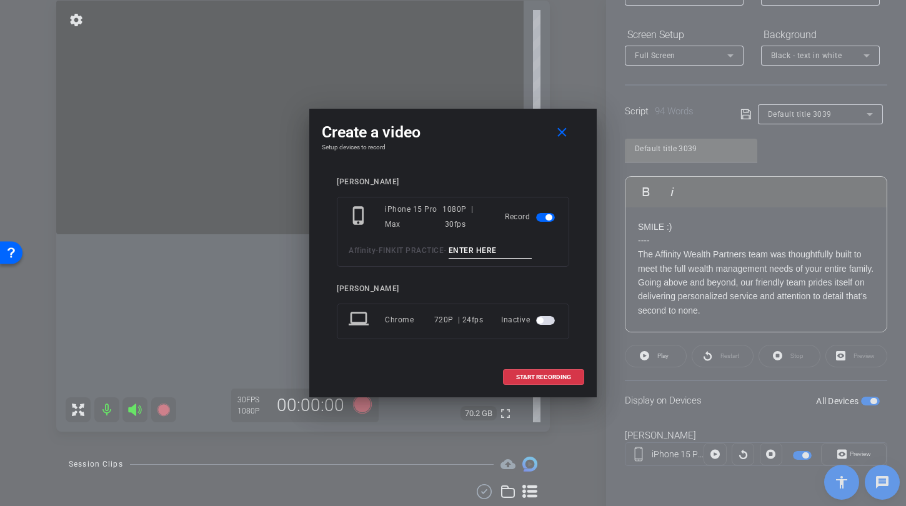
click at [503, 249] on input at bounding box center [490, 251] width 84 height 16
type input "TA1"
click at [546, 374] on span "START RECORDING" at bounding box center [543, 377] width 55 height 6
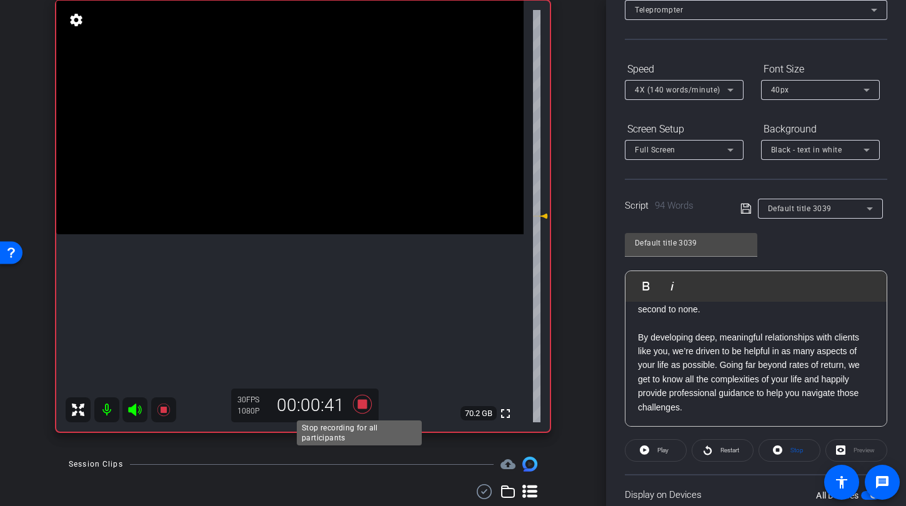
click at [358, 398] on icon at bounding box center [362, 404] width 30 height 22
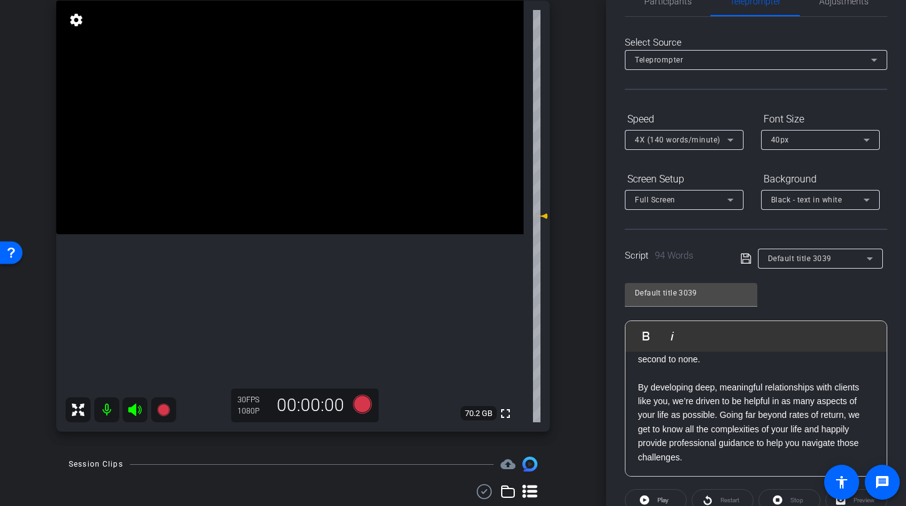
scroll to position [0, 0]
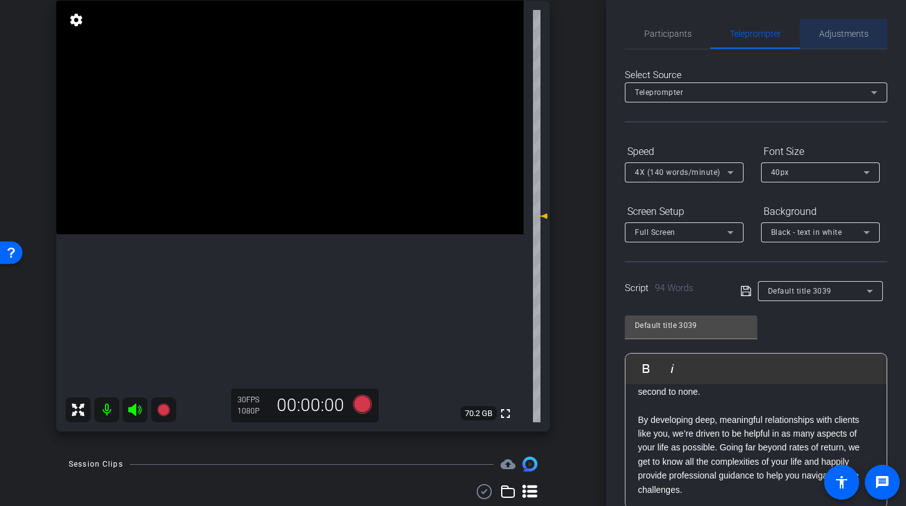
click at [853, 43] on span "Adjustments" at bounding box center [843, 34] width 49 height 30
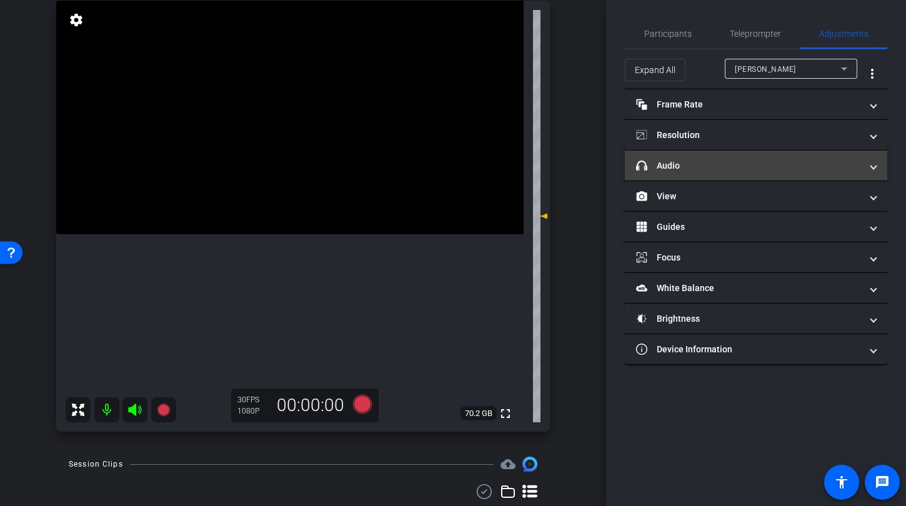
click at [735, 164] on mat-panel-title "headphone icon Audio" at bounding box center [748, 165] width 225 height 13
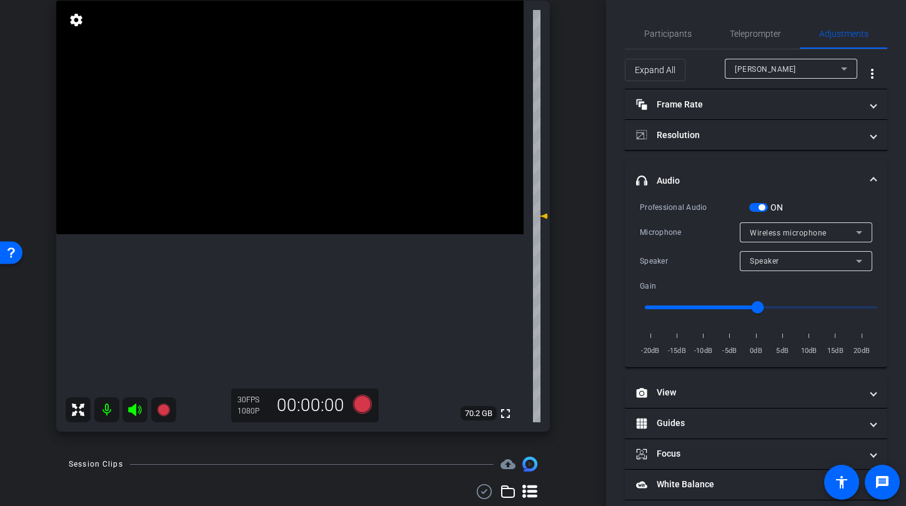
click at [759, 207] on span "button" at bounding box center [761, 207] width 6 height 6
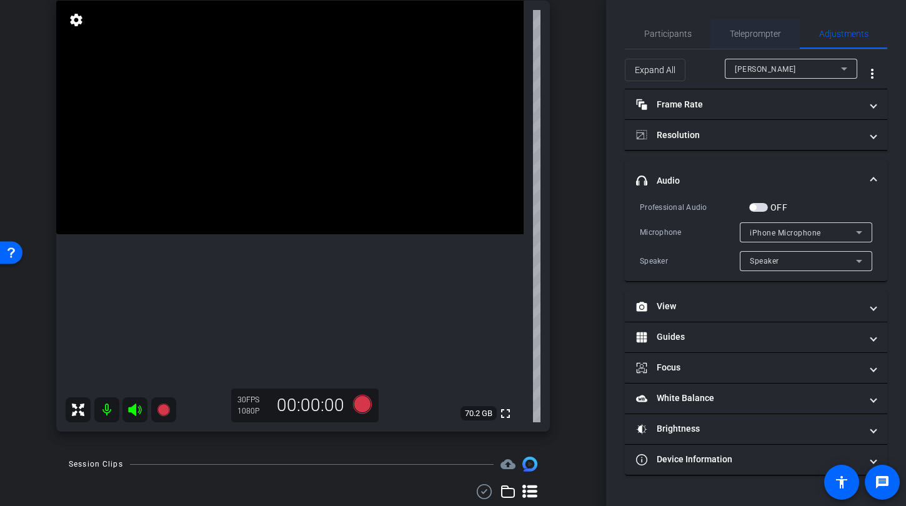
click at [765, 32] on span "Teleprompter" at bounding box center [754, 33] width 51 height 9
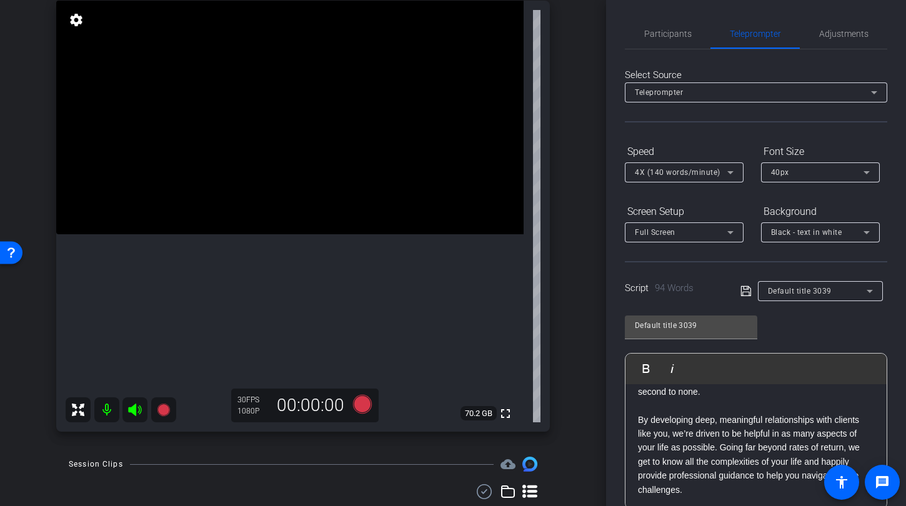
click at [708, 165] on div "4X (140 words/minute)" at bounding box center [681, 172] width 92 height 16
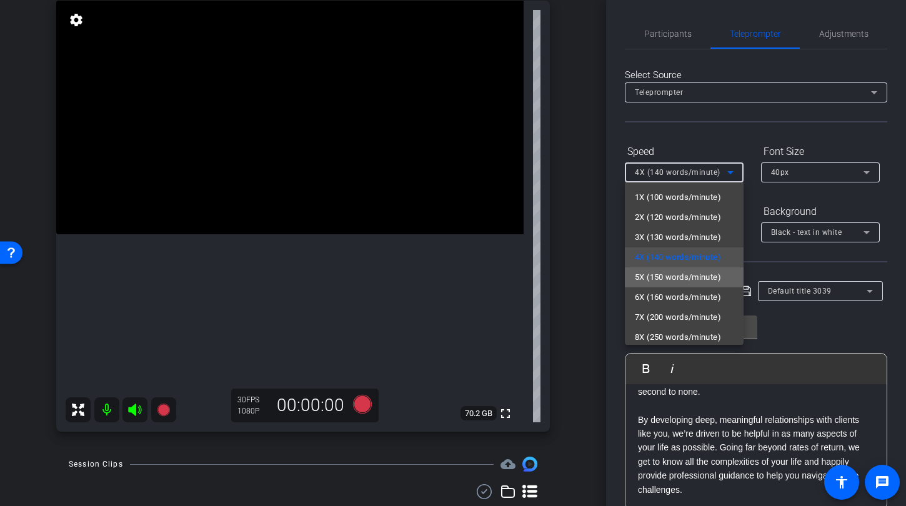
click at [694, 278] on span "5X (150 words/minute)" at bounding box center [678, 277] width 86 height 15
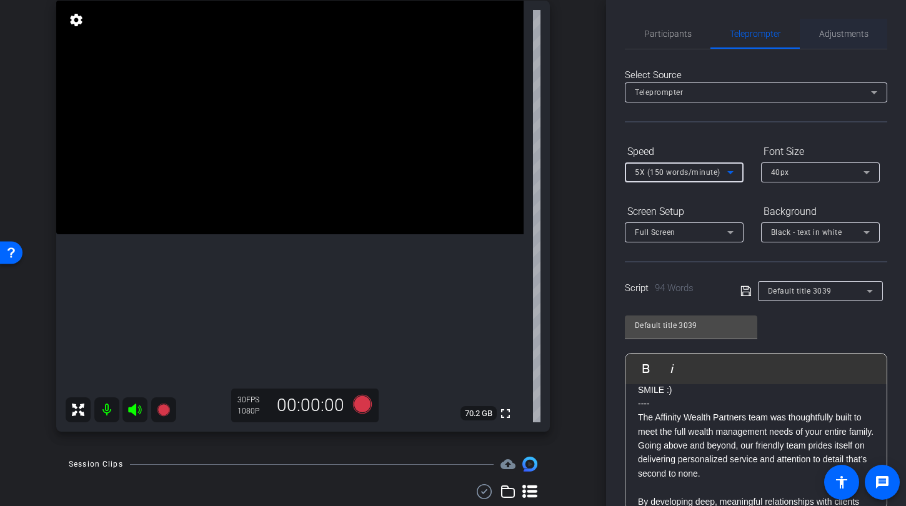
click at [831, 27] on span "Adjustments" at bounding box center [843, 34] width 49 height 30
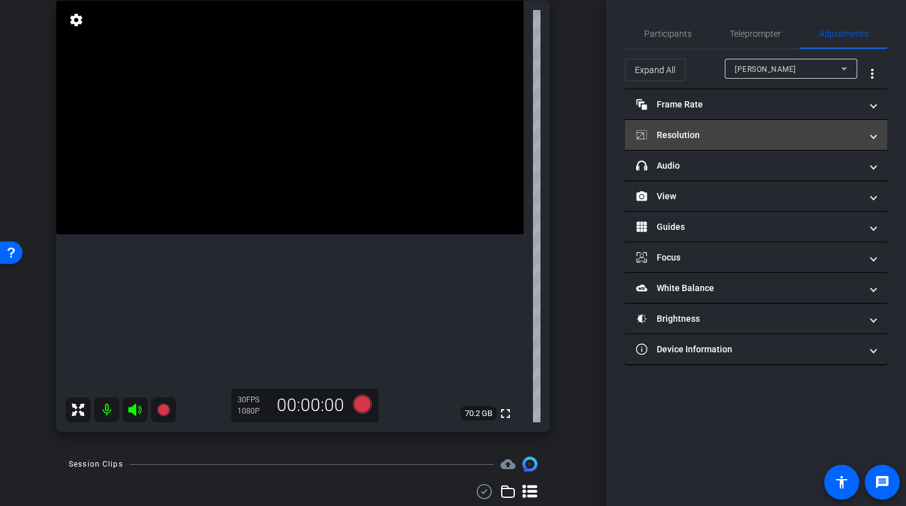
click at [733, 137] on mat-panel-title "Resolution" at bounding box center [748, 135] width 225 height 13
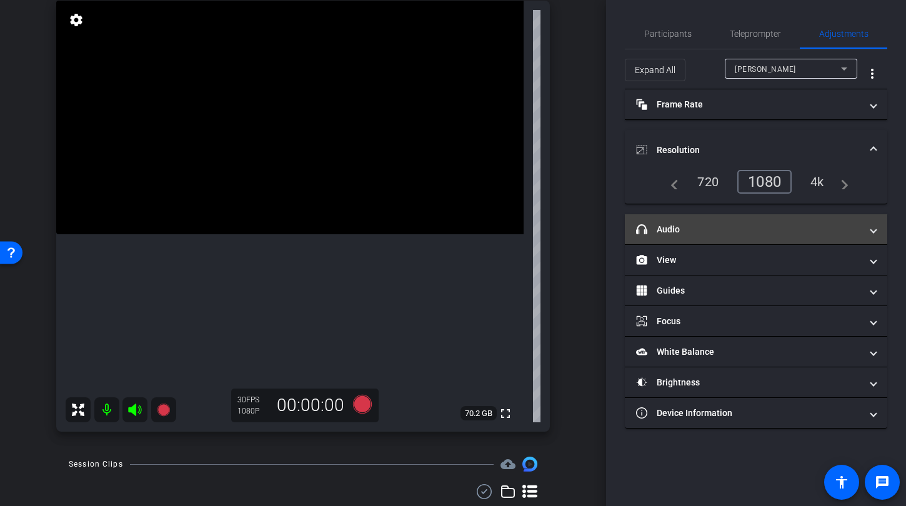
click at [749, 239] on mat-expansion-panel-header "headphone icon Audio" at bounding box center [756, 229] width 262 height 30
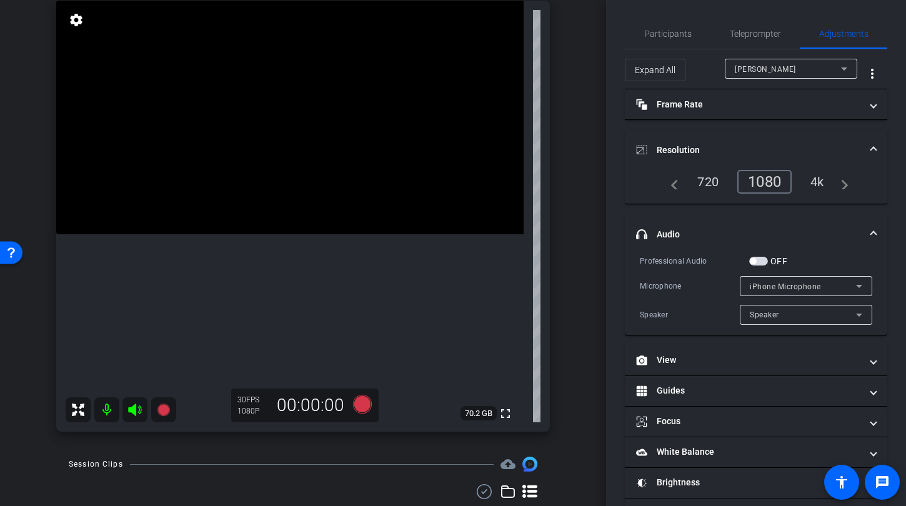
click at [761, 263] on span "button" at bounding box center [758, 261] width 19 height 9
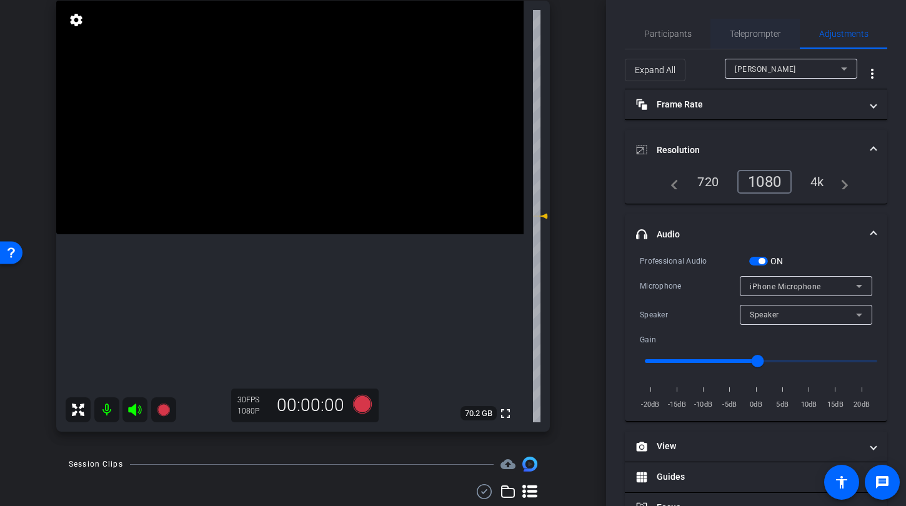
click at [745, 35] on span "Teleprompter" at bounding box center [754, 33] width 51 height 9
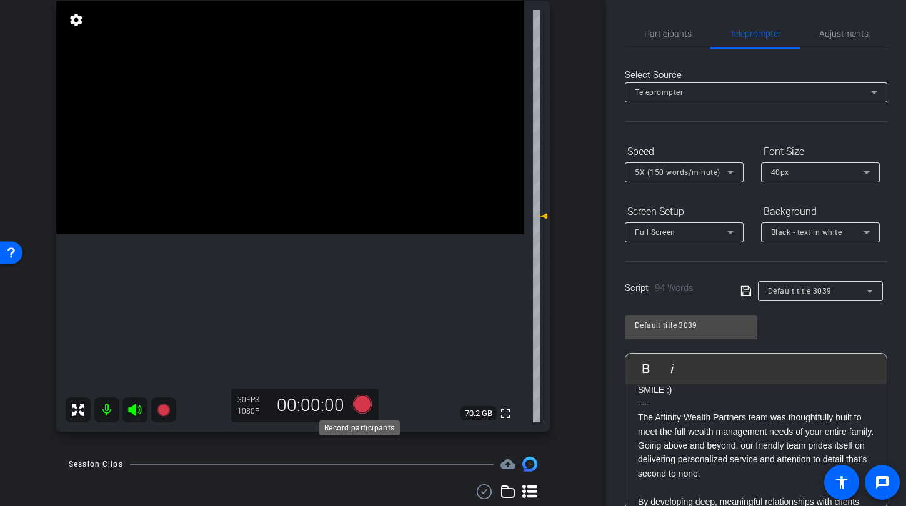
click at [368, 397] on icon at bounding box center [362, 404] width 30 height 22
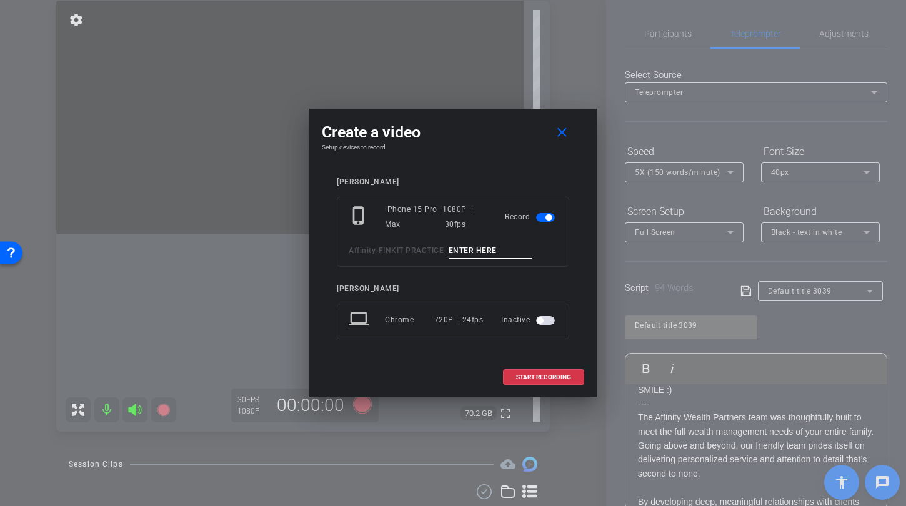
click at [506, 252] on input at bounding box center [490, 251] width 84 height 16
type input "TA2"
click at [553, 375] on span "START RECORDING" at bounding box center [543, 377] width 55 height 6
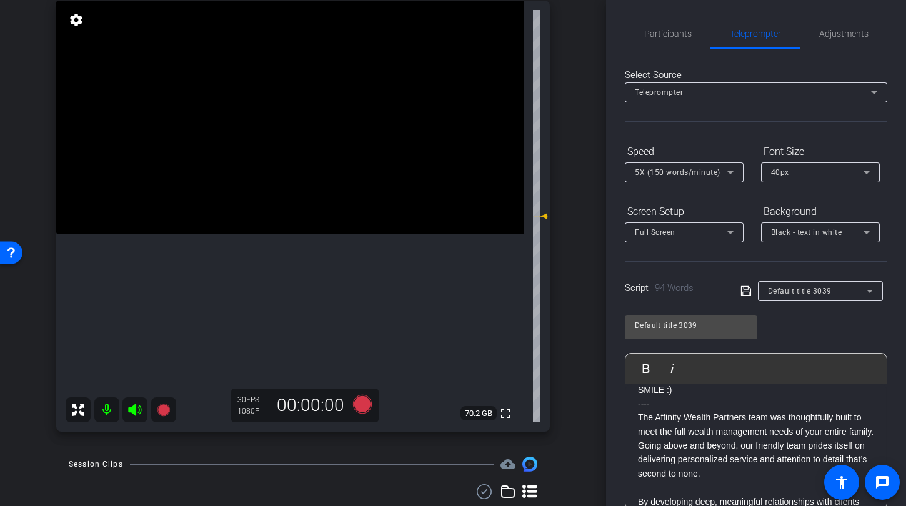
scroll to position [177, 0]
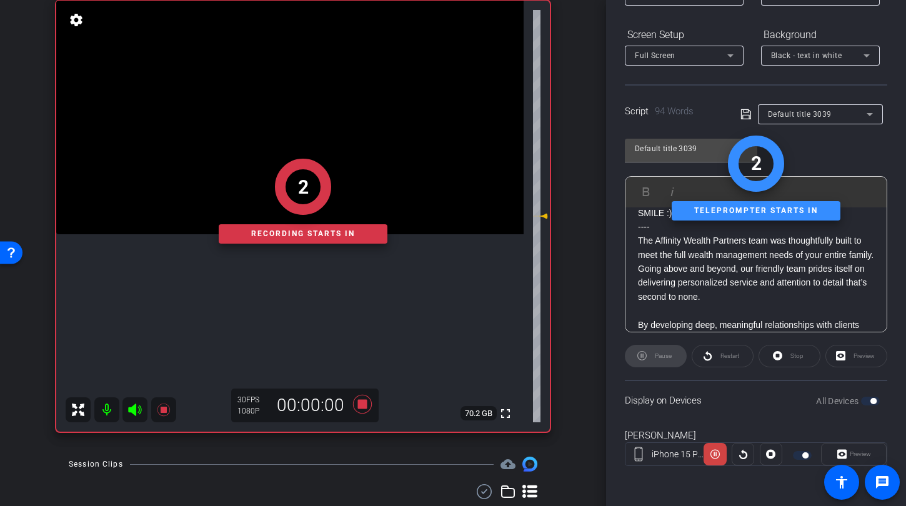
click at [728, 359] on div "Restart" at bounding box center [722, 356] width 62 height 22
drag, startPoint x: 730, startPoint y: 353, endPoint x: 751, endPoint y: 354, distance: 20.6
click at [748, 353] on div "Restart" at bounding box center [722, 356] width 62 height 22
click at [778, 355] on div "Stop" at bounding box center [789, 356] width 62 height 22
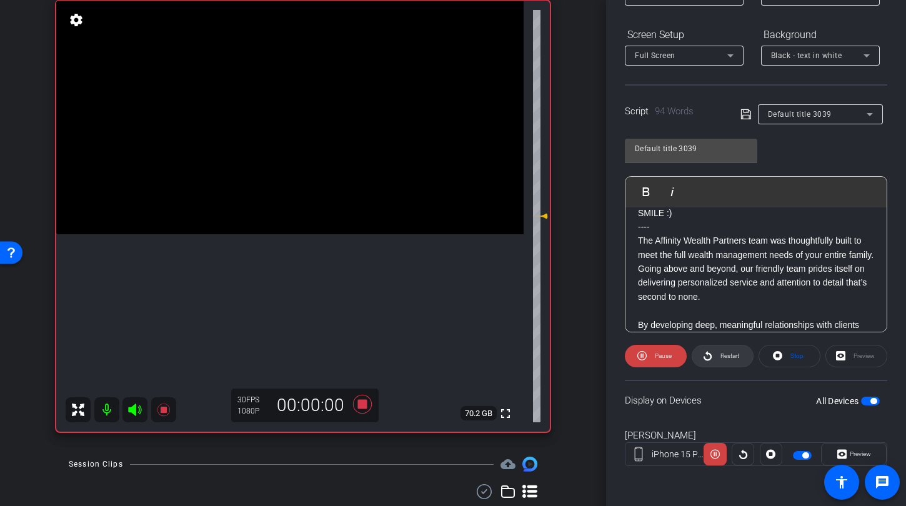
click at [717, 356] on span "Restart" at bounding box center [728, 355] width 22 height 17
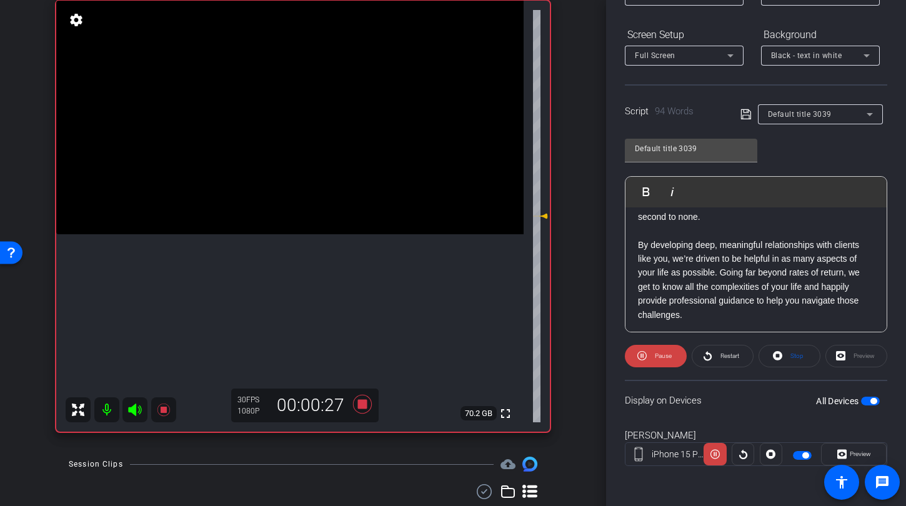
scroll to position [96, 0]
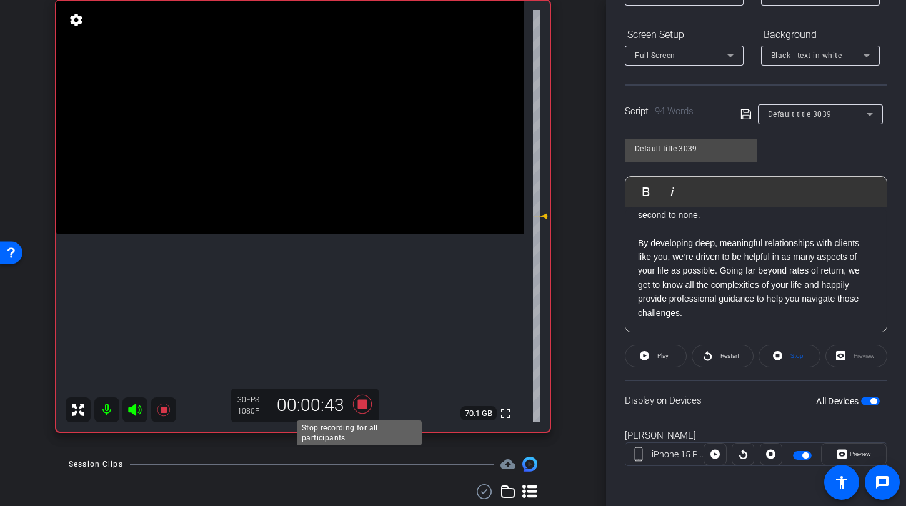
click at [355, 404] on icon at bounding box center [362, 404] width 19 height 19
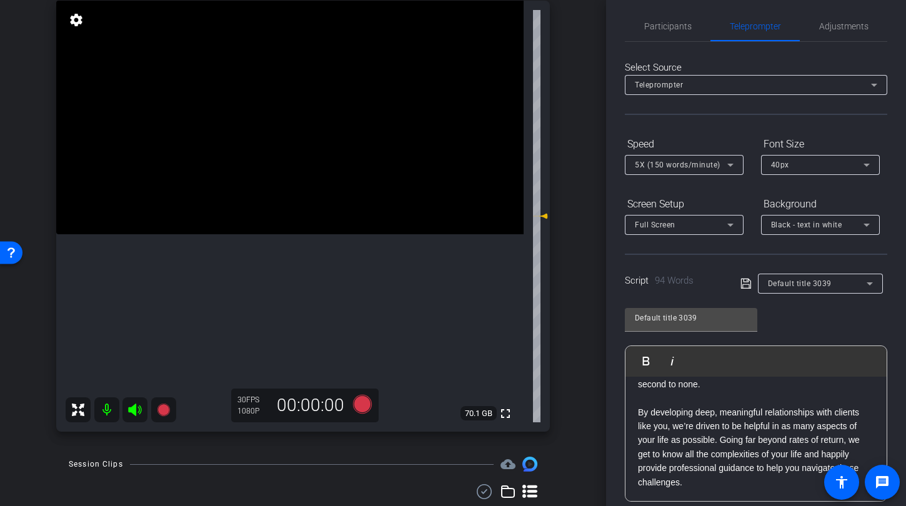
scroll to position [0, 0]
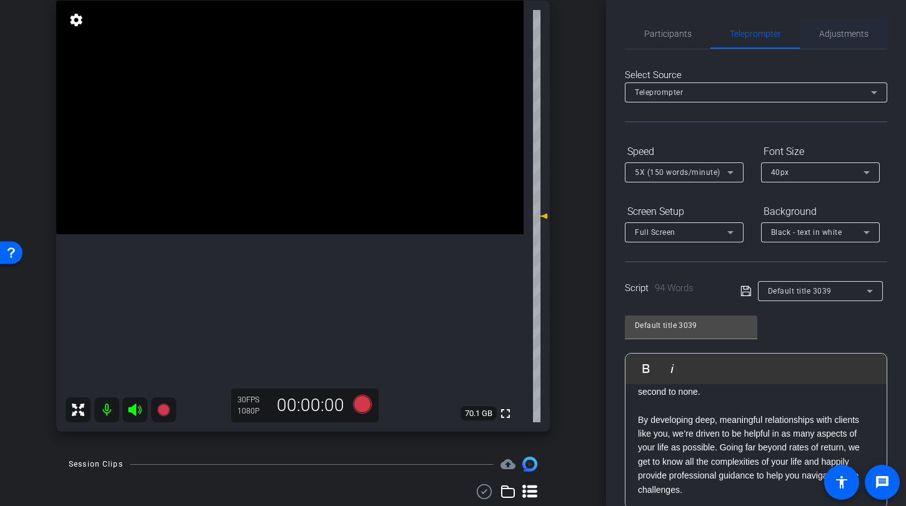
click at [846, 37] on span "Adjustments" at bounding box center [843, 33] width 49 height 9
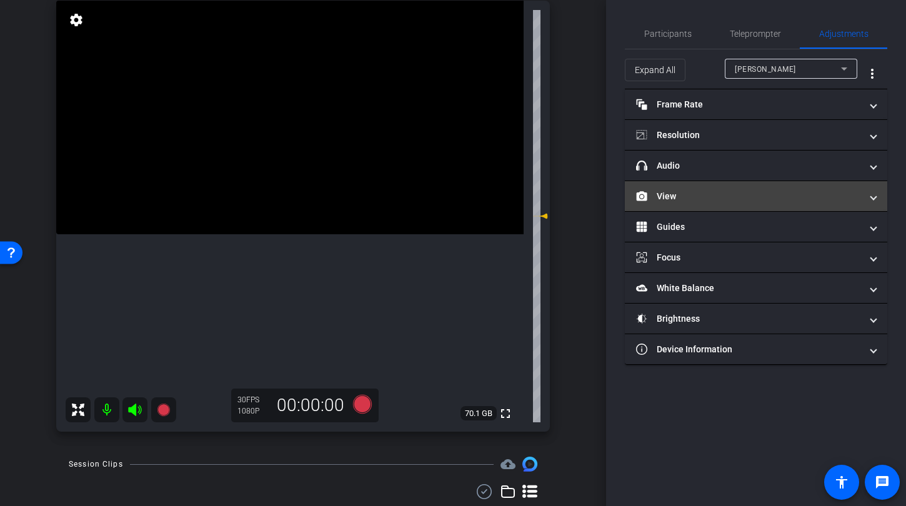
click at [724, 197] on mat-panel-title "View" at bounding box center [748, 196] width 225 height 13
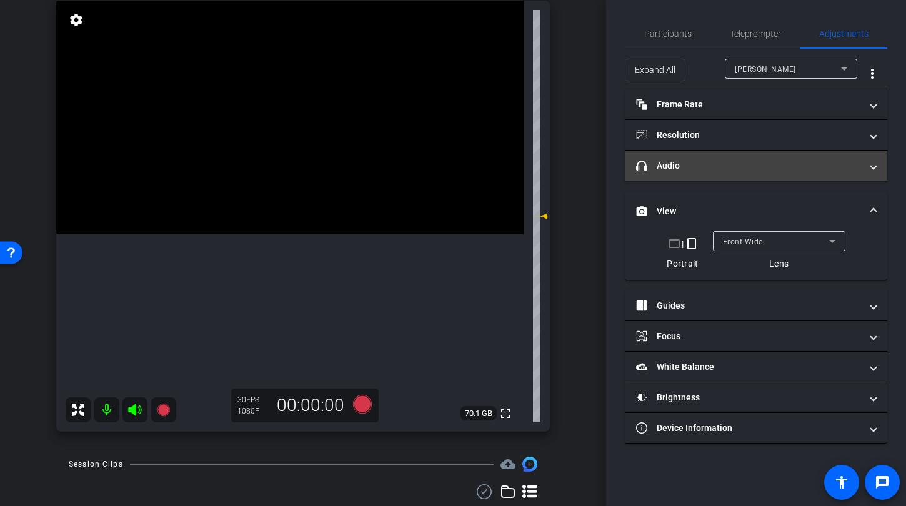
click at [726, 170] on mat-panel-title "headphone icon Audio" at bounding box center [748, 165] width 225 height 13
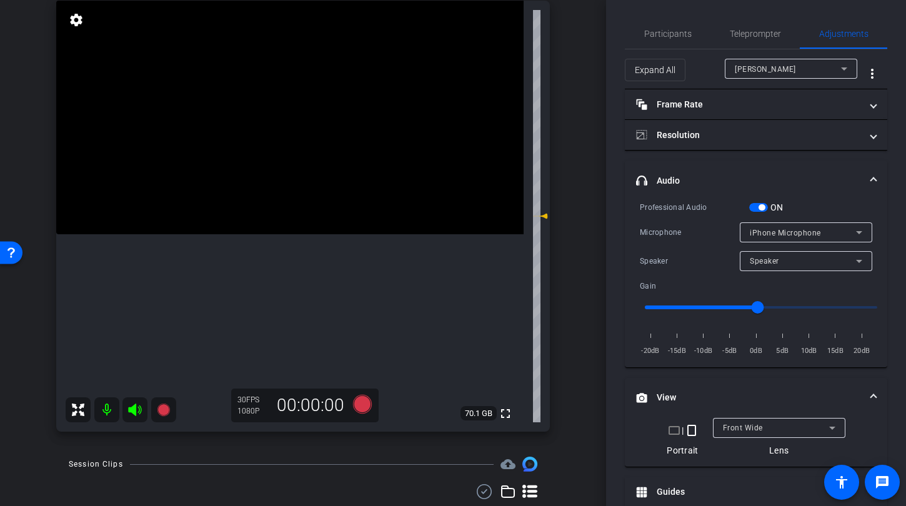
click at [756, 206] on span "button" at bounding box center [758, 207] width 19 height 9
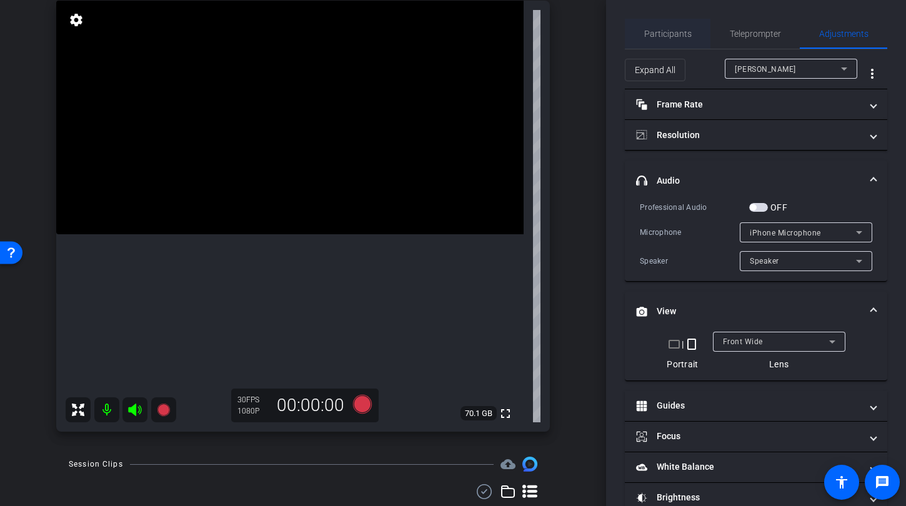
click at [668, 31] on span "Participants" at bounding box center [667, 33] width 47 height 9
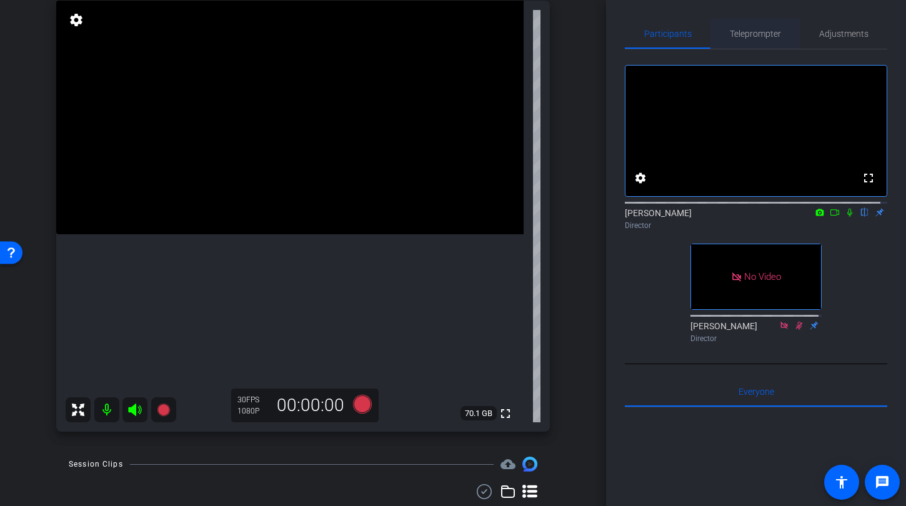
click at [741, 32] on span "Teleprompter" at bounding box center [754, 33] width 51 height 9
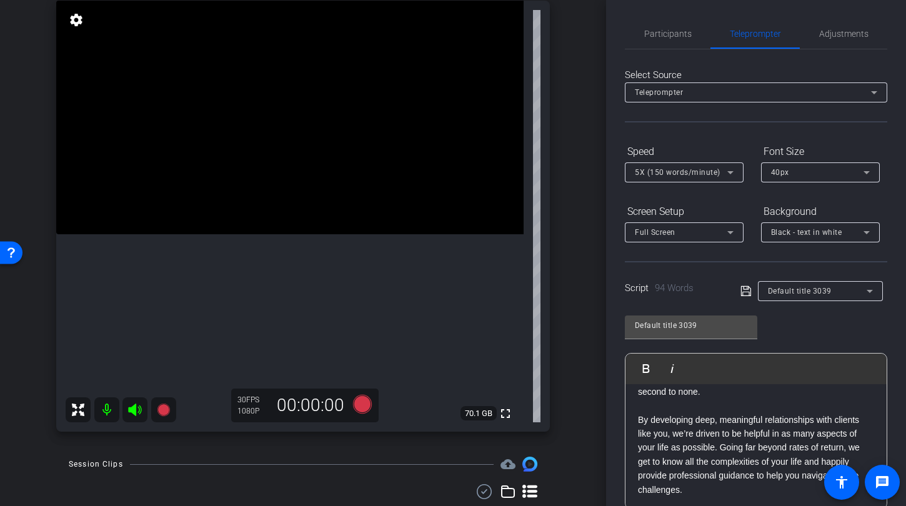
scroll to position [327, 0]
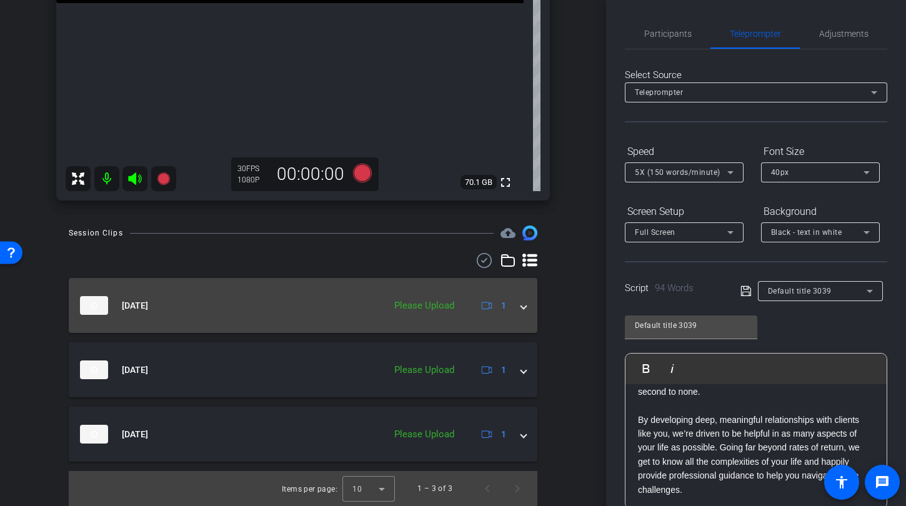
click at [521, 309] on mat-expansion-panel-header "Sep 18, 2025 Please Upload 1" at bounding box center [303, 305] width 468 height 55
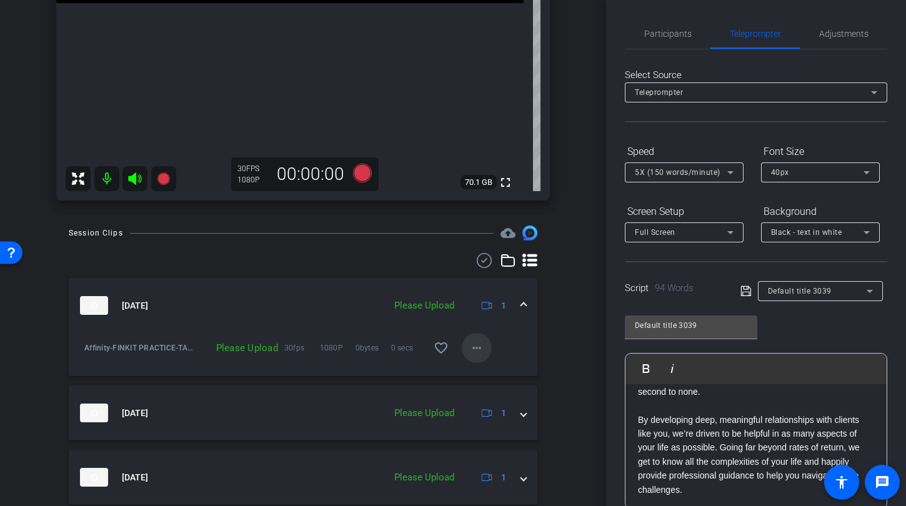
click at [469, 346] on mat-icon "more_horiz" at bounding box center [476, 347] width 15 height 15
click at [475, 370] on span "Upload" at bounding box center [490, 374] width 50 height 15
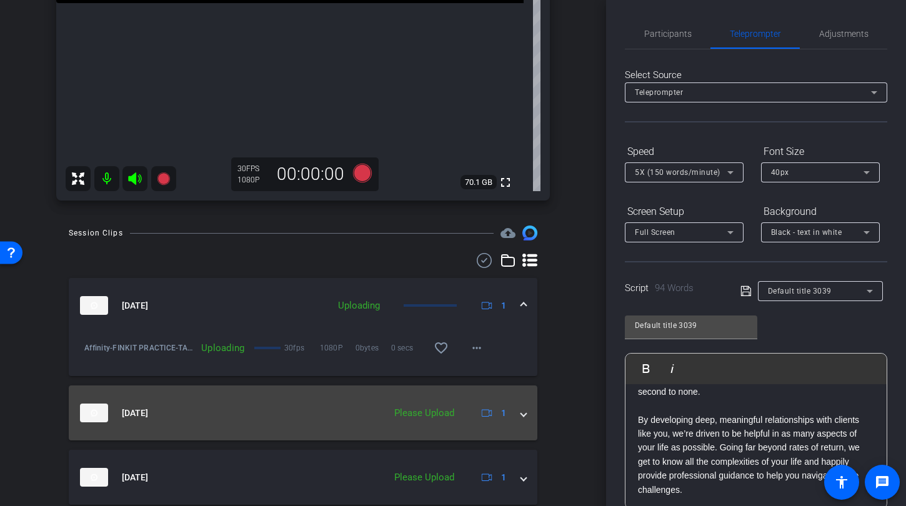
click at [521, 415] on span at bounding box center [523, 413] width 5 height 13
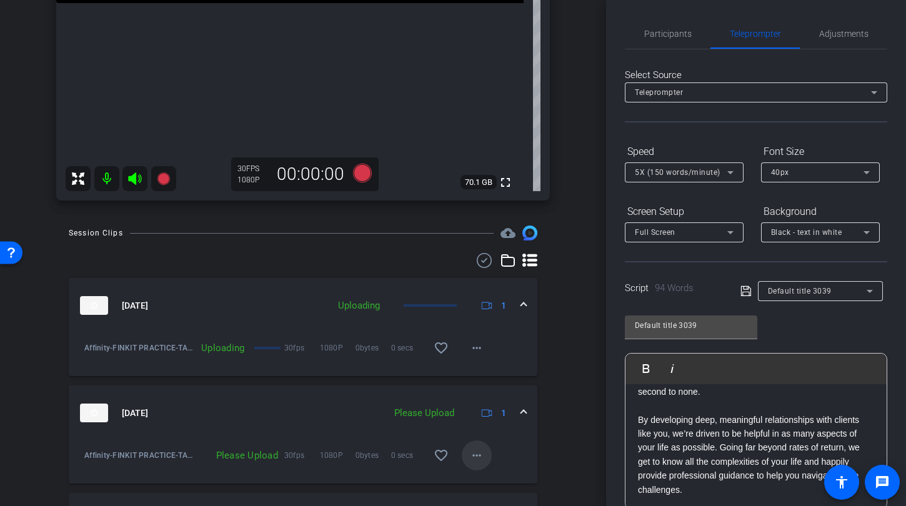
click at [469, 455] on mat-icon "more_horiz" at bounding box center [476, 455] width 15 height 15
click at [483, 394] on span "Upload" at bounding box center [490, 398] width 50 height 15
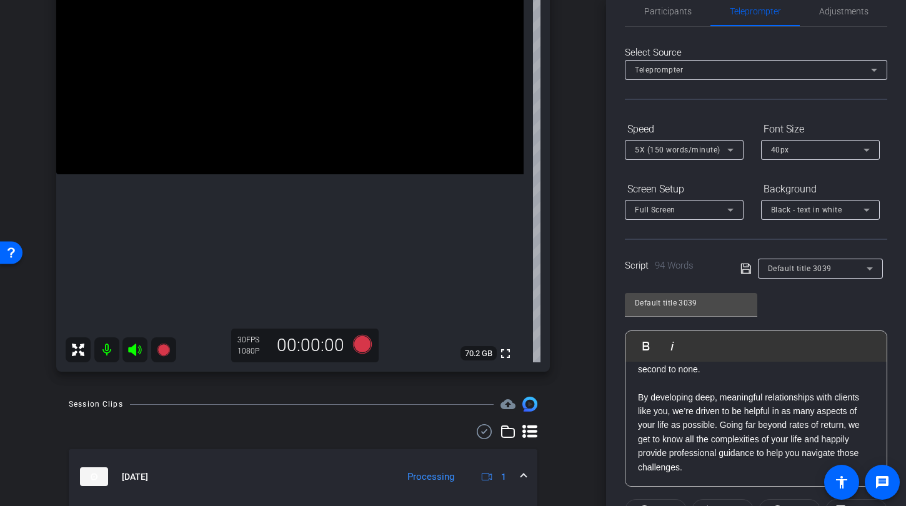
scroll to position [177, 0]
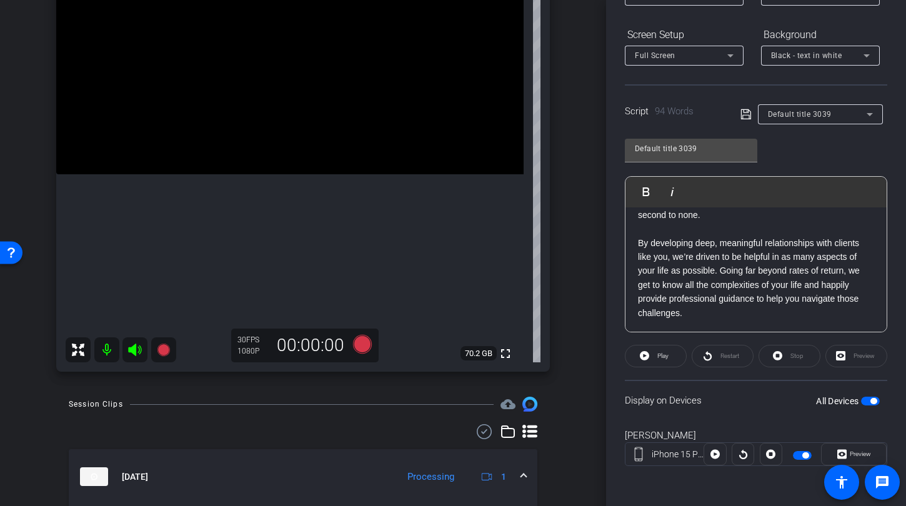
click at [852, 407] on label "All Devices" at bounding box center [838, 401] width 45 height 12
click at [861, 405] on button "All Devices" at bounding box center [870, 401] width 19 height 9
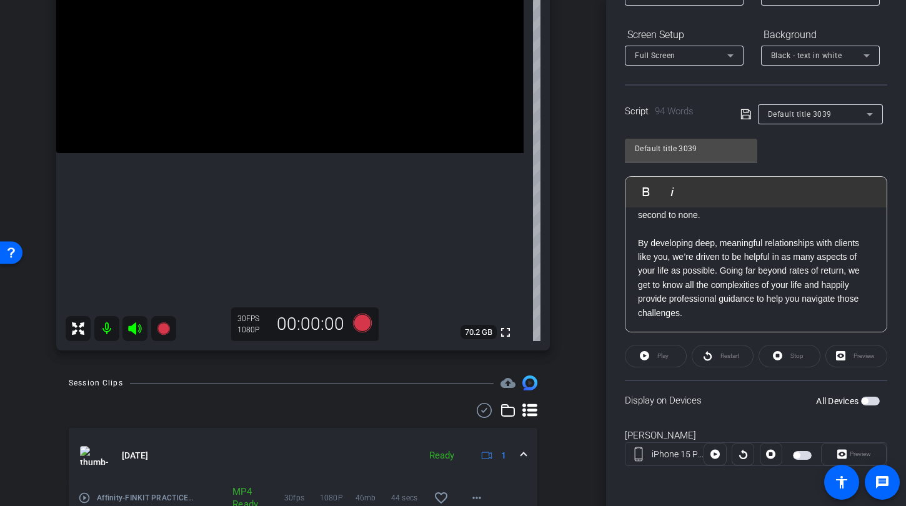
scroll to position [310, 0]
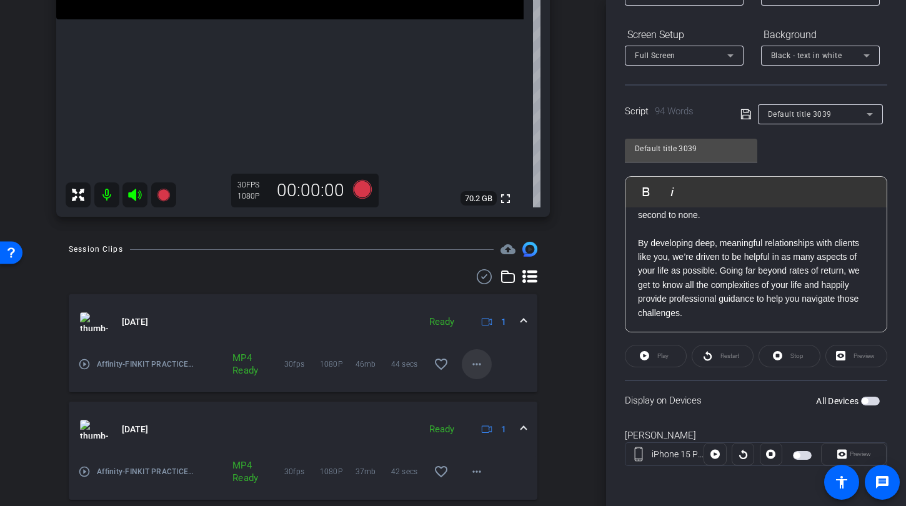
click at [470, 365] on mat-icon "more_horiz" at bounding box center [476, 364] width 15 height 15
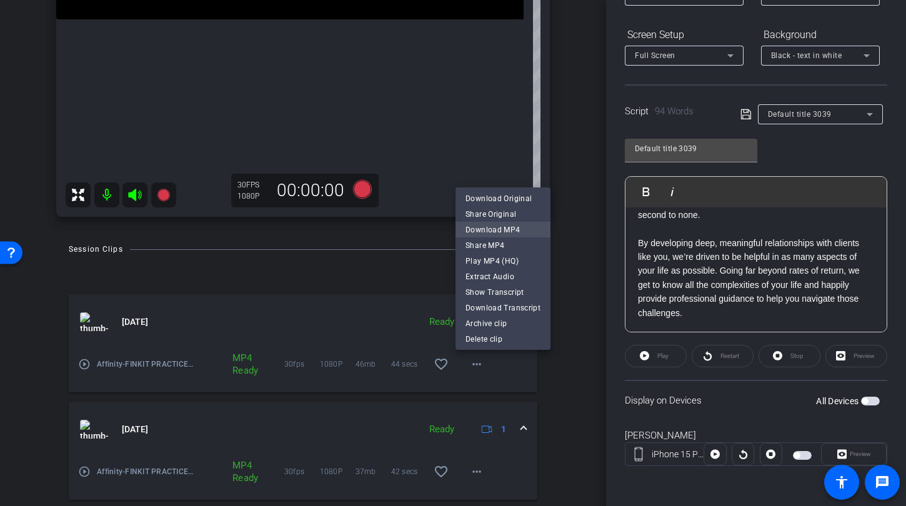
click at [487, 223] on span "Download MP4" at bounding box center [502, 229] width 75 height 15
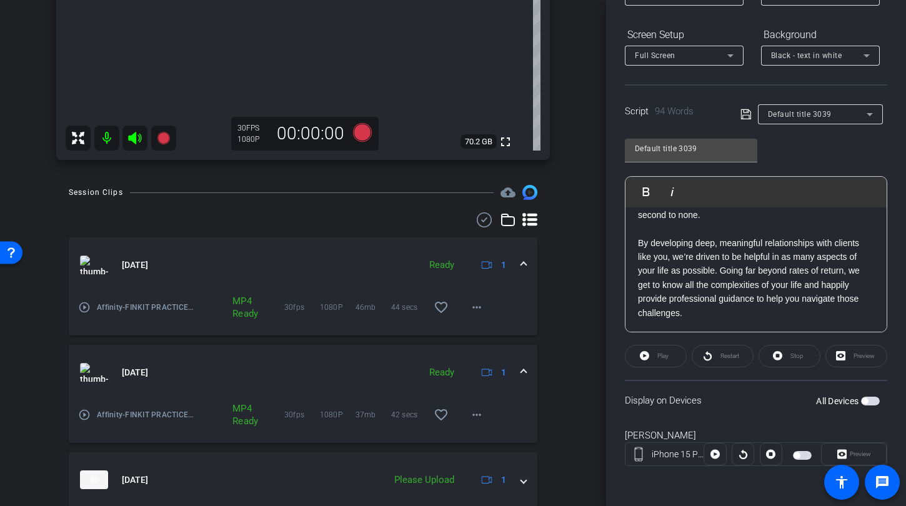
scroll to position [380, 0]
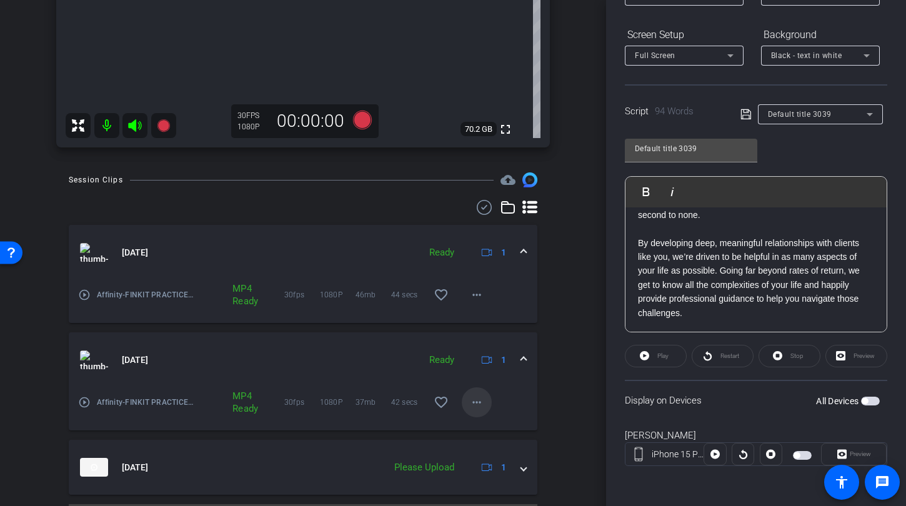
click at [469, 398] on mat-icon "more_horiz" at bounding box center [476, 402] width 15 height 15
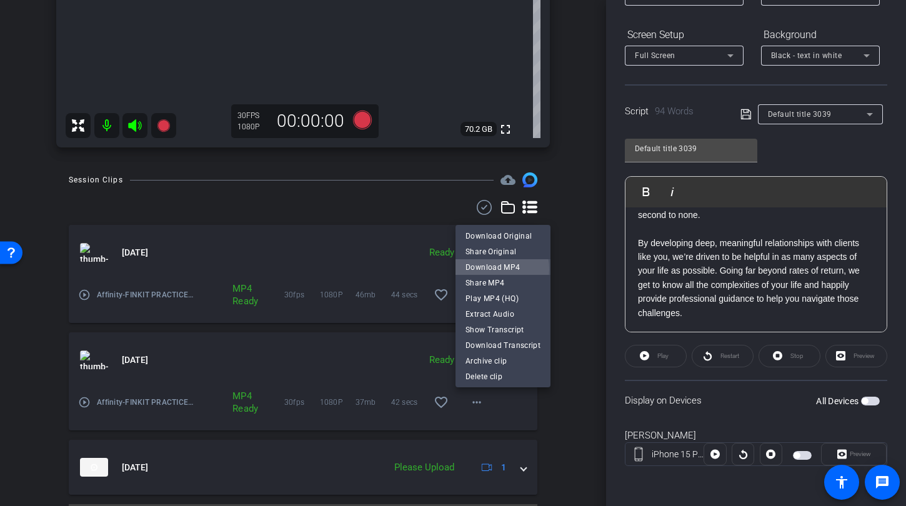
click at [488, 269] on span "Download MP4" at bounding box center [502, 267] width 75 height 15
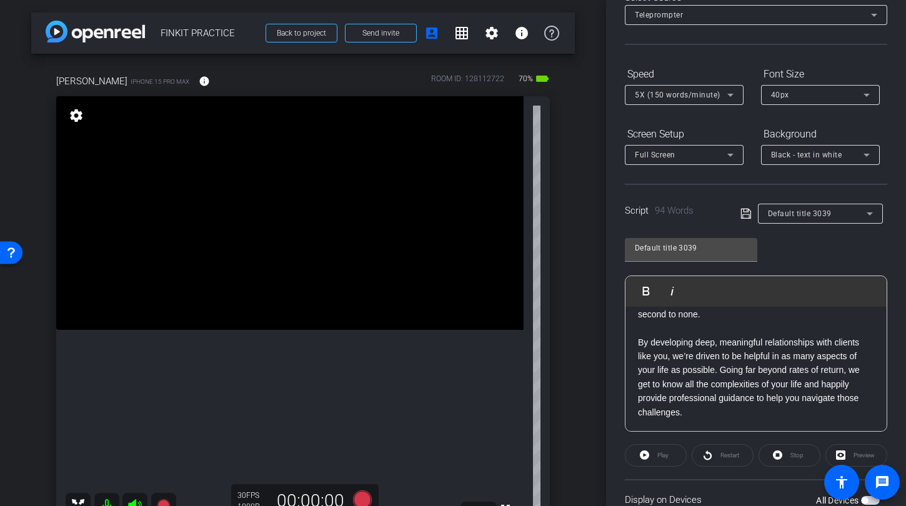
scroll to position [0, 0]
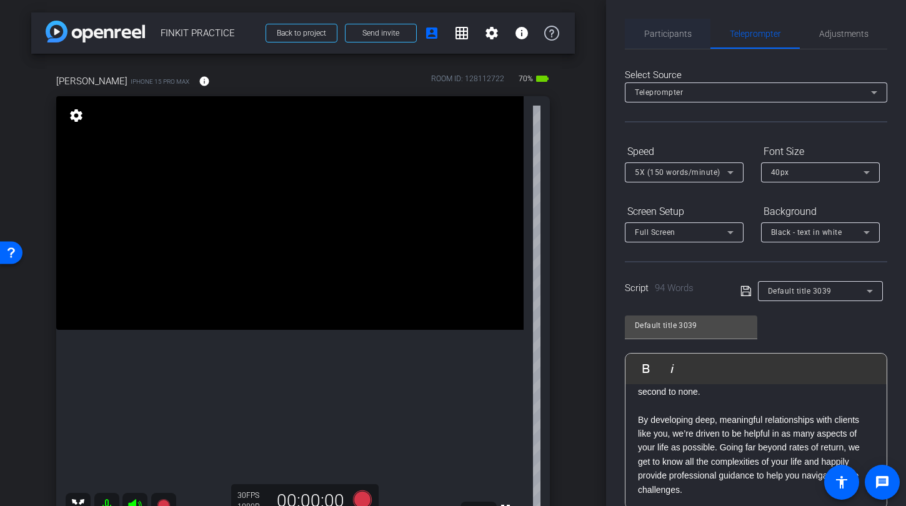
click at [671, 32] on span "Participants" at bounding box center [667, 33] width 47 height 9
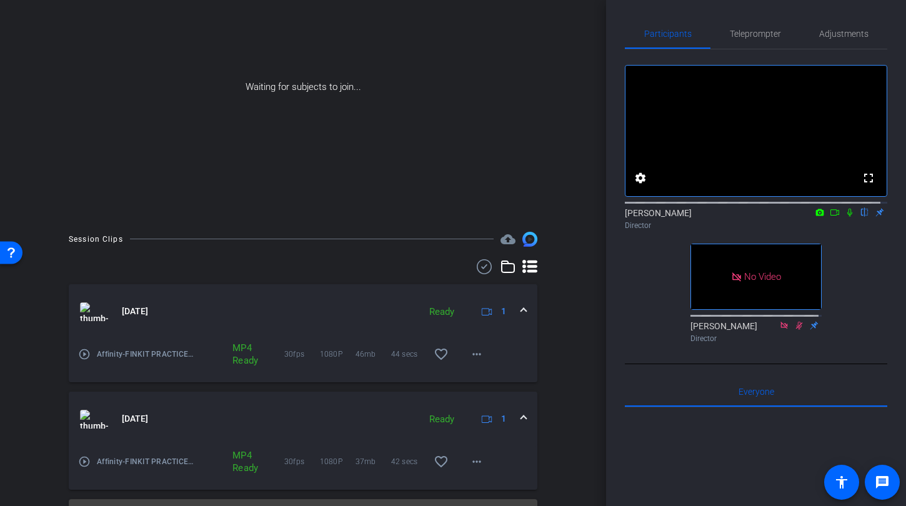
scroll to position [99, 0]
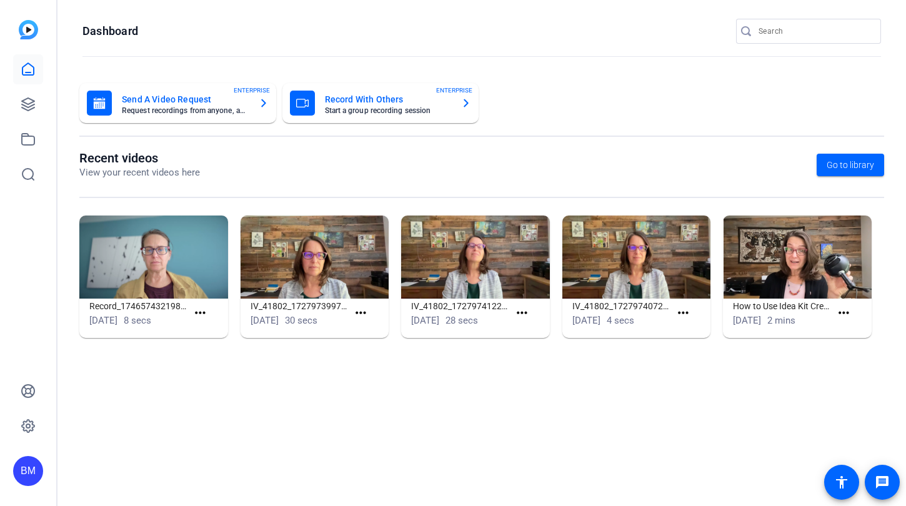
click at [780, 31] on input "Search" at bounding box center [814, 31] width 112 height 15
type input "[PERSON_NAME] wealth"
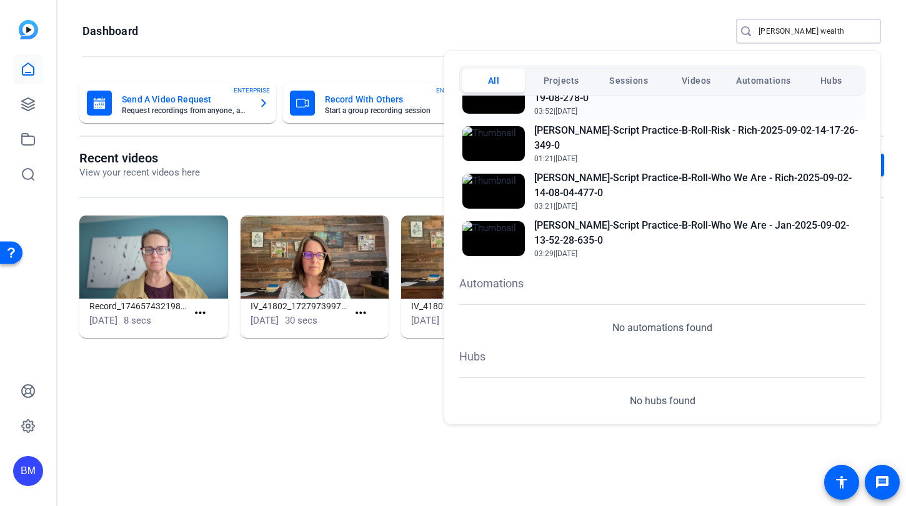
scroll to position [233, 0]
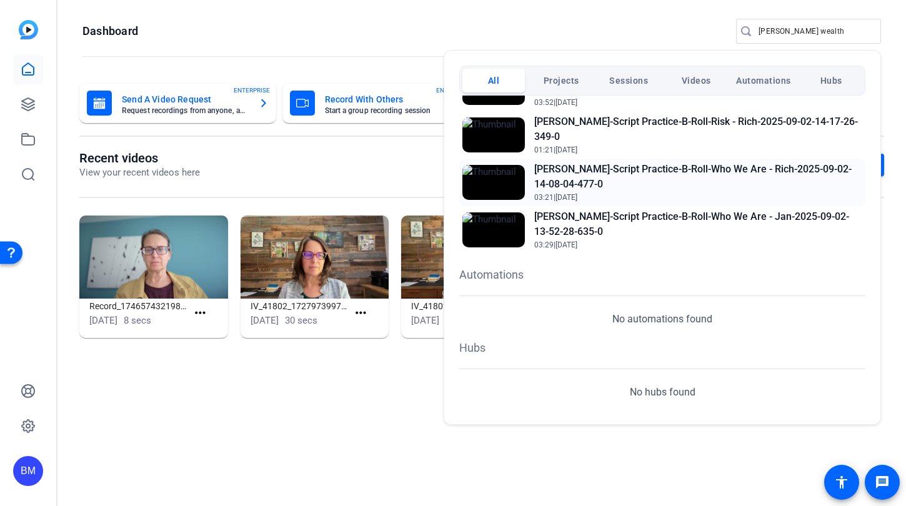
click at [567, 166] on h2 "[PERSON_NAME]-Script Practice-B-Roll-Who We Are - Rich-2025-09-02-14-08-04-477-0" at bounding box center [698, 177] width 328 height 30
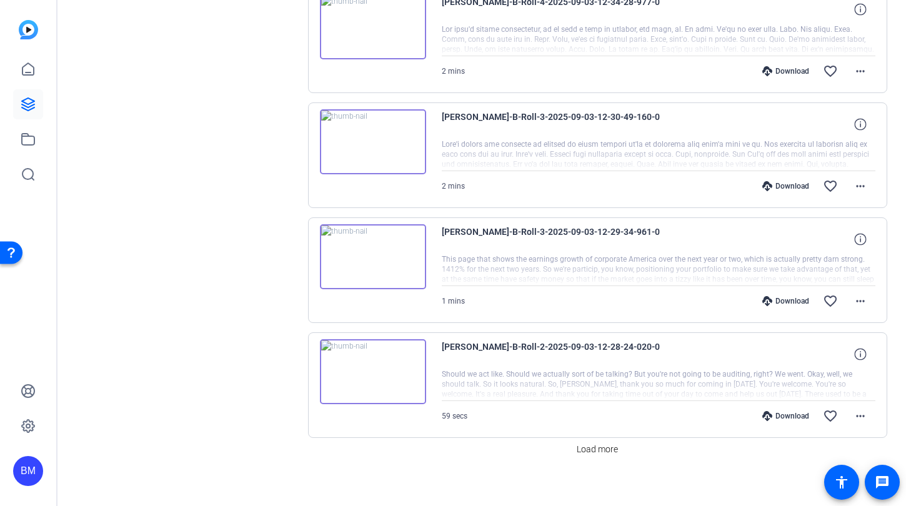
scroll to position [876, 0]
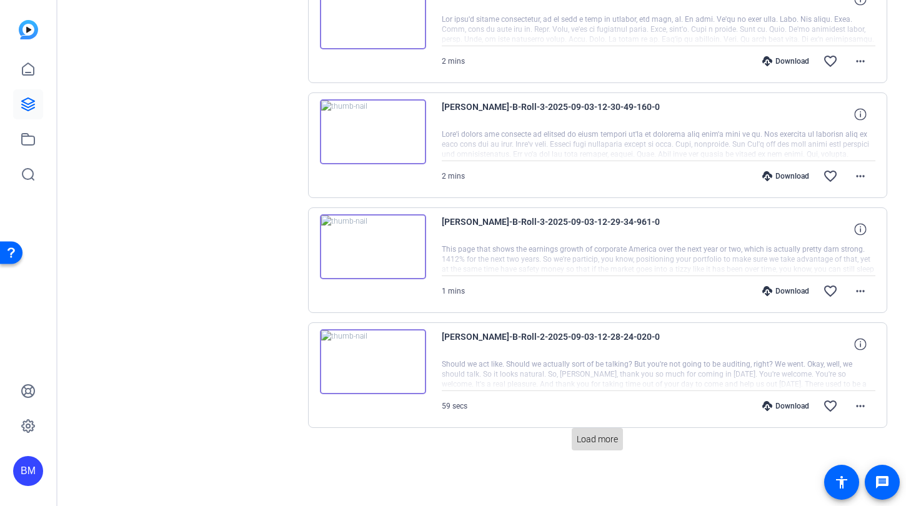
click at [589, 438] on span "Load more" at bounding box center [596, 439] width 41 height 13
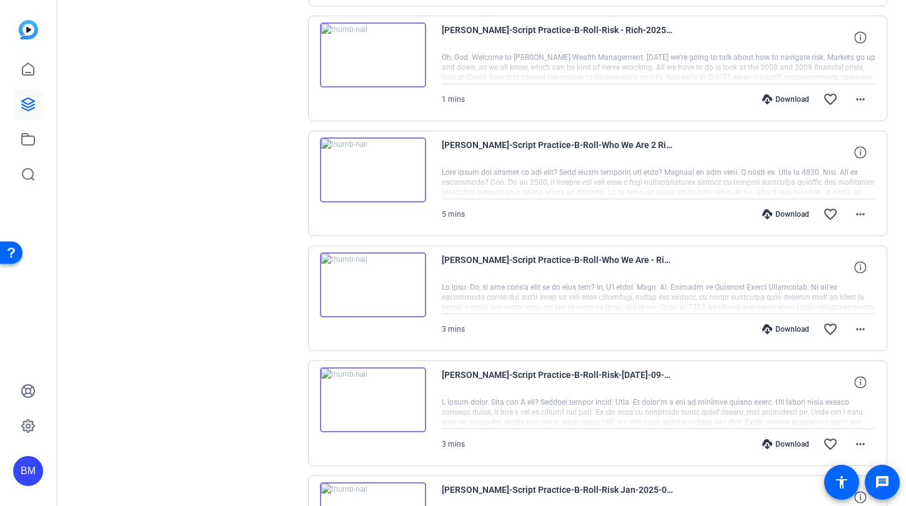
scroll to position [2025, 0]
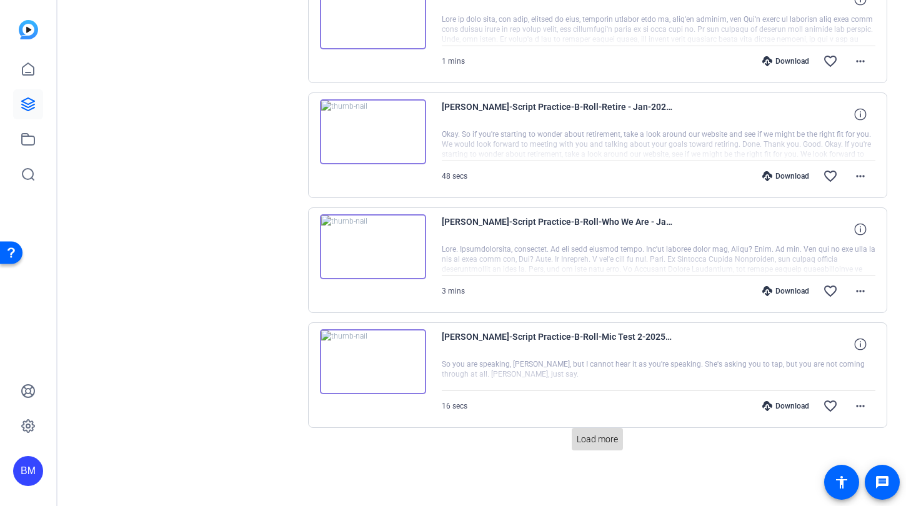
click at [591, 436] on span "Load more" at bounding box center [596, 439] width 41 height 13
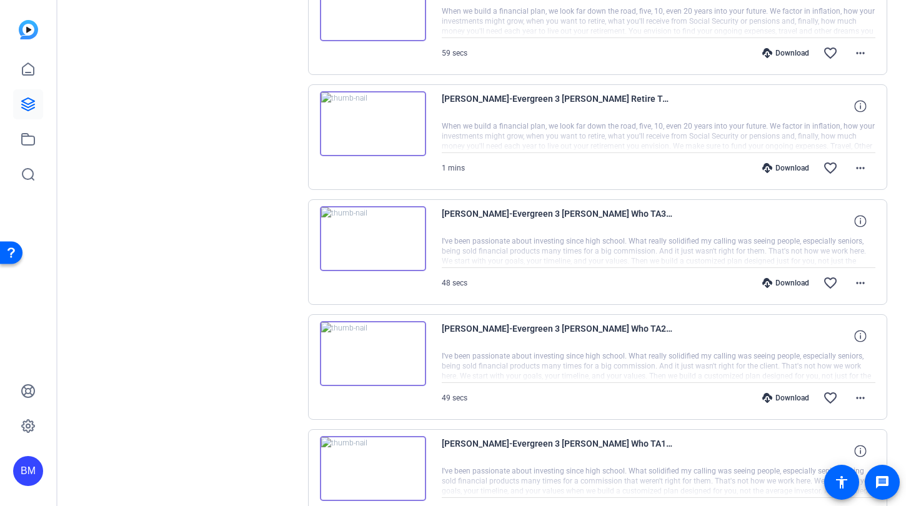
scroll to position [3174, 0]
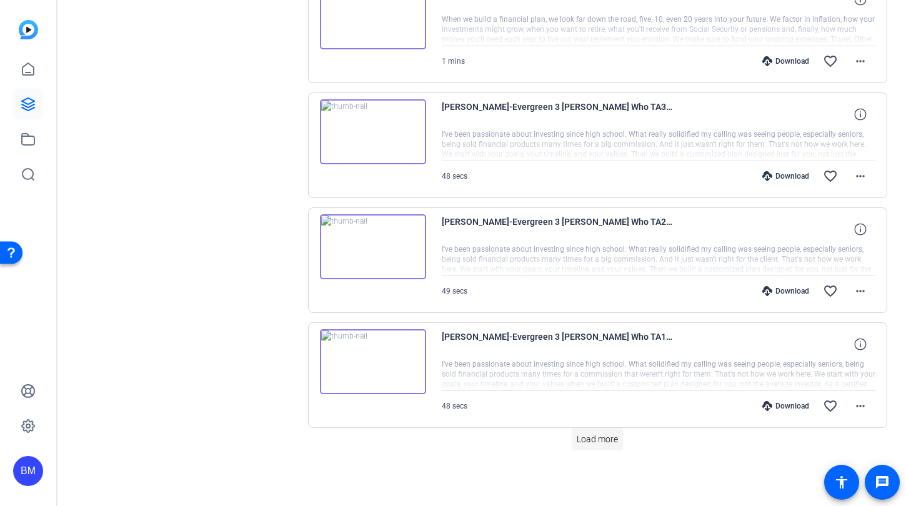
click at [595, 442] on span "Load more" at bounding box center [596, 439] width 41 height 13
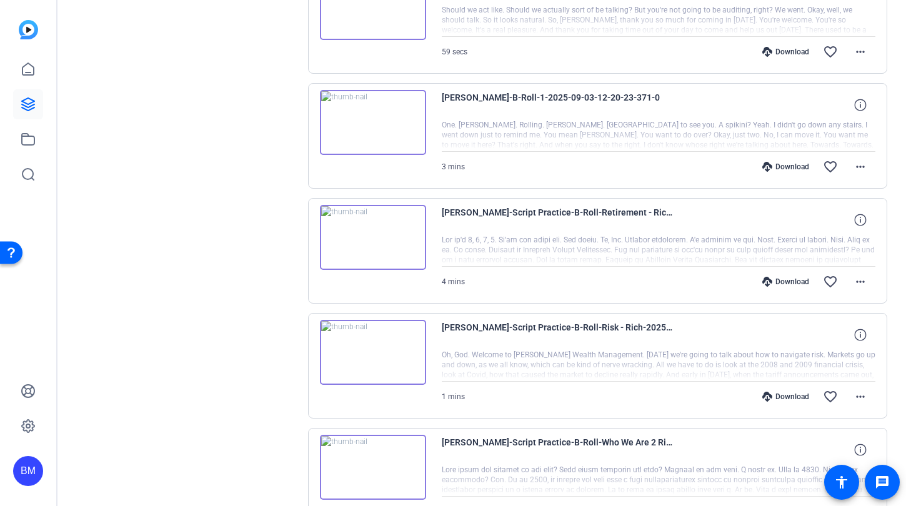
scroll to position [709, 0]
